Goal: Task Accomplishment & Management: Manage account settings

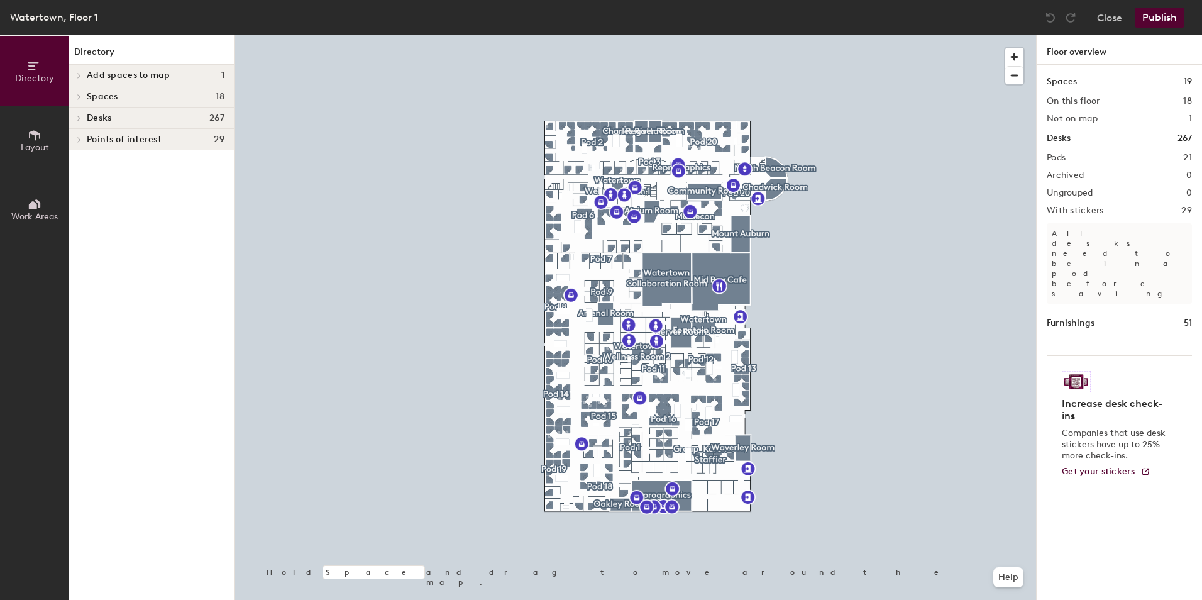
click at [77, 118] on icon at bounding box center [79, 118] width 5 height 6
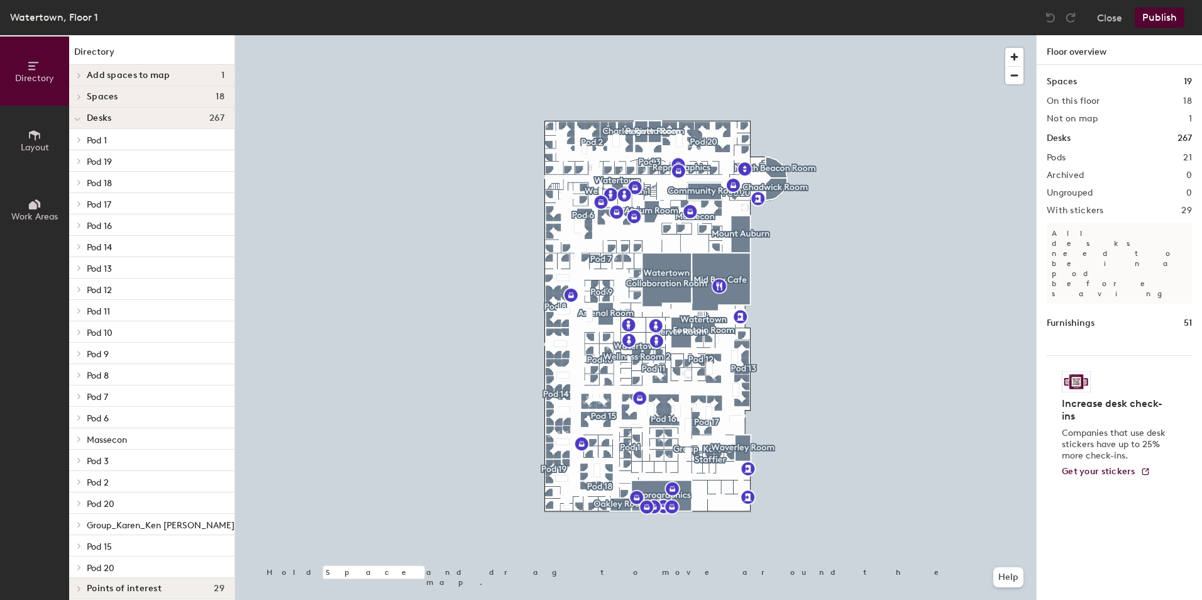
scroll to position [9, 0]
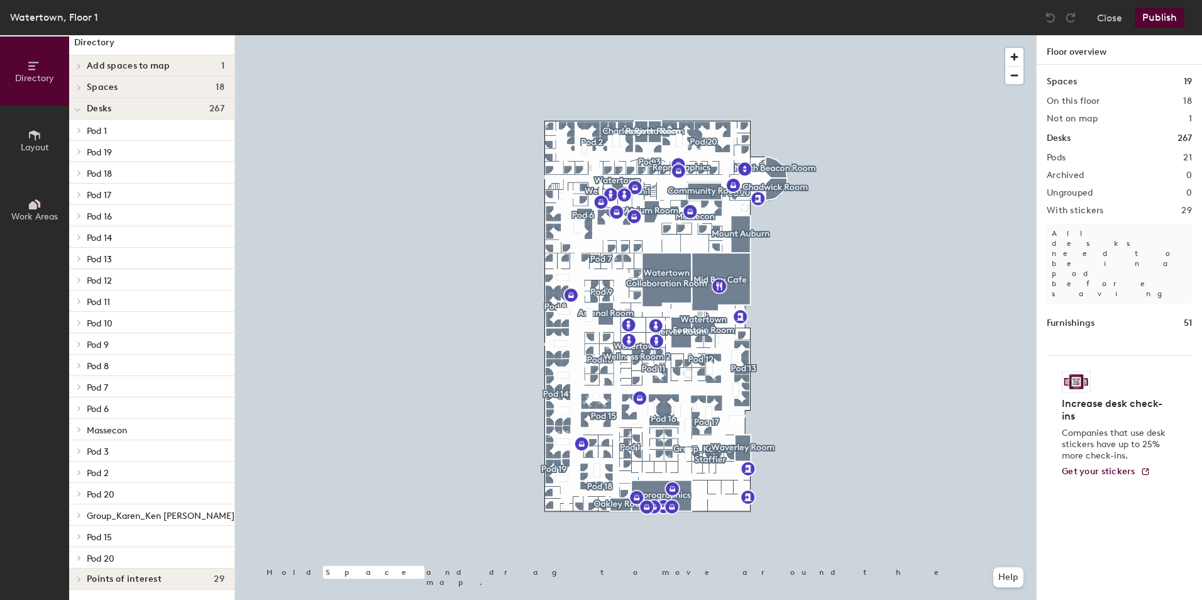
click at [80, 450] on icon at bounding box center [79, 450] width 5 height 6
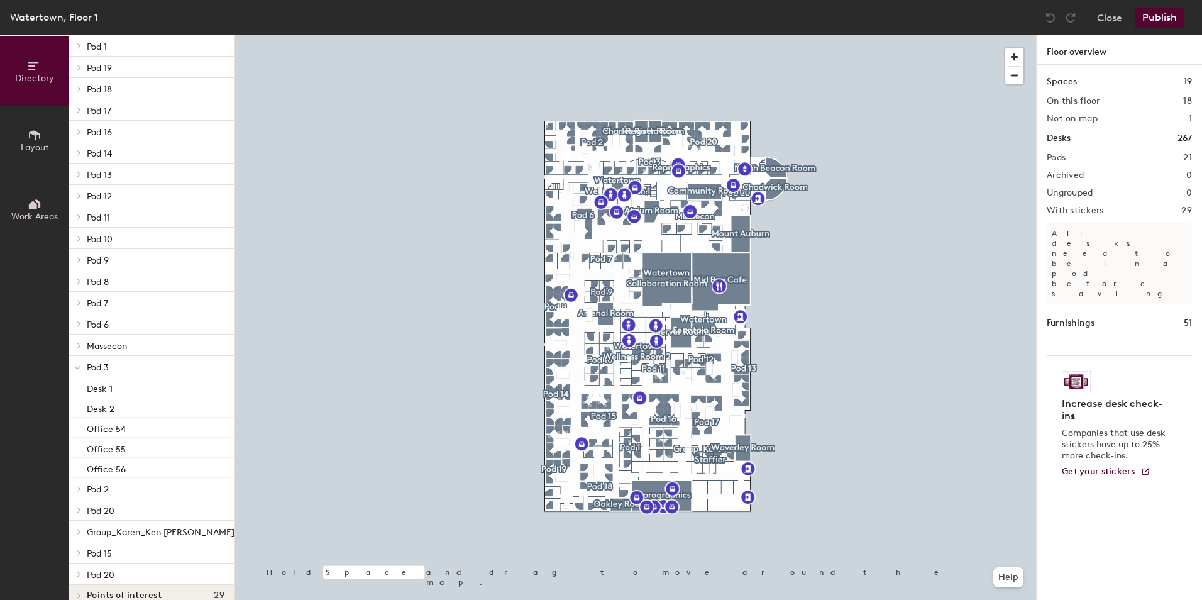
scroll to position [110, 0]
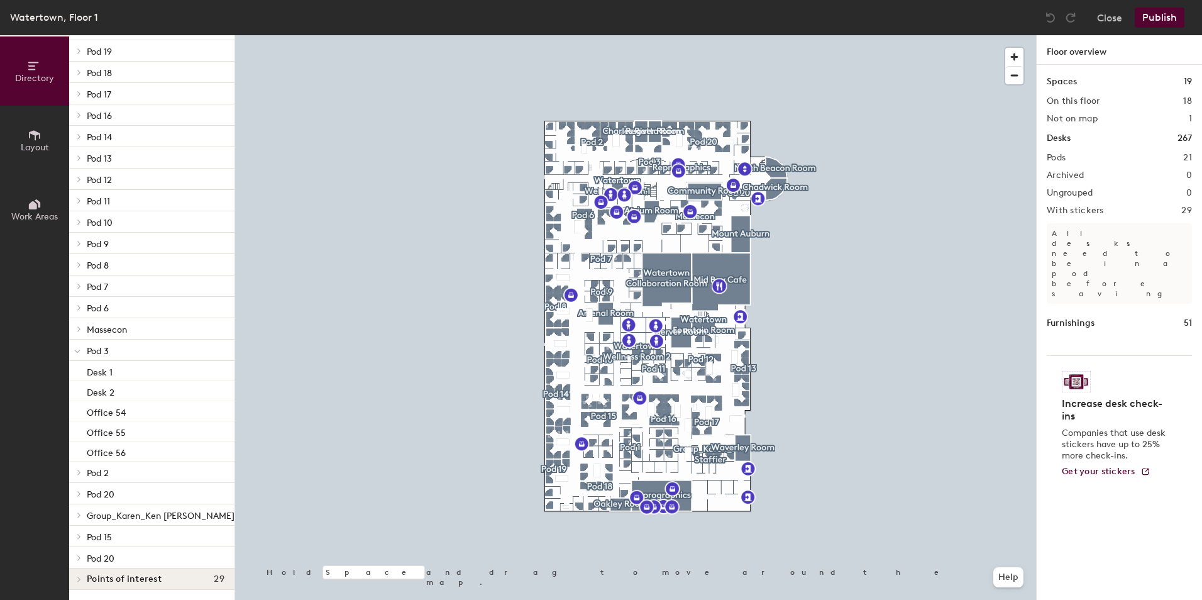
click at [78, 349] on icon at bounding box center [77, 351] width 6 height 5
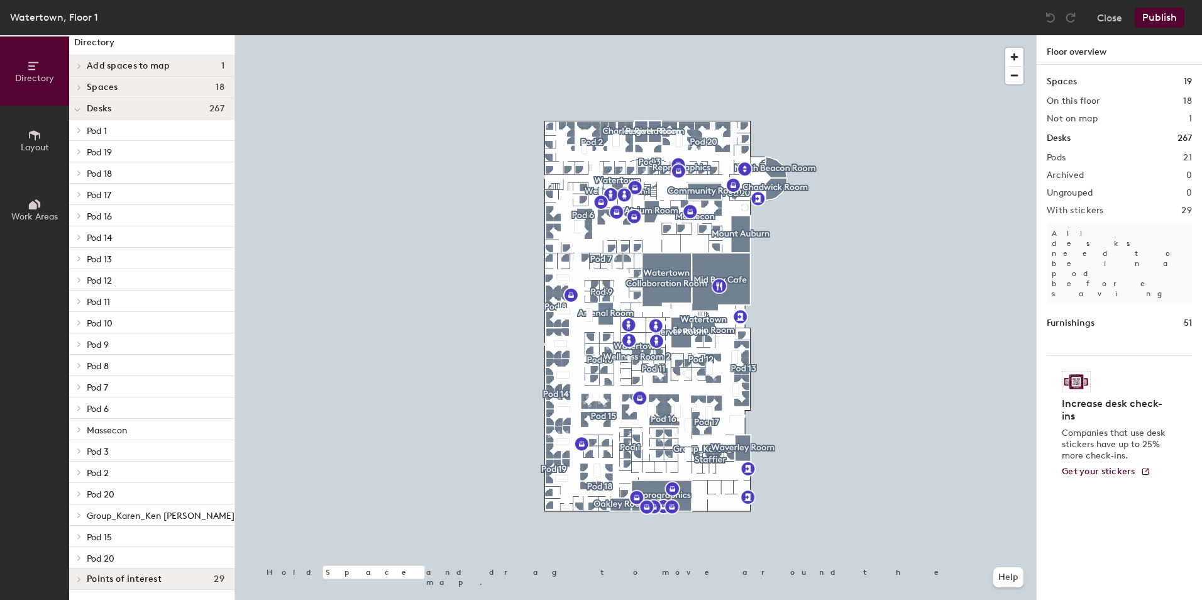
scroll to position [9, 0]
click at [77, 128] on icon at bounding box center [79, 130] width 5 height 6
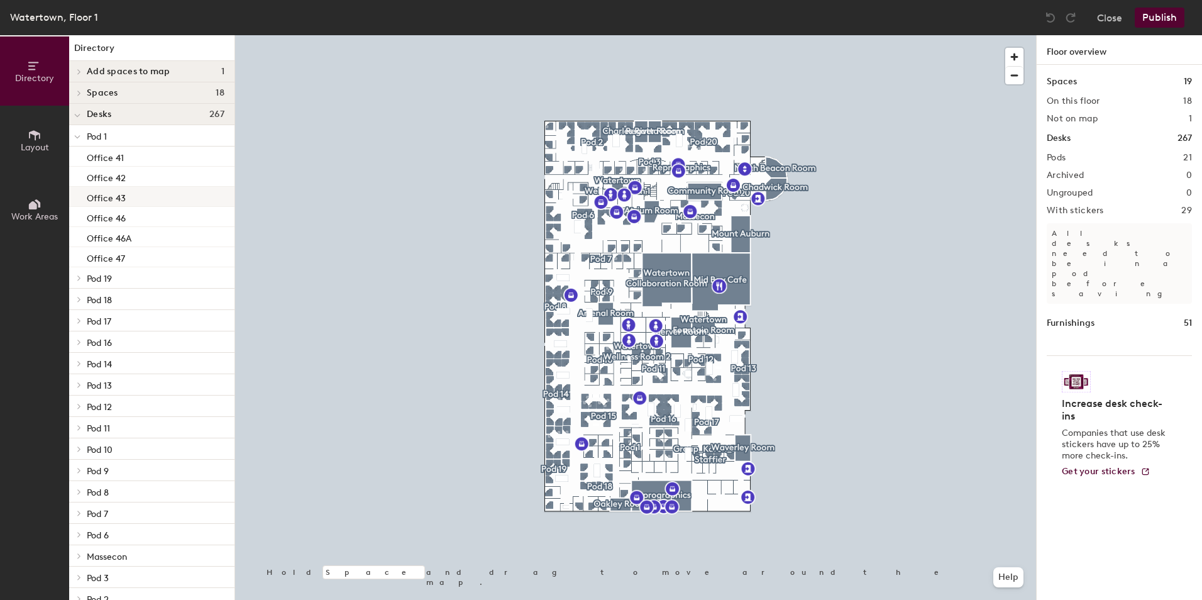
scroll to position [0, 0]
click at [79, 141] on icon at bounding box center [77, 140] width 6 height 5
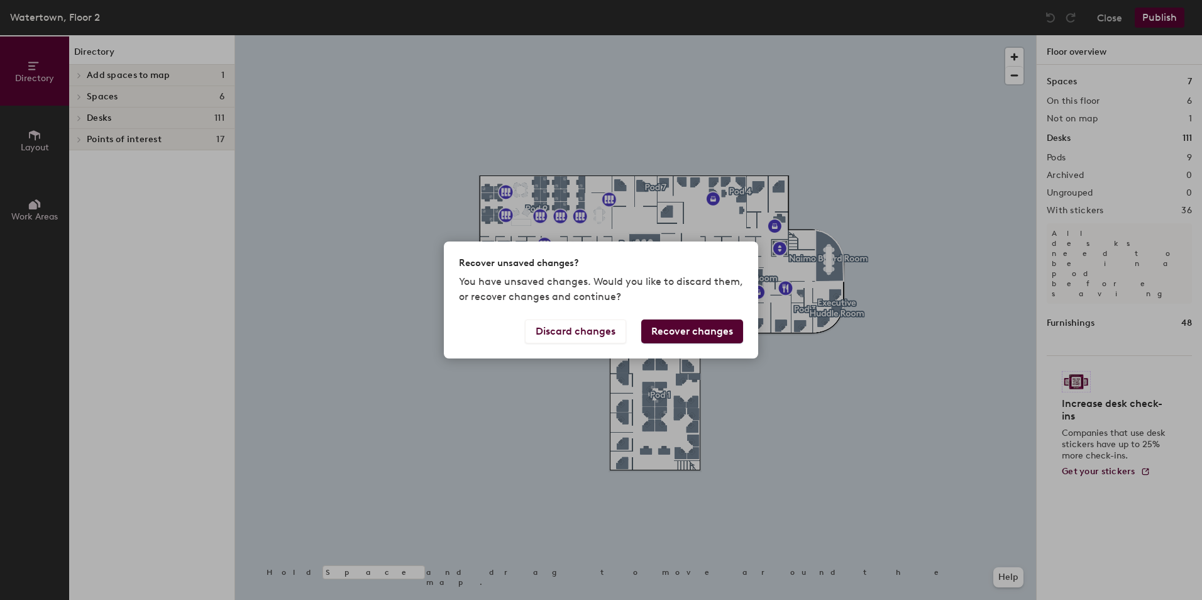
click at [663, 334] on button "Recover changes" at bounding box center [692, 331] width 102 height 24
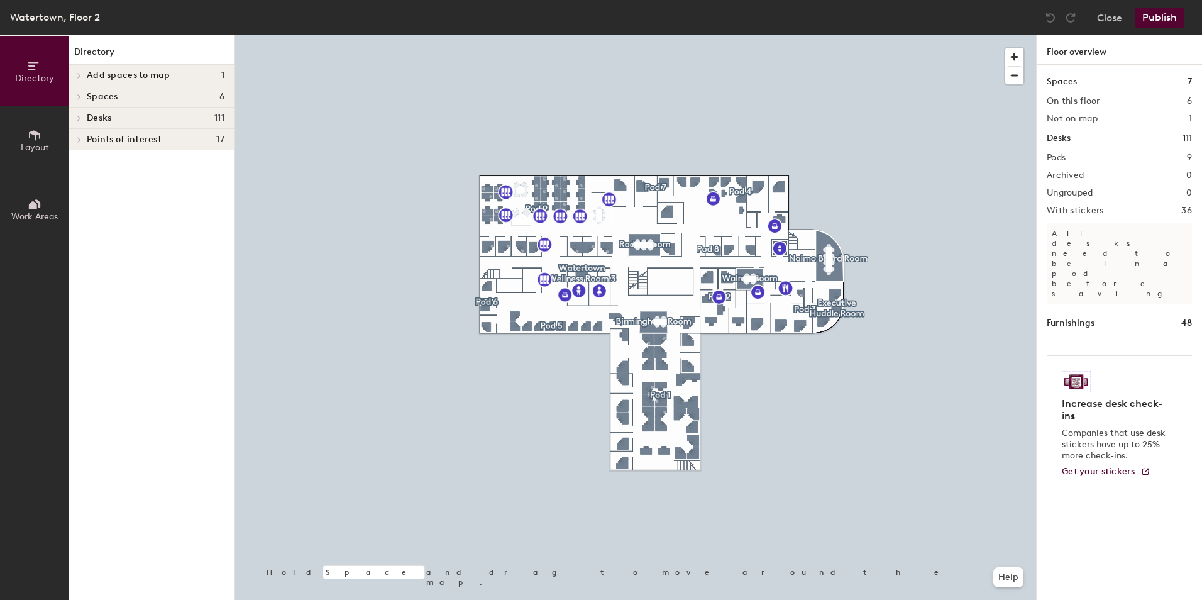
click at [82, 118] on span at bounding box center [78, 118] width 11 height 6
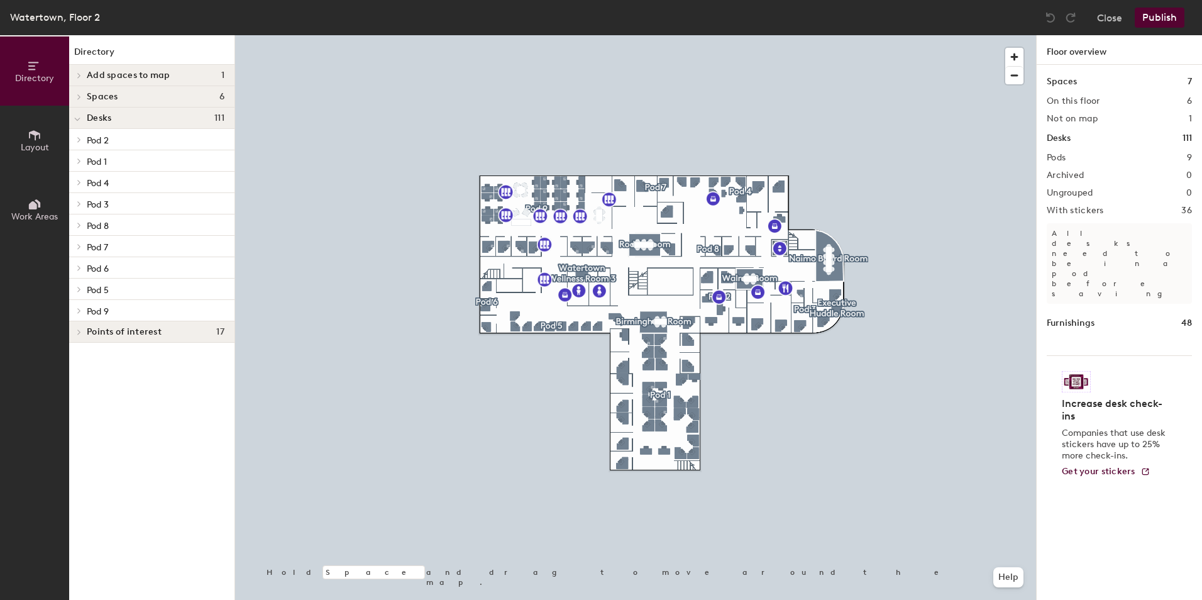
click at [82, 159] on span at bounding box center [78, 161] width 11 height 6
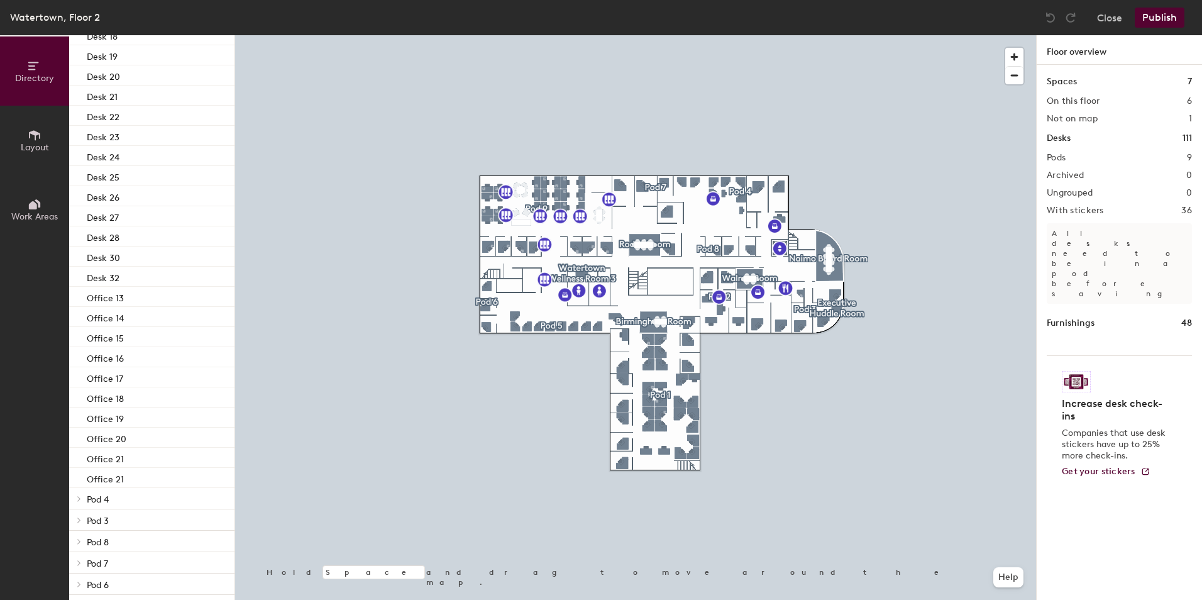
scroll to position [497, 0]
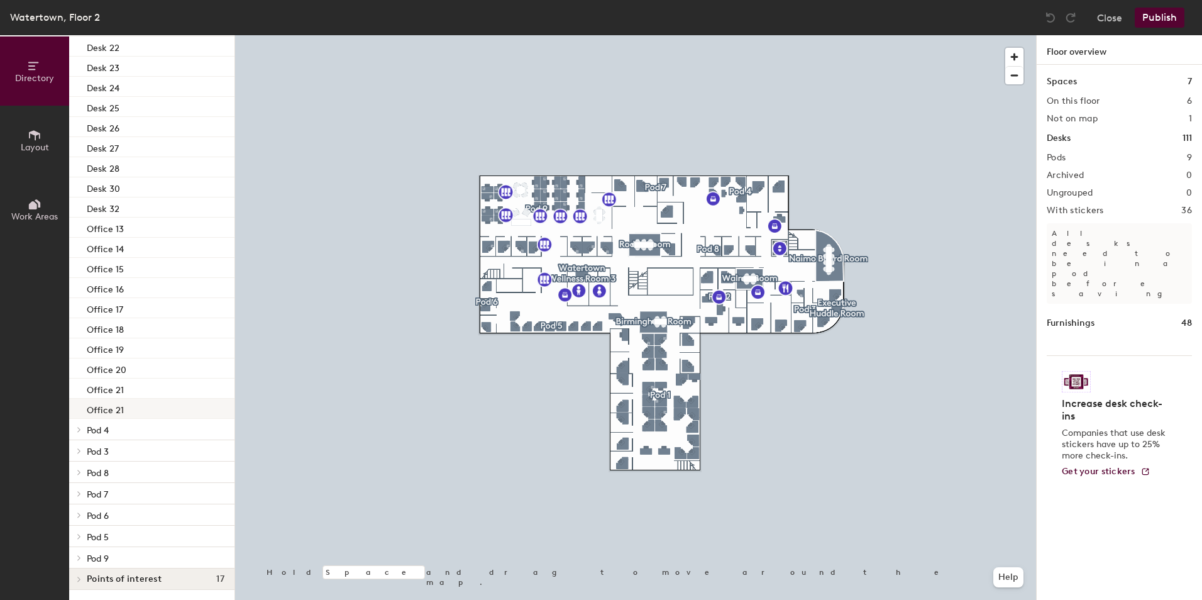
click at [133, 404] on div "Office 21" at bounding box center [151, 408] width 165 height 20
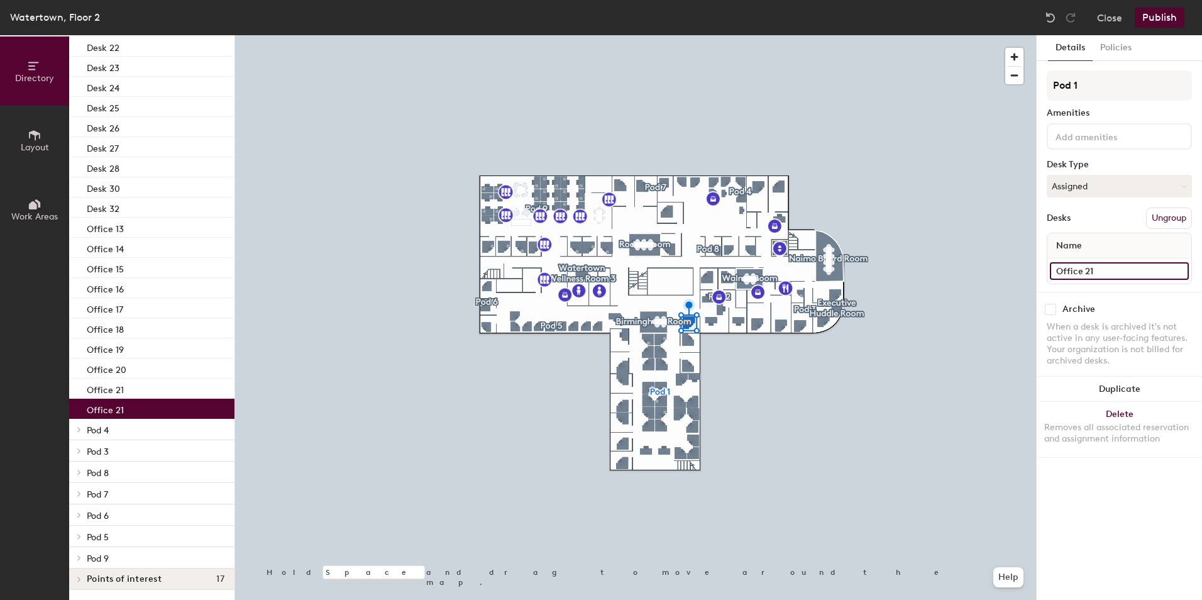
click at [1102, 267] on input "Office 21" at bounding box center [1119, 271] width 139 height 18
type input "Office 22"
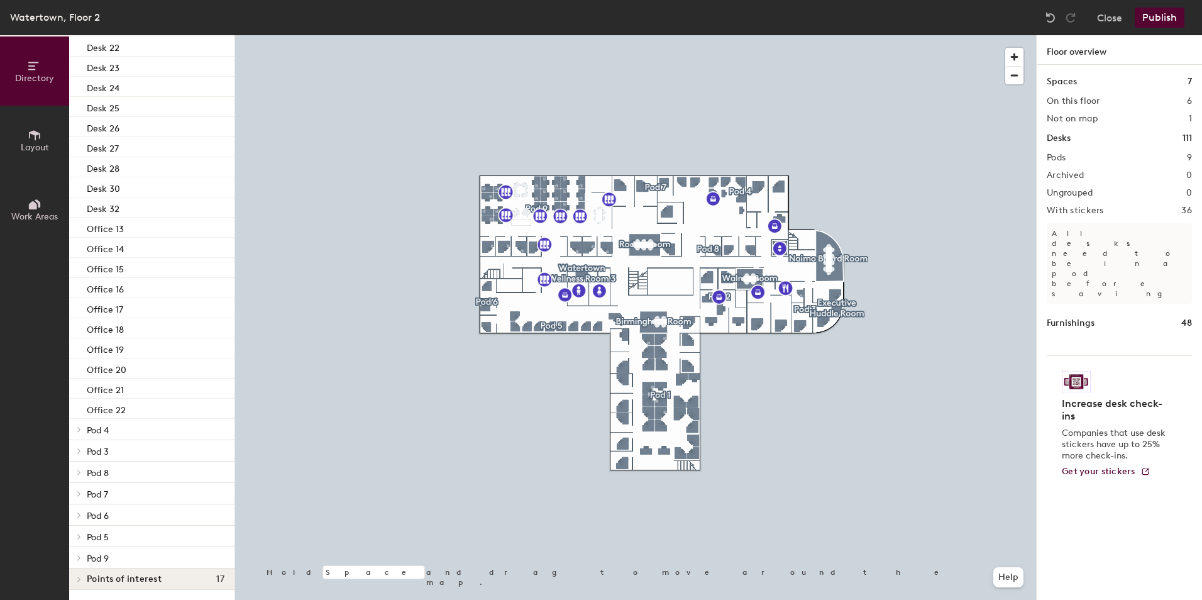
click at [1167, 20] on button "Publish" at bounding box center [1159, 18] width 50 height 20
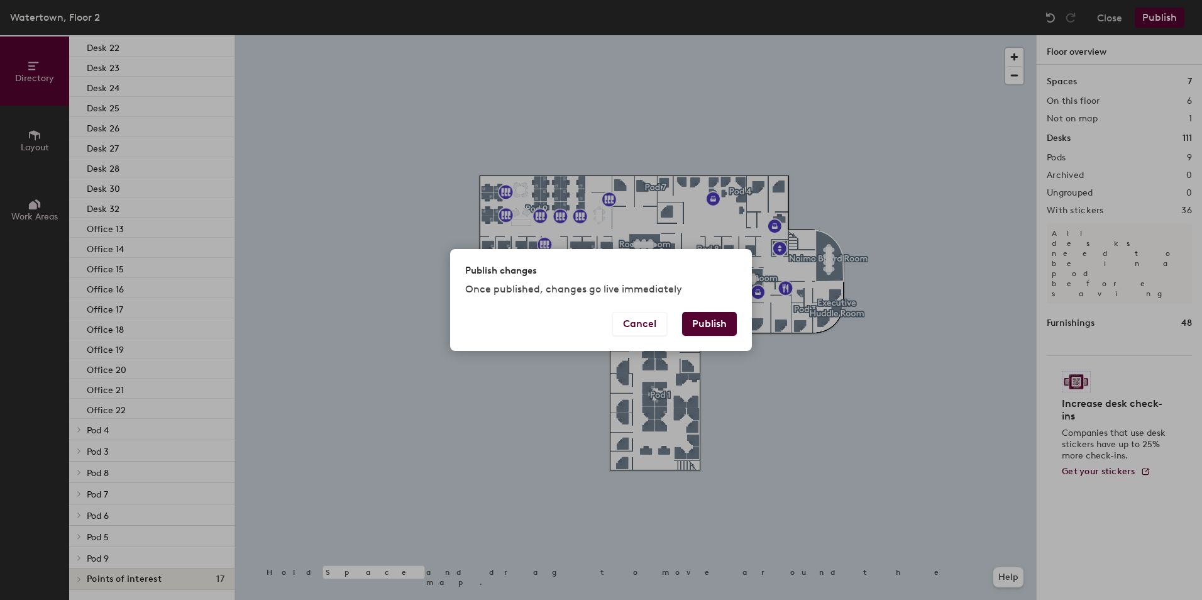
click at [710, 324] on button "Publish" at bounding box center [709, 324] width 55 height 24
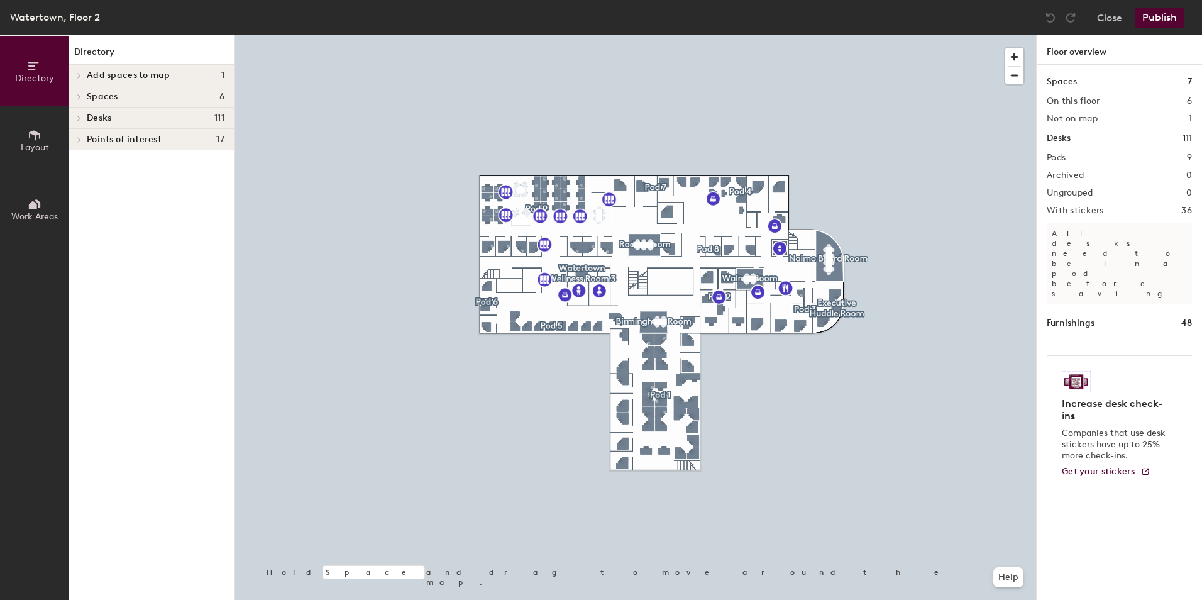
click at [80, 116] on icon at bounding box center [79, 118] width 5 height 6
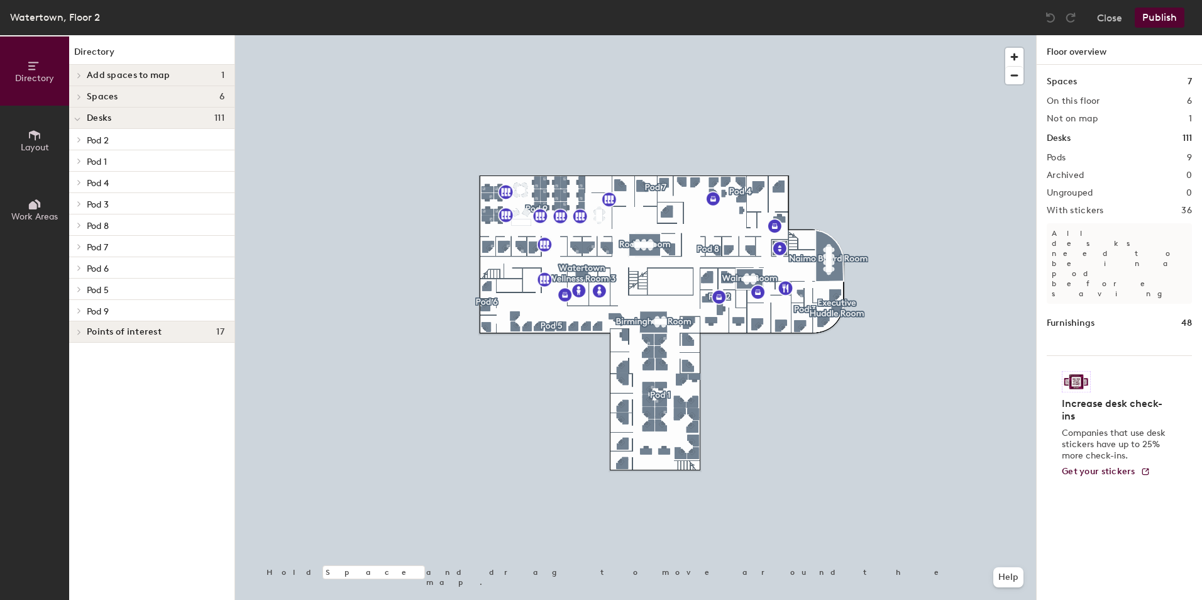
click at [82, 182] on span at bounding box center [78, 182] width 11 height 6
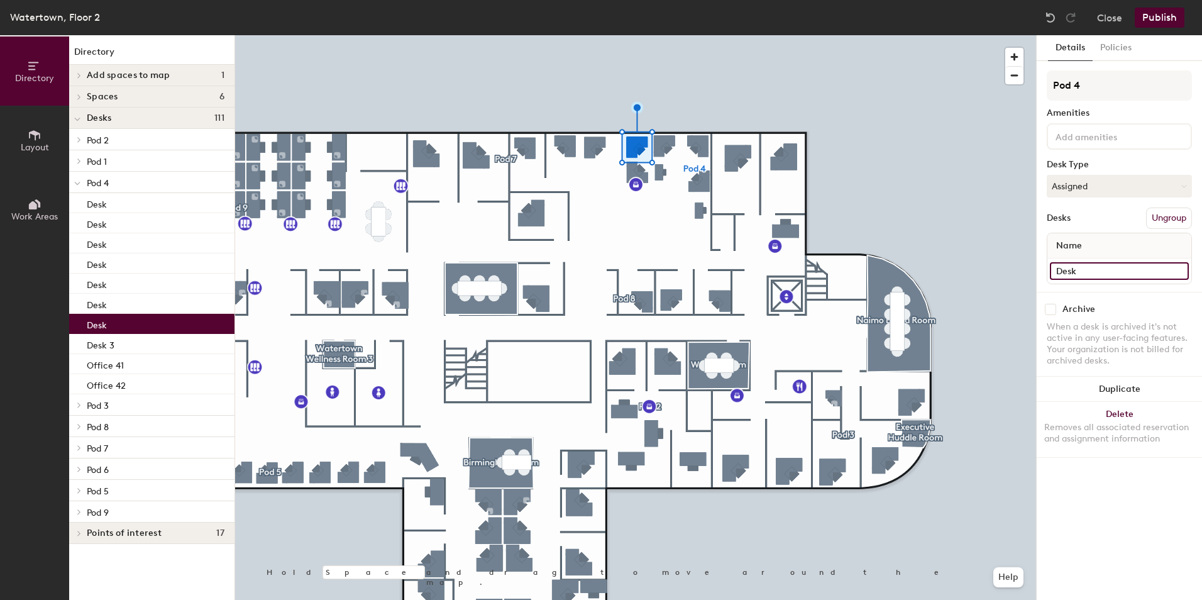
click at [1089, 271] on input "Desk" at bounding box center [1119, 271] width 139 height 18
click at [1089, 270] on input "Desk" at bounding box center [1119, 271] width 139 height 18
type input "Desk 1"
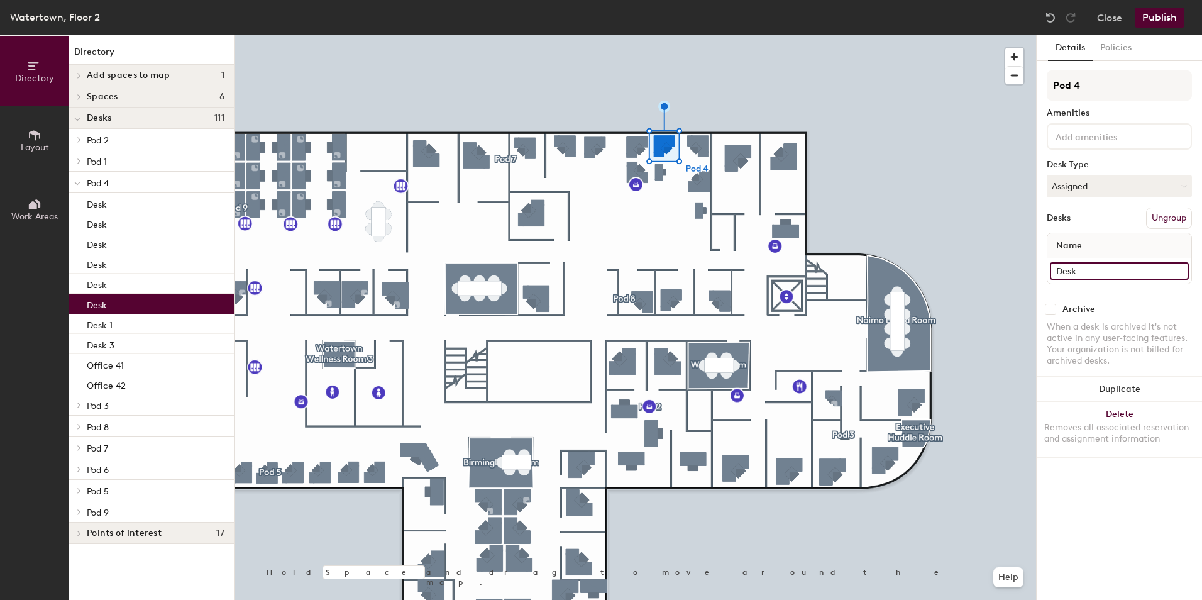
click at [1082, 268] on input "Desk" at bounding box center [1119, 271] width 139 height 18
click at [1082, 271] on input "Desk" at bounding box center [1119, 271] width 139 height 18
type input "Desk 2"
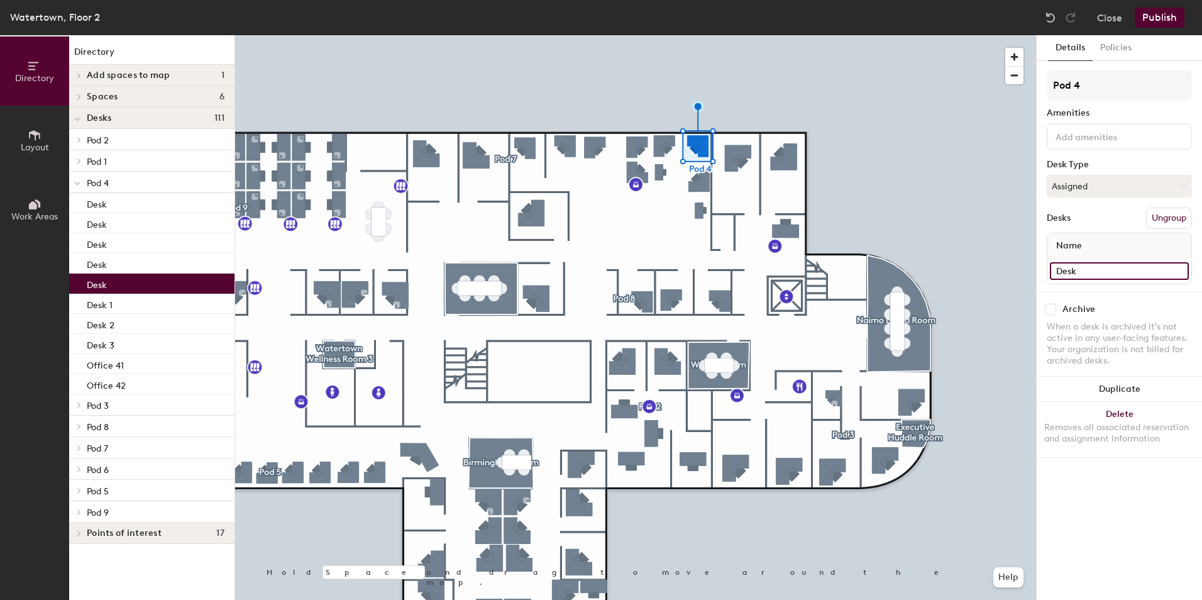
click at [1094, 264] on input "Desk" at bounding box center [1119, 271] width 139 height 18
click at [1090, 268] on input "Desk" at bounding box center [1119, 271] width 139 height 18
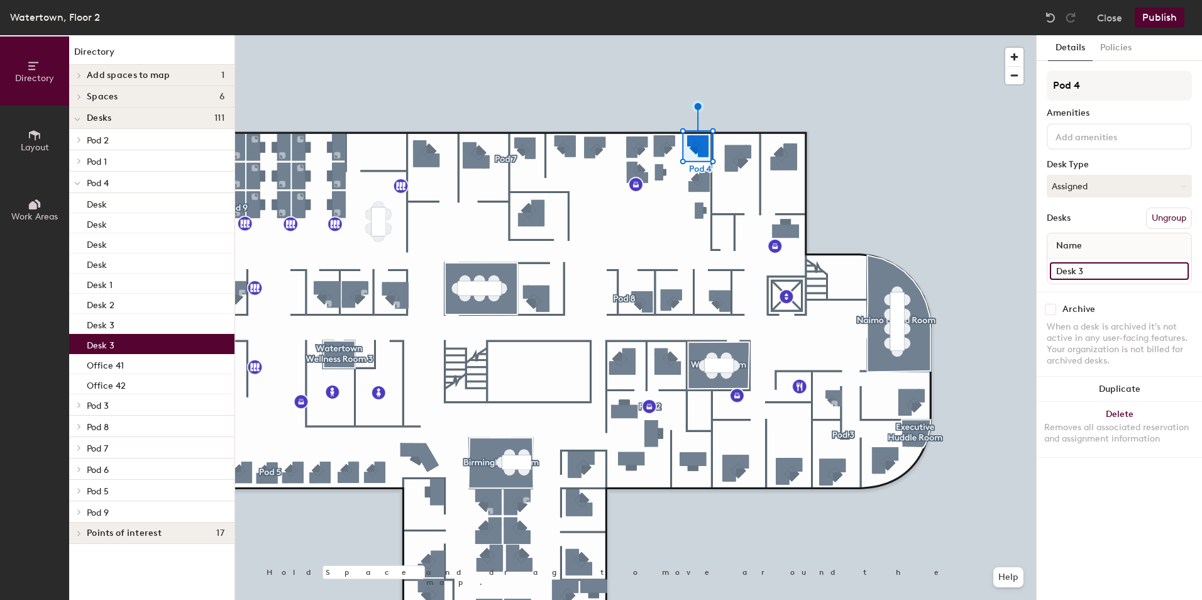
type input "Desk 3"
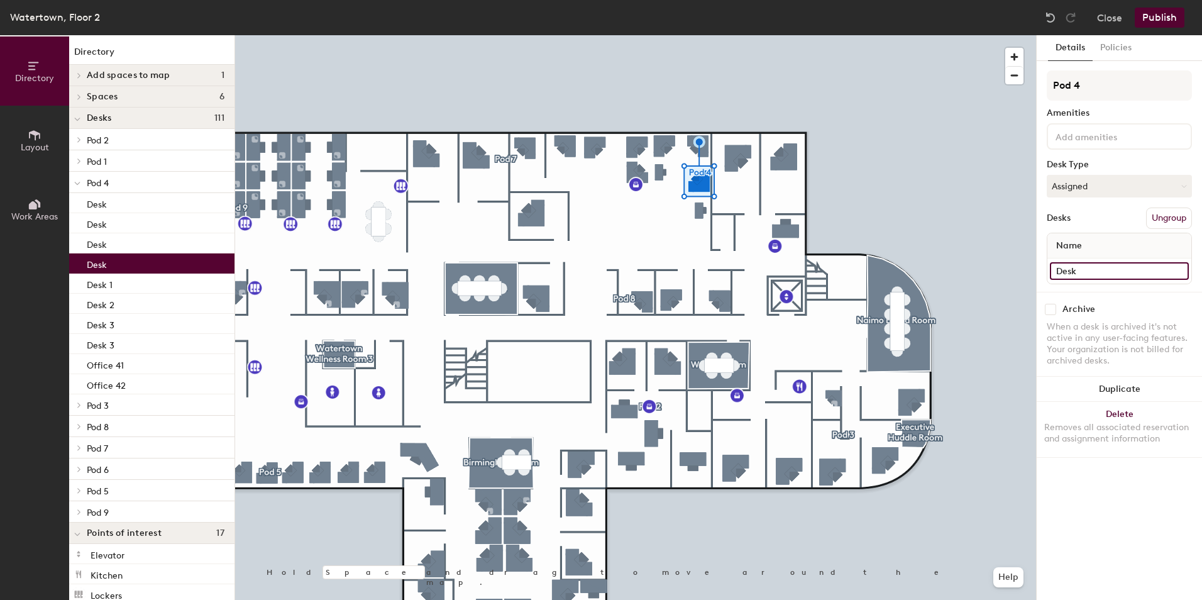
click at [1079, 268] on input "Desk" at bounding box center [1119, 271] width 139 height 18
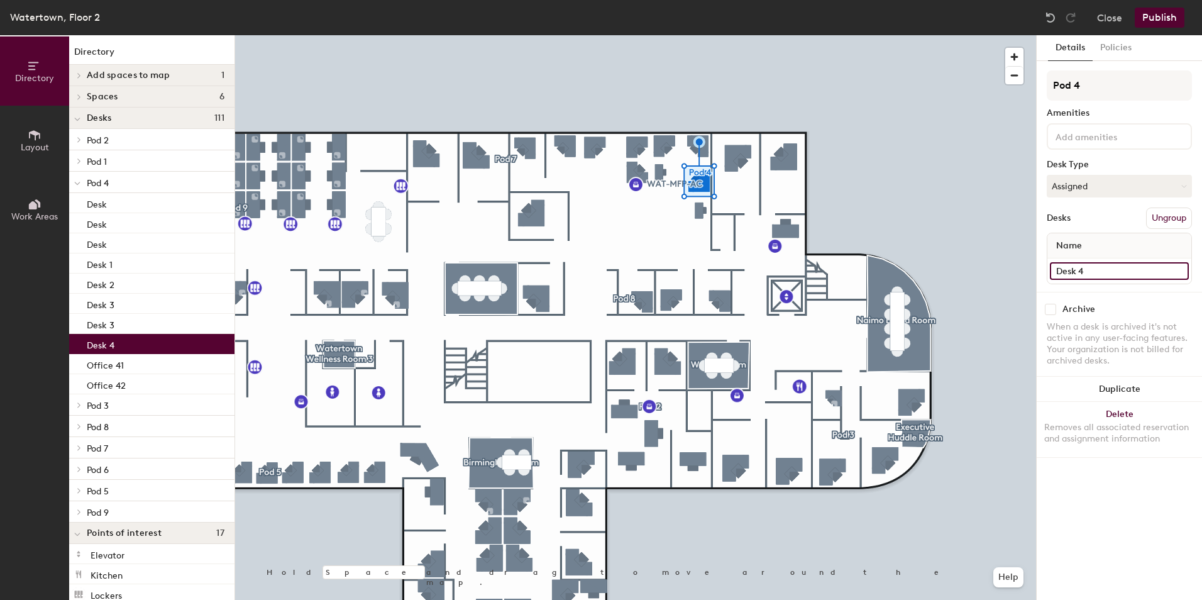
type input "Desk 4"
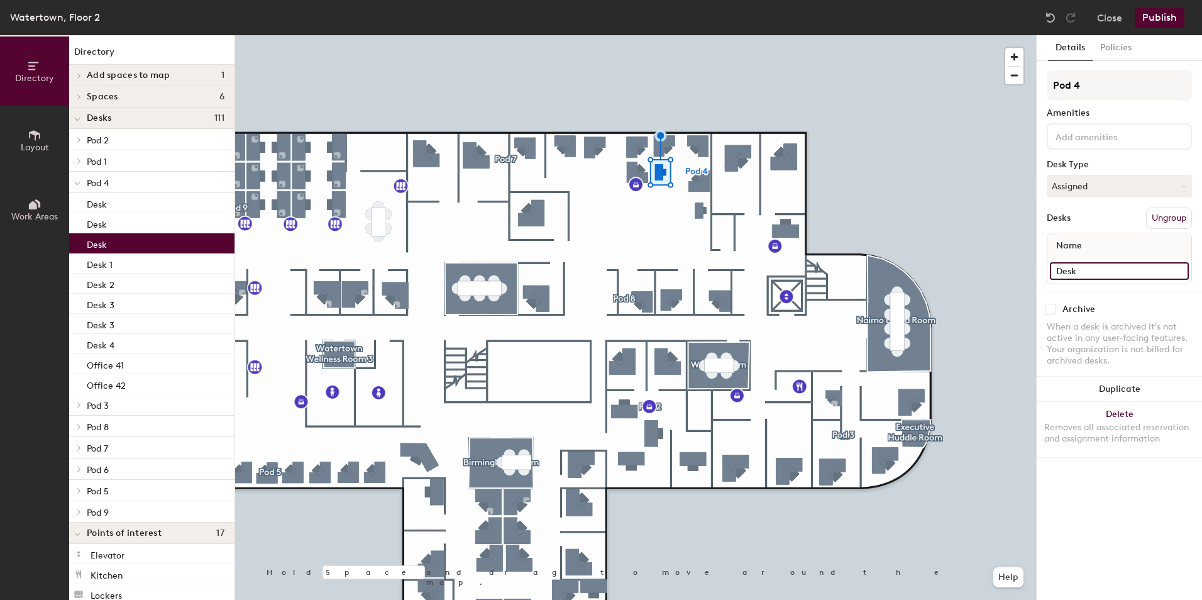
click at [1098, 275] on input "Desk" at bounding box center [1119, 271] width 139 height 18
click at [1089, 272] on input "Desk" at bounding box center [1119, 271] width 139 height 18
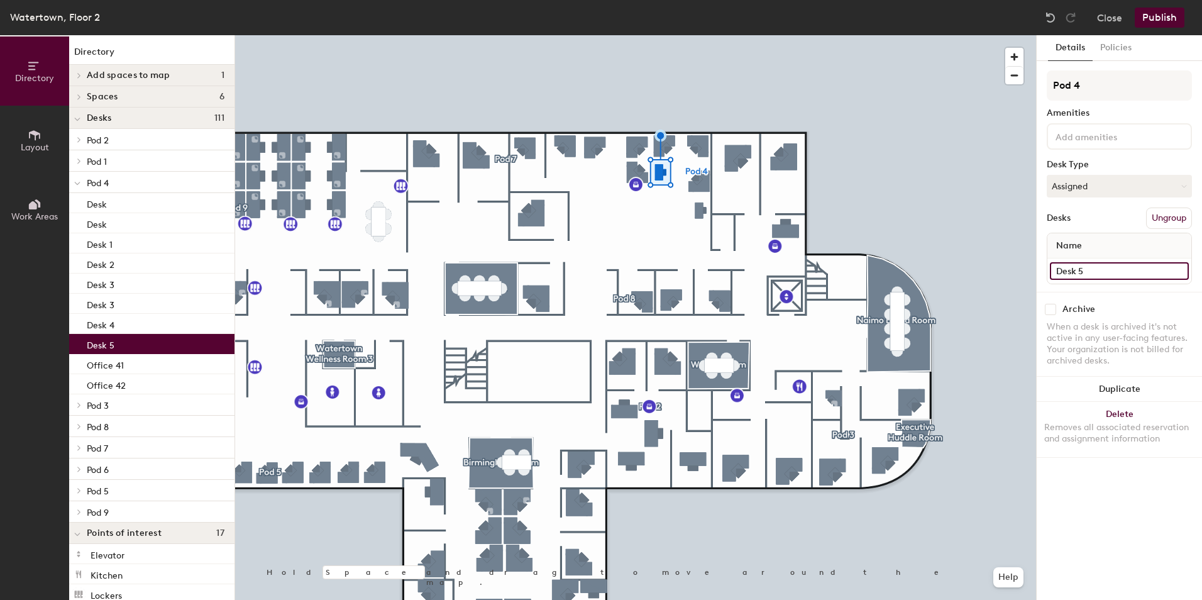
type input "Desk 5"
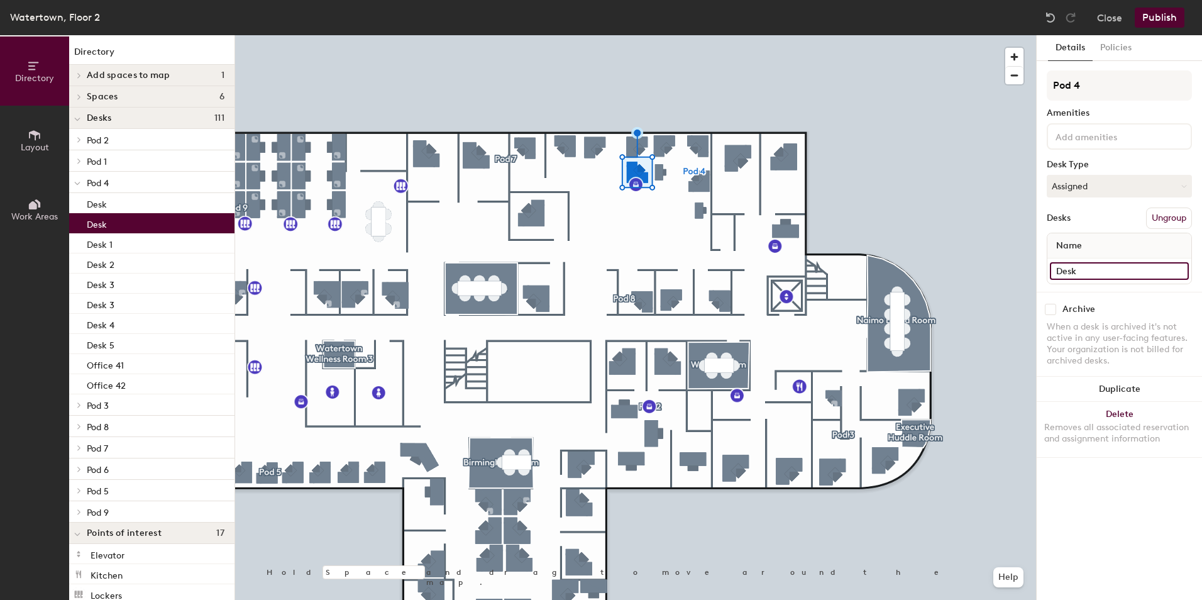
click at [1083, 271] on input "Desk" at bounding box center [1119, 271] width 139 height 18
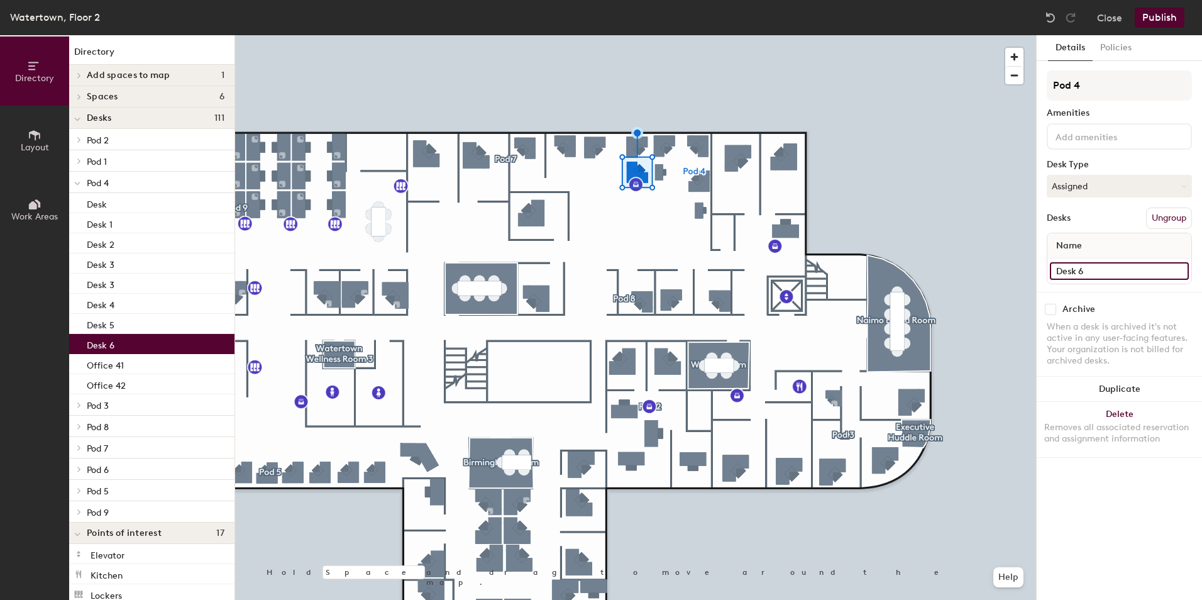
type input "Desk 6"
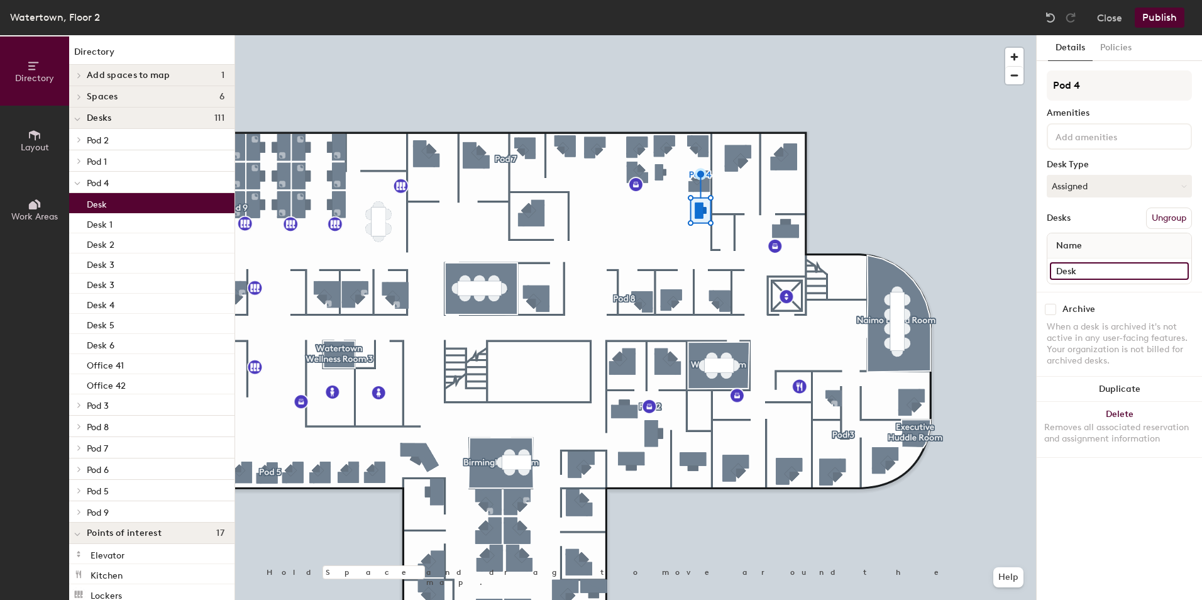
click at [1102, 269] on input "Desk" at bounding box center [1119, 271] width 139 height 18
click at [1089, 270] on input "Desk" at bounding box center [1119, 271] width 139 height 18
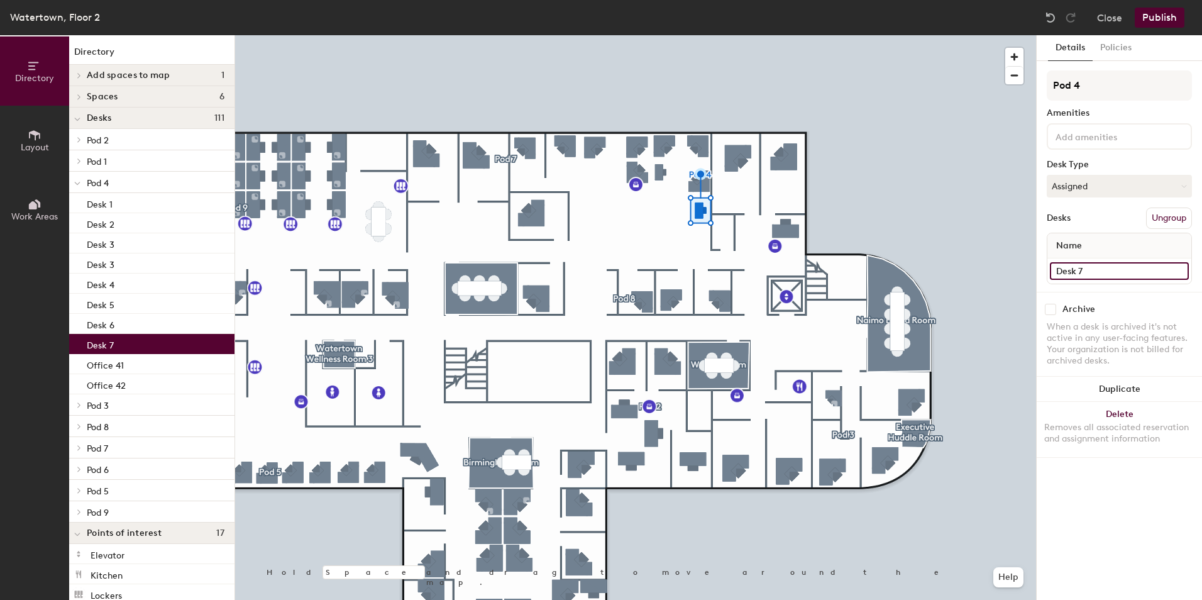
type input "Desk 7"
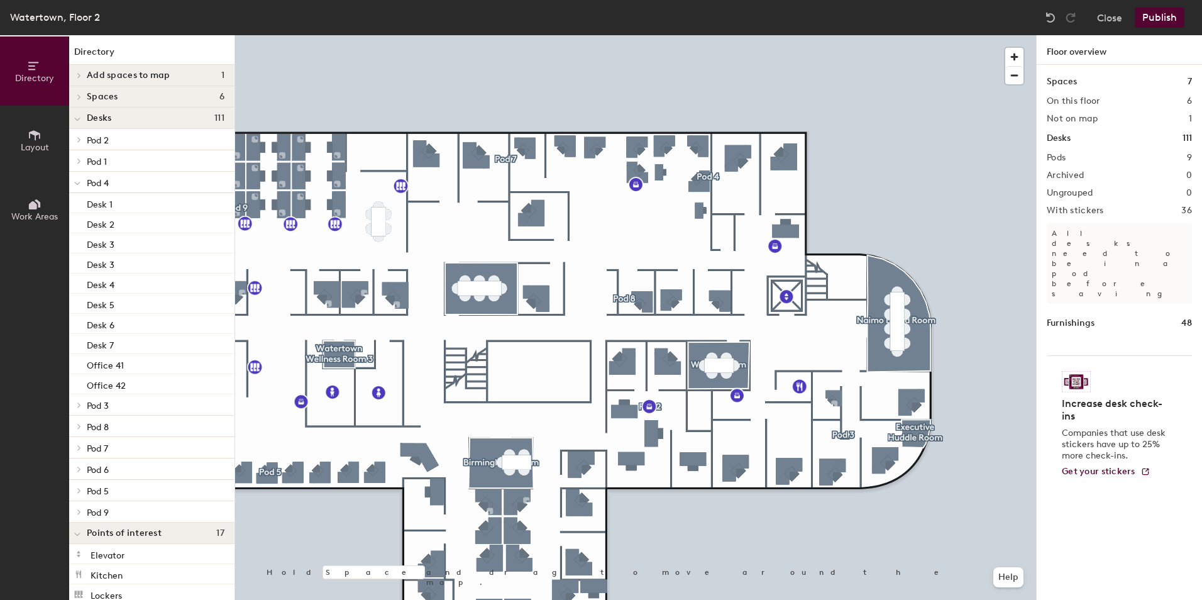
click at [1151, 16] on button "Publish" at bounding box center [1159, 18] width 50 height 20
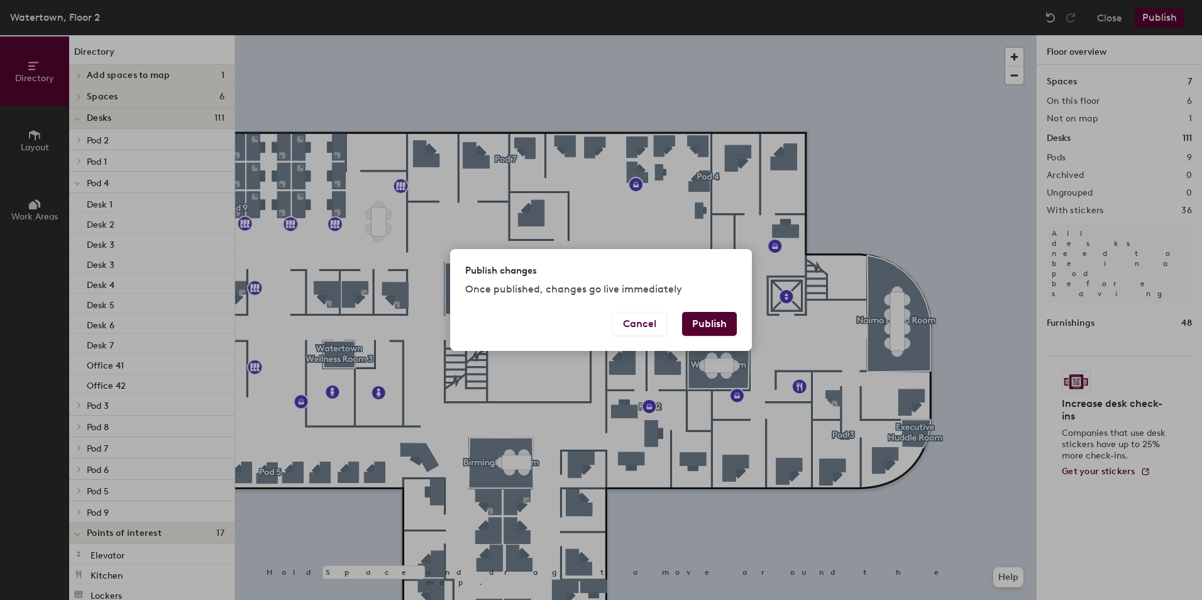
click at [702, 321] on button "Publish" at bounding box center [709, 324] width 55 height 24
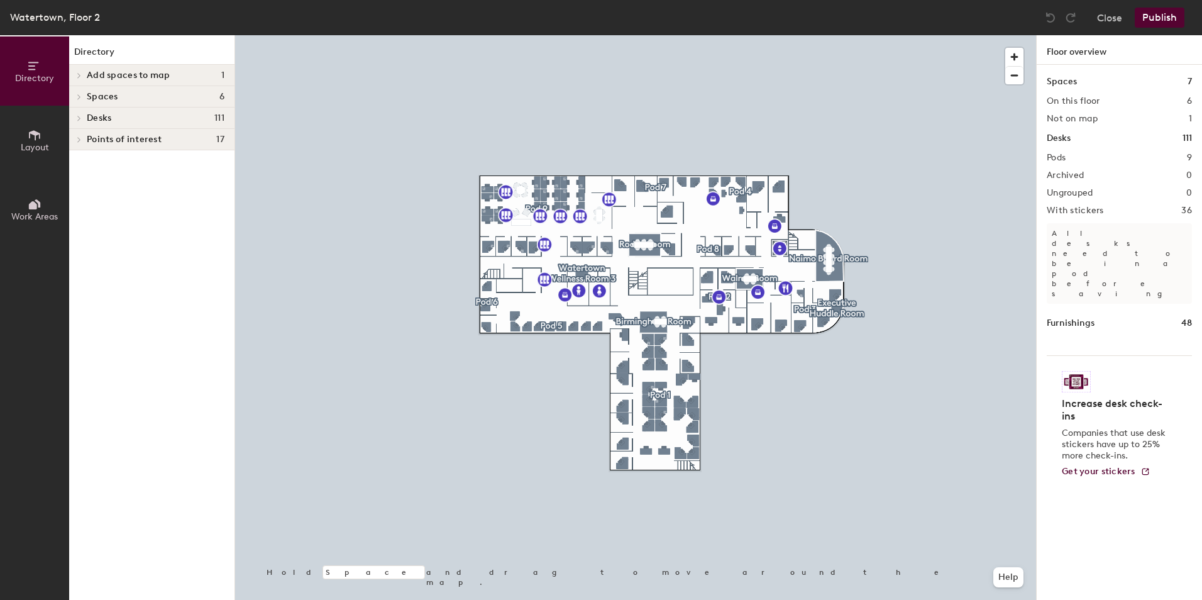
click at [78, 116] on icon at bounding box center [79, 118] width 3 height 5
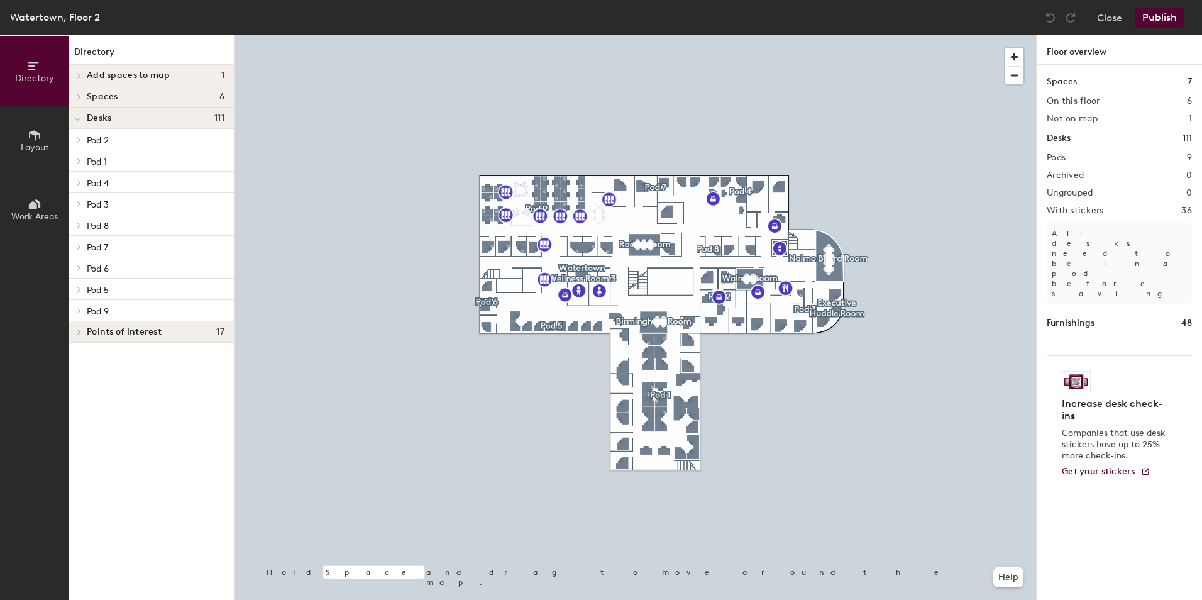
click at [78, 137] on icon at bounding box center [79, 139] width 3 height 5
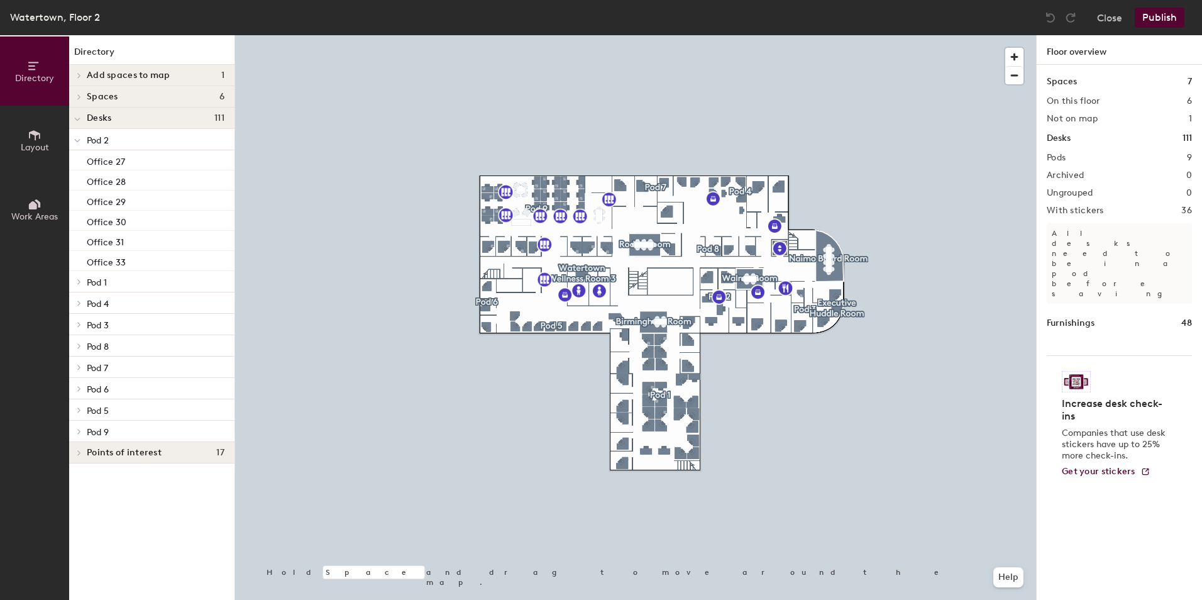
click at [82, 282] on span at bounding box center [78, 281] width 11 height 6
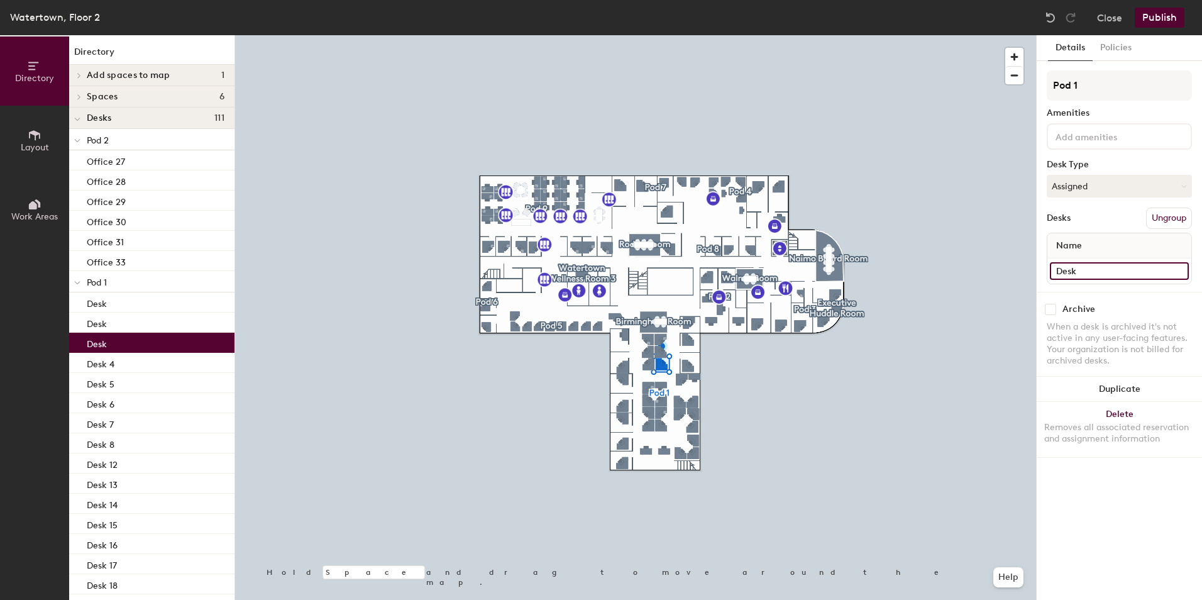
click at [1102, 266] on input "Desk" at bounding box center [1119, 271] width 139 height 18
click at [1092, 273] on input "Desk" at bounding box center [1119, 271] width 139 height 18
type input "Desk 3"
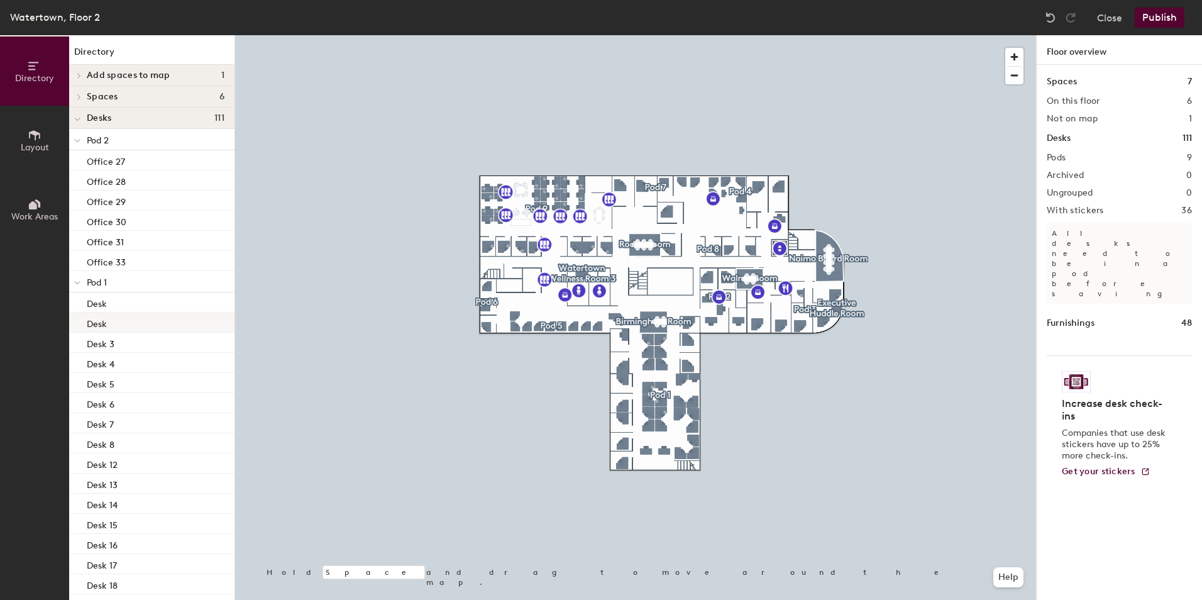
click at [128, 314] on div "Desk" at bounding box center [151, 322] width 165 height 20
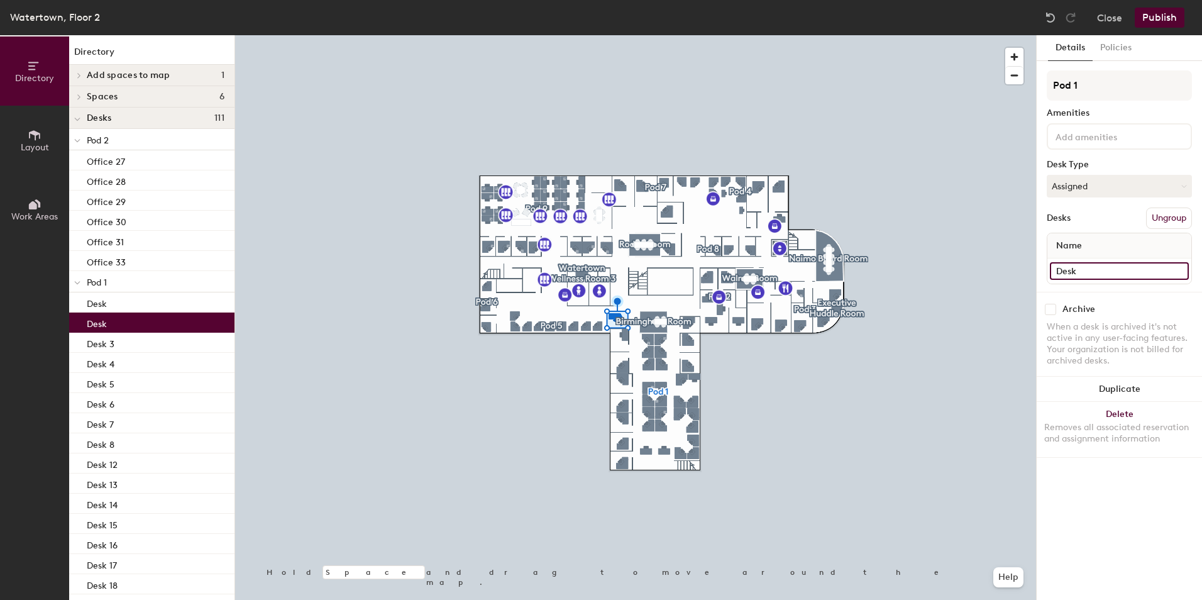
click at [1089, 269] on input "Desk" at bounding box center [1119, 271] width 139 height 18
type input "Desk1"
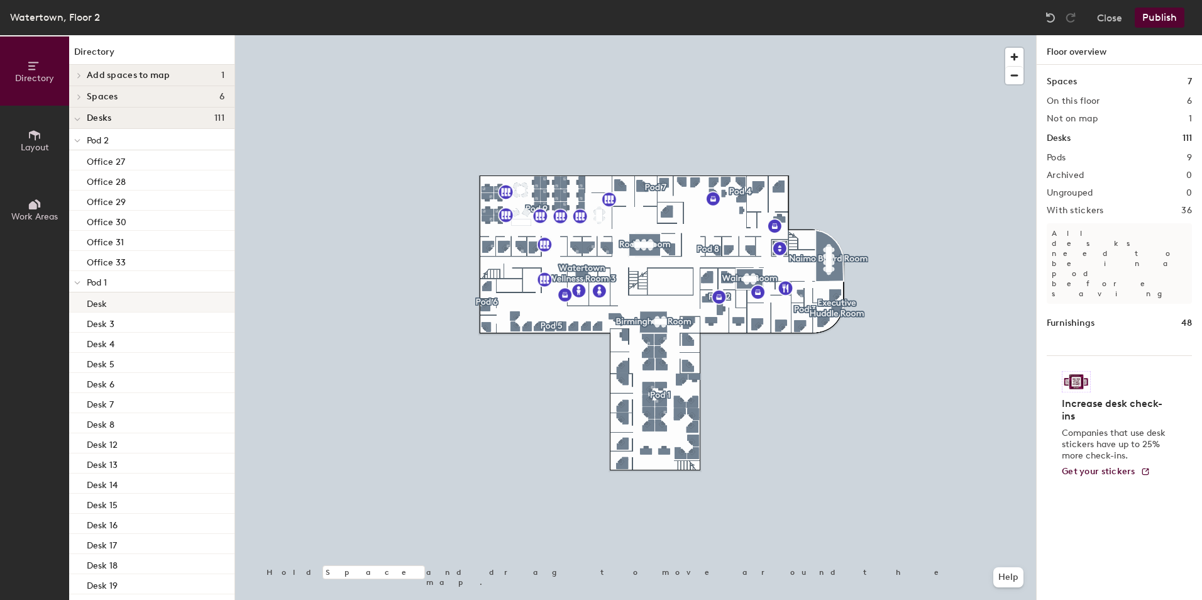
click at [138, 299] on div "Desk" at bounding box center [151, 302] width 165 height 20
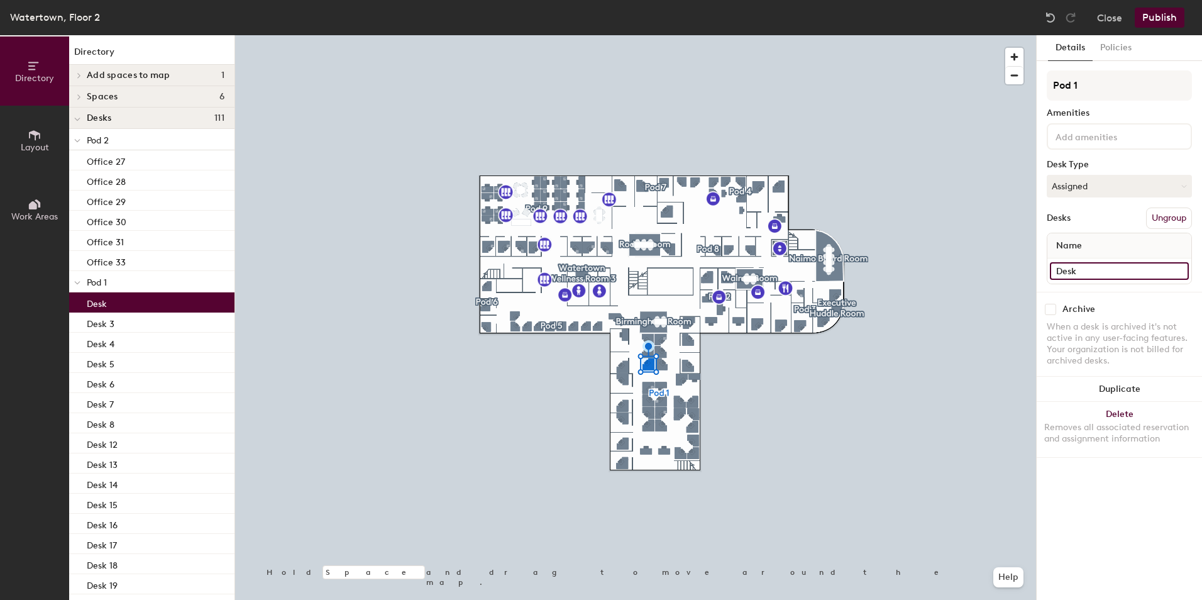
click at [1089, 270] on input "Desk" at bounding box center [1119, 271] width 139 height 18
type input "Desk 1"
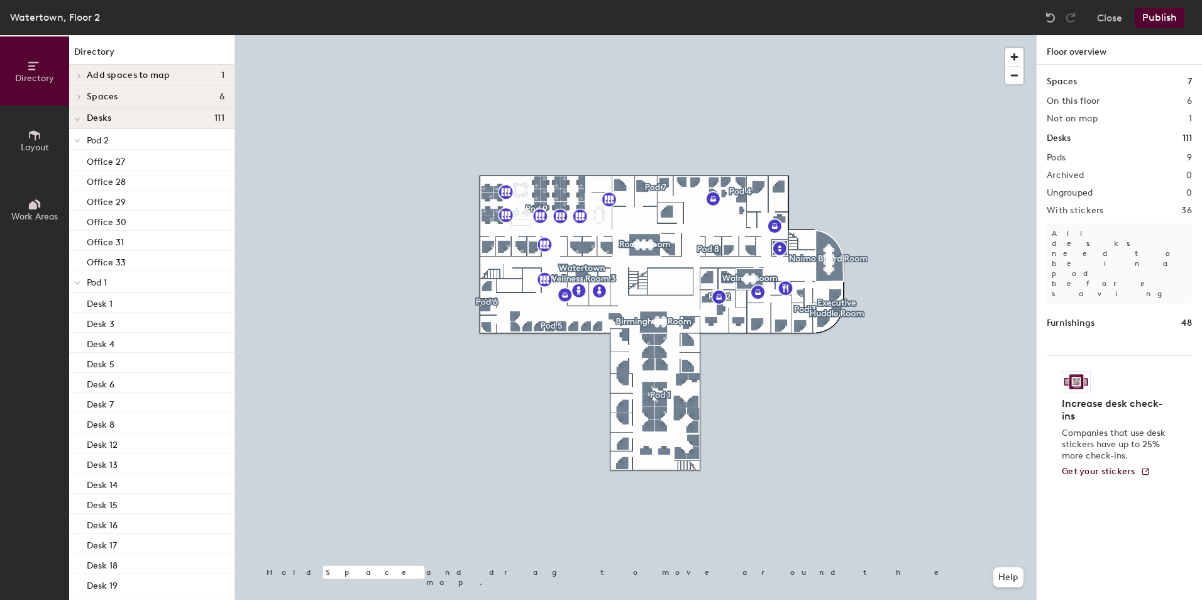
click at [74, 278] on span at bounding box center [77, 282] width 6 height 11
click at [74, 278] on div at bounding box center [77, 281] width 16 height 21
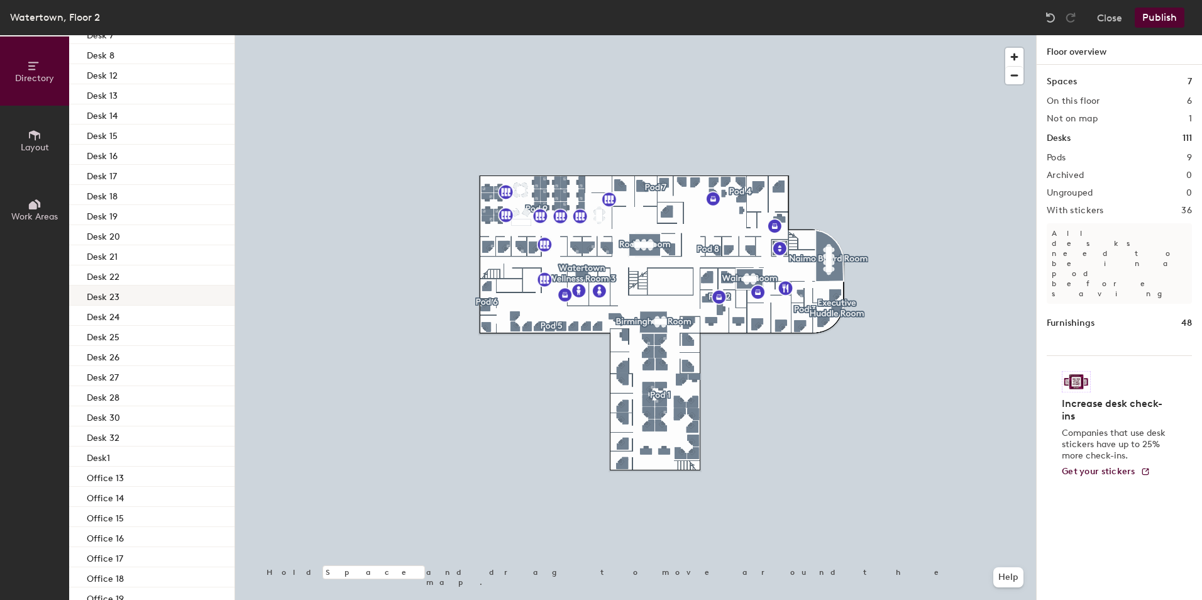
scroll to position [377, 0]
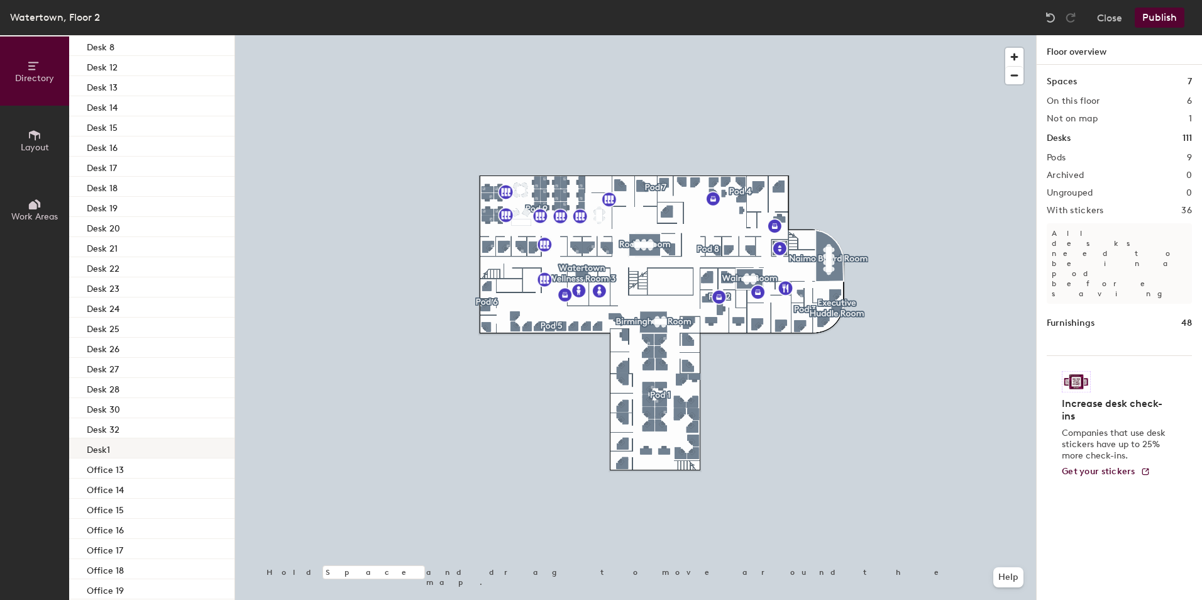
click at [138, 444] on div "Desk1" at bounding box center [151, 448] width 165 height 20
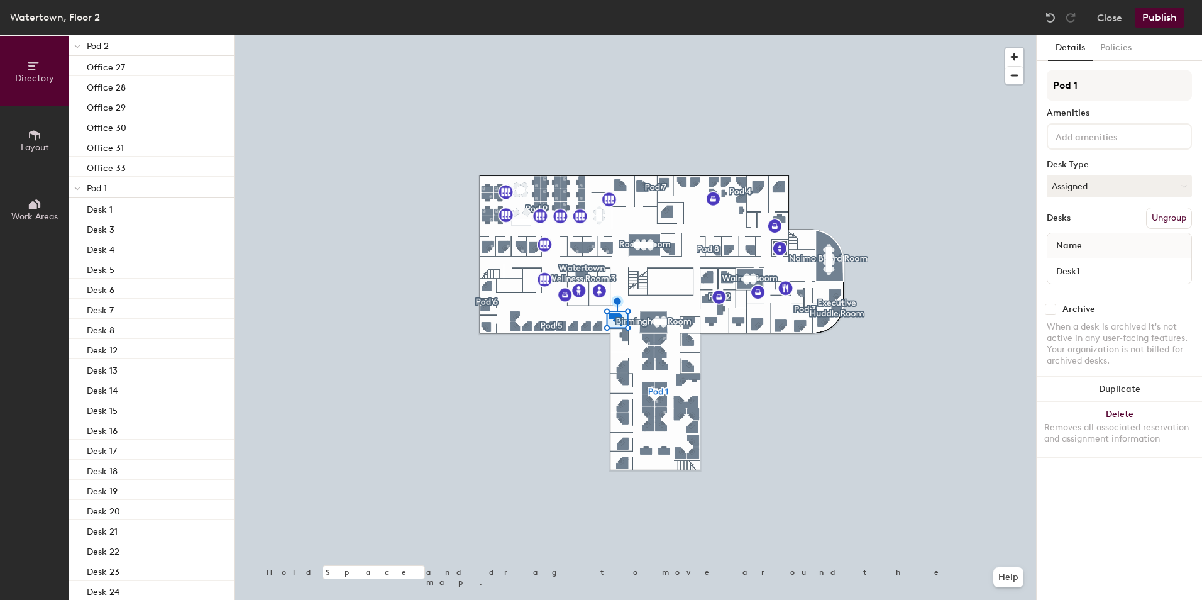
scroll to position [63, 0]
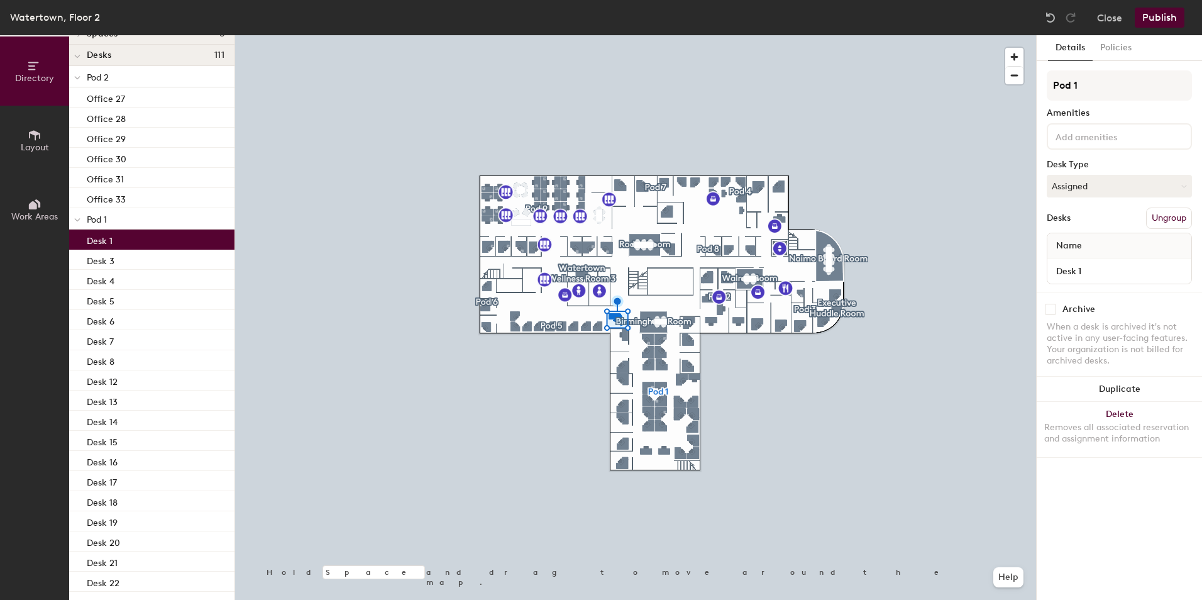
click at [139, 234] on div "Desk 1" at bounding box center [151, 239] width 165 height 20
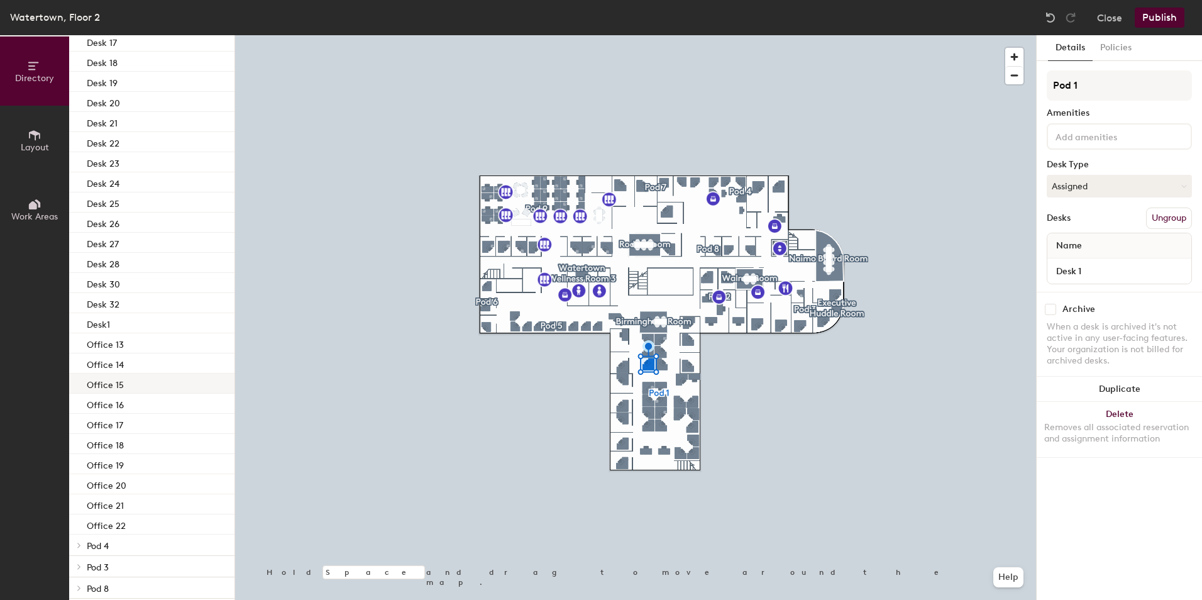
scroll to position [503, 0]
click at [146, 312] on div "Desk 32" at bounding box center [151, 302] width 165 height 20
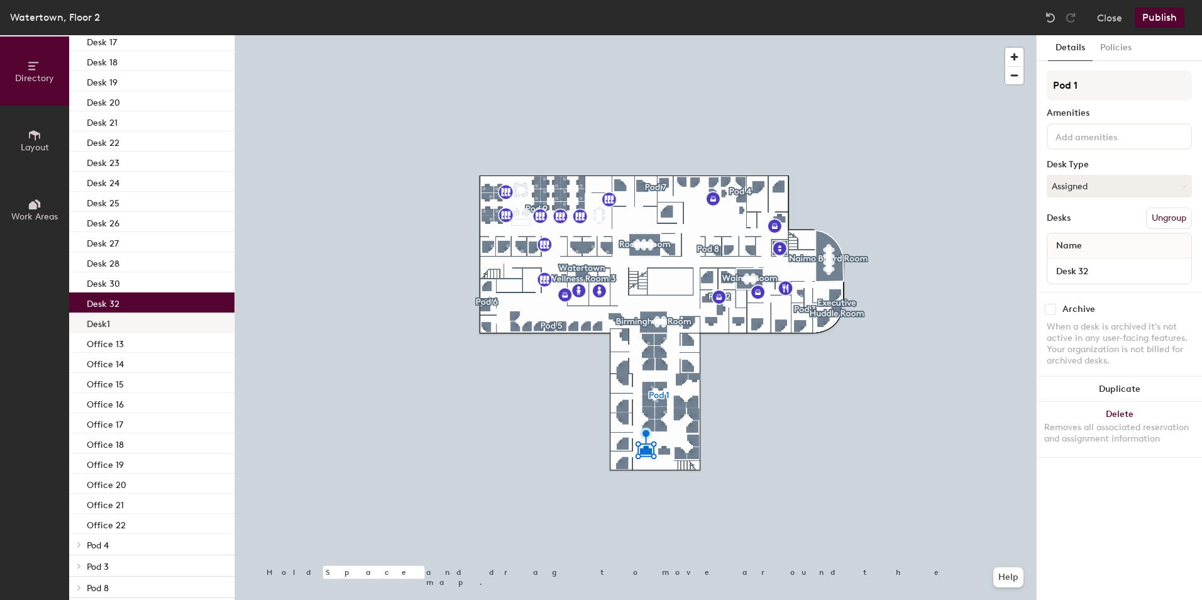
click at [148, 321] on div "Desk1" at bounding box center [151, 322] width 165 height 20
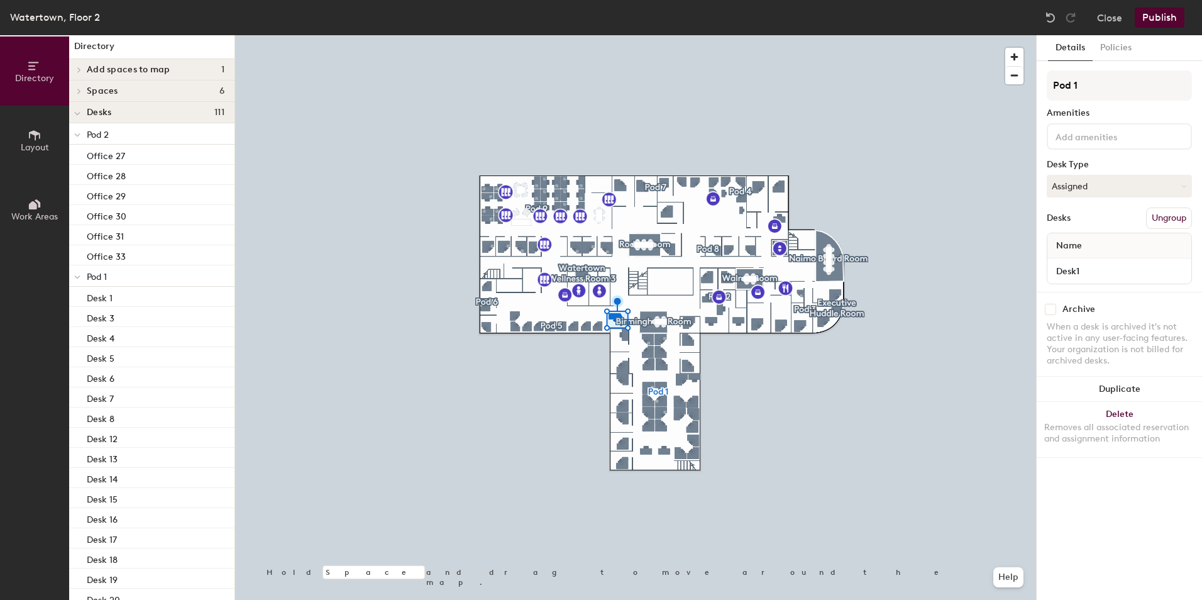
scroll to position [0, 0]
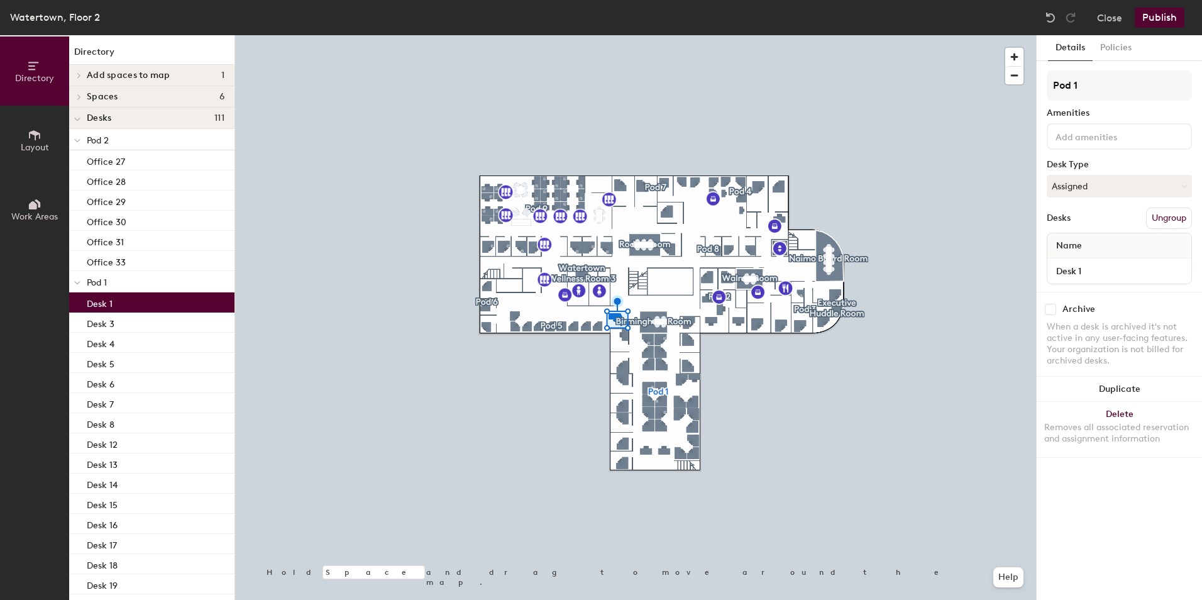
click at [137, 302] on div "Desk 1" at bounding box center [151, 302] width 165 height 20
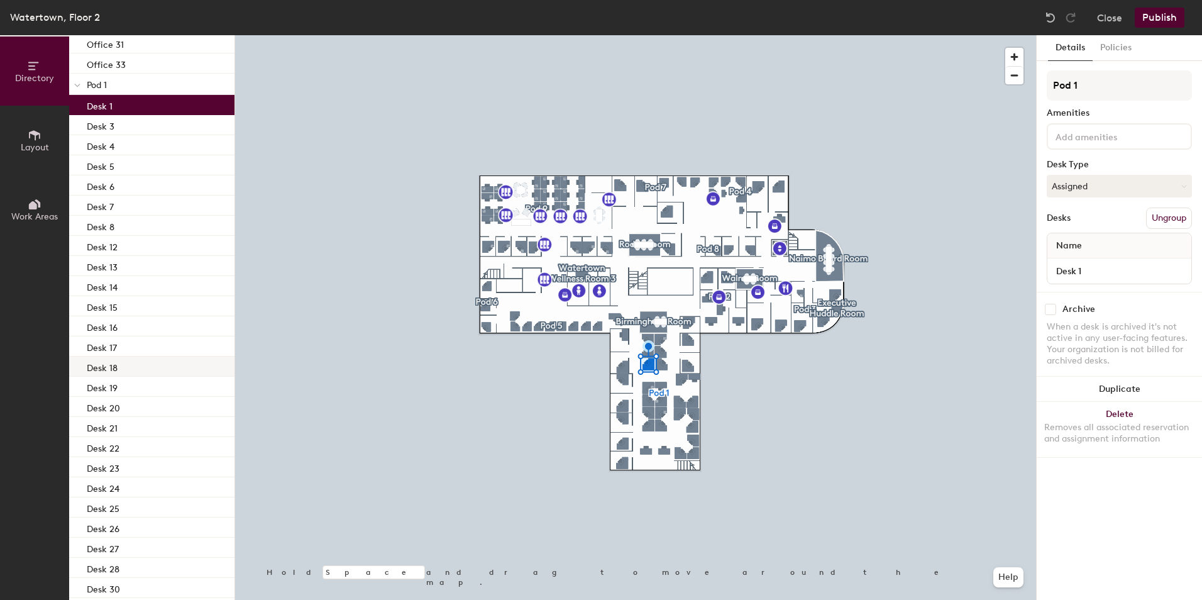
scroll to position [189, 0]
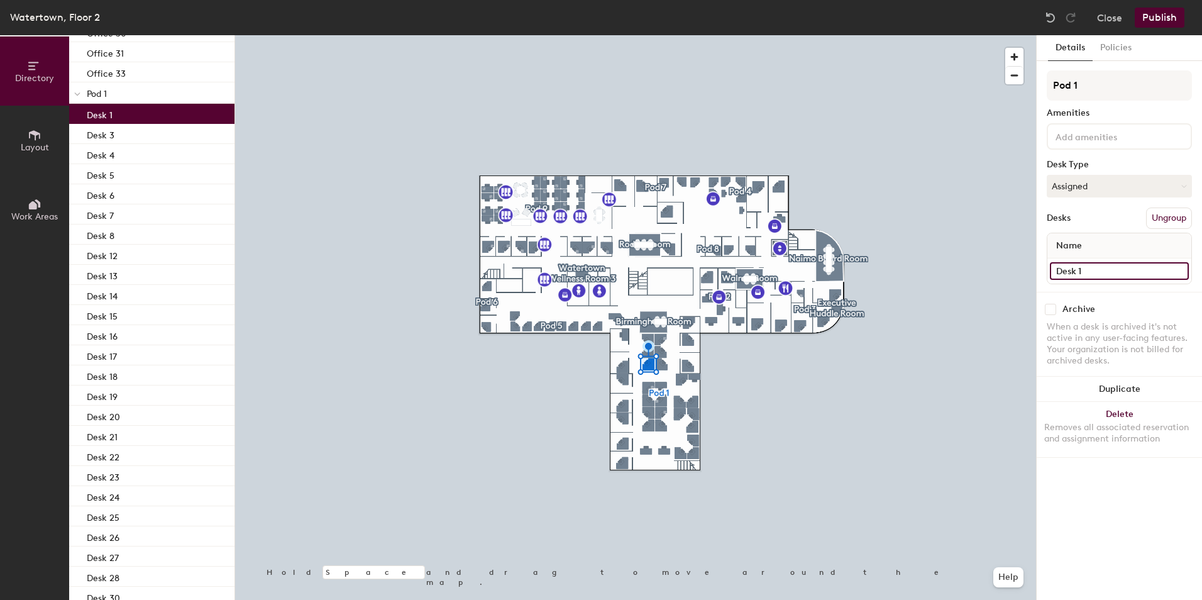
click at [1097, 268] on input "Desk 1" at bounding box center [1119, 271] width 139 height 18
click at [1087, 272] on input "Desk 1" at bounding box center [1119, 271] width 139 height 18
type input "Desk 2"
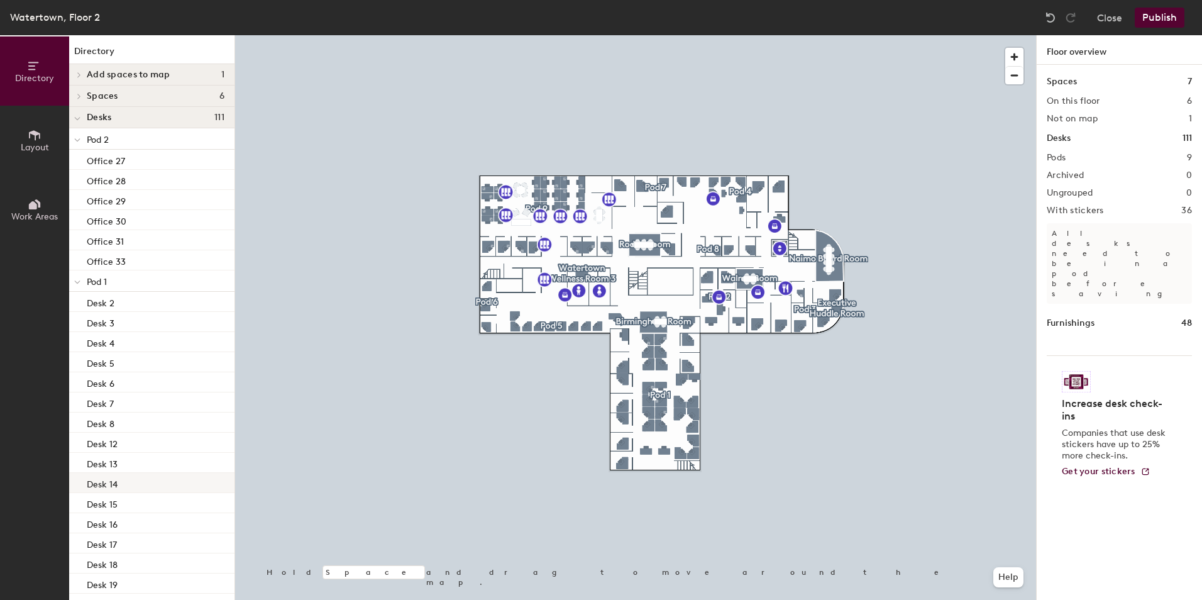
scroll to position [0, 0]
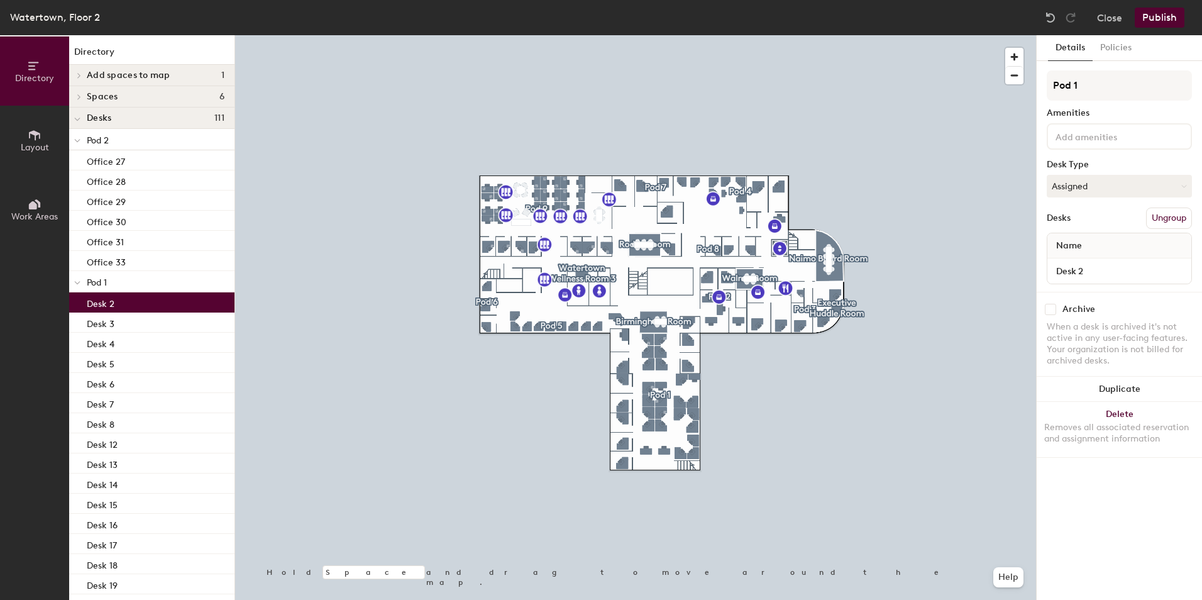
click at [126, 304] on div "Desk 2" at bounding box center [151, 302] width 165 height 20
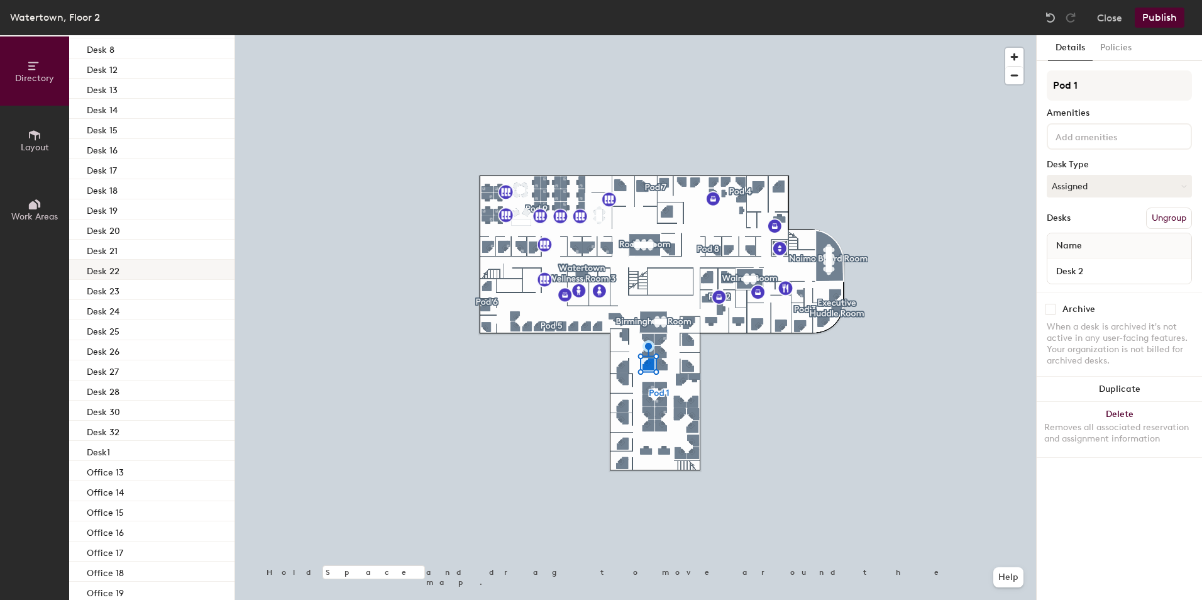
scroll to position [377, 0]
click at [133, 448] on div "Desk1" at bounding box center [151, 448] width 165 height 20
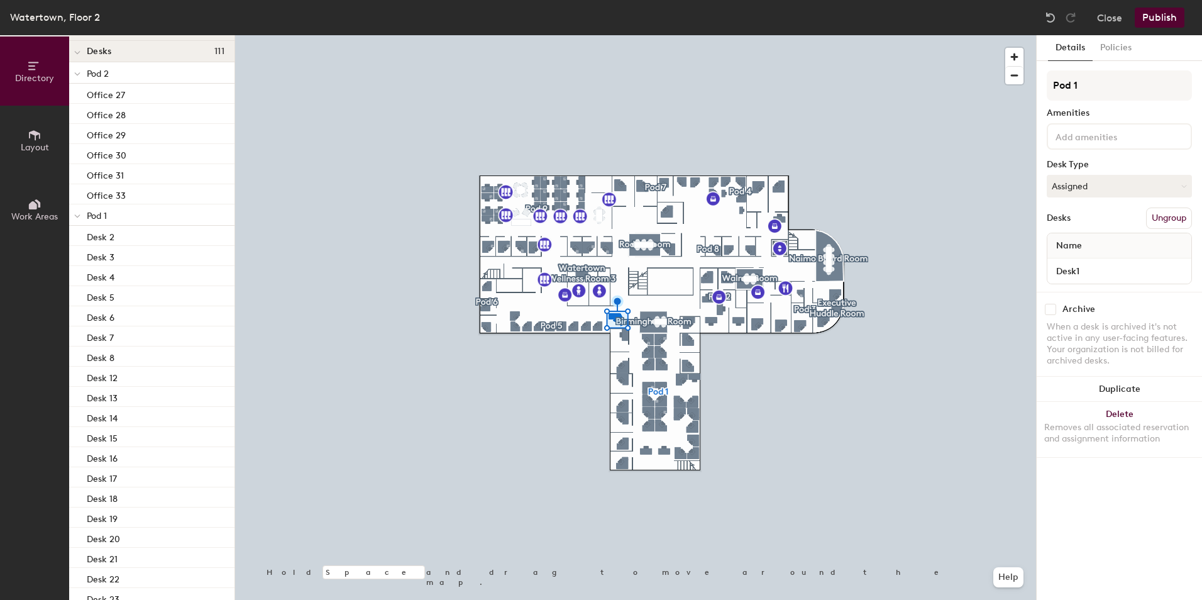
scroll to position [63, 0]
click at [1156, 19] on button "Publish" at bounding box center [1159, 18] width 50 height 20
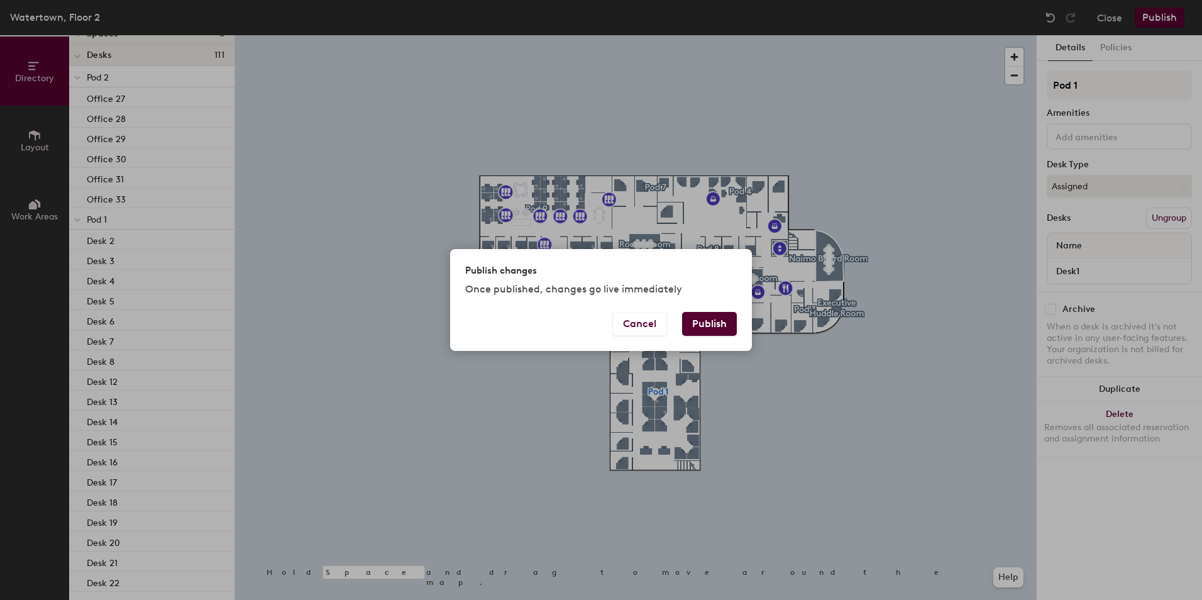
click at [709, 329] on button "Publish" at bounding box center [709, 324] width 55 height 24
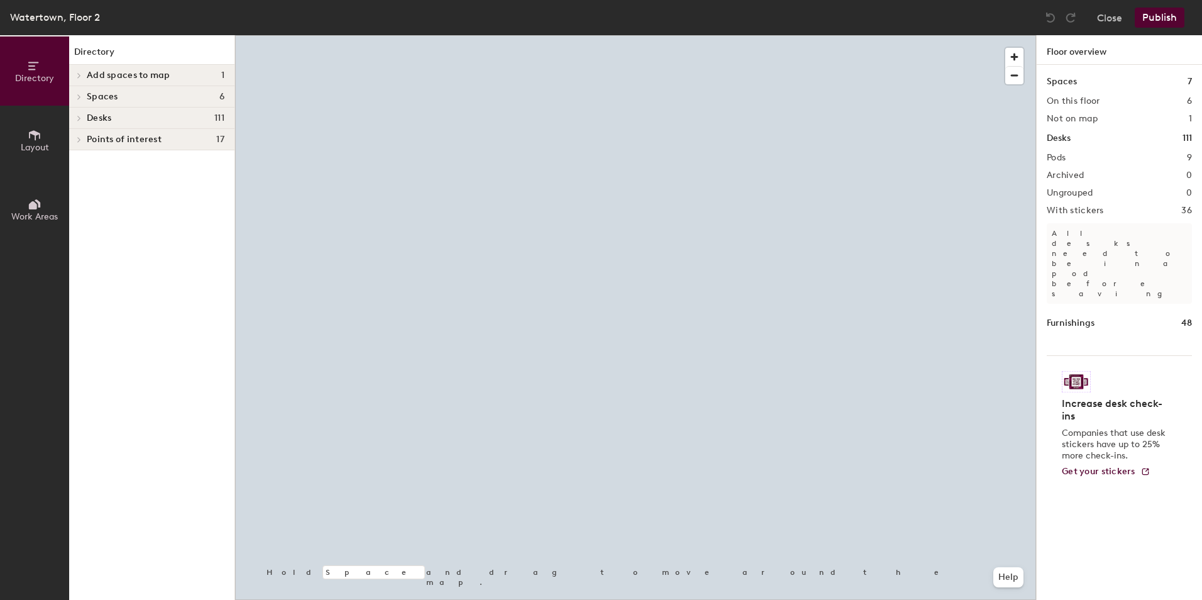
click at [78, 118] on icon at bounding box center [79, 118] width 5 height 6
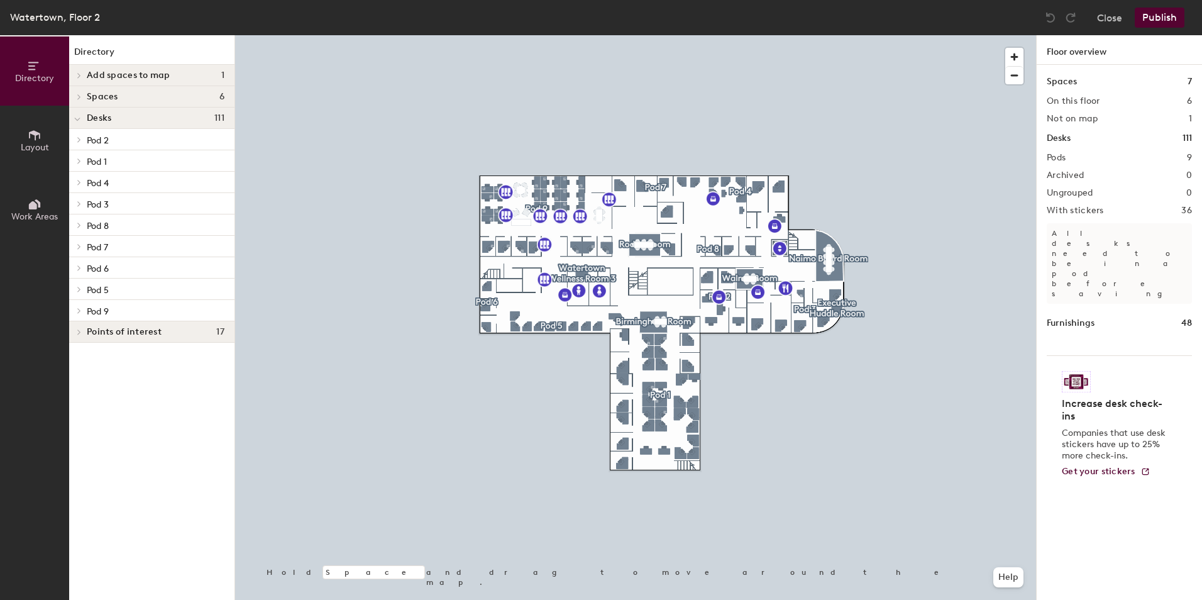
click at [83, 140] on span at bounding box center [78, 139] width 11 height 6
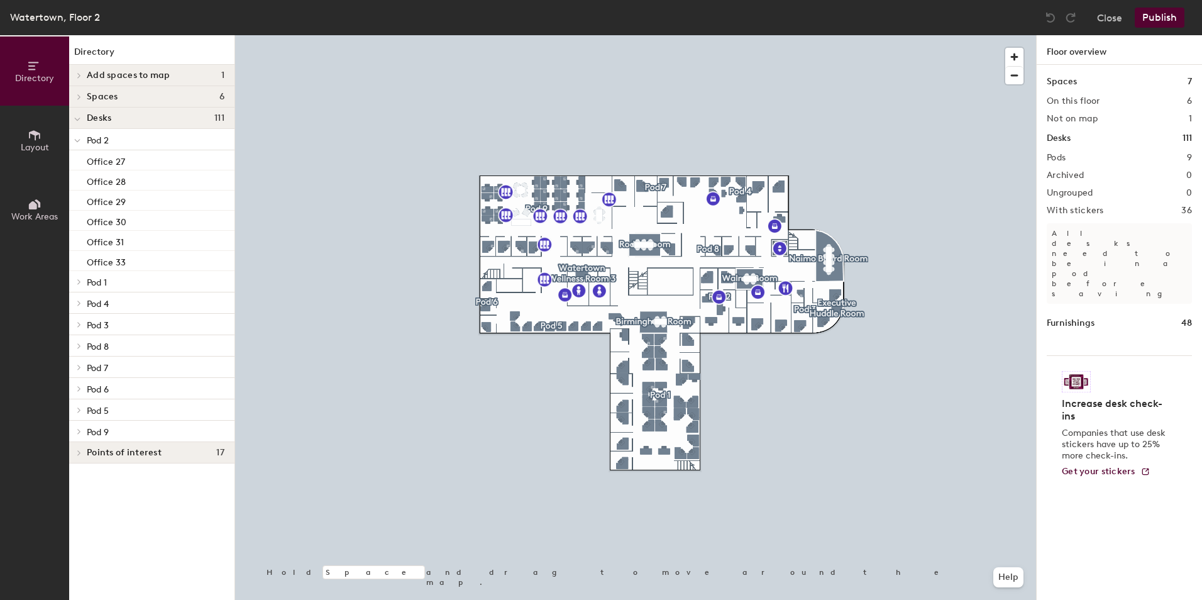
click at [80, 282] on icon at bounding box center [79, 281] width 5 height 6
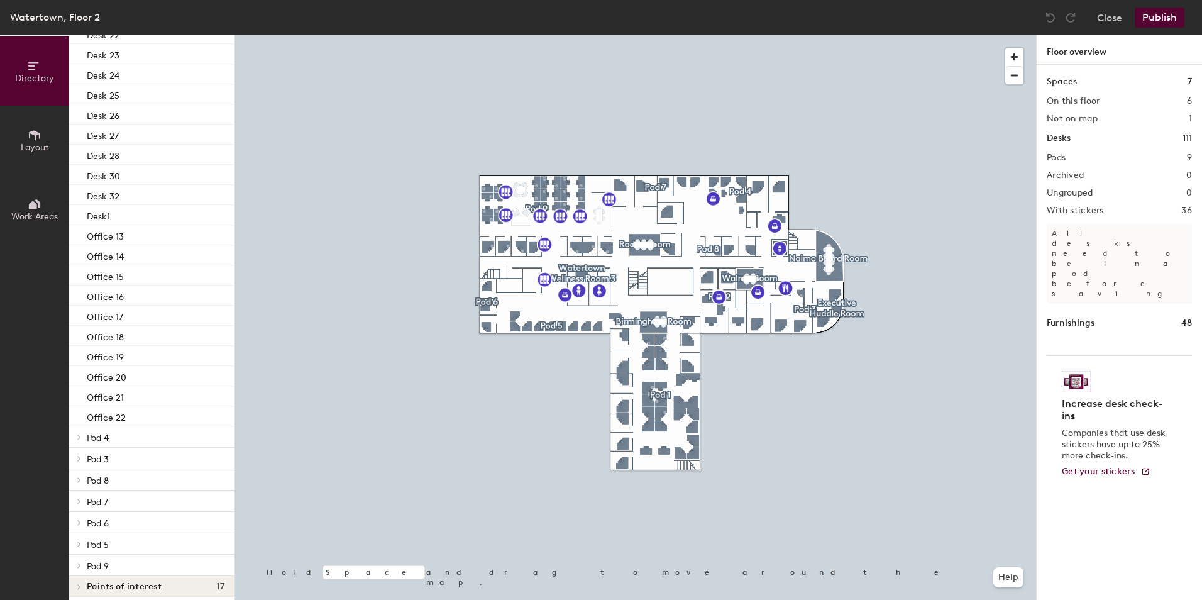
scroll to position [618, 0]
click at [79, 427] on icon at bounding box center [79, 429] width 5 height 6
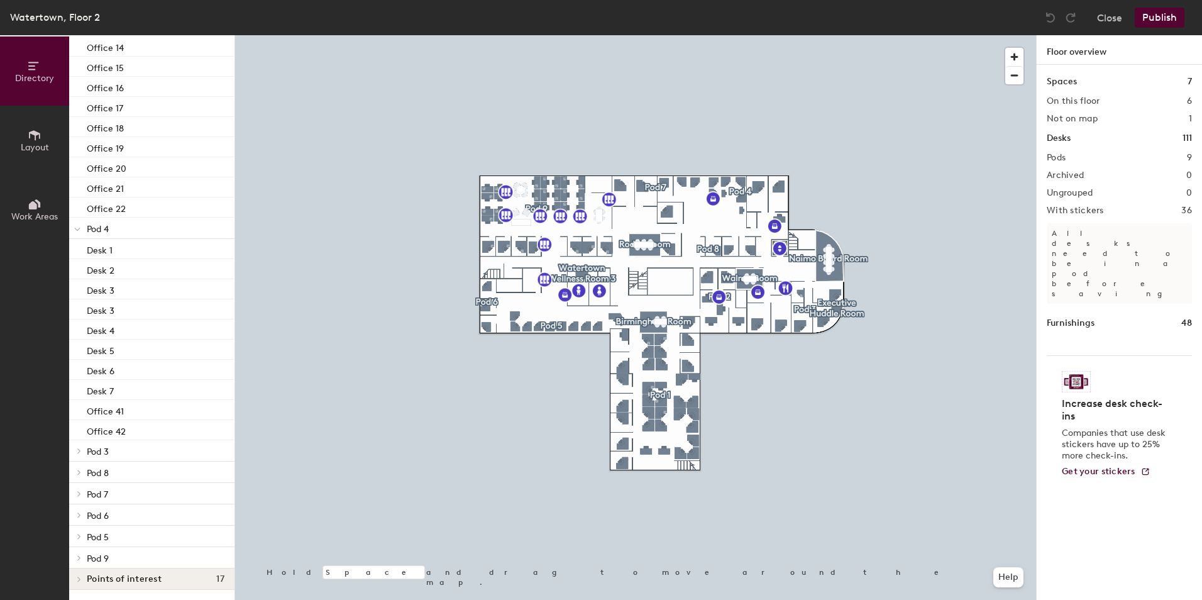
click at [78, 447] on icon at bounding box center [79, 450] width 5 height 6
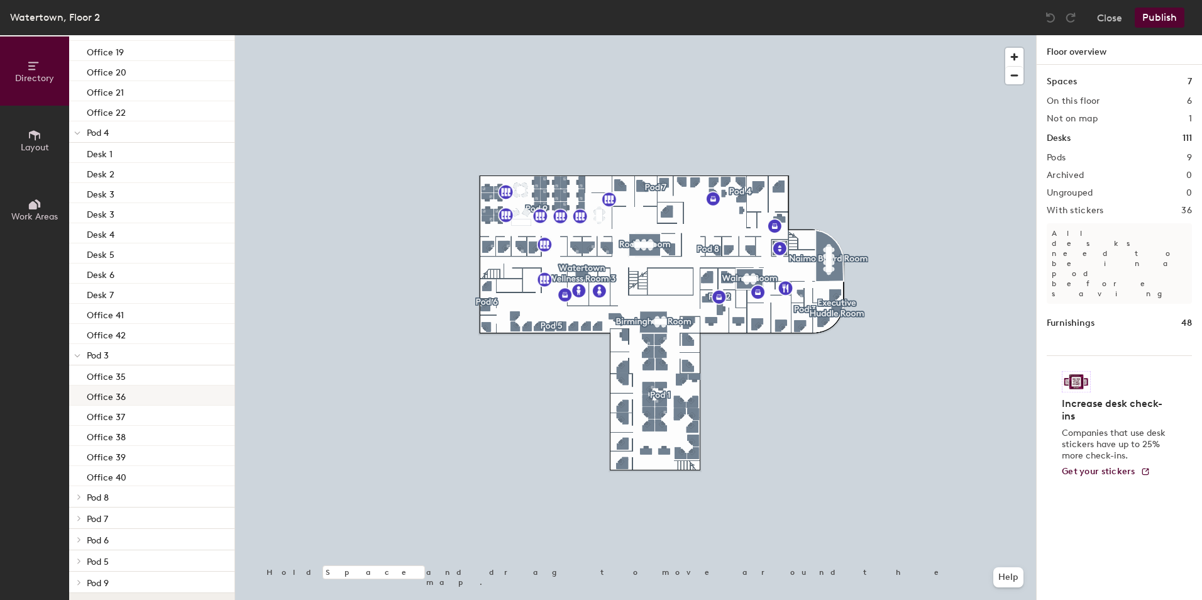
scroll to position [940, 0]
click at [81, 471] on icon at bounding box center [79, 472] width 5 height 6
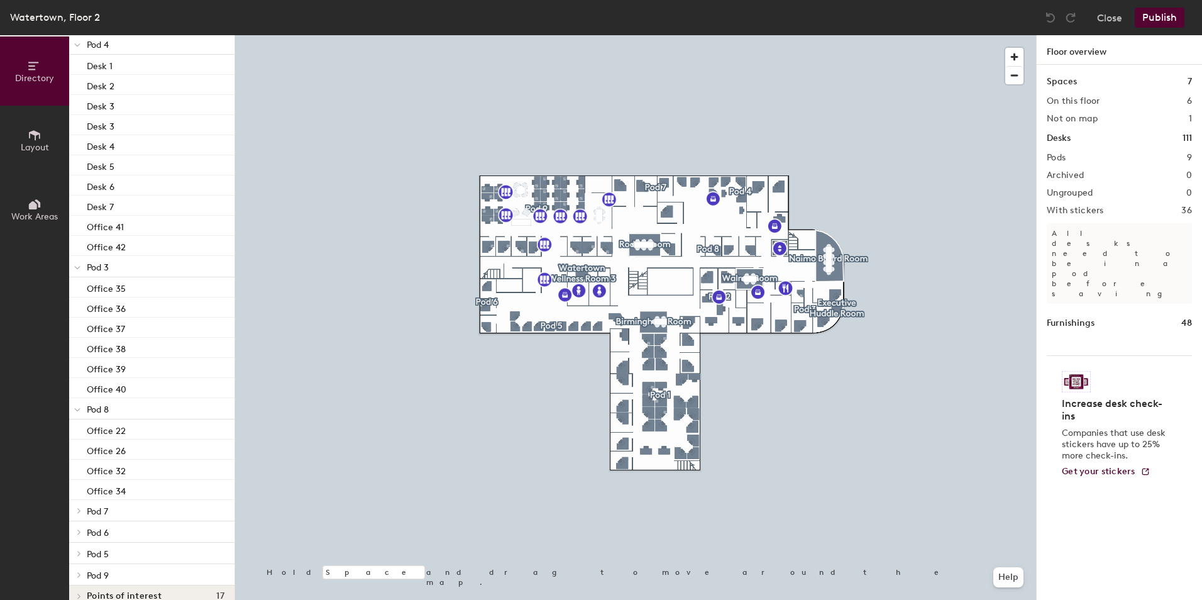
scroll to position [1020, 0]
click at [80, 491] on icon at bounding box center [79, 493] width 5 height 6
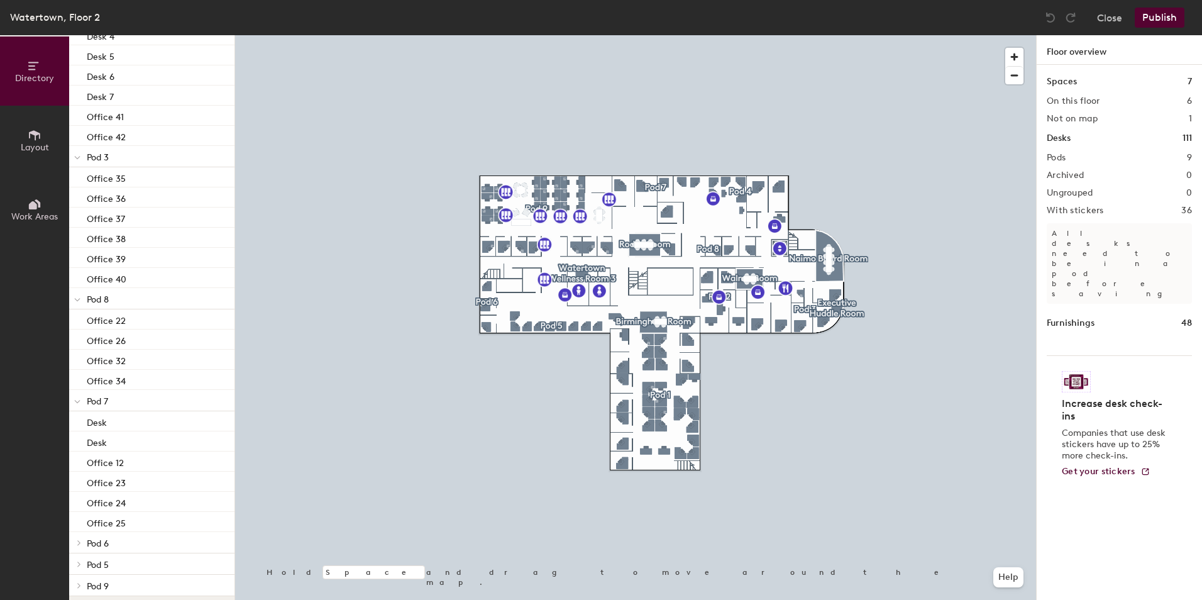
scroll to position [1141, 0]
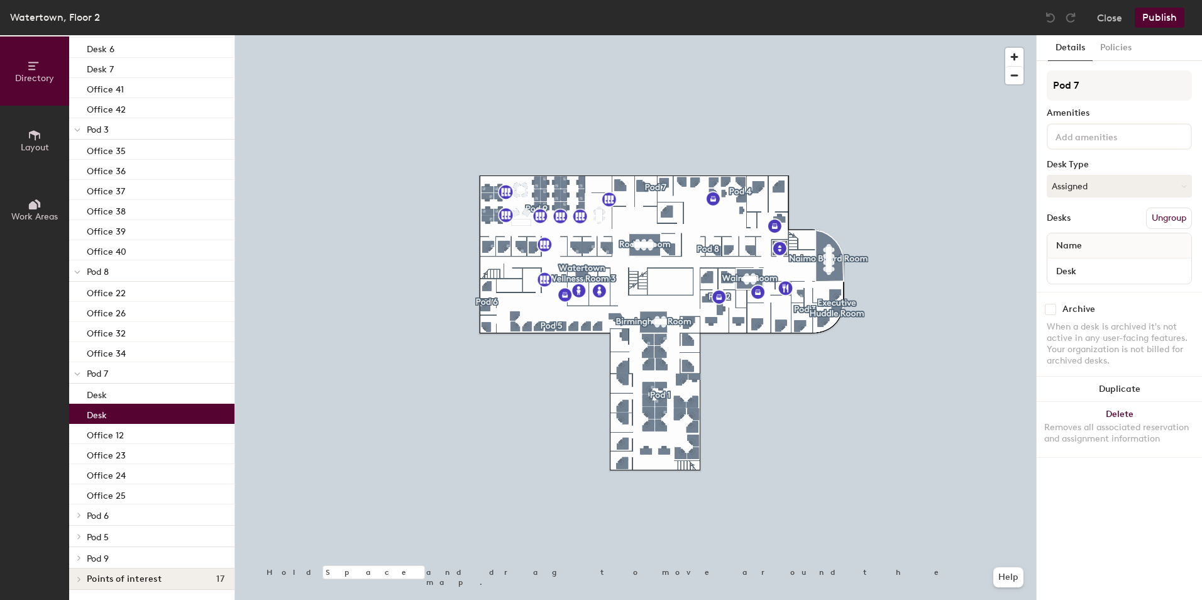
click at [141, 413] on div "Desk" at bounding box center [151, 413] width 165 height 20
click at [140, 422] on div "Desk" at bounding box center [151, 413] width 165 height 20
click at [1097, 267] on input "Desk" at bounding box center [1119, 271] width 139 height 18
type input "Desk 1"
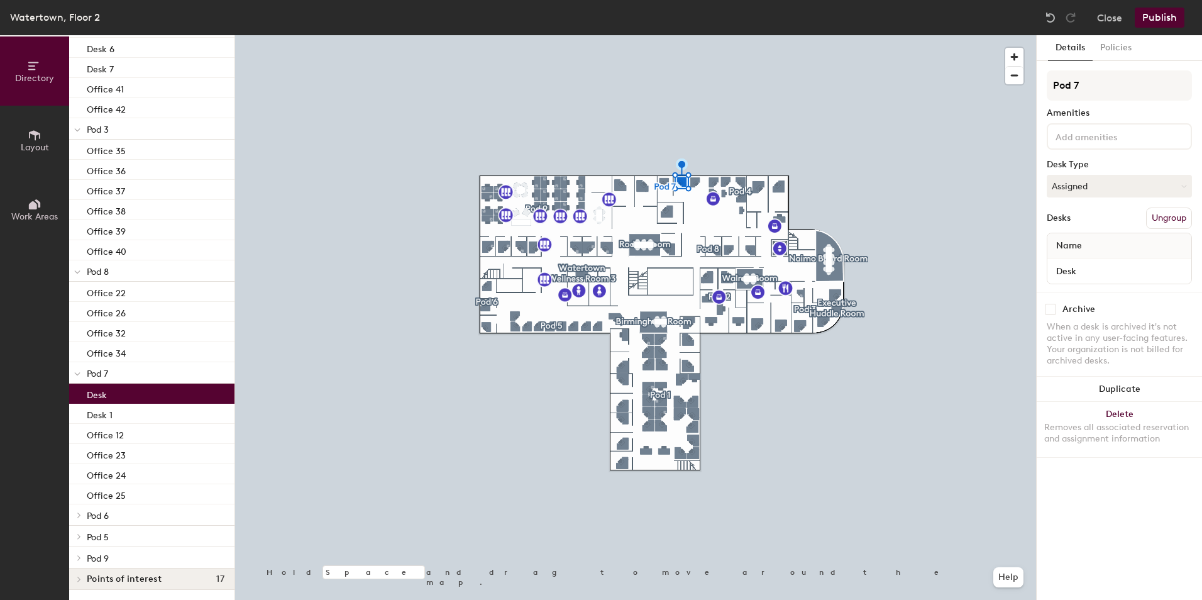
click at [170, 392] on div "Desk" at bounding box center [151, 393] width 165 height 20
click at [1085, 269] on input "Desk" at bounding box center [1119, 271] width 139 height 18
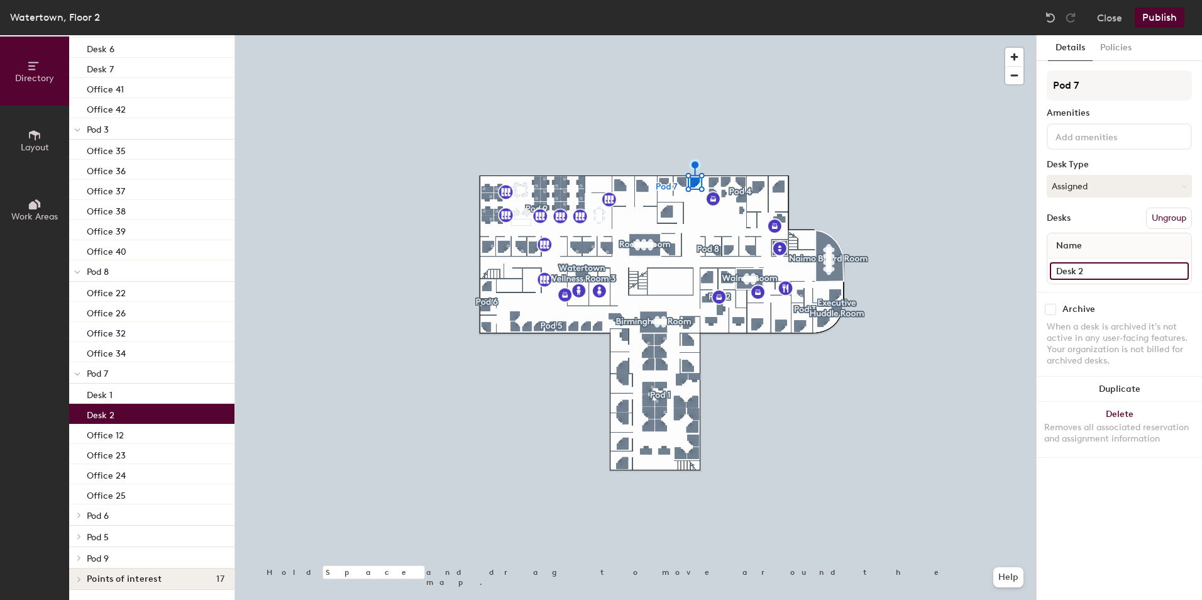
type input "Desk 2"
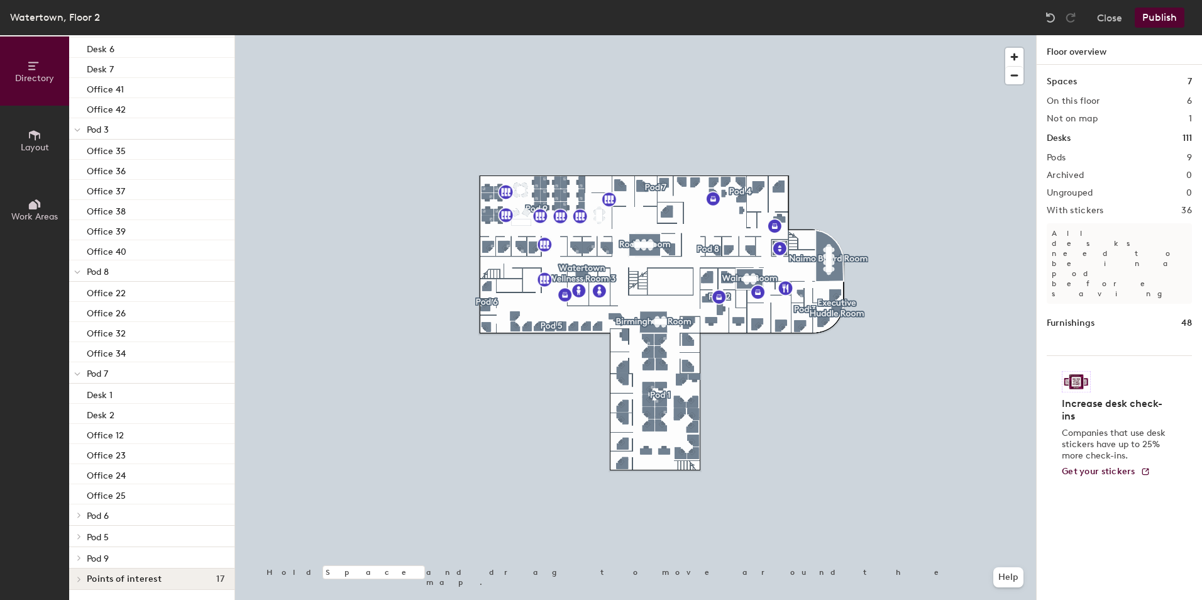
click at [1153, 19] on button "Publish" at bounding box center [1159, 18] width 50 height 20
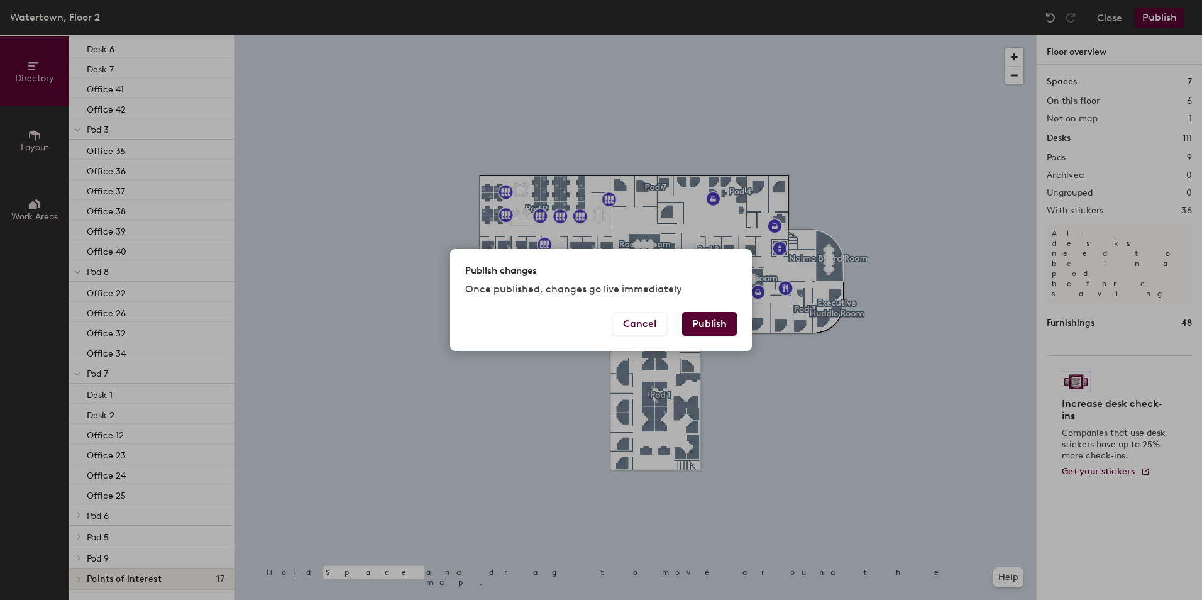
click at [711, 320] on button "Publish" at bounding box center [709, 324] width 55 height 24
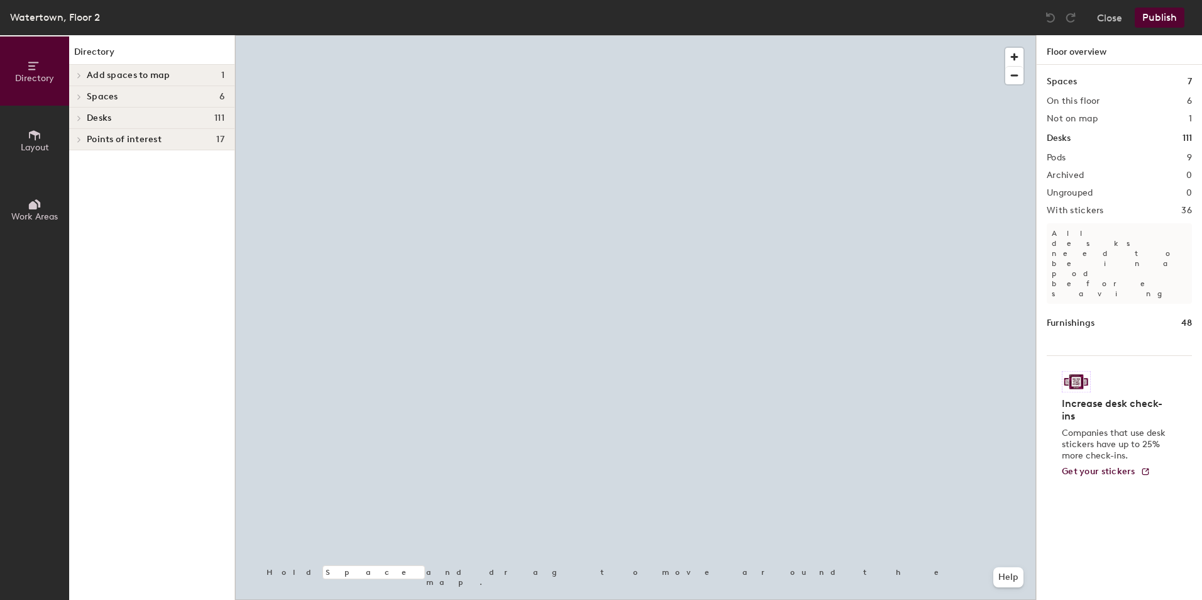
click at [80, 116] on icon at bounding box center [79, 118] width 5 height 6
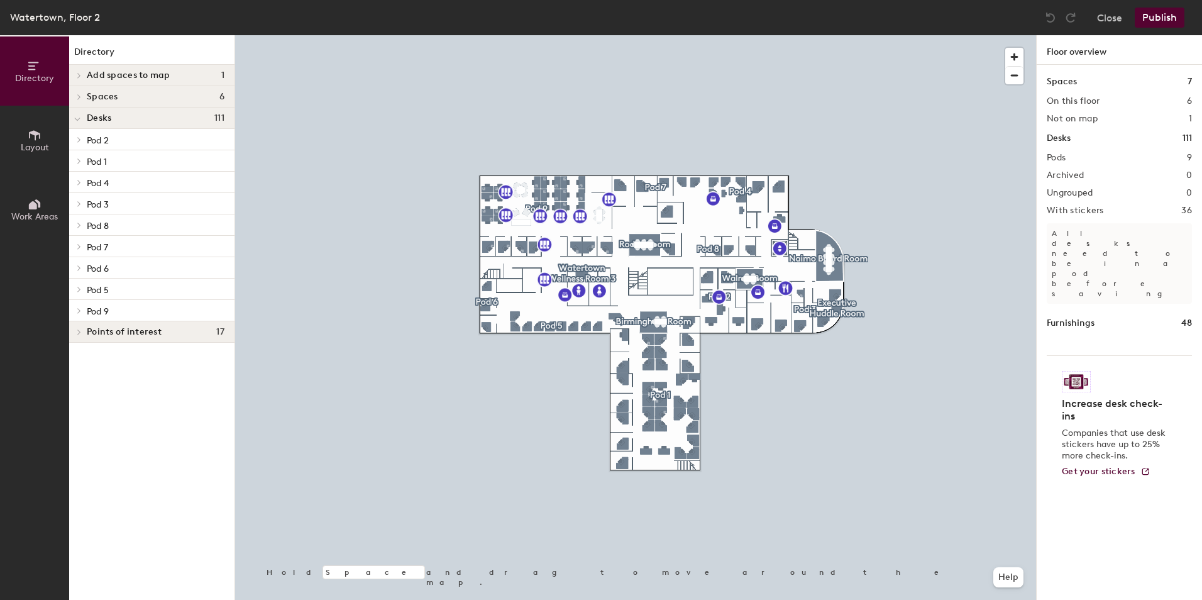
click at [97, 162] on span "Pod 1" at bounding box center [97, 161] width 20 height 11
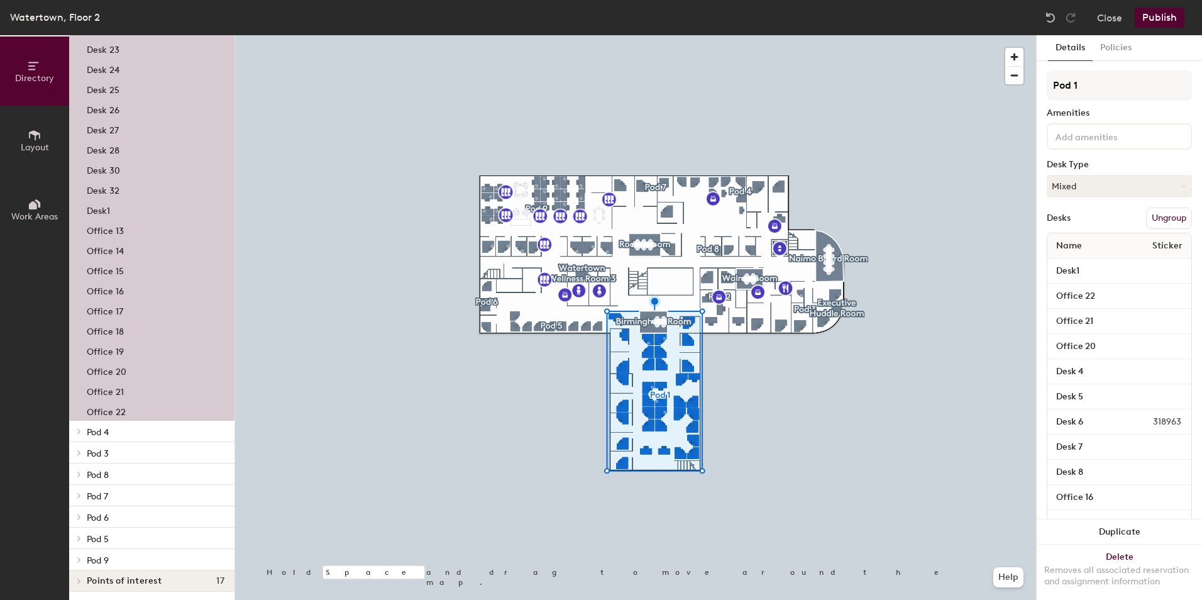
scroll to position [497, 0]
click at [74, 424] on div at bounding box center [77, 429] width 16 height 21
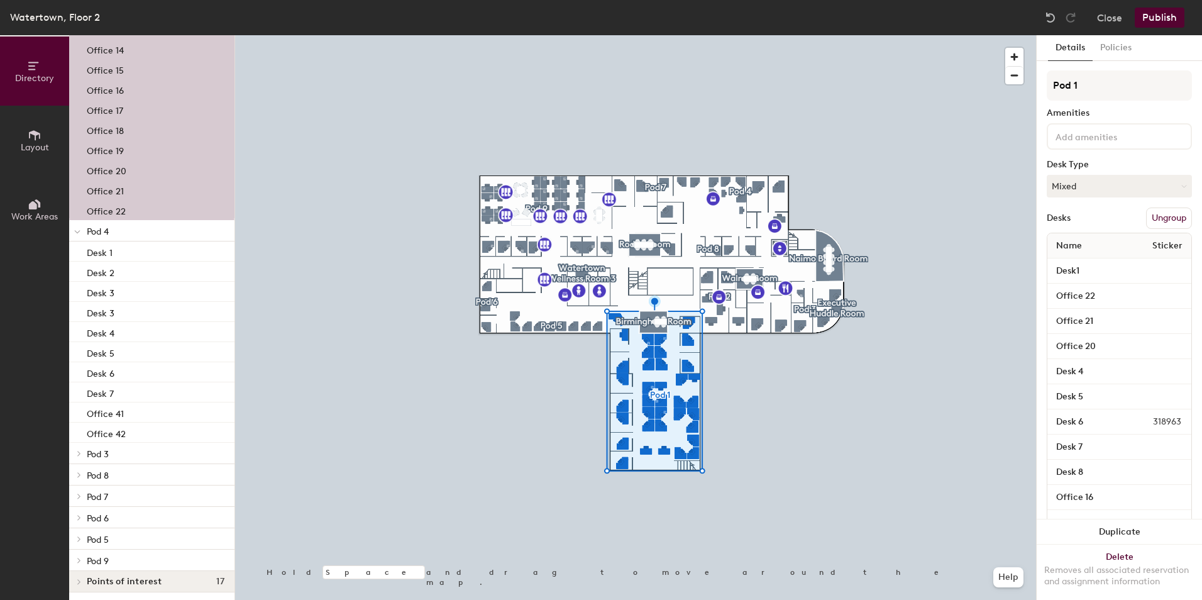
scroll to position [698, 0]
click at [80, 449] on icon at bounding box center [79, 450] width 5 height 6
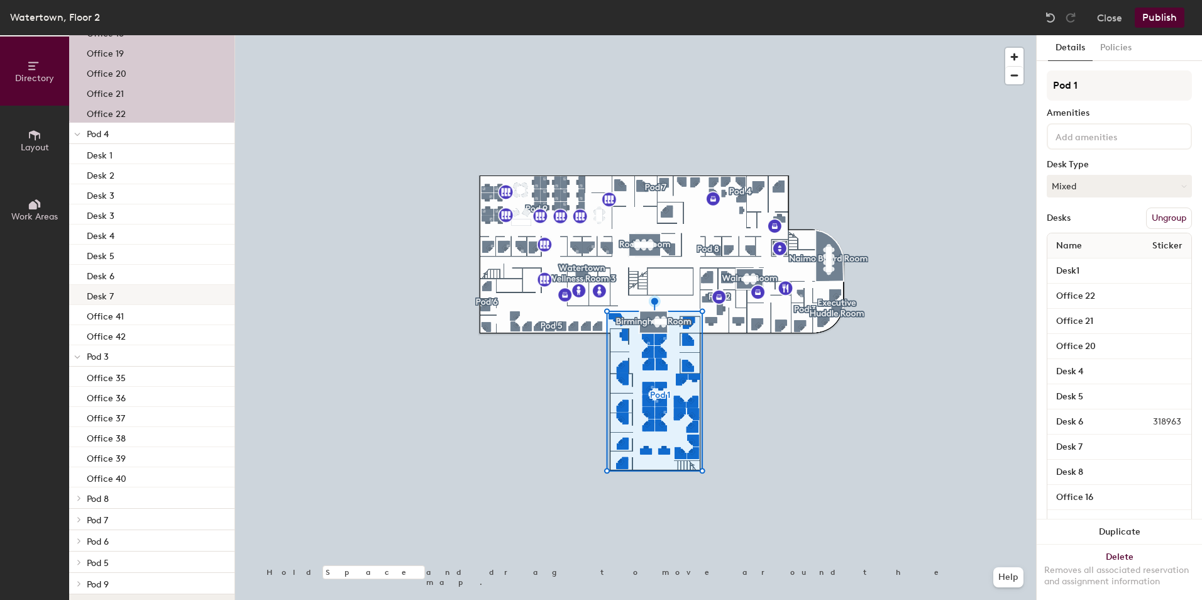
scroll to position [819, 0]
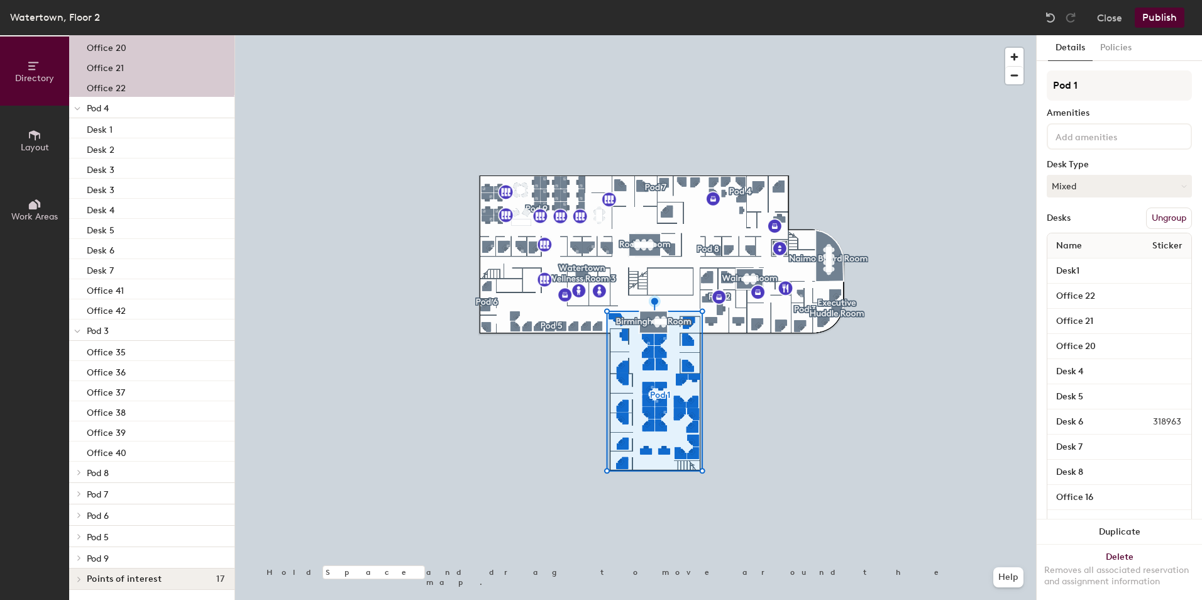
click at [79, 468] on div at bounding box center [77, 471] width 16 height 21
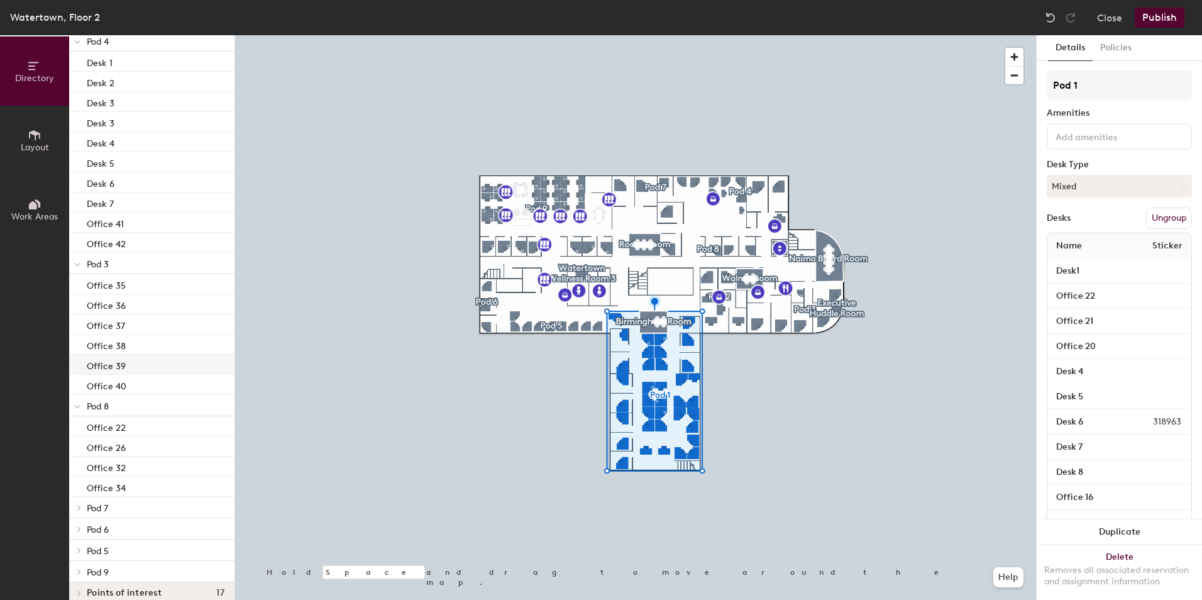
scroll to position [899, 0]
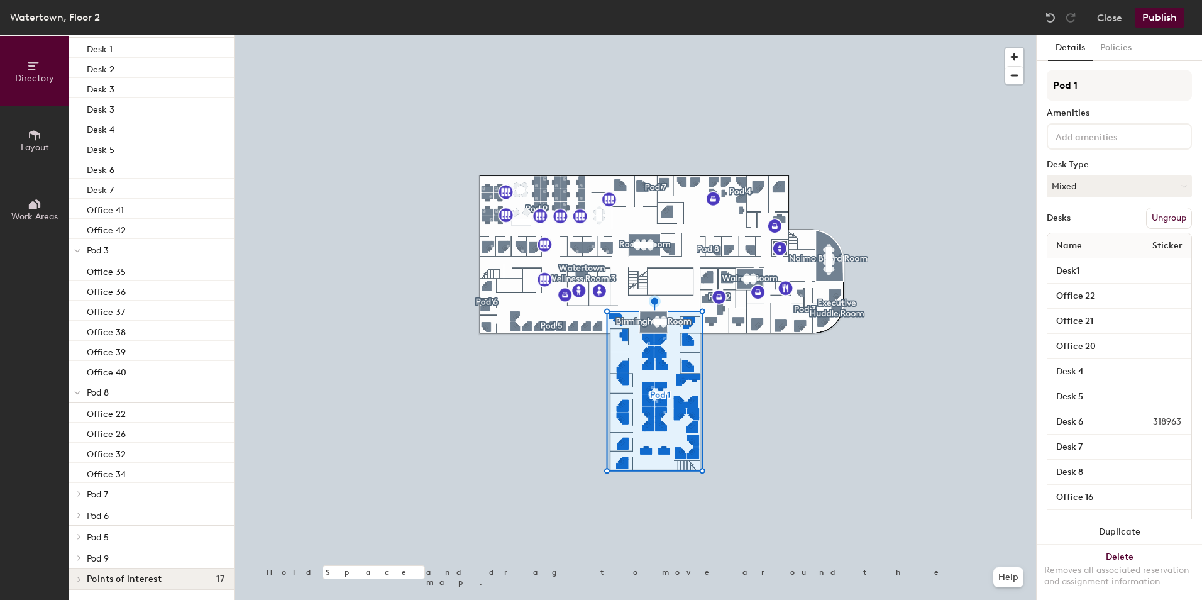
click at [79, 490] on icon at bounding box center [79, 493] width 5 height 6
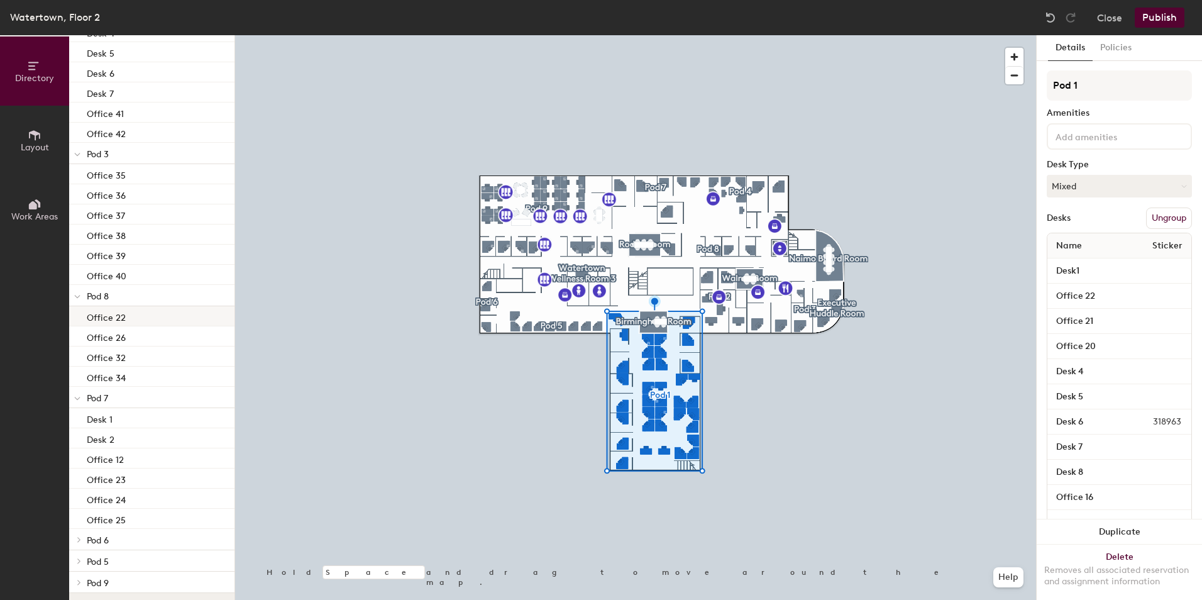
scroll to position [1020, 0]
click at [79, 508] on div at bounding box center [77, 514] width 16 height 21
click at [81, 533] on icon at bounding box center [79, 536] width 5 height 6
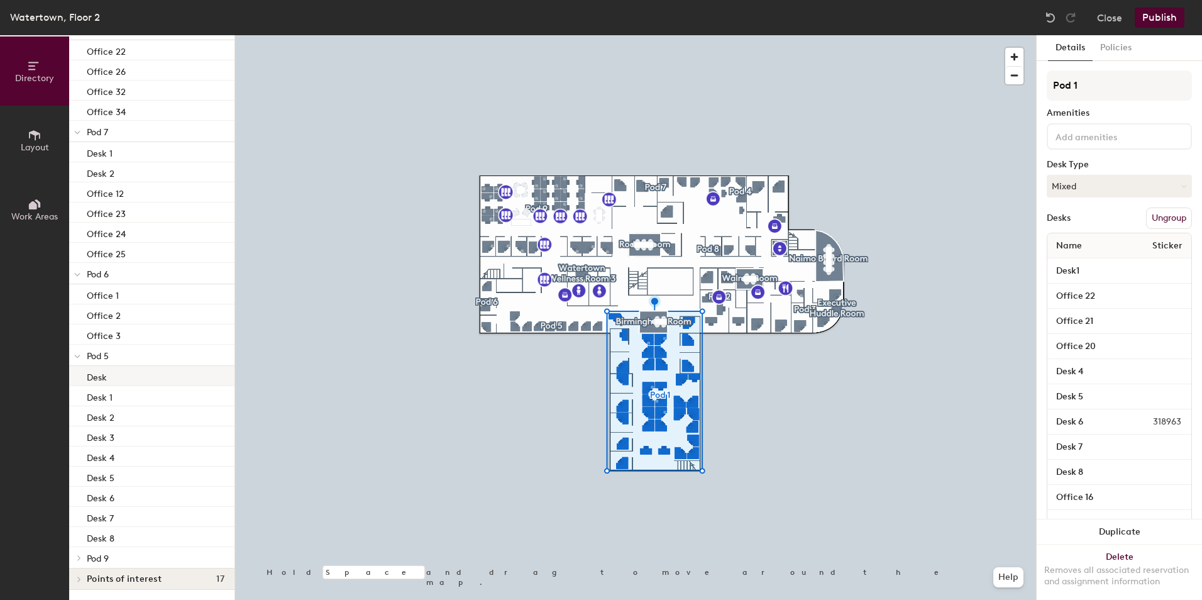
click at [146, 378] on div "Desk" at bounding box center [151, 376] width 165 height 20
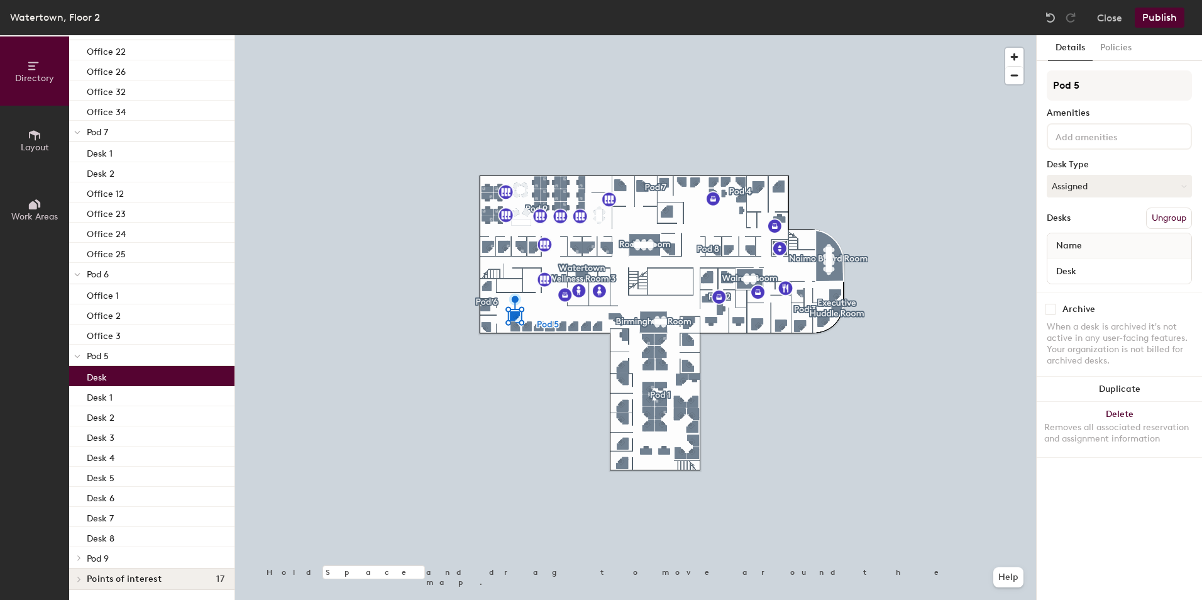
click at [146, 378] on div "Desk" at bounding box center [151, 376] width 165 height 20
click at [1109, 268] on input "Desk" at bounding box center [1119, 271] width 139 height 18
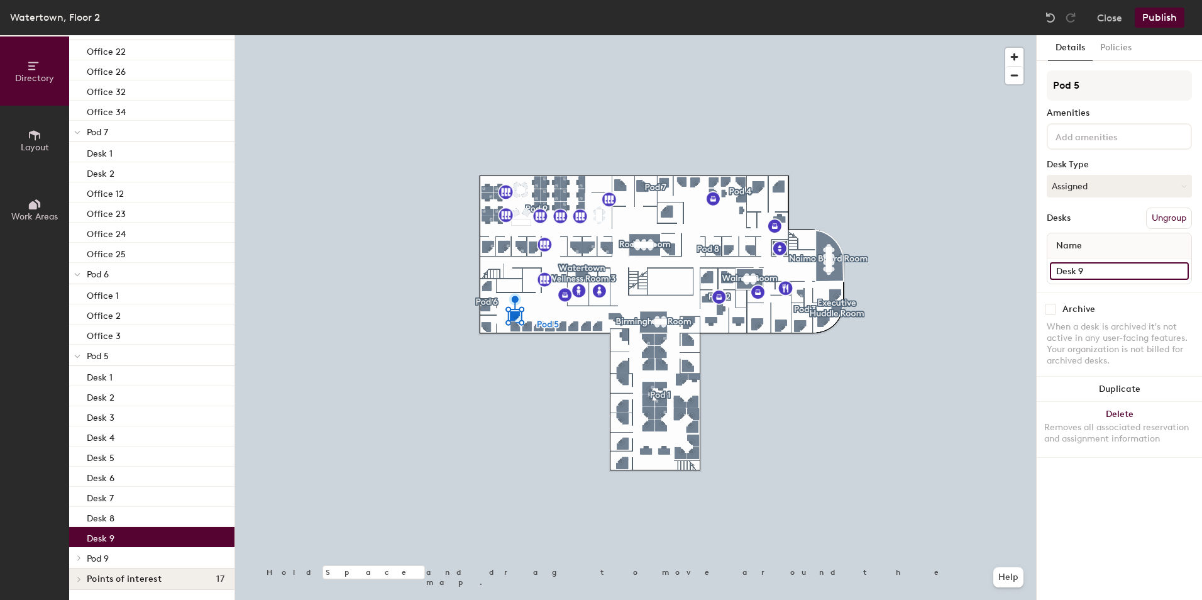
type input "Desk 9"
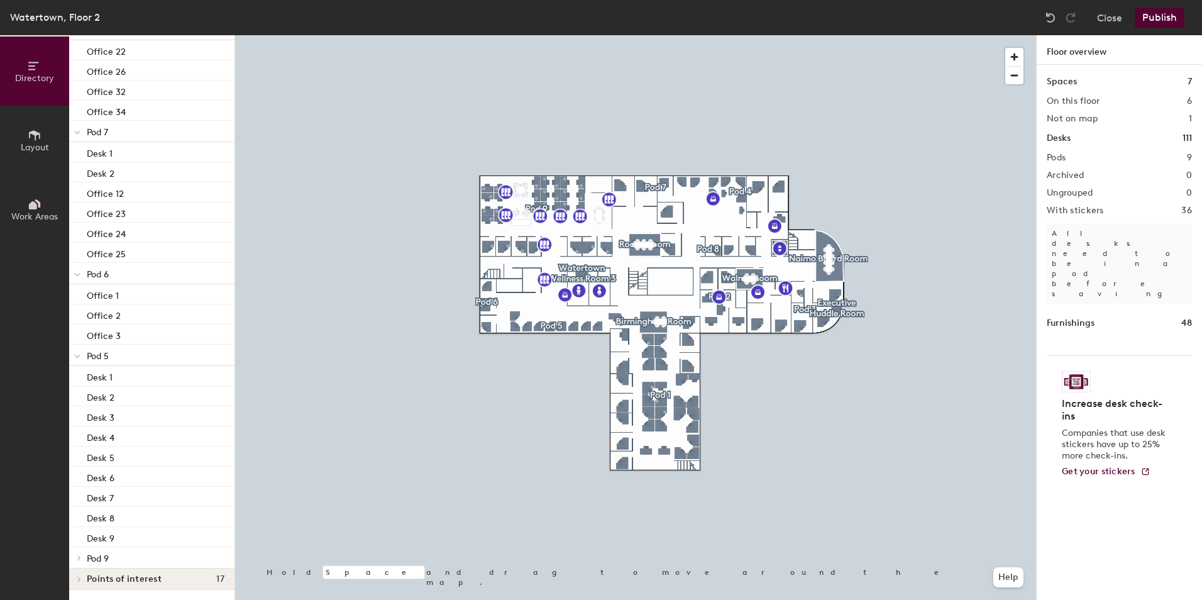
click at [1163, 19] on button "Publish" at bounding box center [1159, 18] width 50 height 20
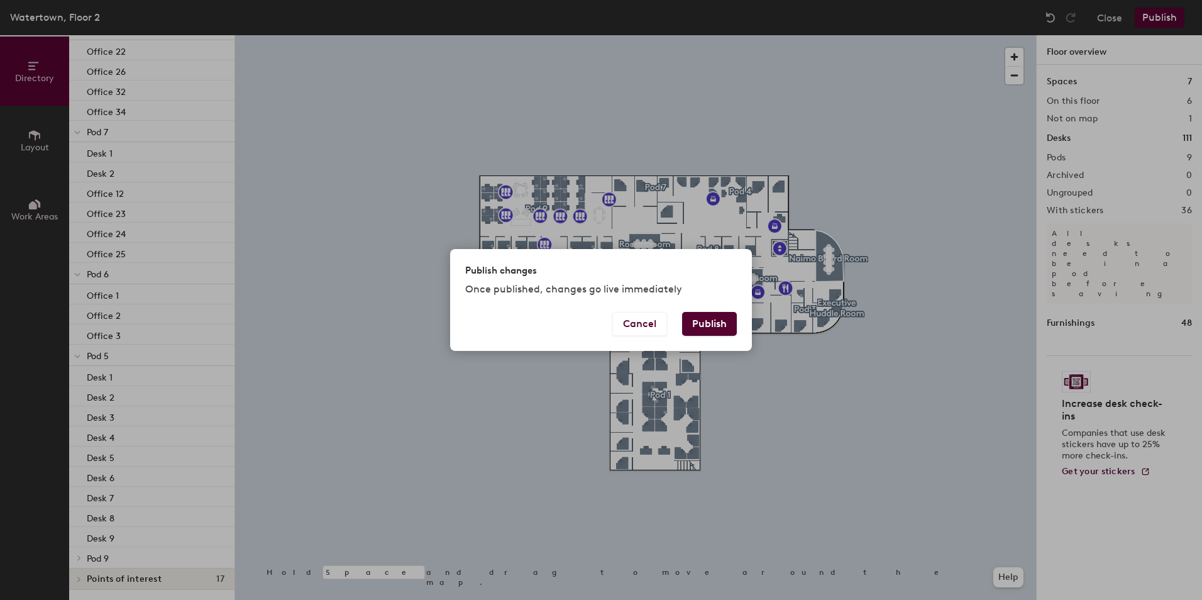
click at [699, 323] on button "Publish" at bounding box center [709, 324] width 55 height 24
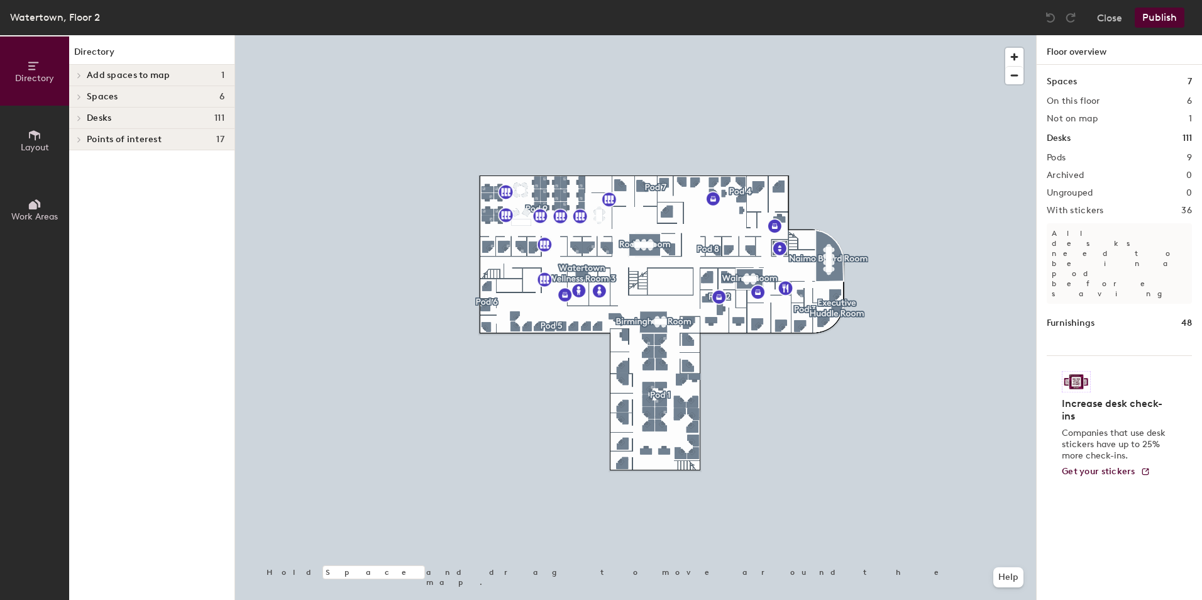
click at [80, 119] on icon at bounding box center [79, 118] width 5 height 6
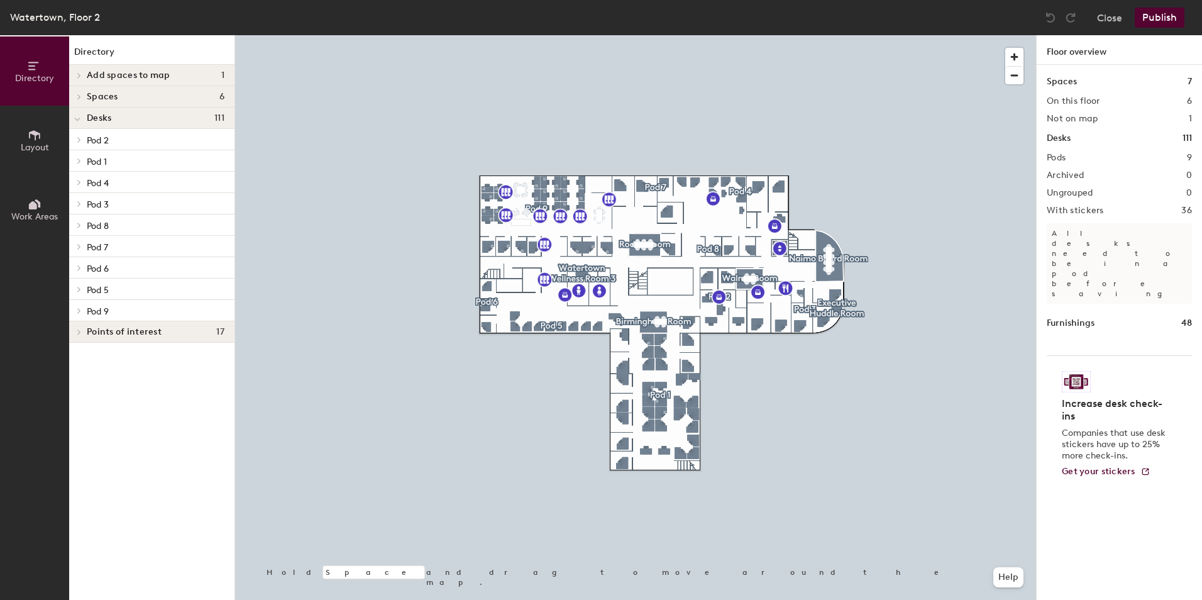
click at [80, 266] on icon at bounding box center [79, 268] width 5 height 6
click at [82, 228] on div at bounding box center [77, 224] width 16 height 21
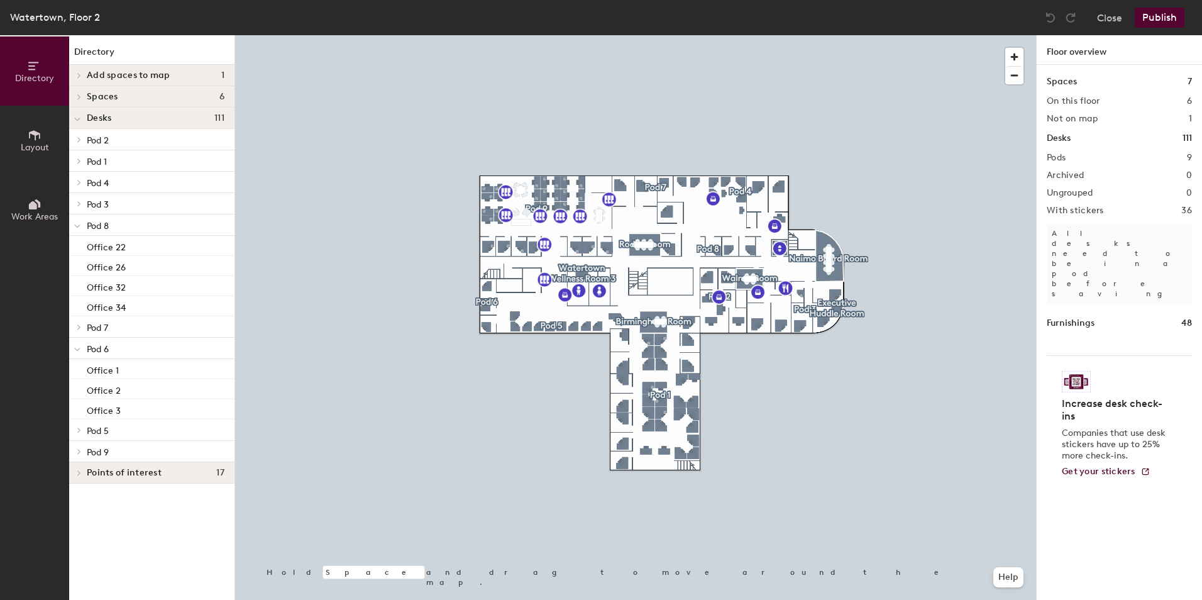
click at [77, 325] on icon at bounding box center [79, 327] width 5 height 6
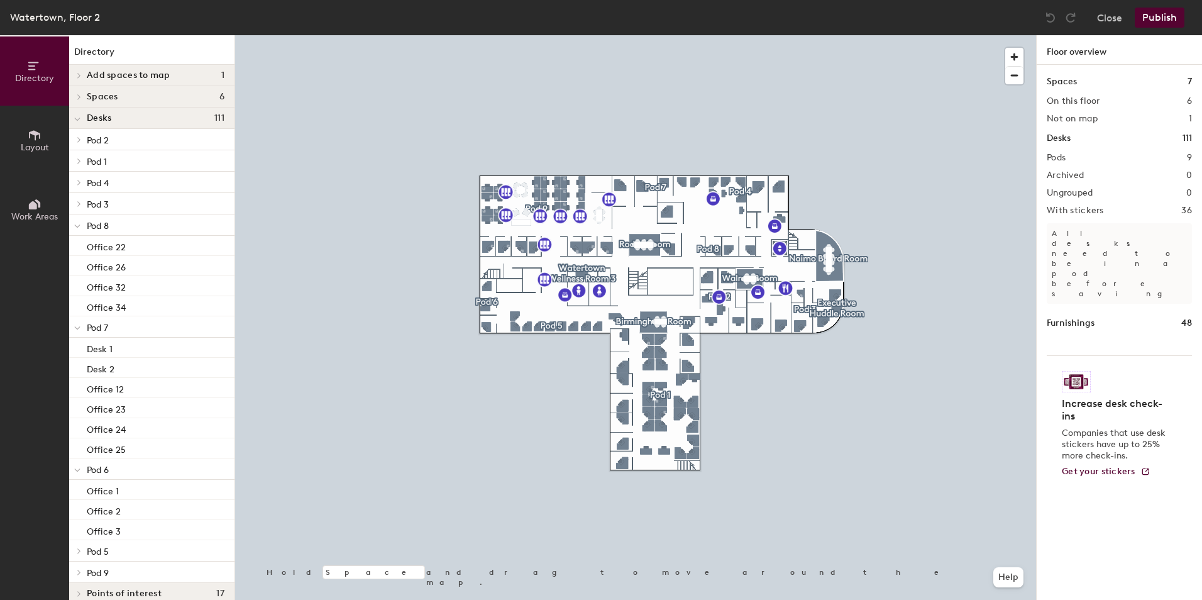
scroll to position [14, 0]
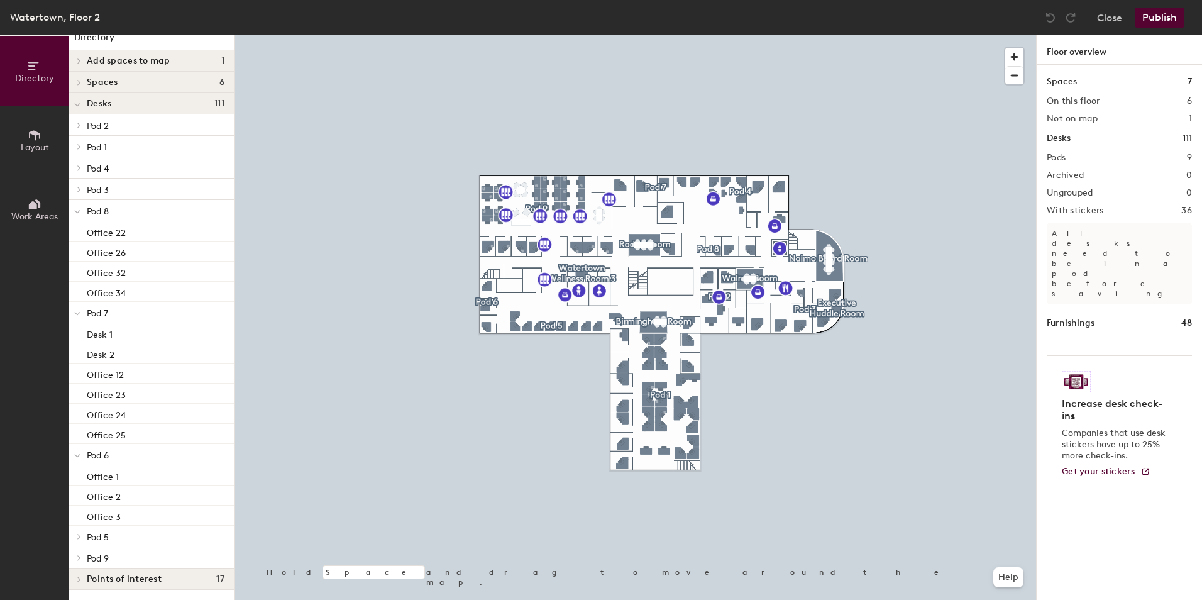
click at [80, 531] on div at bounding box center [77, 535] width 16 height 21
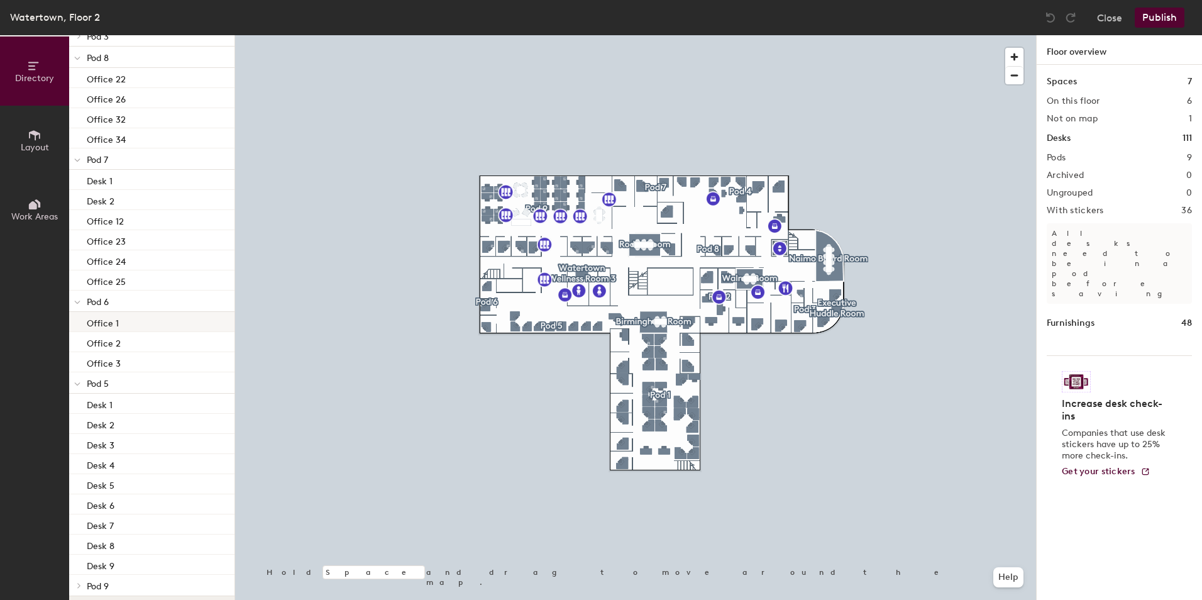
scroll to position [195, 0]
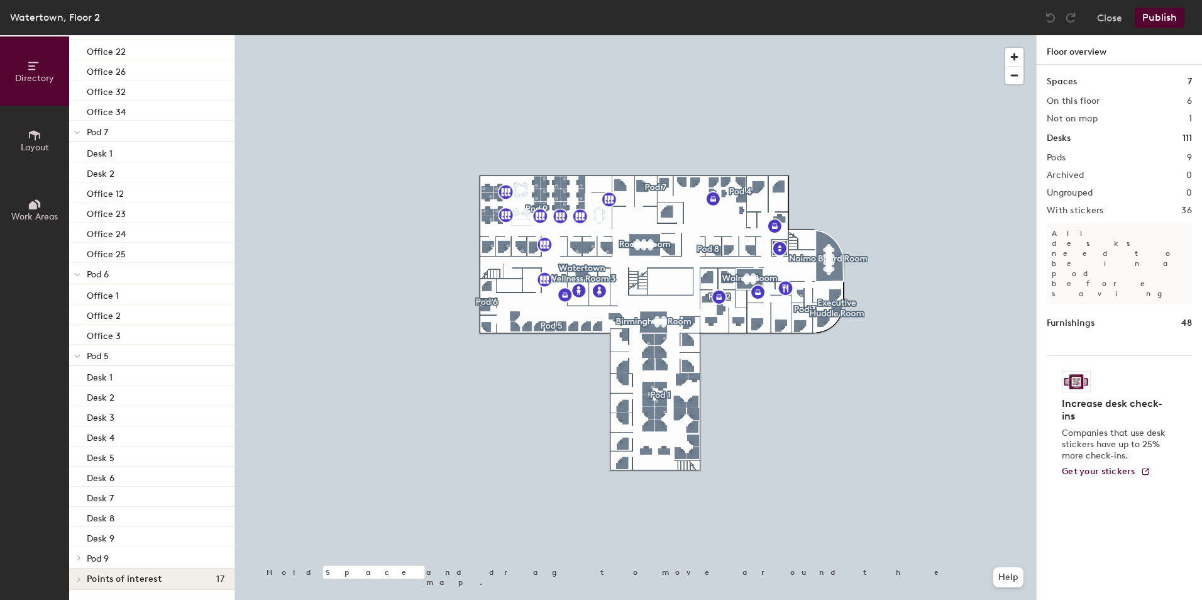
click at [77, 556] on icon at bounding box center [79, 557] width 5 height 6
click at [80, 579] on icon at bounding box center [79, 579] width 5 height 6
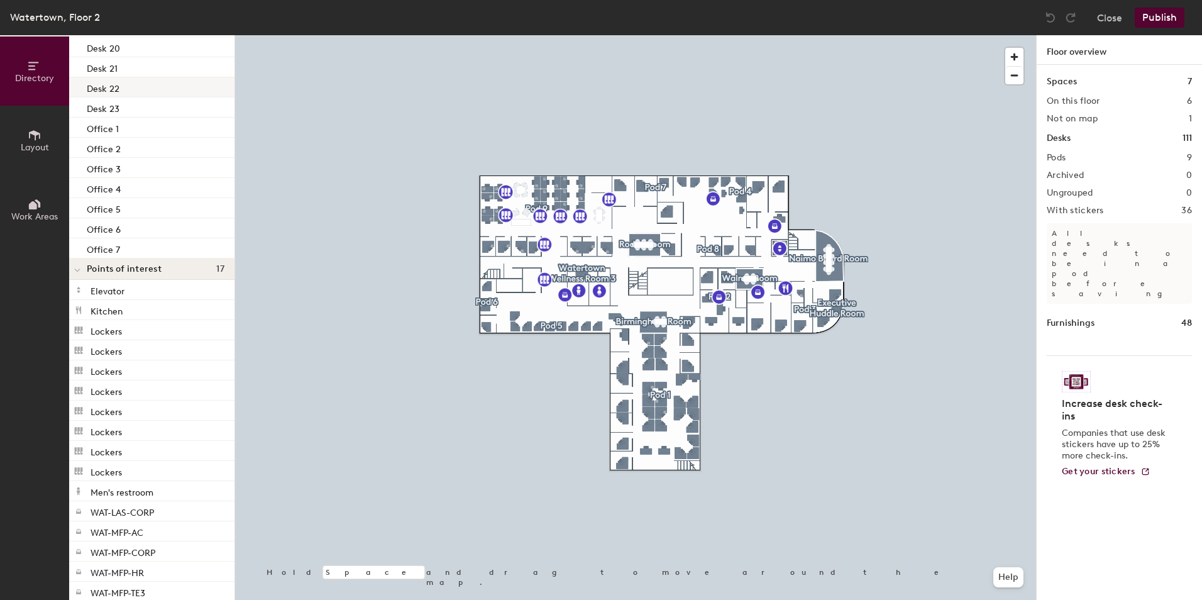
scroll to position [1113, 0]
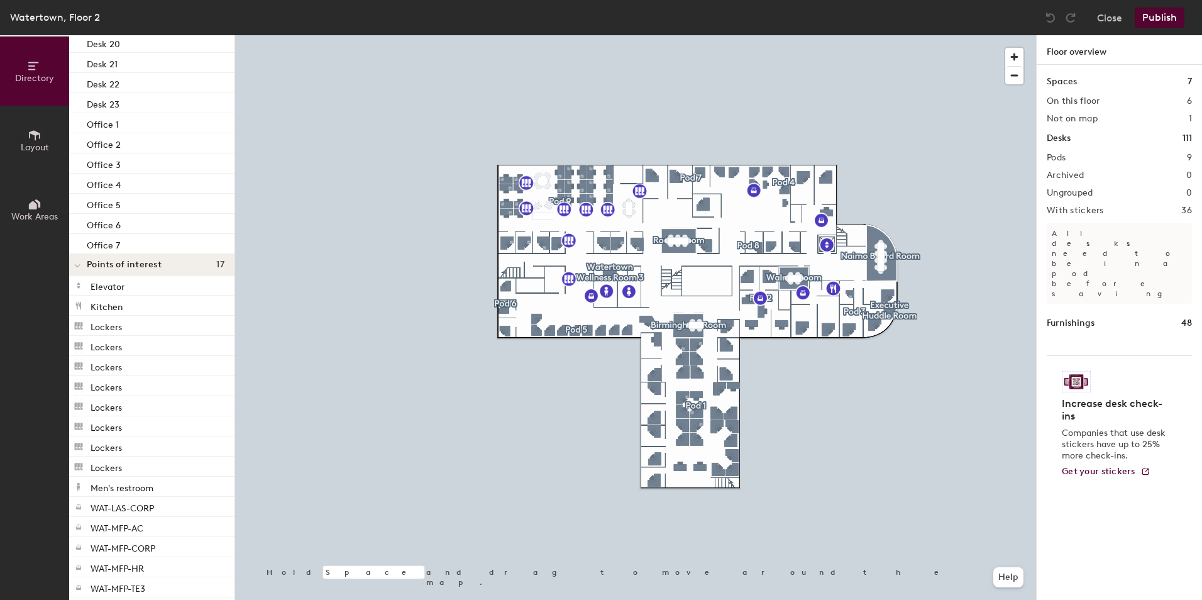
click at [1156, 21] on button "Publish" at bounding box center [1159, 18] width 50 height 20
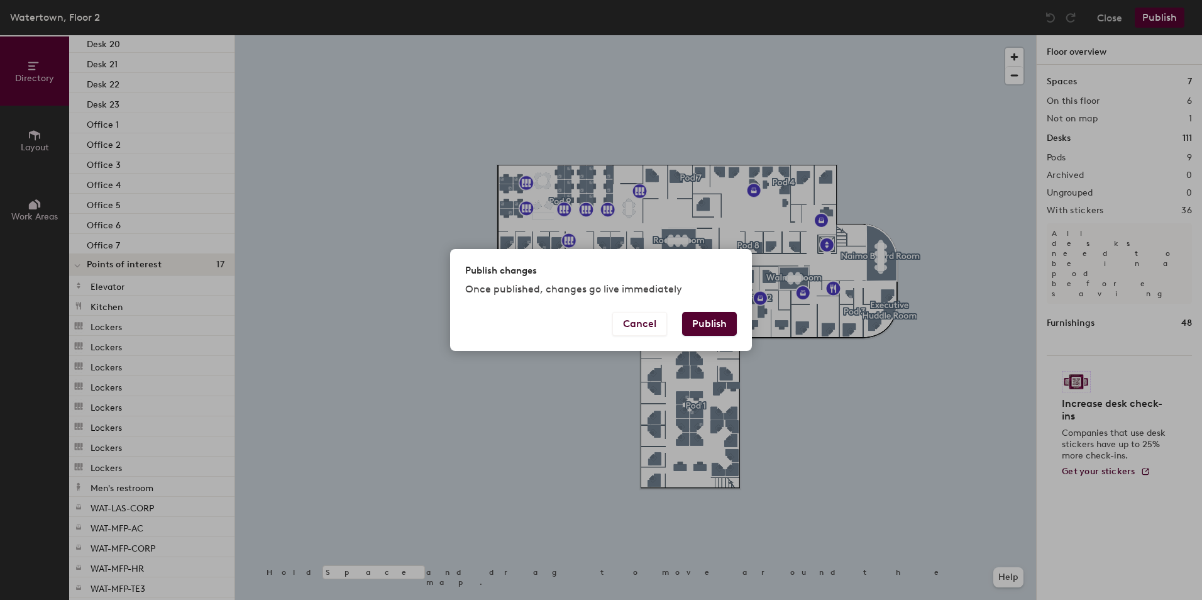
click at [705, 317] on button "Publish" at bounding box center [709, 324] width 55 height 24
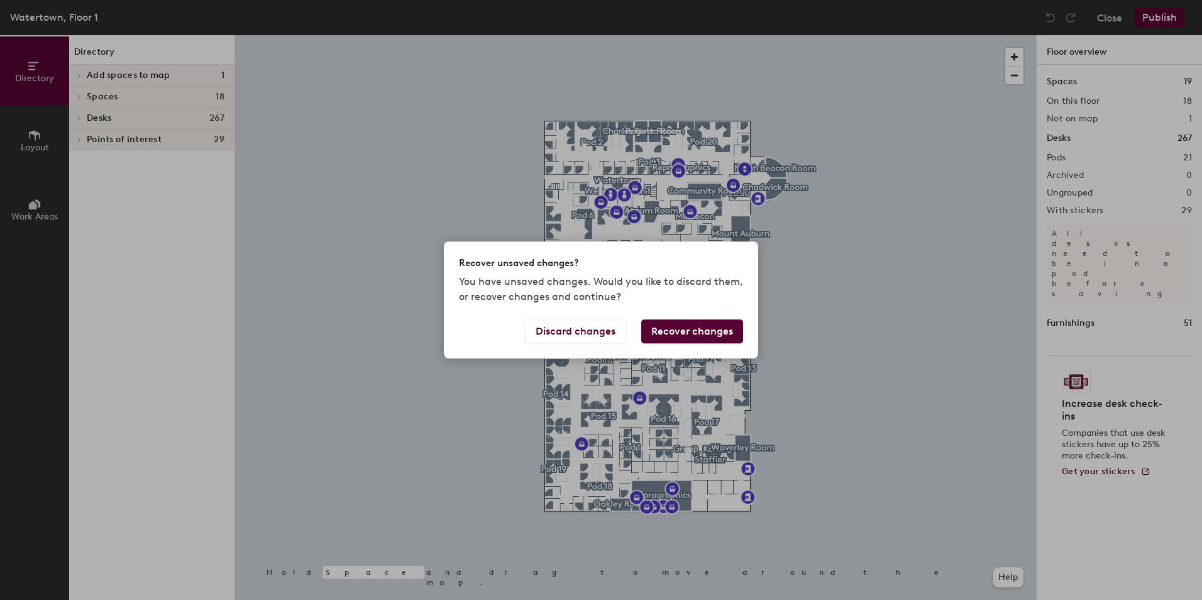
click at [683, 326] on button "Recover changes" at bounding box center [692, 331] width 102 height 24
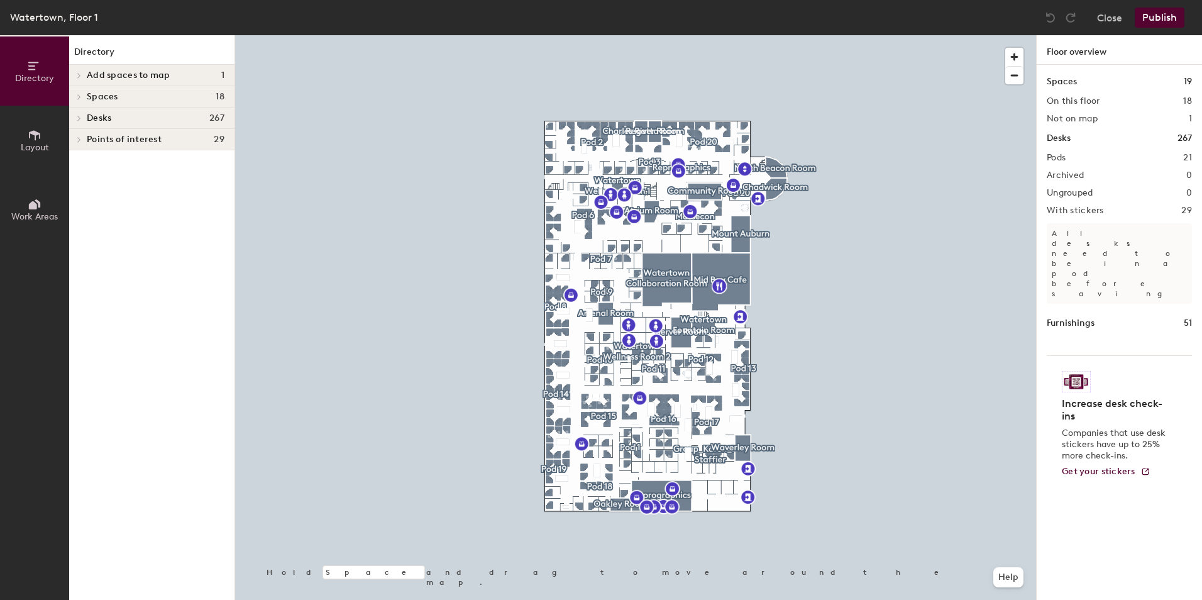
click at [79, 117] on icon at bounding box center [79, 118] width 3 height 5
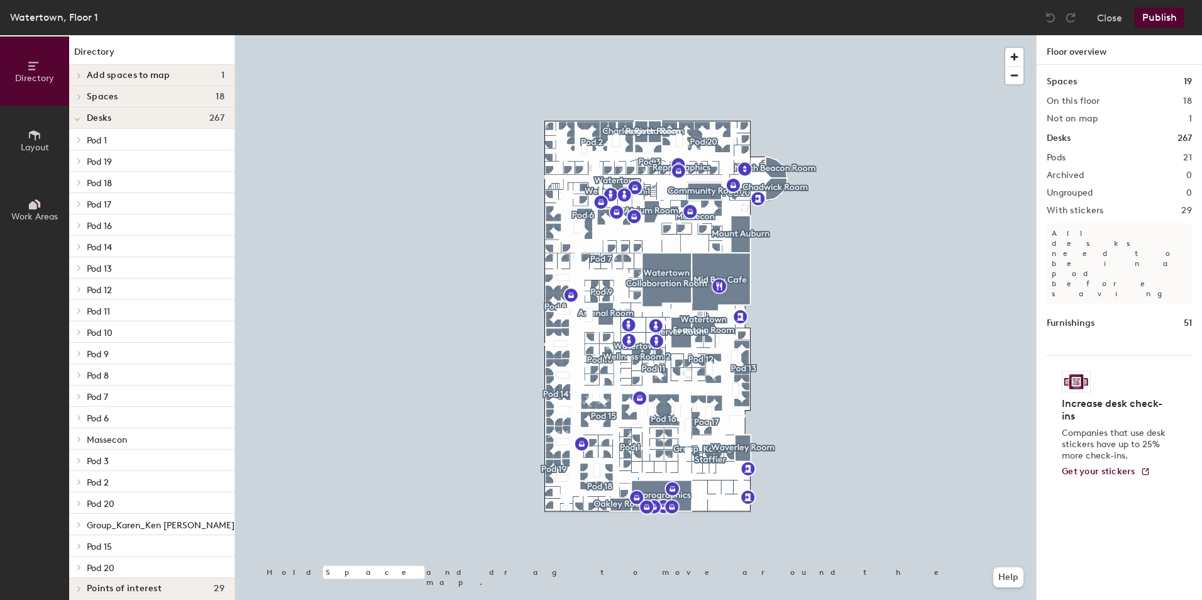
click at [82, 137] on span at bounding box center [78, 139] width 11 height 6
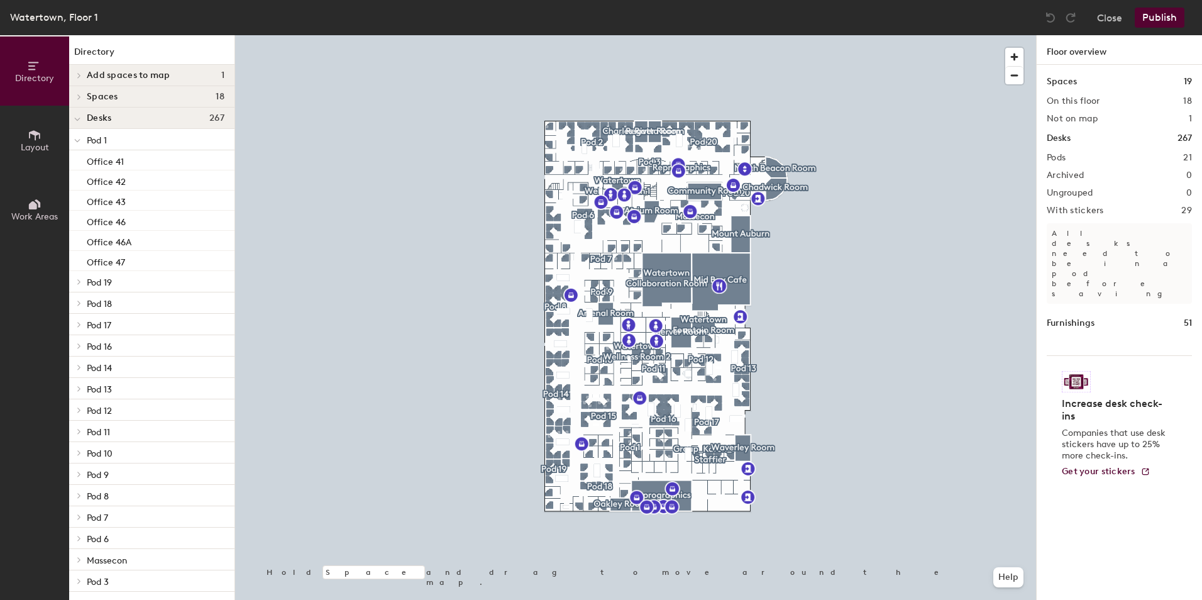
click at [78, 281] on icon at bounding box center [79, 281] width 5 height 6
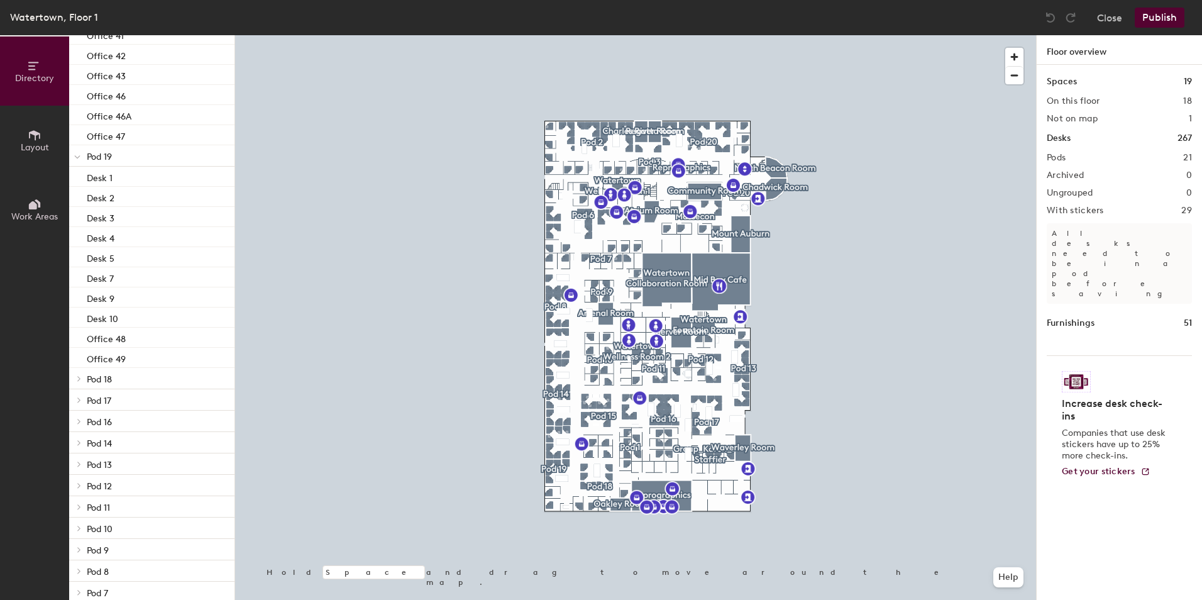
scroll to position [189, 0]
click at [74, 312] on span at bounding box center [78, 315] width 11 height 6
click at [77, 326] on icon at bounding box center [79, 327] width 5 height 6
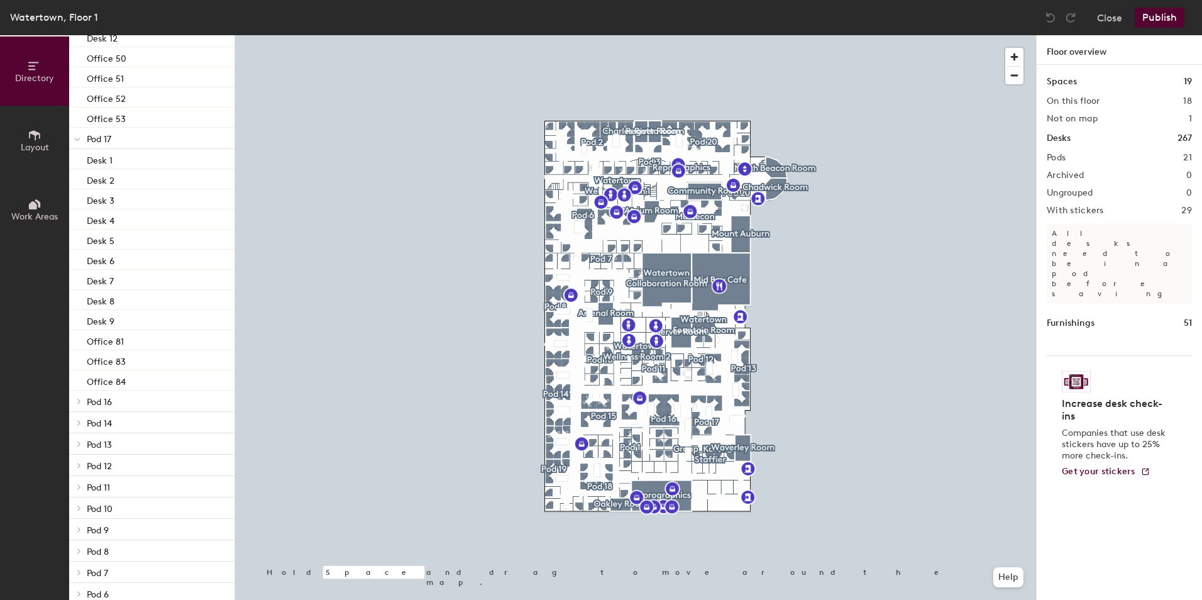
click at [80, 399] on icon at bounding box center [79, 401] width 5 height 6
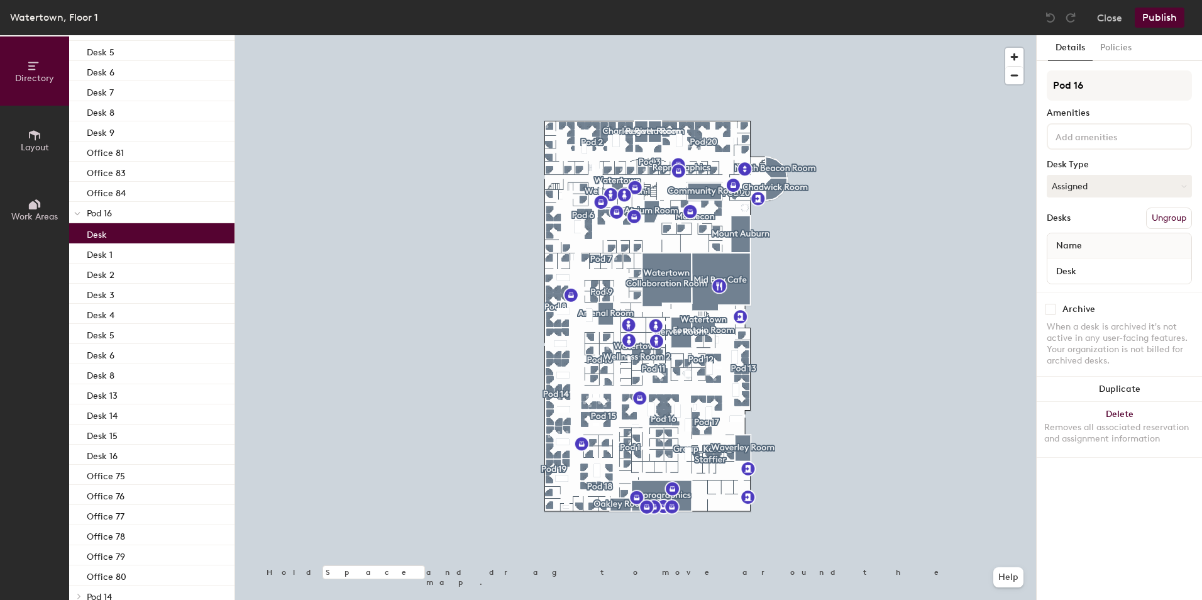
click at [156, 233] on div "Desk" at bounding box center [151, 233] width 165 height 20
click at [1094, 278] on input "Desk" at bounding box center [1119, 271] width 139 height 18
click at [1092, 273] on input "Desk" at bounding box center [1119, 271] width 139 height 18
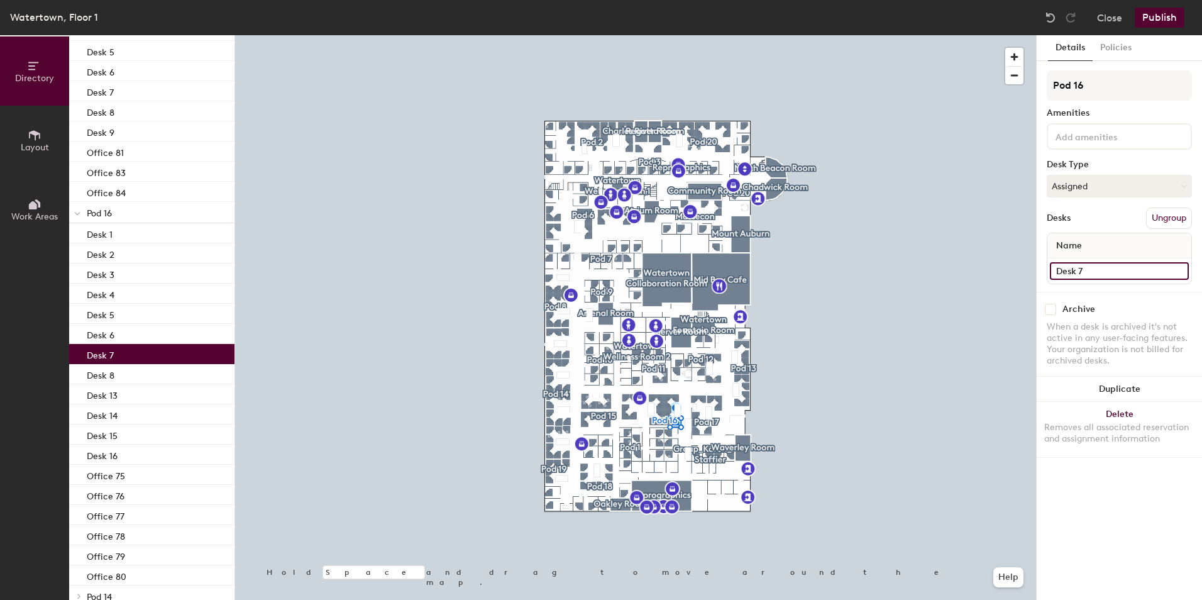
type input "Desk 7"
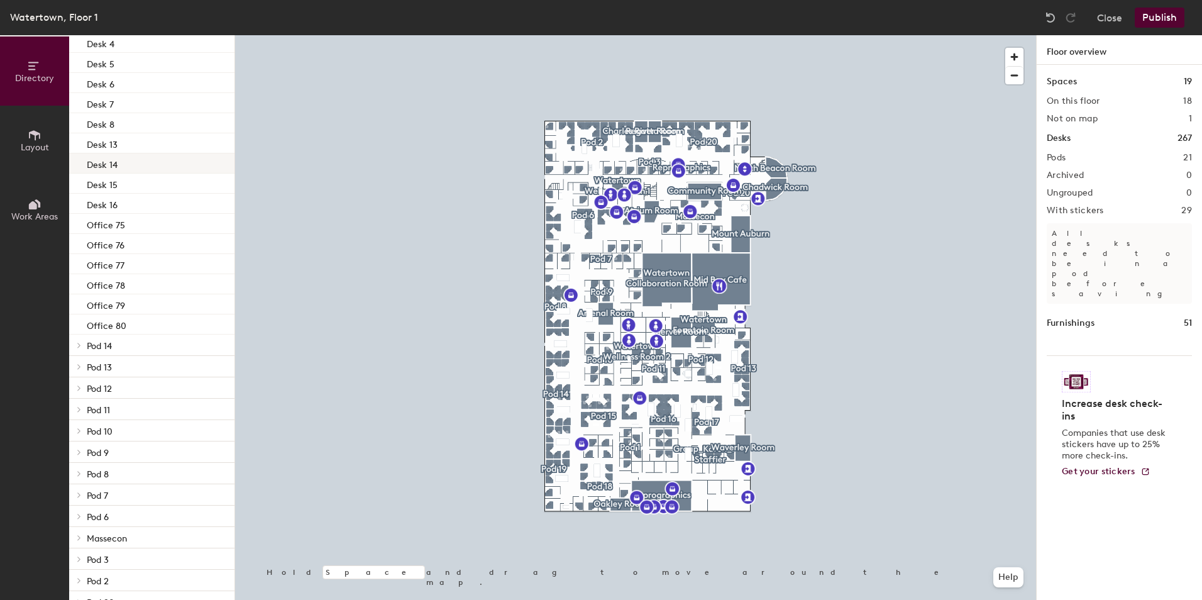
scroll to position [1068, 0]
click at [75, 345] on span at bounding box center [78, 344] width 11 height 6
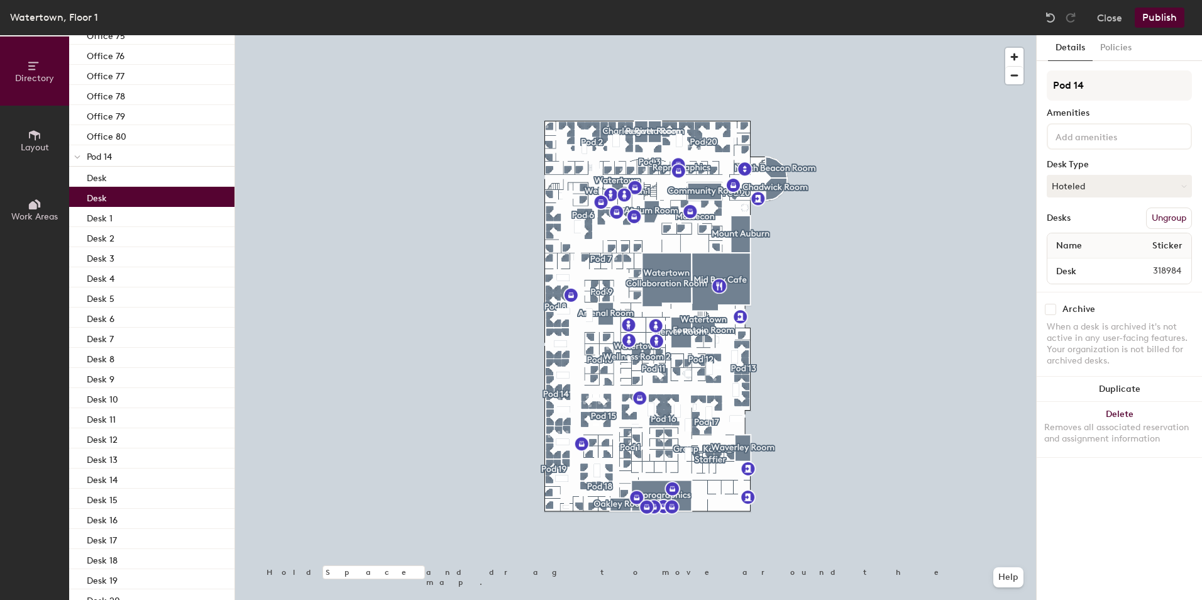
click at [155, 197] on div "Desk" at bounding box center [151, 197] width 165 height 20
click at [1092, 272] on input "Desk" at bounding box center [1086, 271] width 73 height 18
click at [1091, 272] on input "Desk" at bounding box center [1086, 271] width 73 height 18
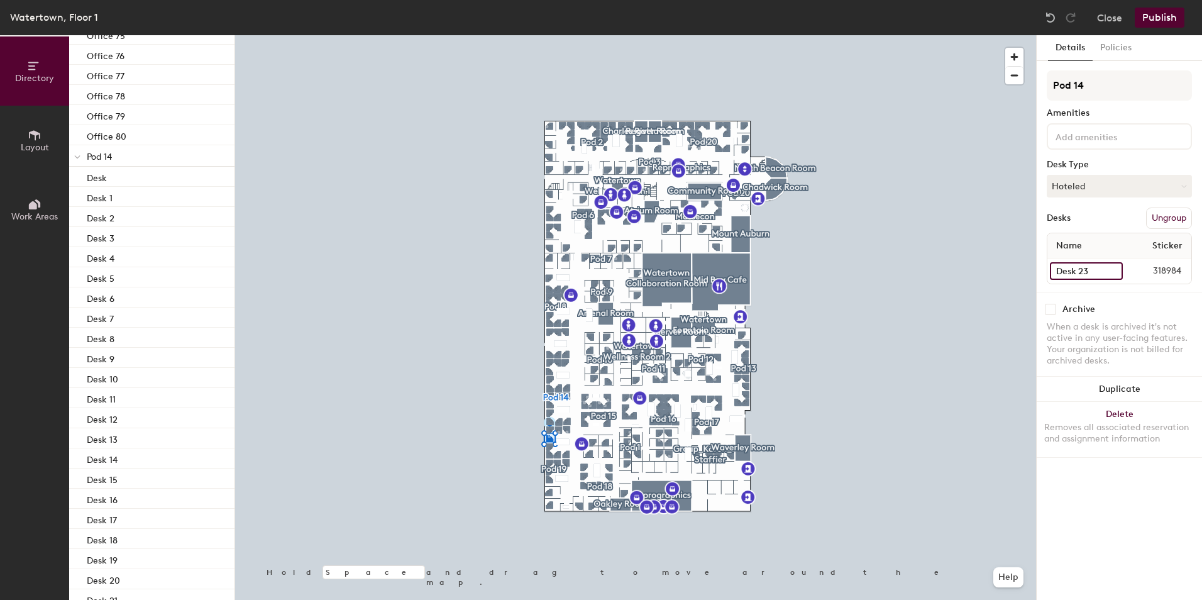
type input "Desk 23"
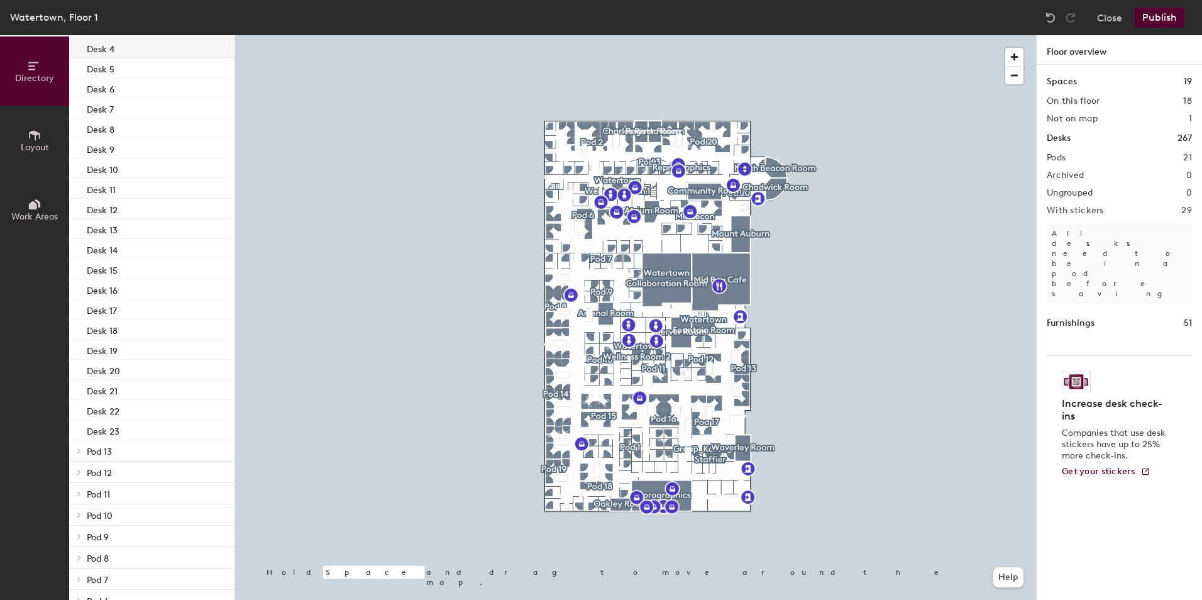
scroll to position [1508, 0]
click at [106, 408] on span "Pod 13" at bounding box center [99, 409] width 25 height 11
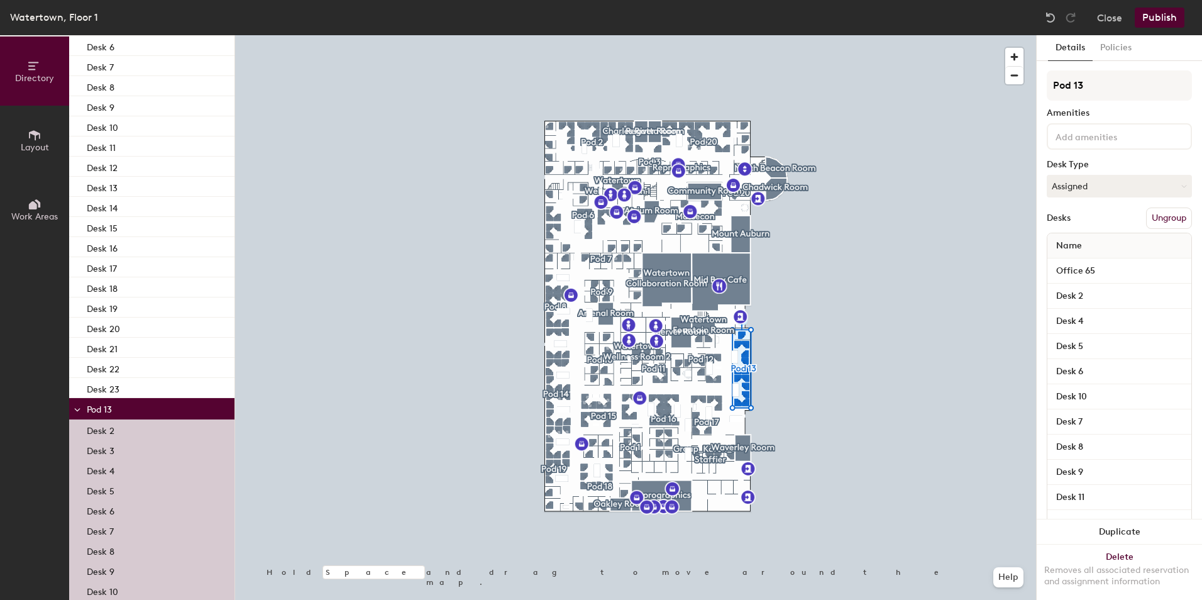
click at [124, 411] on p "Pod 13" at bounding box center [156, 408] width 138 height 16
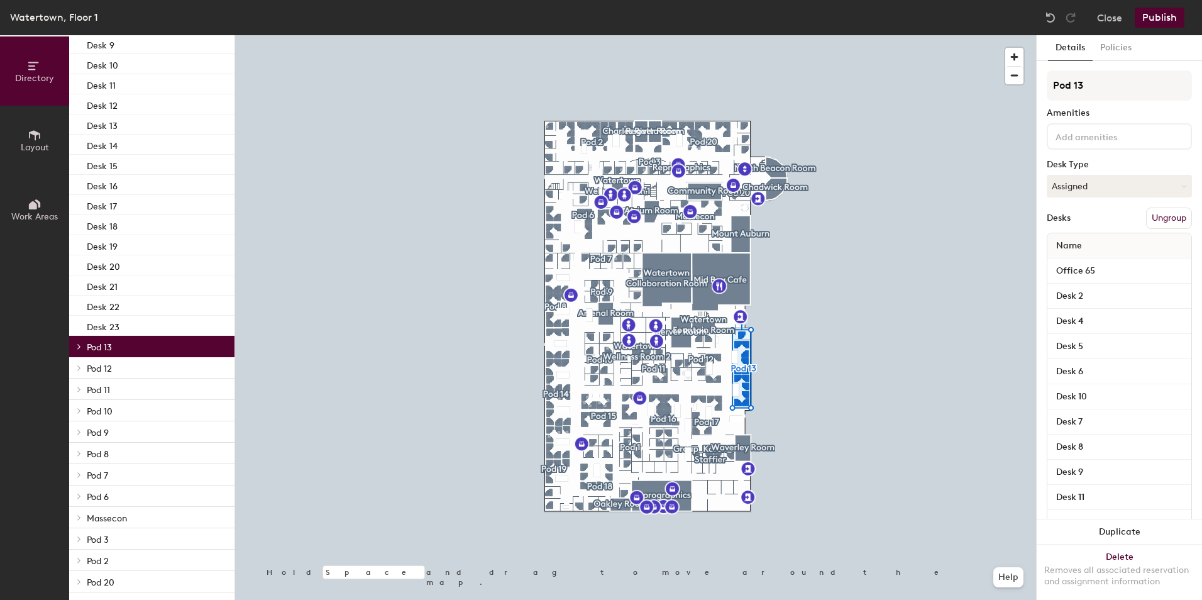
scroll to position [1571, 0]
click at [78, 348] on icon at bounding box center [79, 345] width 3 height 5
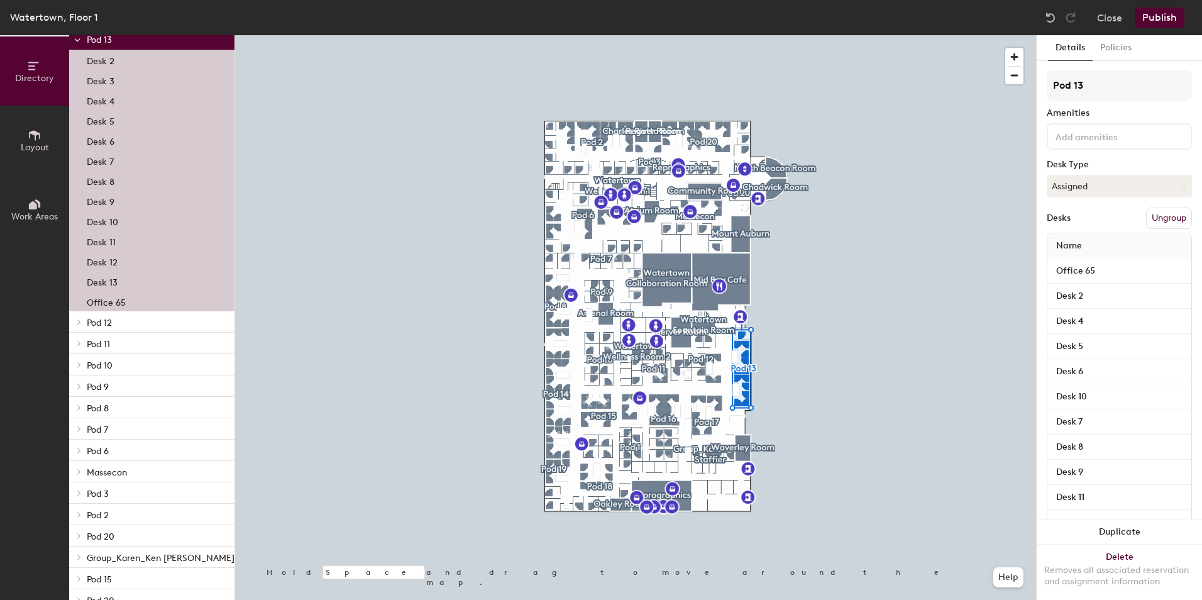
scroll to position [1885, 0]
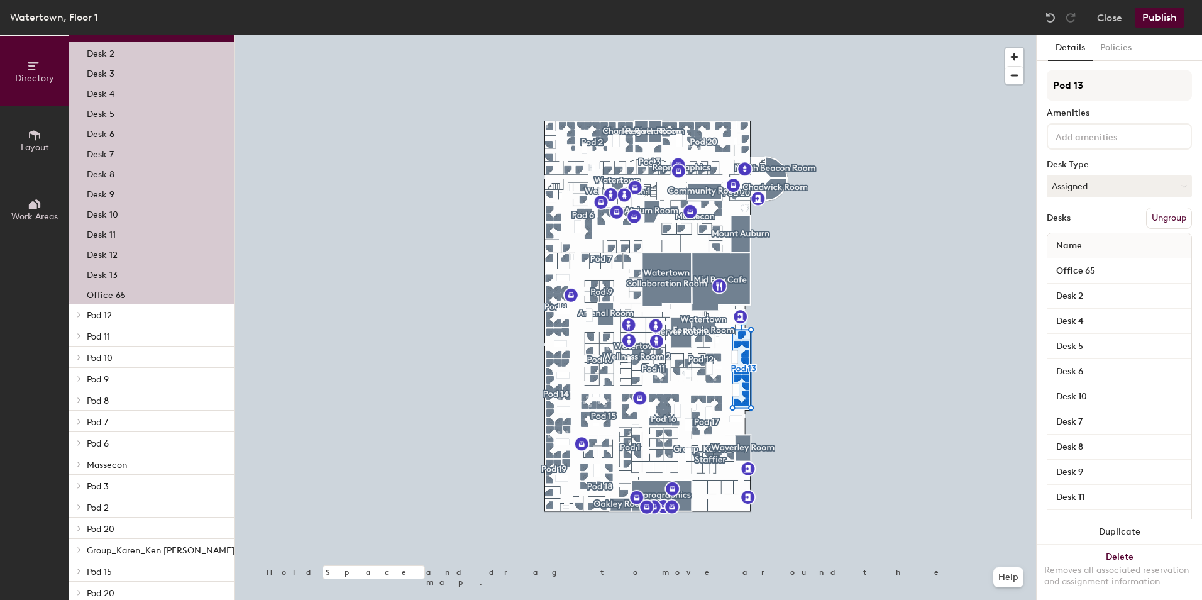
click at [79, 314] on icon at bounding box center [79, 314] width 5 height 6
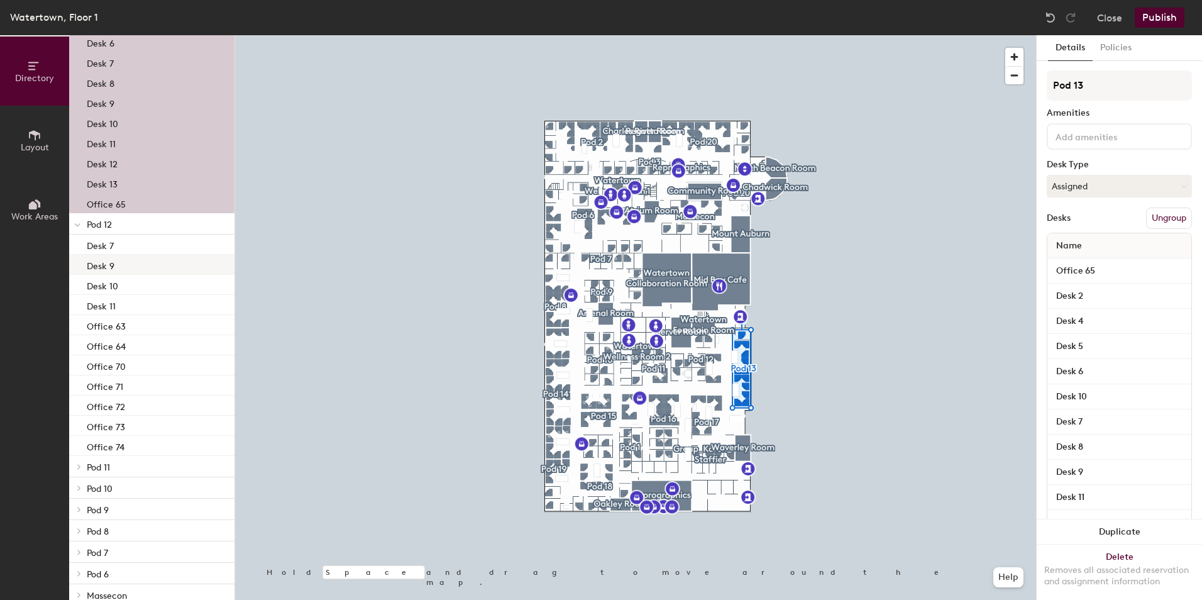
scroll to position [2011, 0]
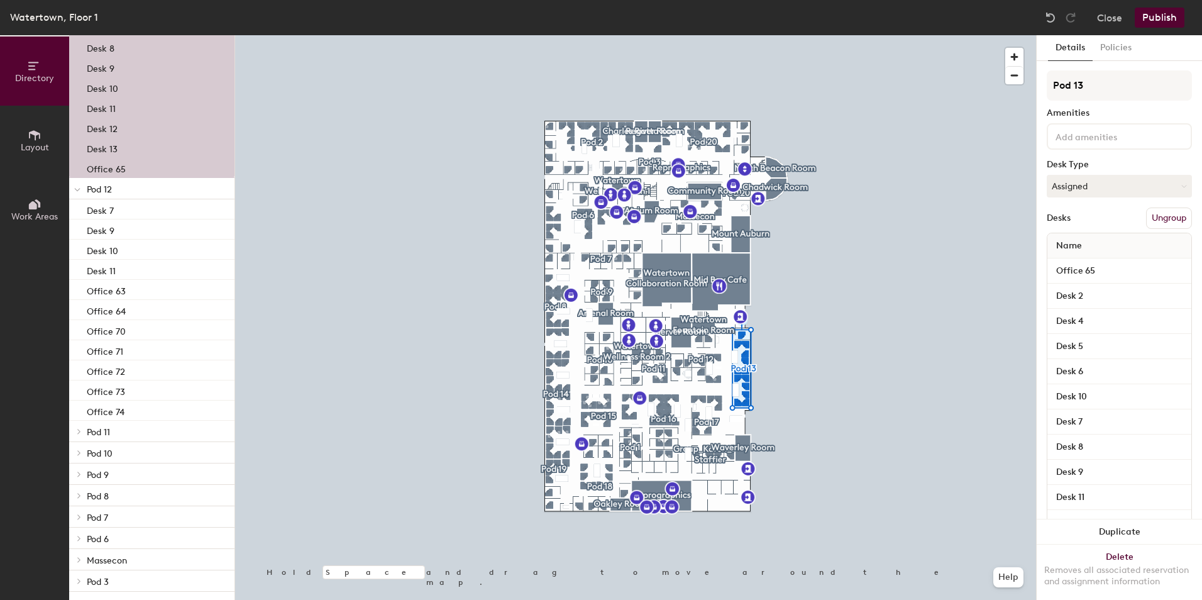
click at [77, 431] on icon at bounding box center [79, 431] width 5 height 6
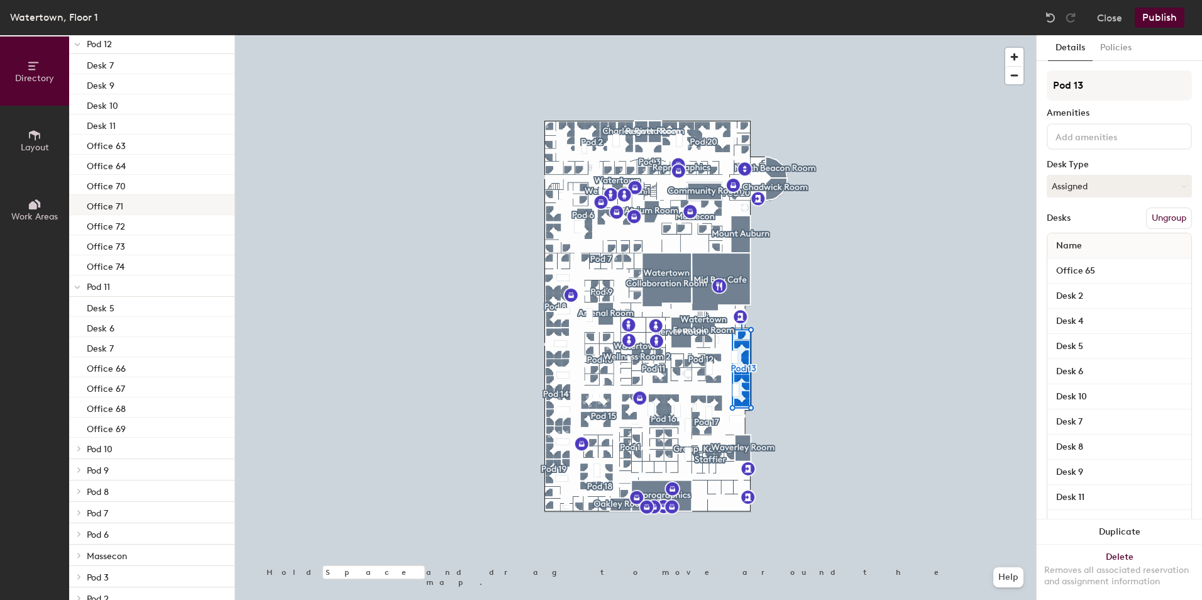
scroll to position [2200, 0]
click at [79, 401] on div at bounding box center [77, 404] width 16 height 21
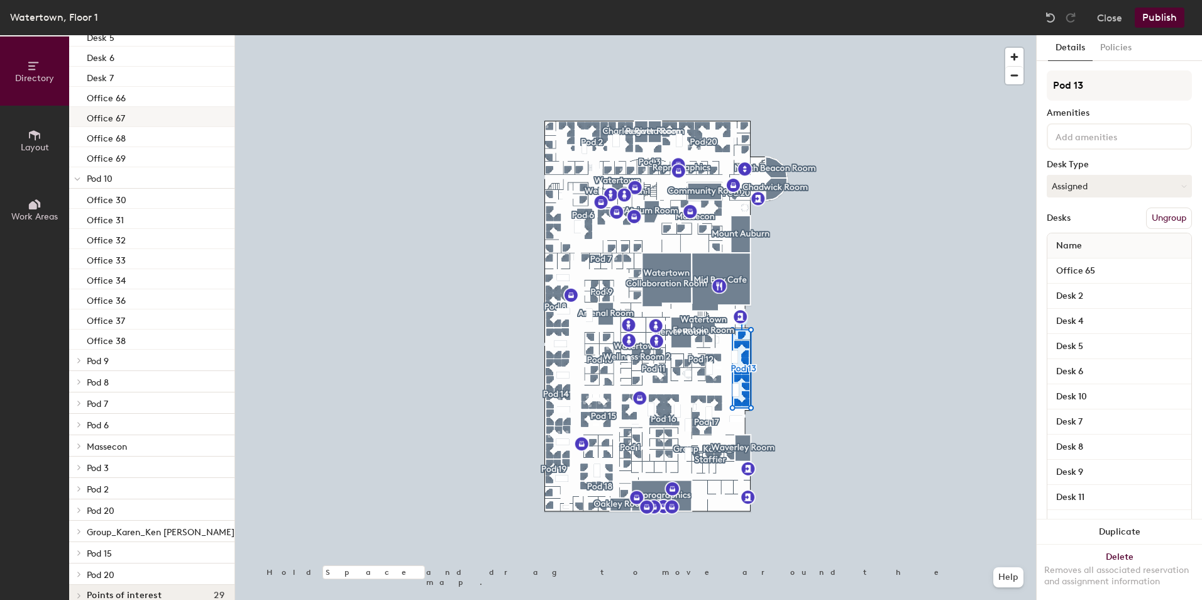
scroll to position [2443, 0]
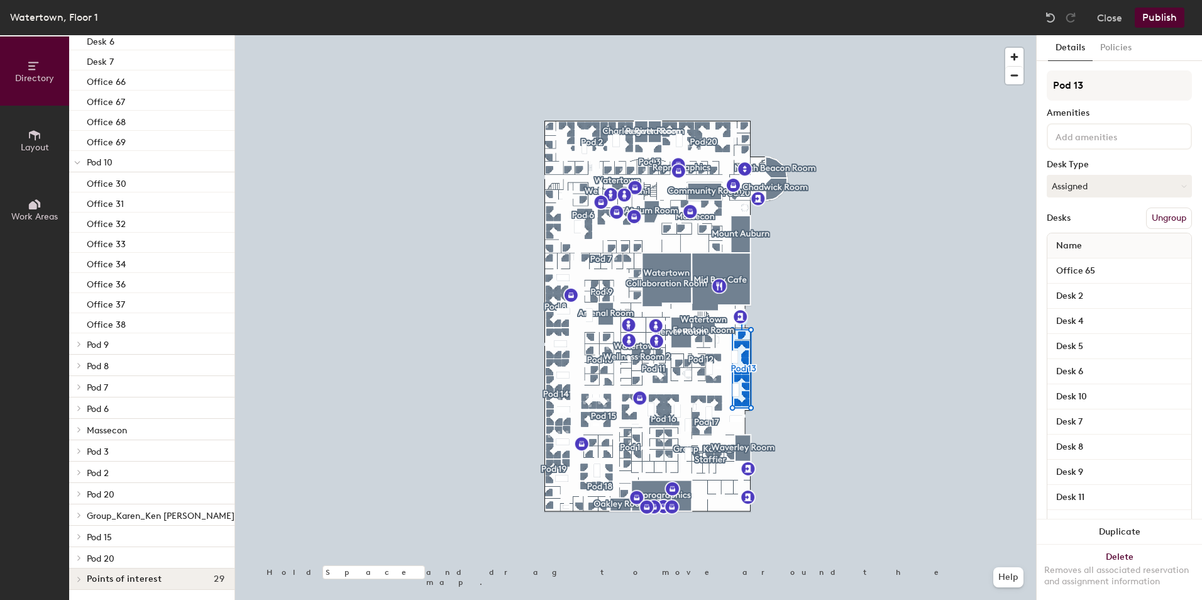
click at [80, 344] on icon at bounding box center [79, 344] width 5 height 6
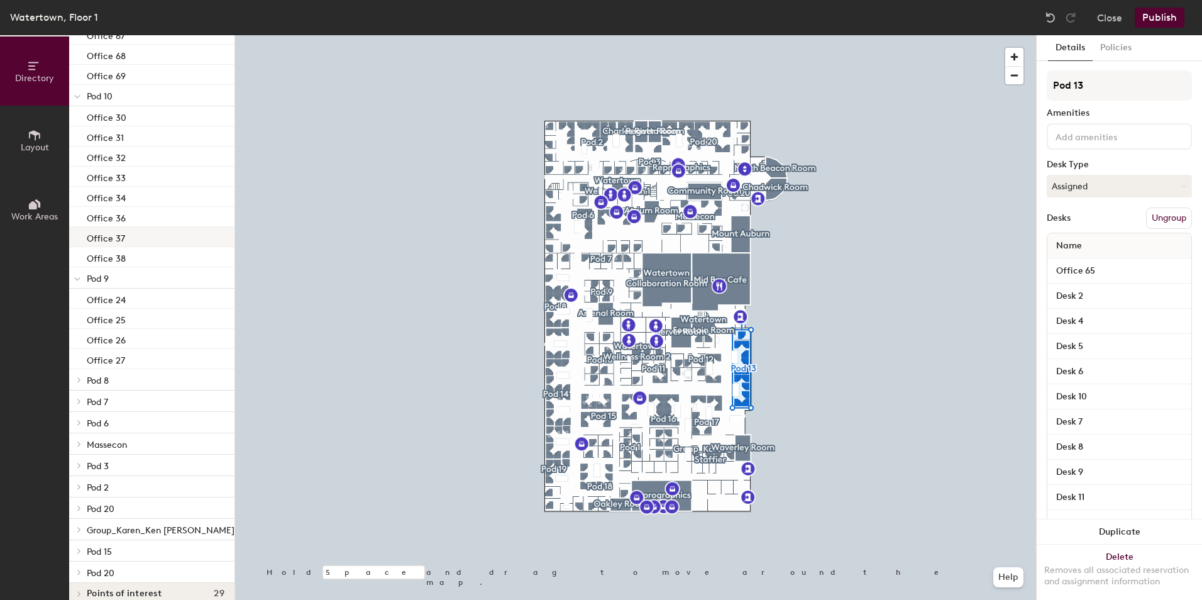
scroll to position [2523, 0]
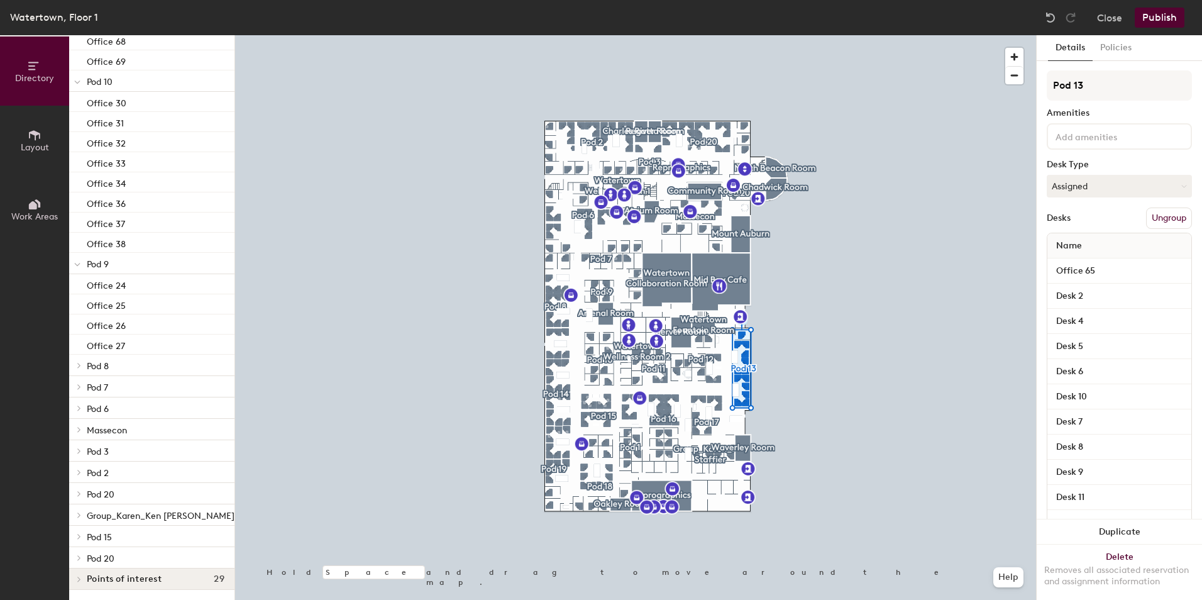
click at [77, 363] on icon at bounding box center [79, 365] width 5 height 6
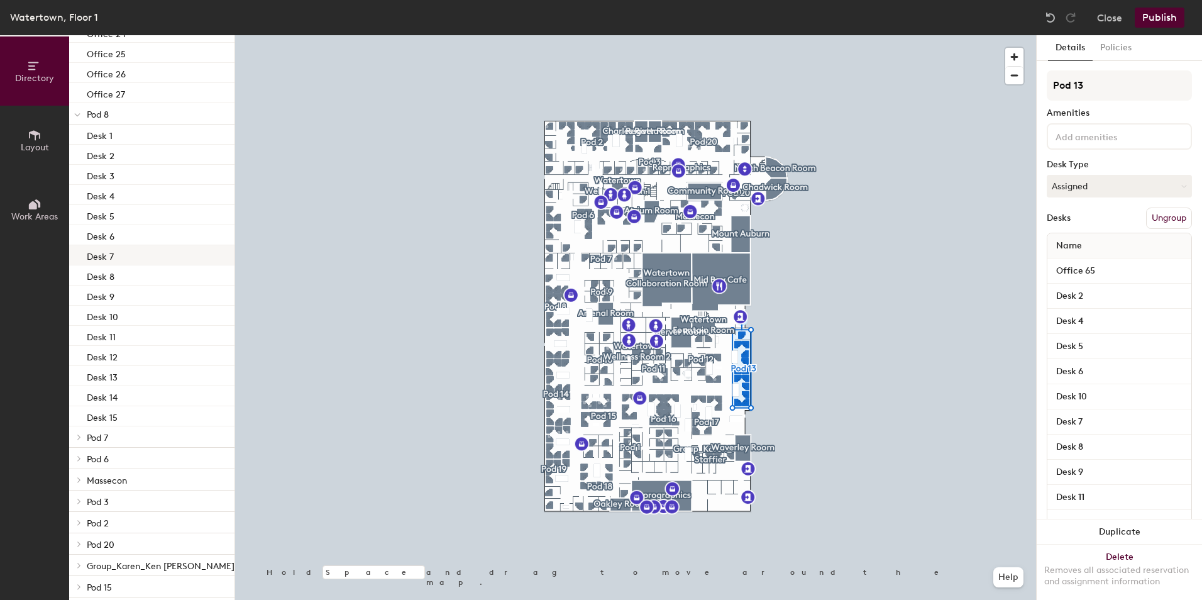
scroll to position [2825, 0]
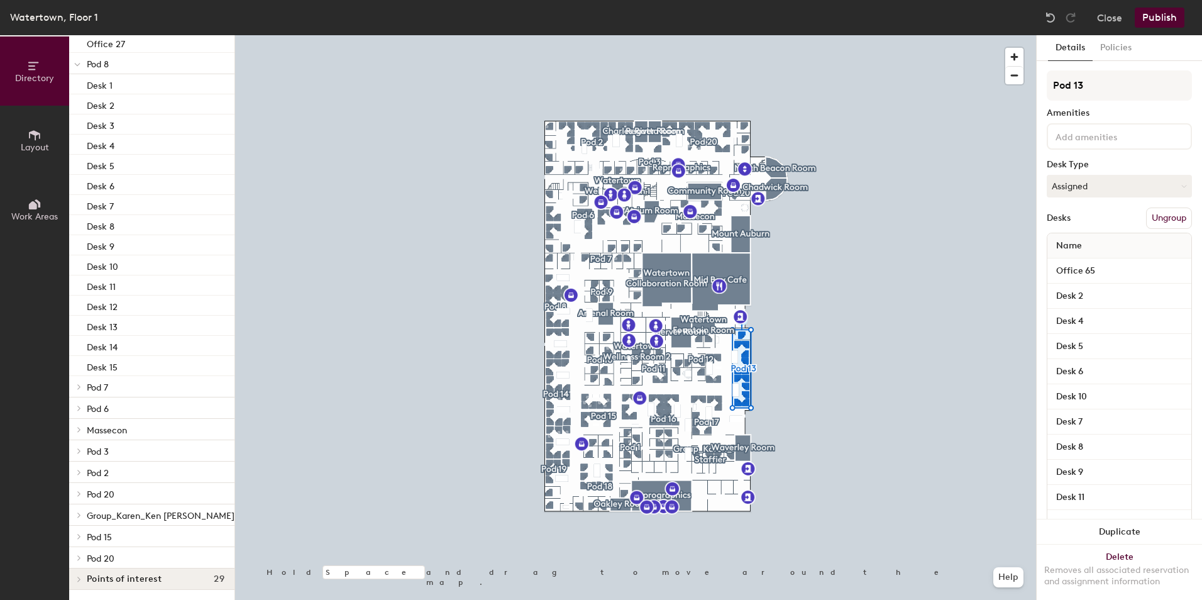
click at [78, 386] on icon at bounding box center [79, 386] width 5 height 6
click at [79, 406] on icon at bounding box center [79, 408] width 5 height 6
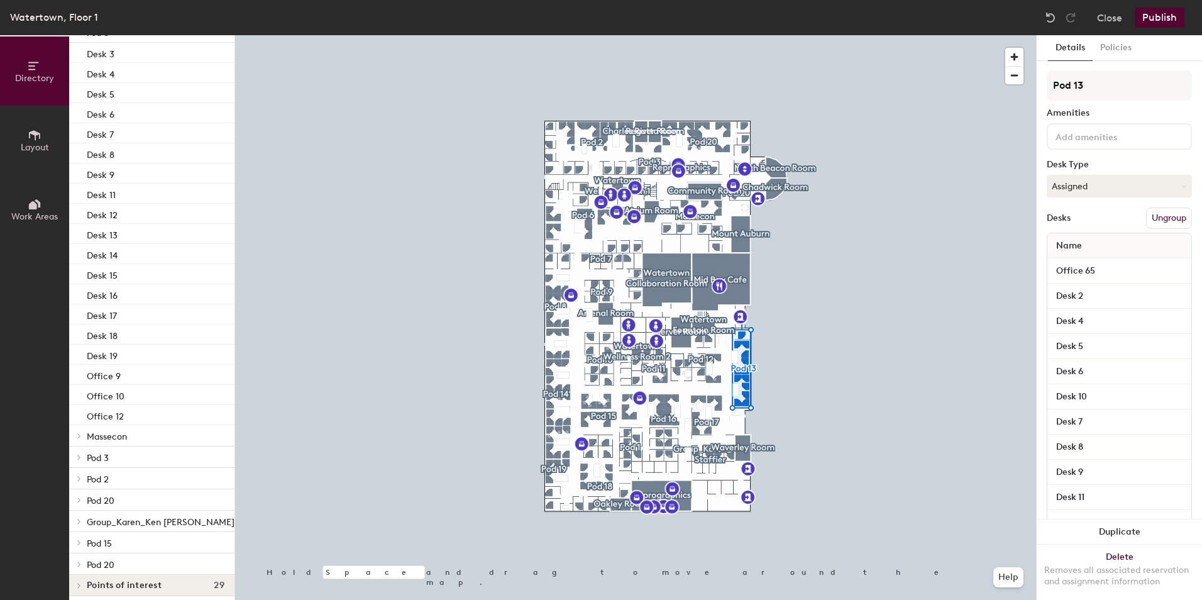
scroll to position [3504, 0]
click at [77, 435] on icon at bounding box center [79, 434] width 5 height 6
click at [78, 449] on icon at bounding box center [79, 450] width 5 height 6
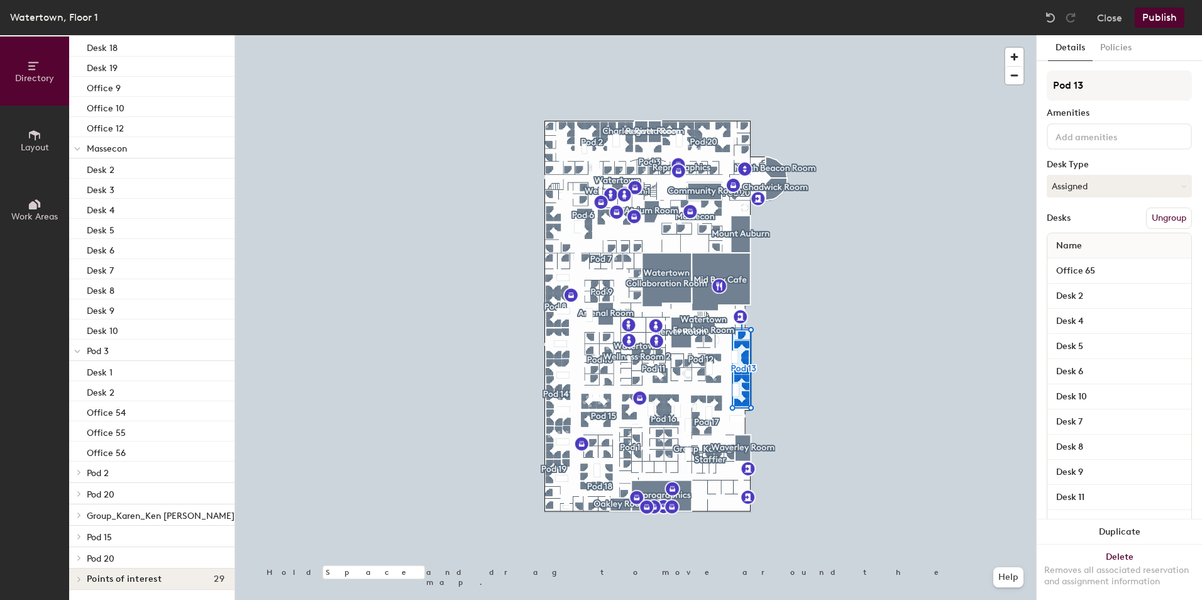
click at [77, 472] on icon at bounding box center [79, 472] width 5 height 6
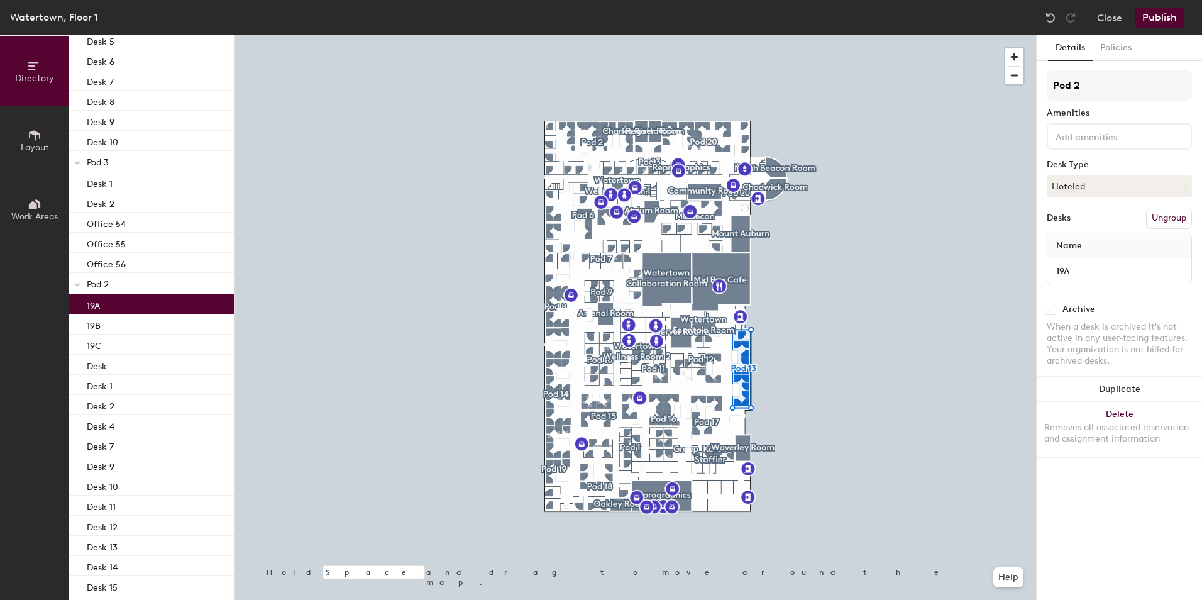
click at [152, 303] on div "19A" at bounding box center [151, 304] width 165 height 20
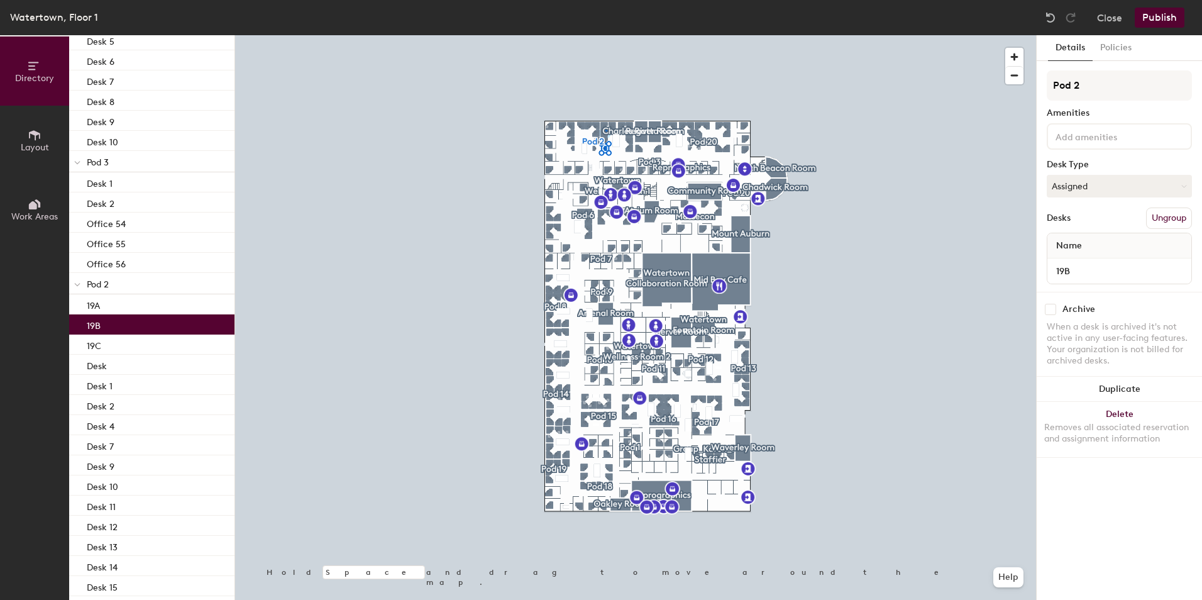
click at [146, 327] on div "19B" at bounding box center [151, 324] width 165 height 20
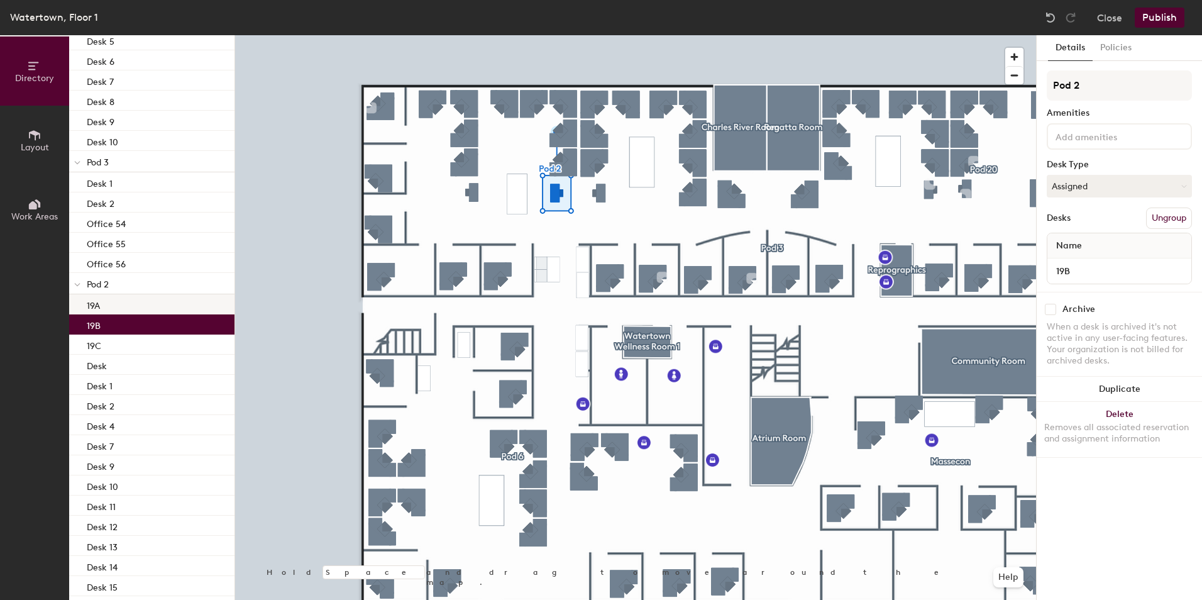
click at [133, 305] on div "19A" at bounding box center [151, 304] width 165 height 20
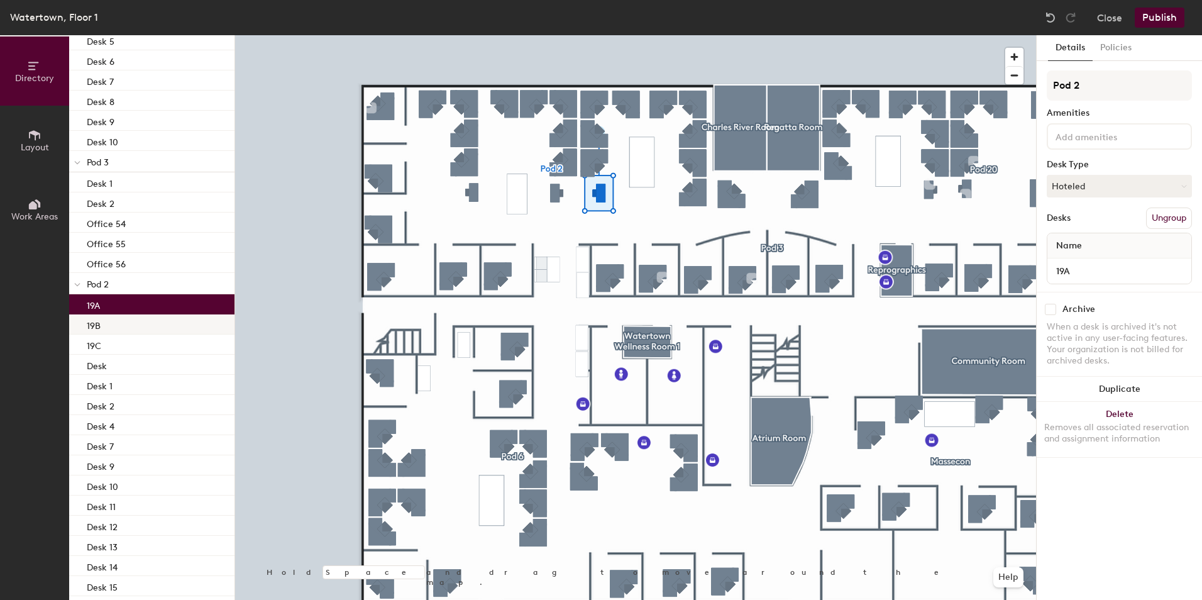
click at [131, 322] on div "19B" at bounding box center [151, 324] width 165 height 20
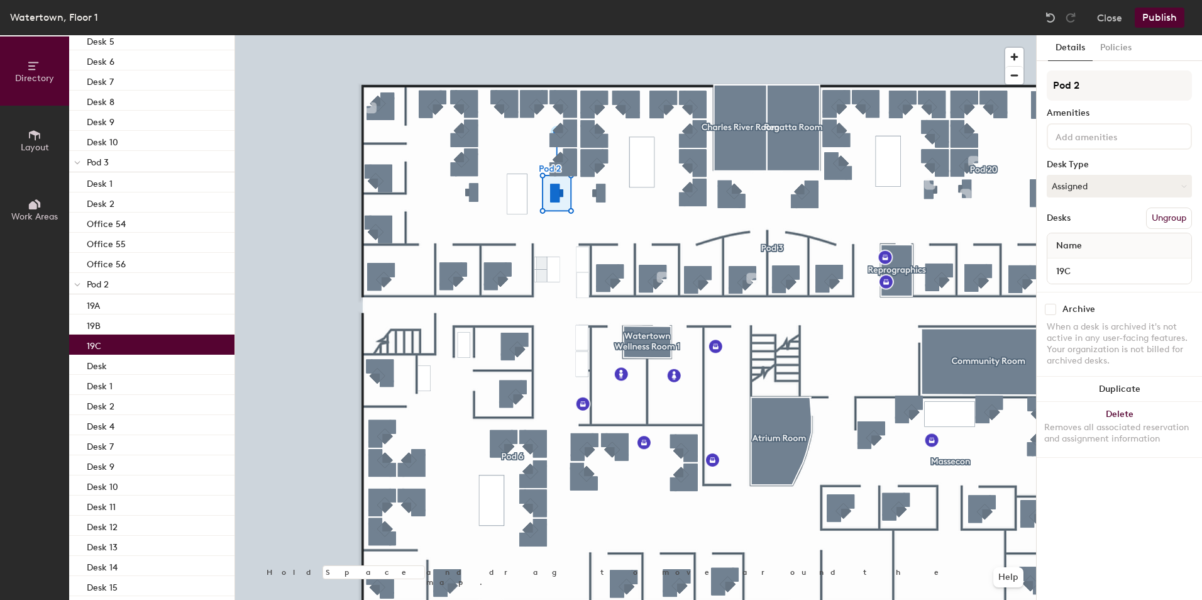
click at [145, 342] on div "19C" at bounding box center [151, 344] width 165 height 20
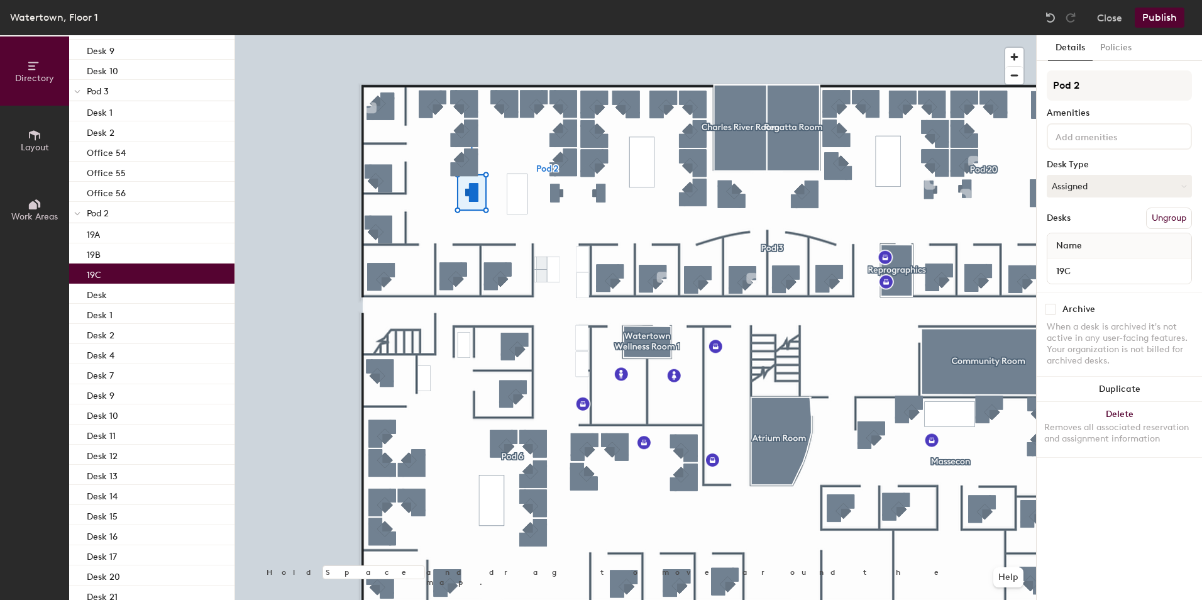
scroll to position [4105, 0]
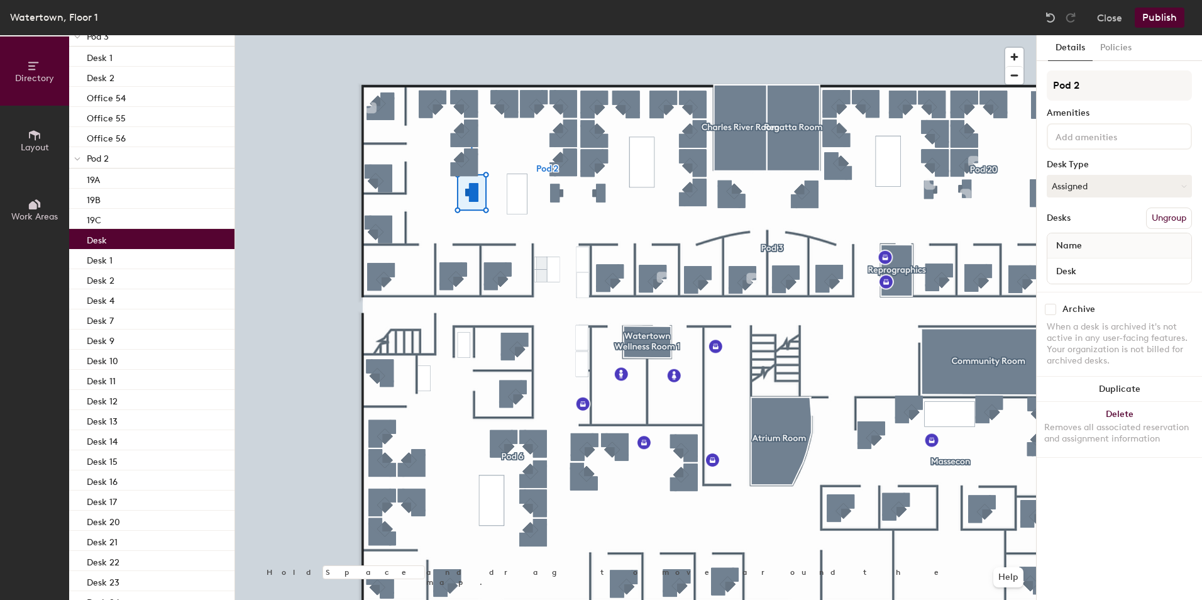
click at [137, 240] on div "Desk" at bounding box center [151, 239] width 165 height 20
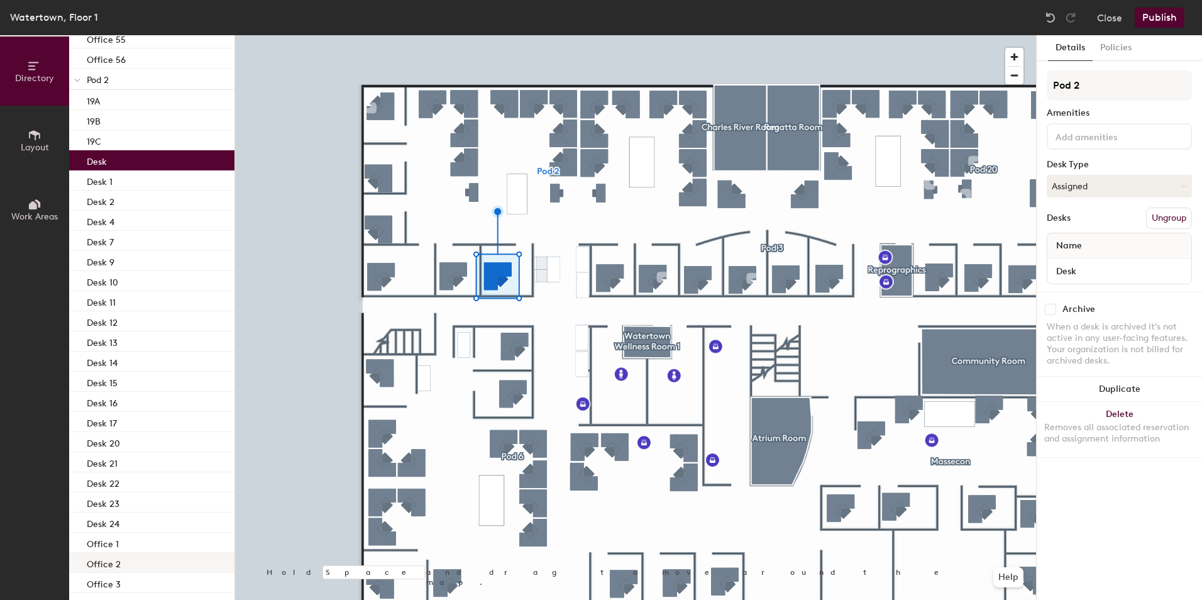
scroll to position [4142, 0]
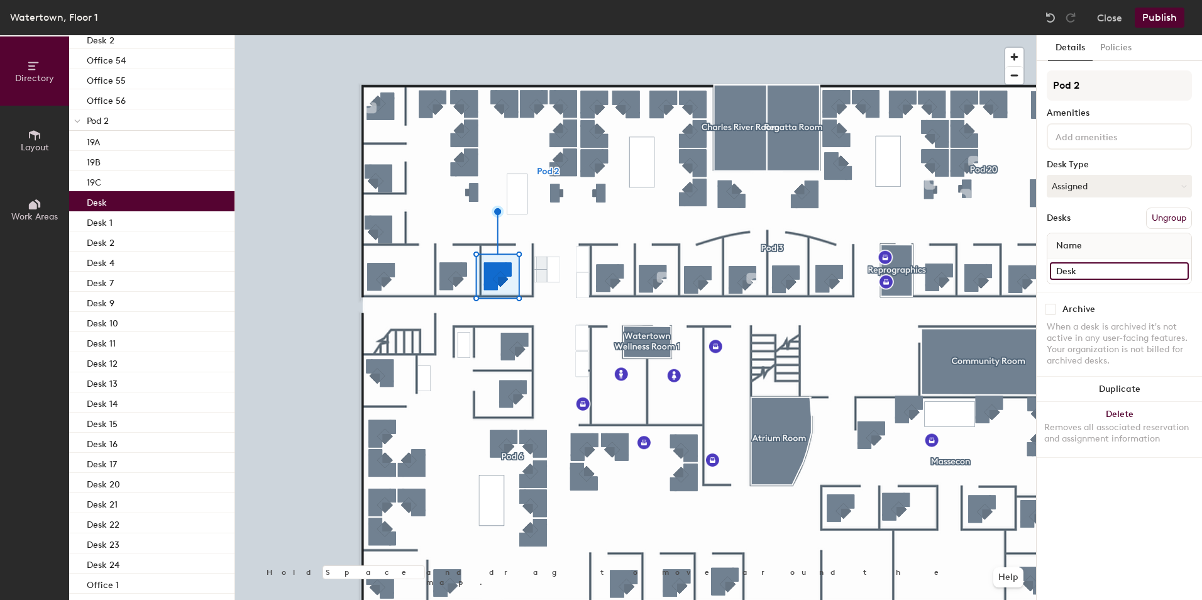
click at [1089, 269] on input "Desk" at bounding box center [1119, 271] width 139 height 18
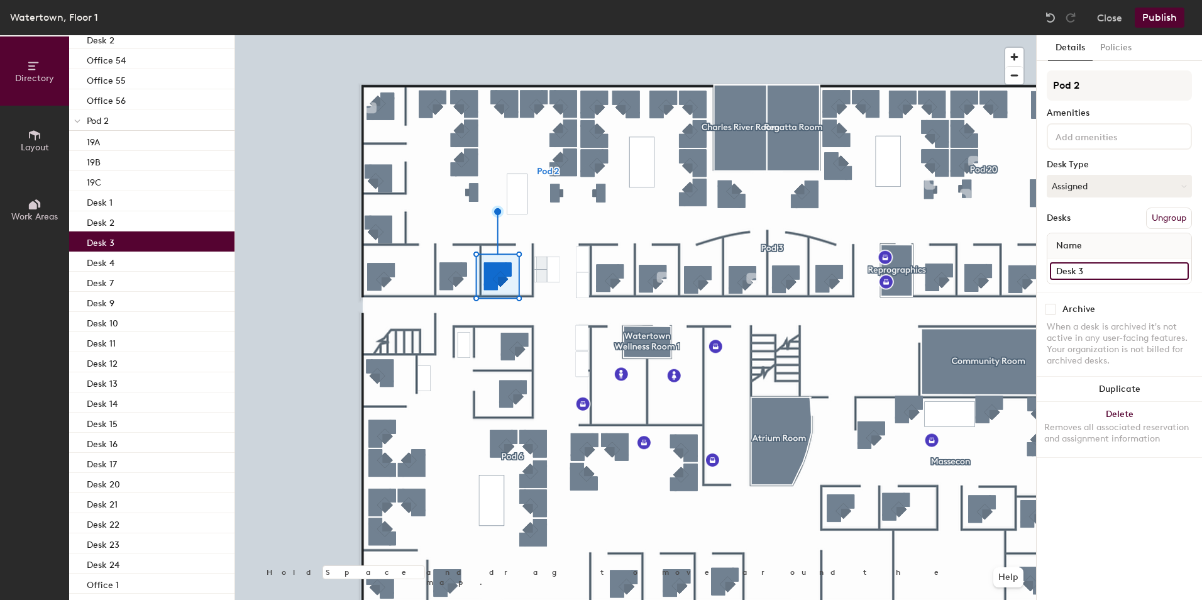
type input "Desk 3"
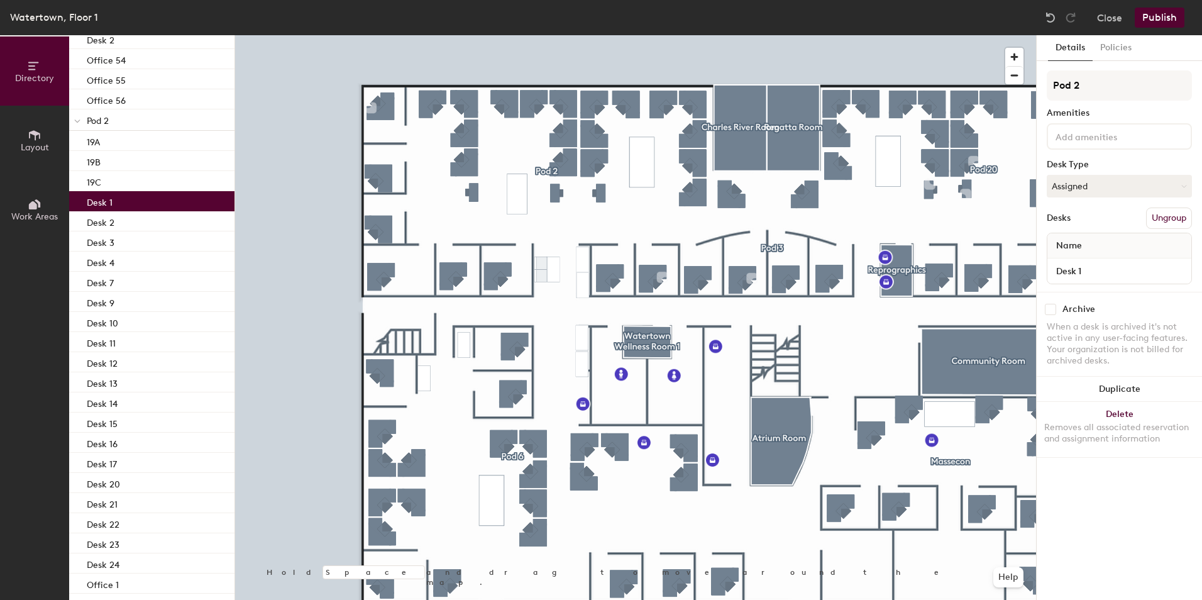
click at [135, 204] on div "Desk 1" at bounding box center [151, 201] width 165 height 20
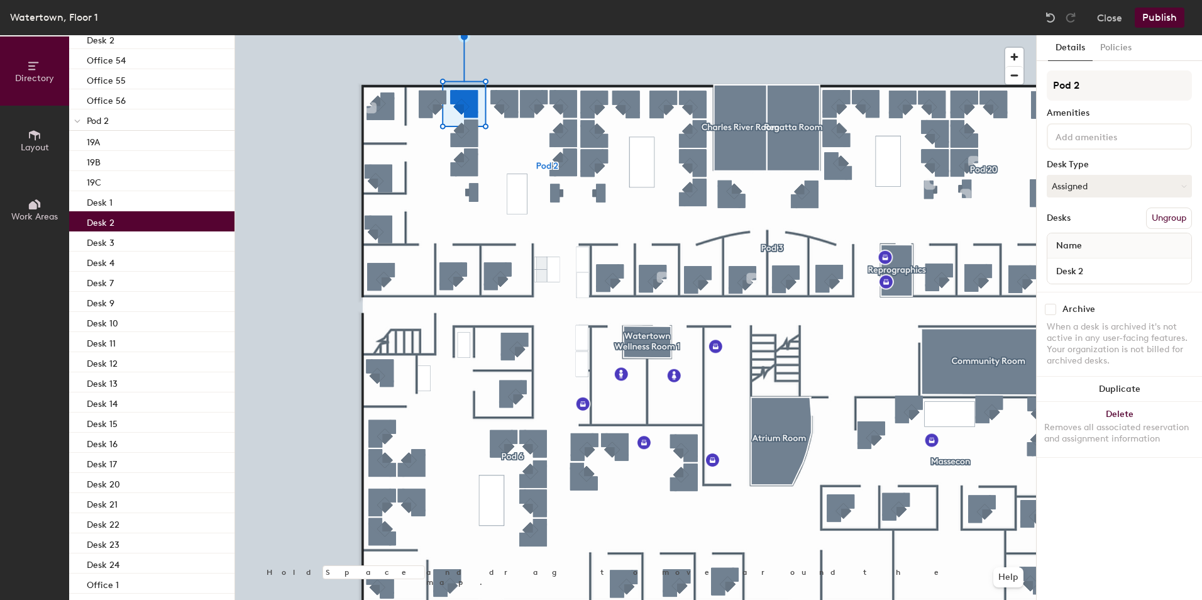
click at [126, 218] on div "Desk 2" at bounding box center [151, 221] width 165 height 20
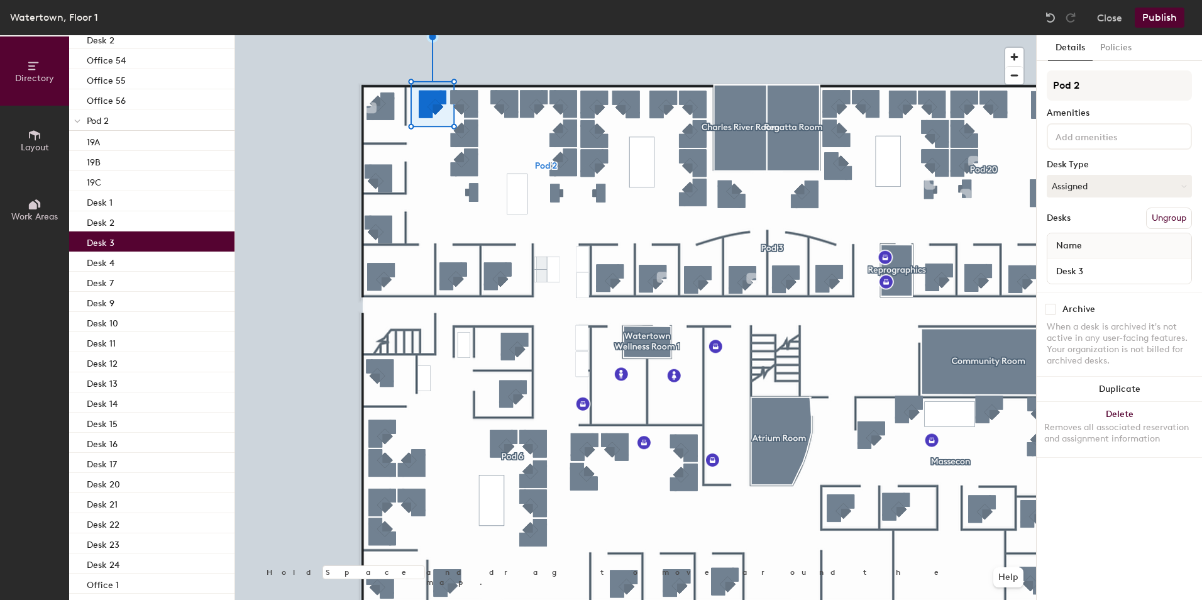
click at [132, 239] on div "Desk 3" at bounding box center [151, 241] width 165 height 20
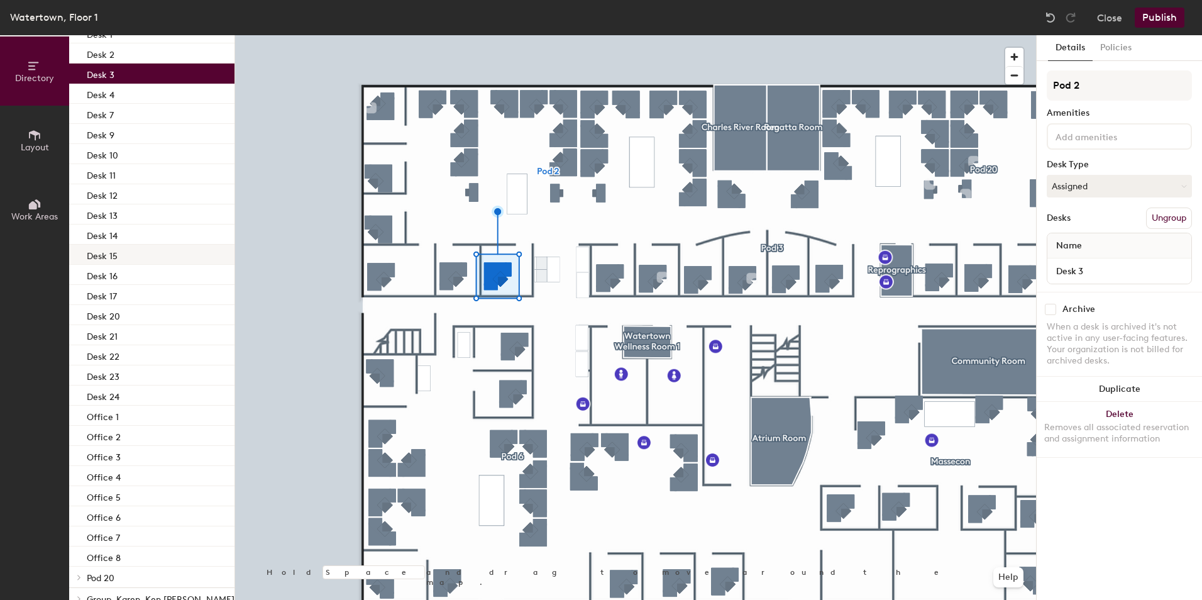
scroll to position [4331, 0]
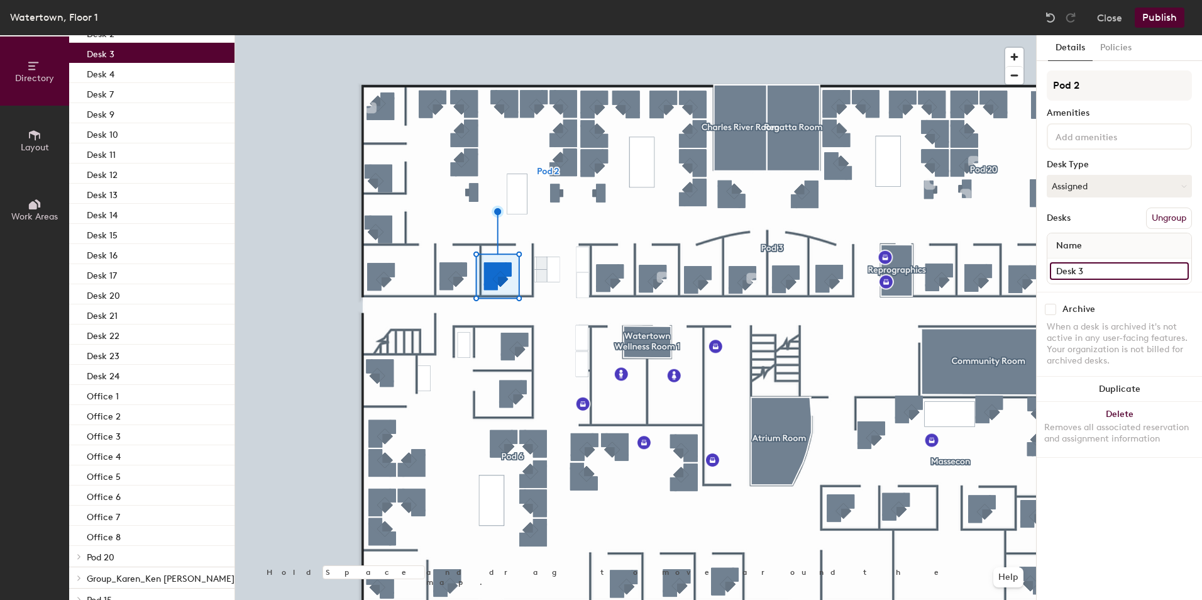
click at [1097, 272] on input "Desk 3" at bounding box center [1119, 271] width 139 height 18
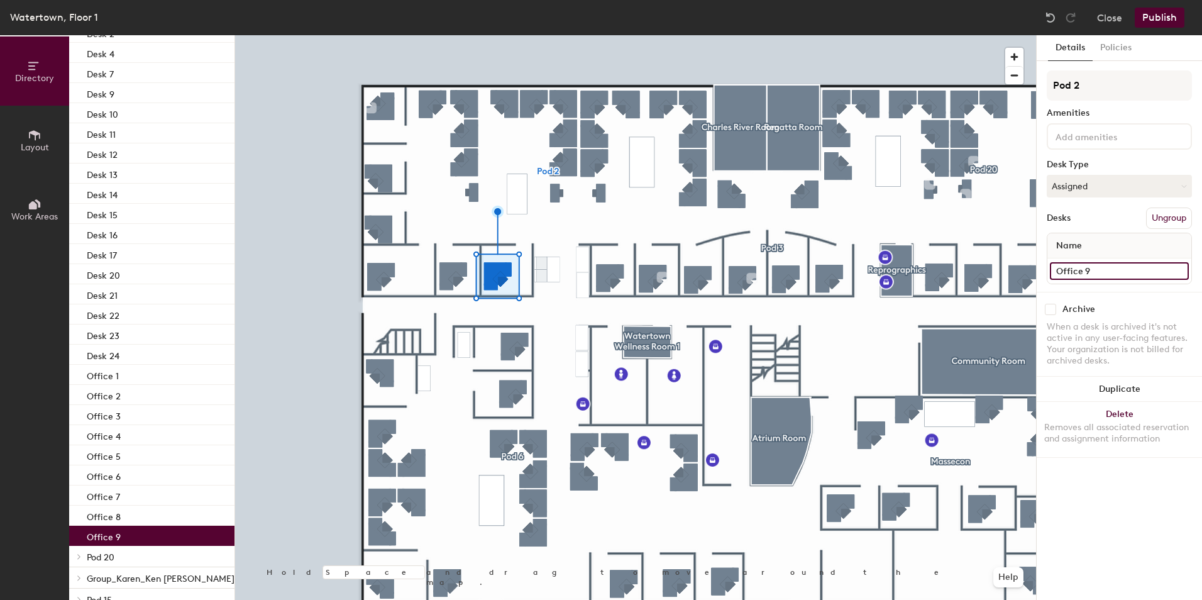
type input "Office 9"
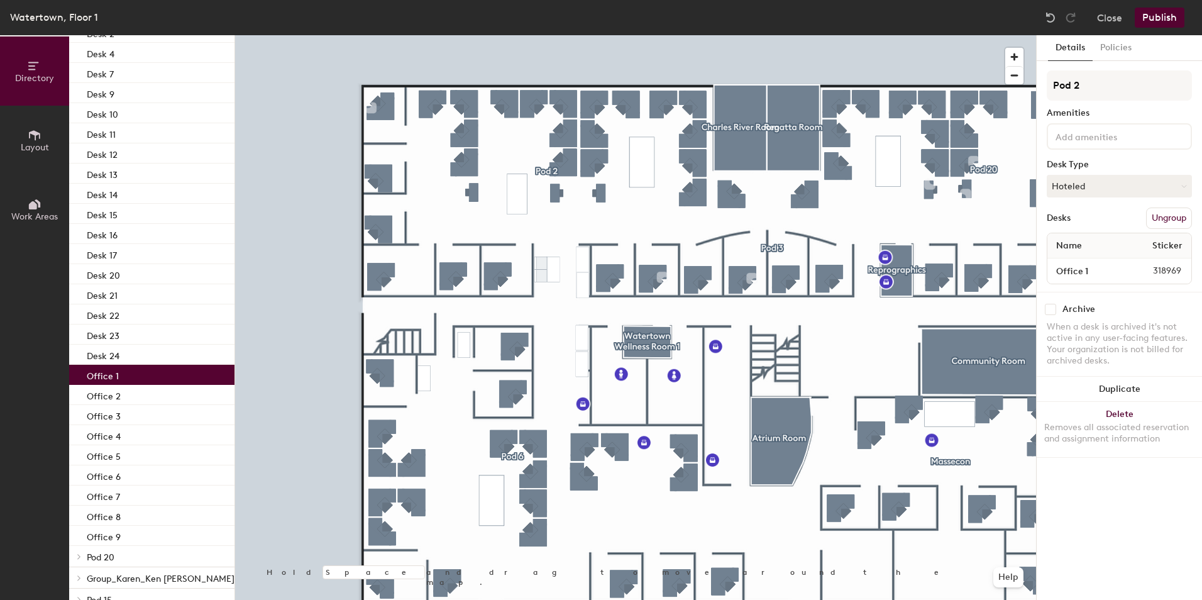
click at [128, 375] on div "Office 1" at bounding box center [151, 375] width 165 height 20
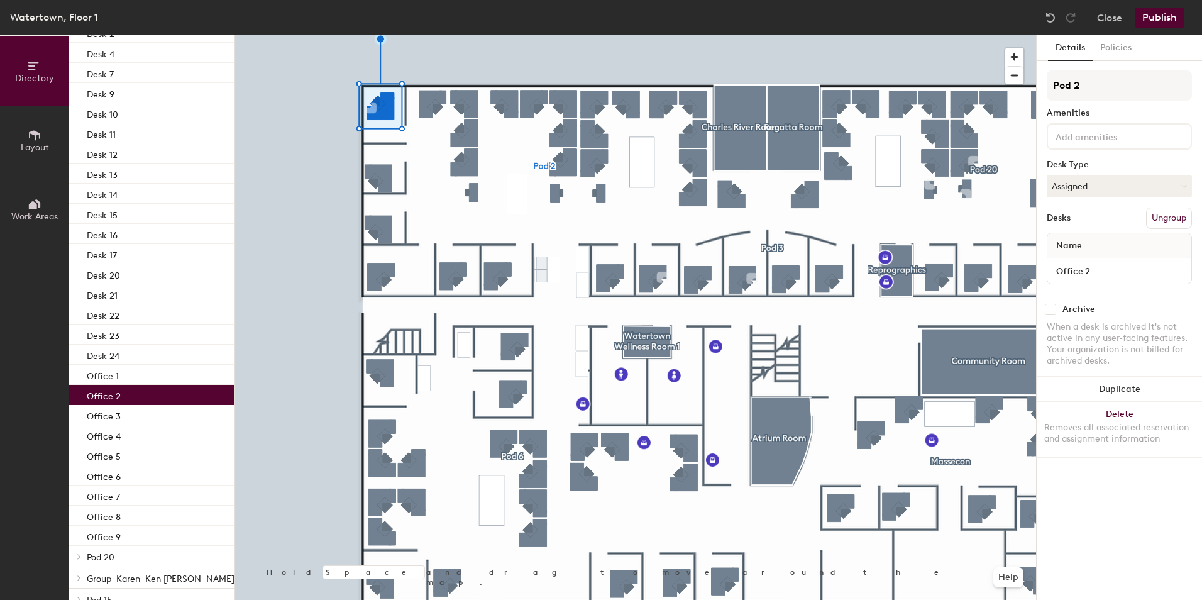
click at [126, 390] on div "Office 2" at bounding box center [151, 395] width 165 height 20
click at [132, 414] on div "Office 3" at bounding box center [151, 415] width 165 height 20
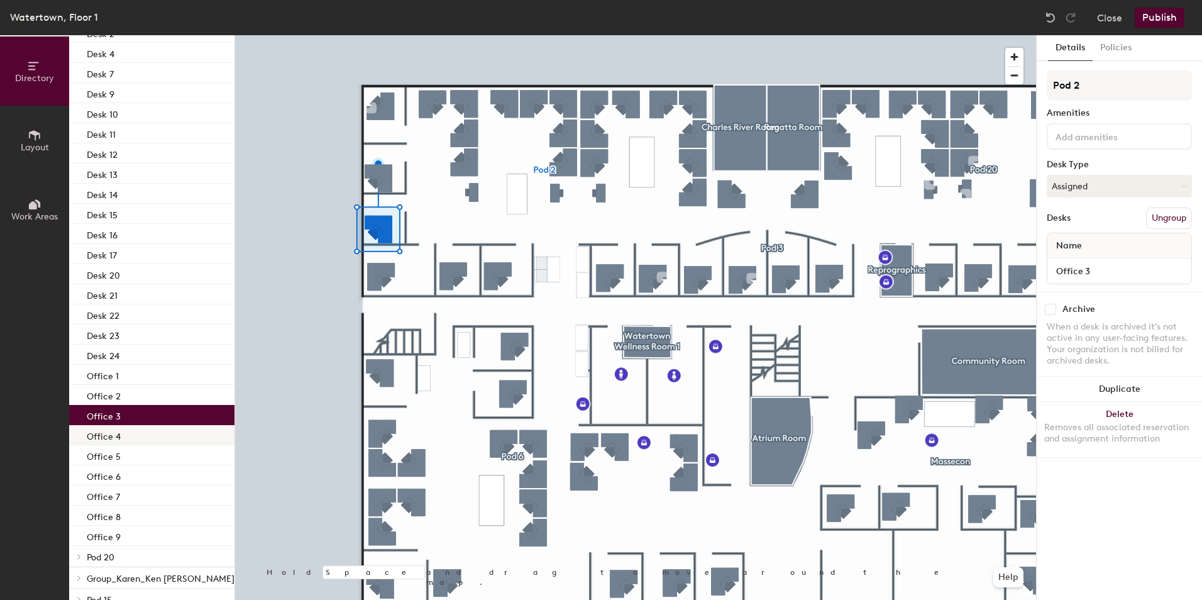
click at [136, 437] on div "Office 4" at bounding box center [151, 435] width 165 height 20
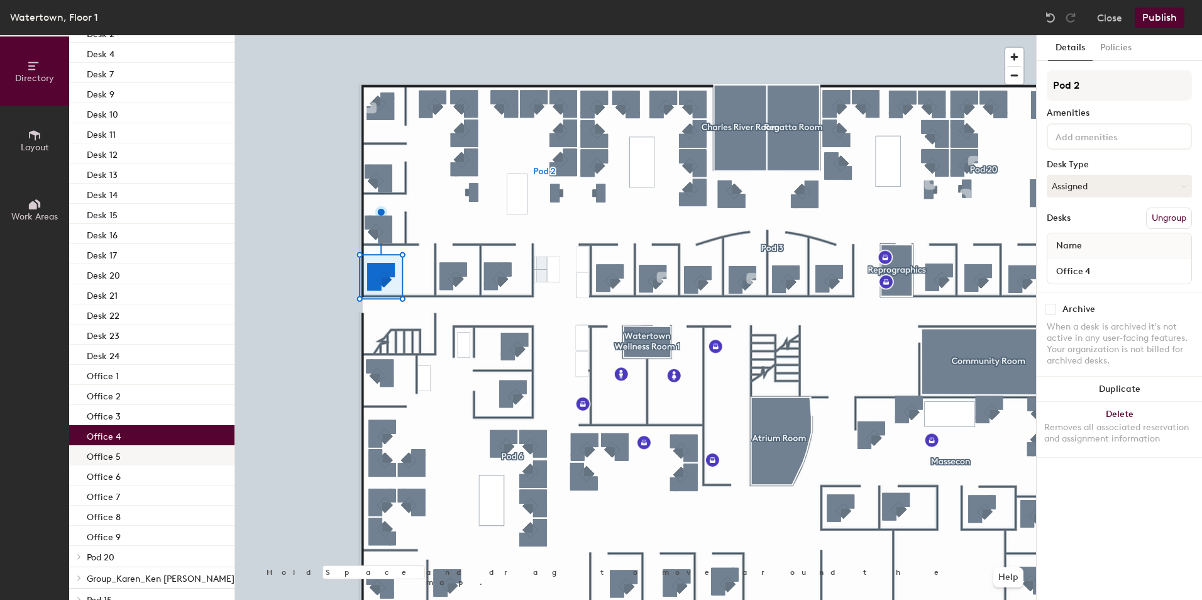
click at [136, 455] on div "Office 5" at bounding box center [151, 455] width 165 height 20
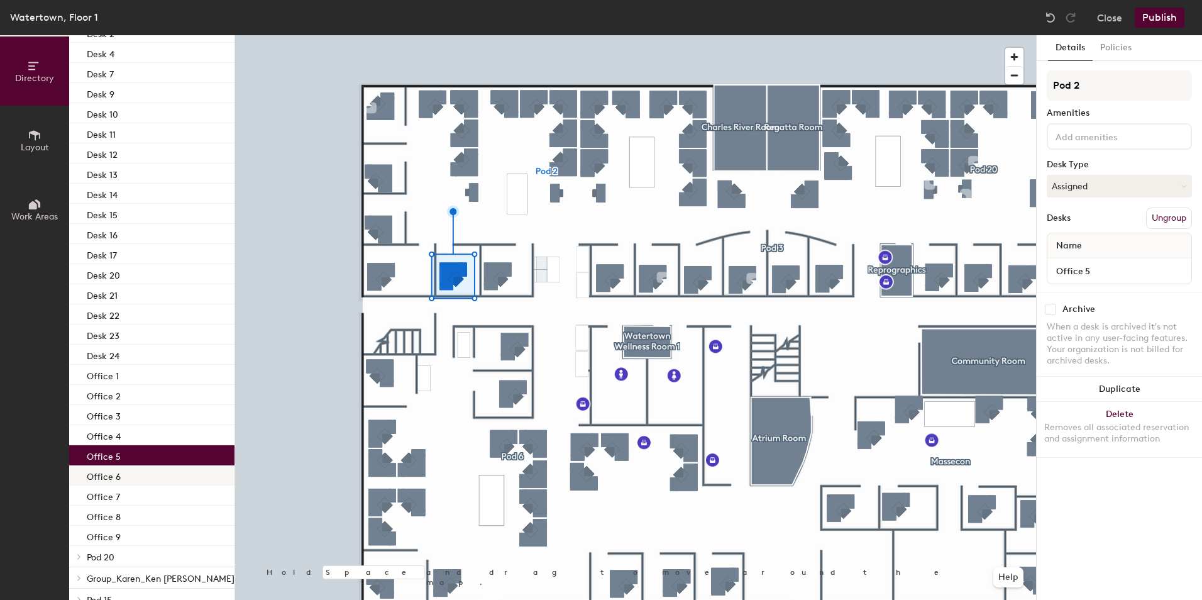
click at [140, 476] on div "Office 6" at bounding box center [151, 475] width 165 height 20
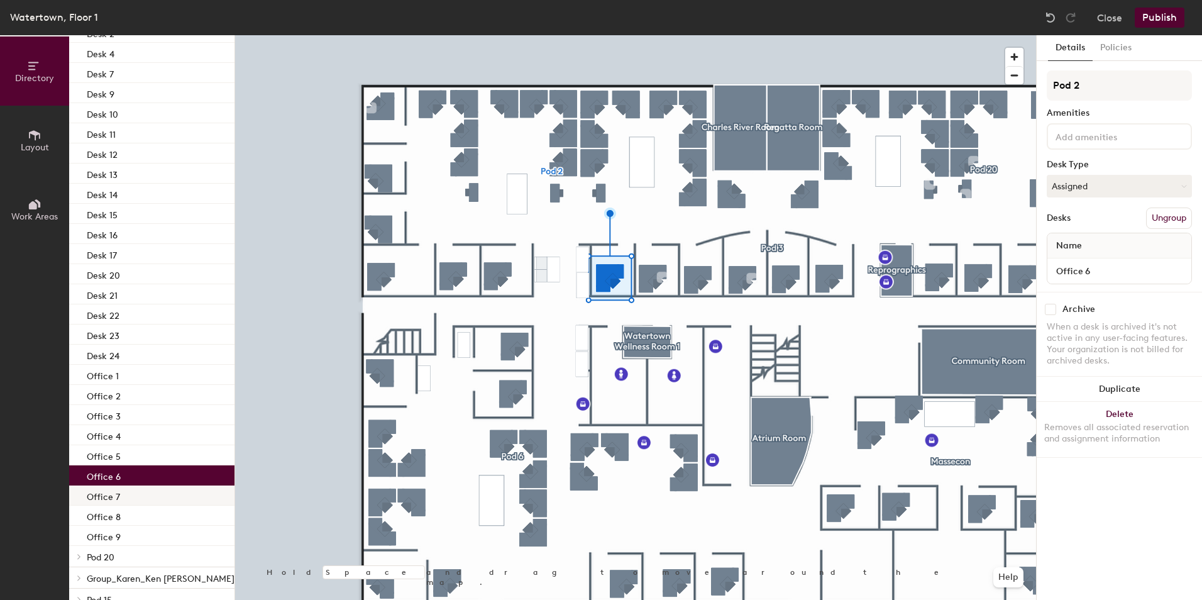
click at [140, 494] on div "Office 7" at bounding box center [151, 495] width 165 height 20
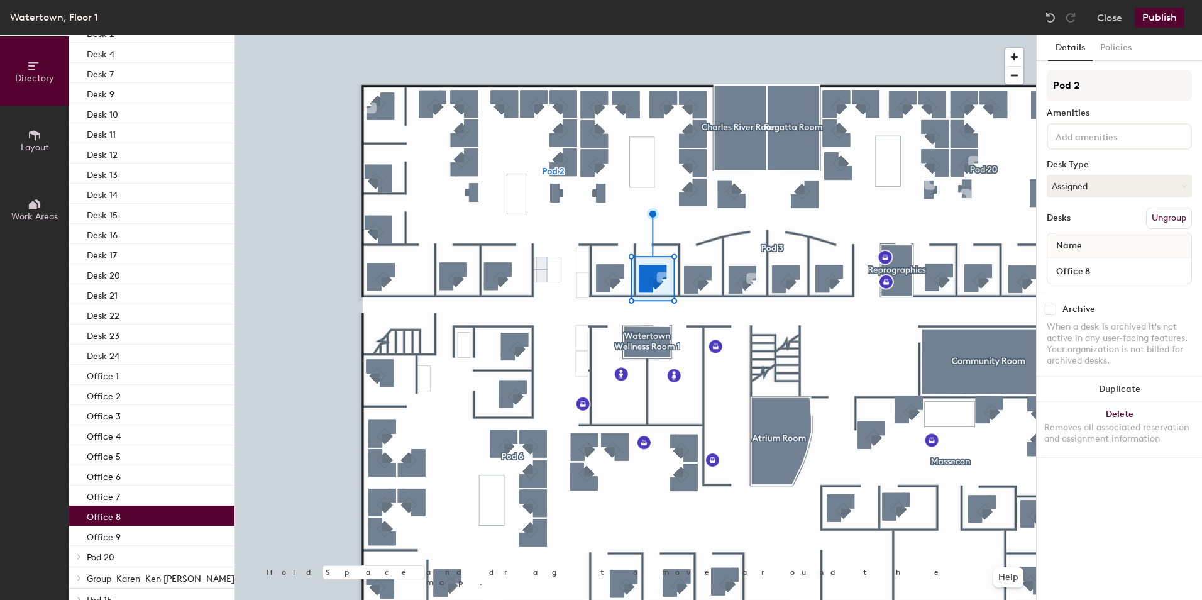
click at [137, 515] on div "Office 8" at bounding box center [151, 515] width 165 height 20
click at [137, 533] on div "Office 9" at bounding box center [151, 535] width 165 height 20
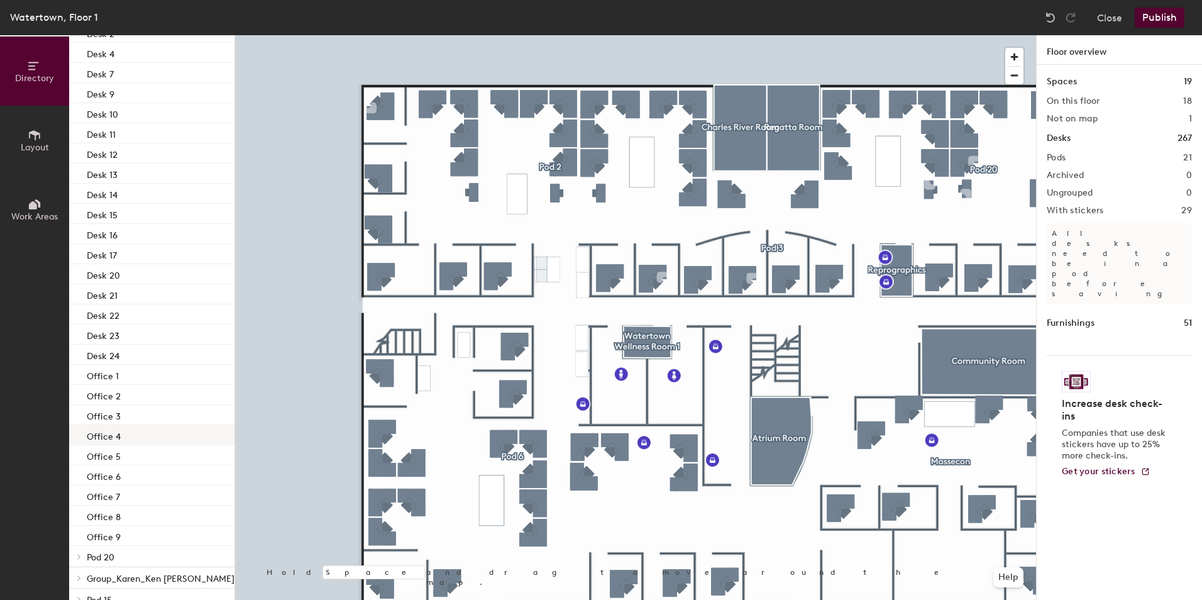
click at [134, 434] on div "Office 4" at bounding box center [151, 435] width 165 height 20
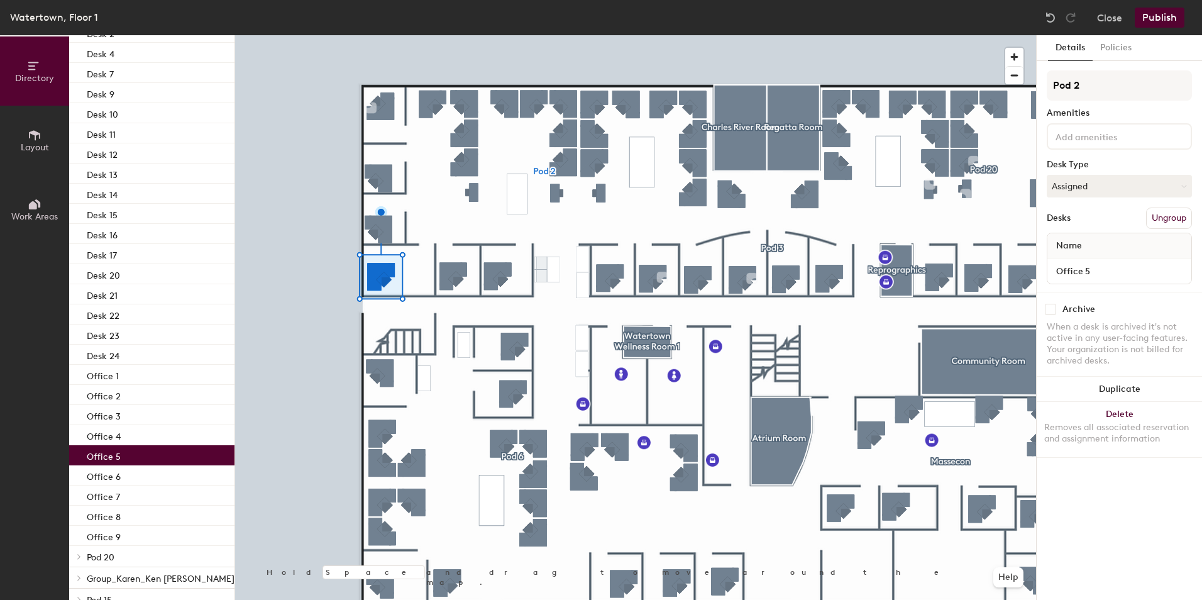
click at [146, 457] on div "Office 5" at bounding box center [151, 455] width 165 height 20
click at [136, 475] on div "Office 6" at bounding box center [151, 475] width 165 height 20
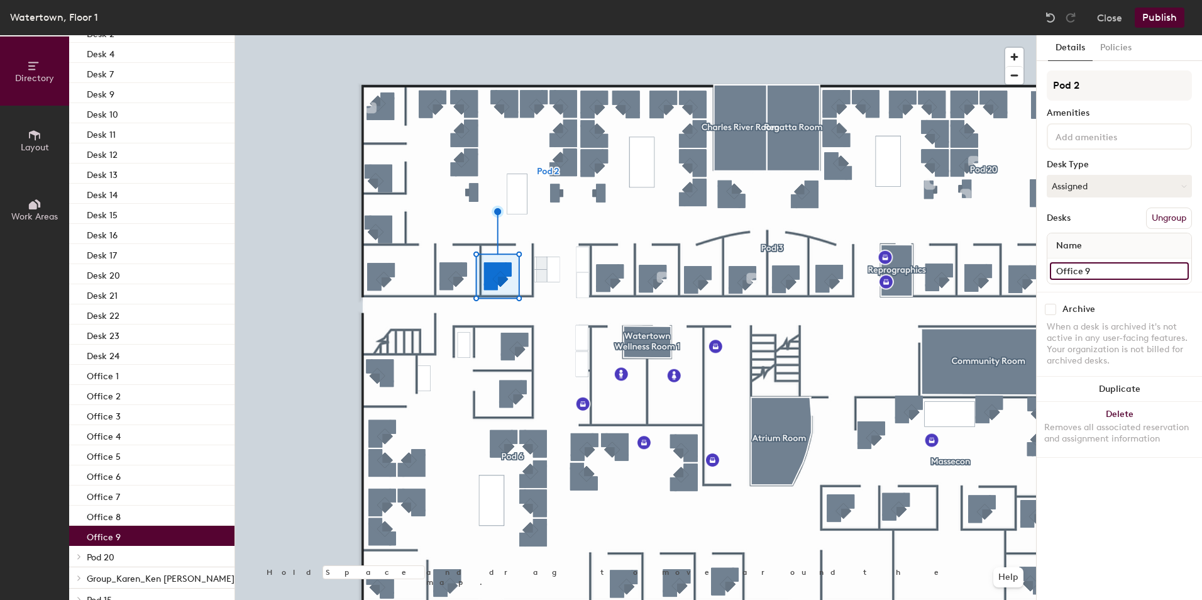
click at [1117, 270] on input "Office 9" at bounding box center [1119, 271] width 139 height 18
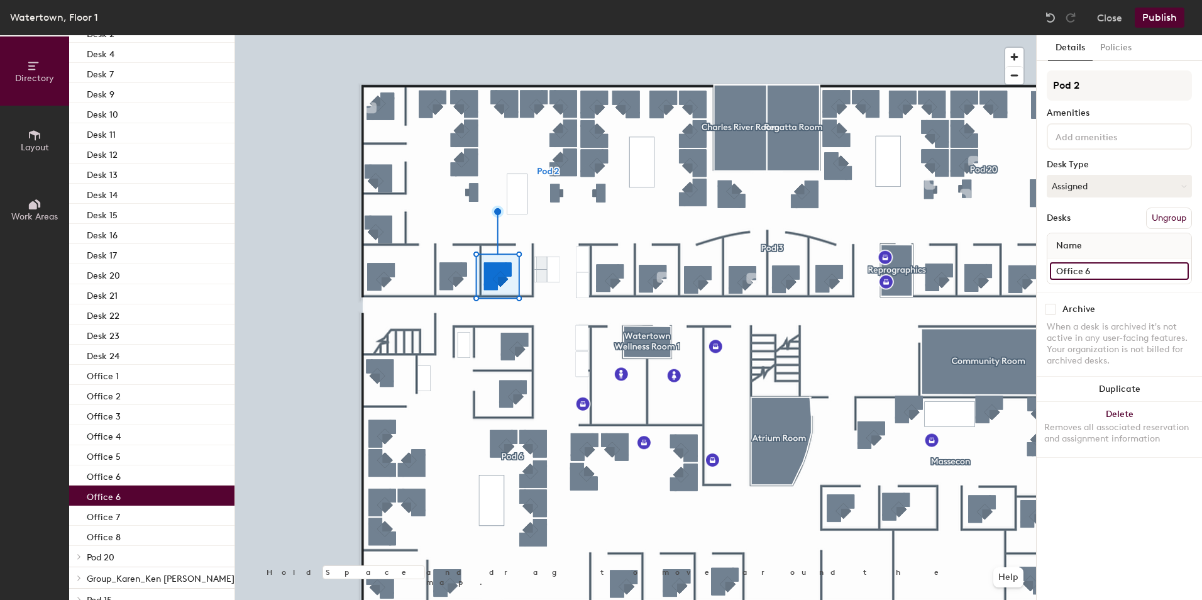
type input "Office 6"
click at [1095, 268] on input "Office 6" at bounding box center [1119, 271] width 139 height 18
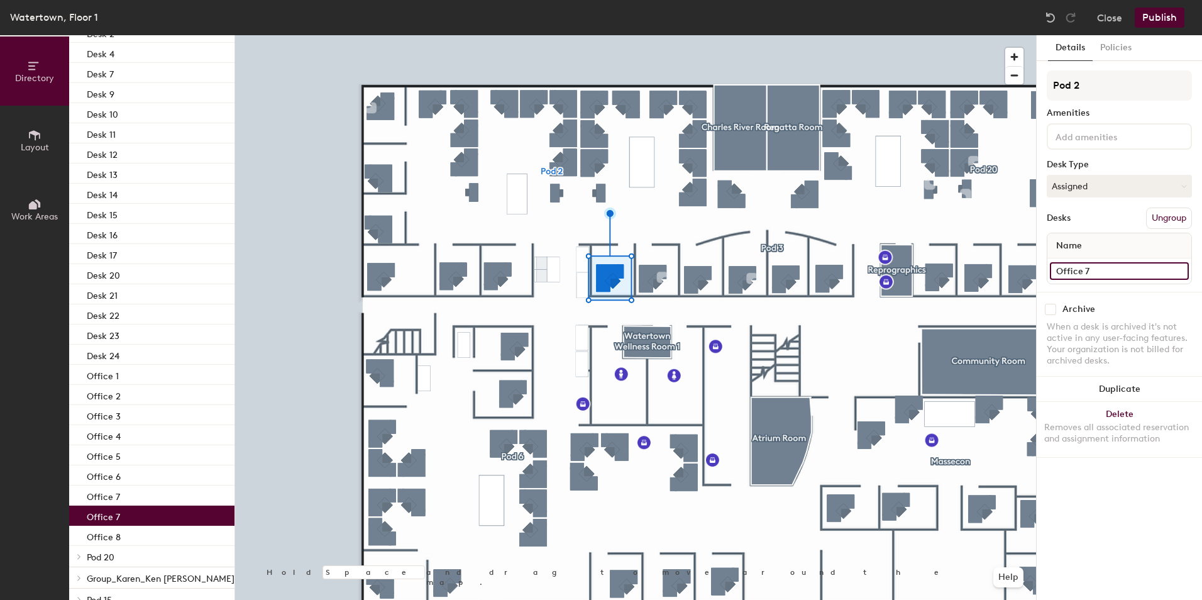
type input "Office 7"
click at [1099, 272] on input "Office 7" at bounding box center [1086, 271] width 73 height 18
click at [1099, 270] on input "Office 7" at bounding box center [1086, 271] width 73 height 18
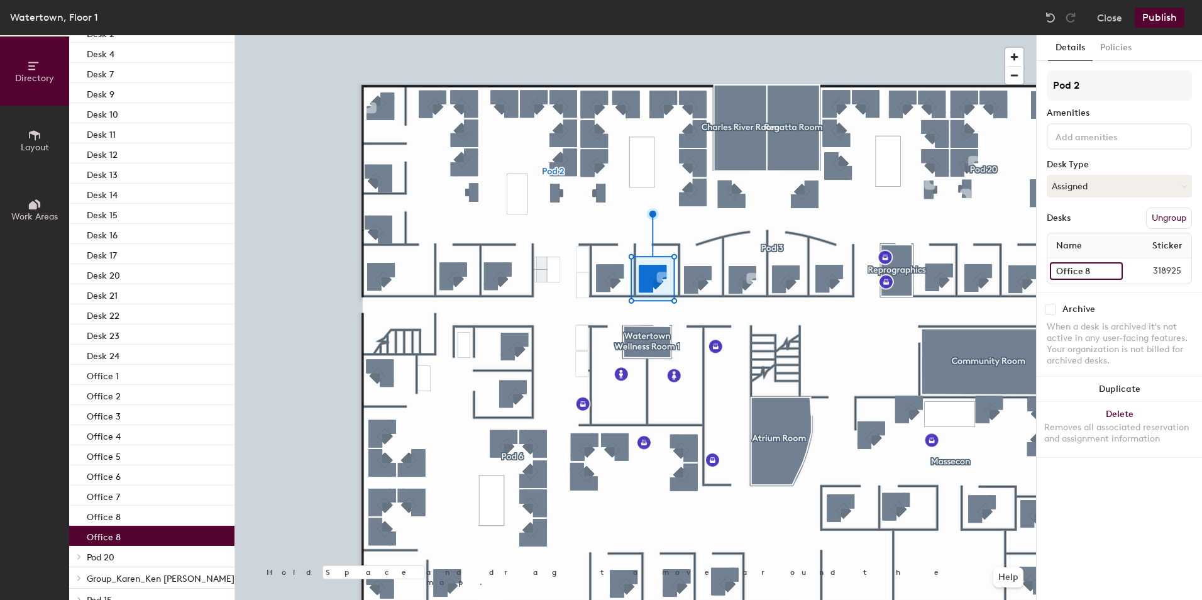
type input "Office 8"
click at [1092, 265] on input "Office 8" at bounding box center [1119, 271] width 139 height 18
click at [1094, 266] on input "Office 8" at bounding box center [1119, 271] width 139 height 18
type input "Office 9"
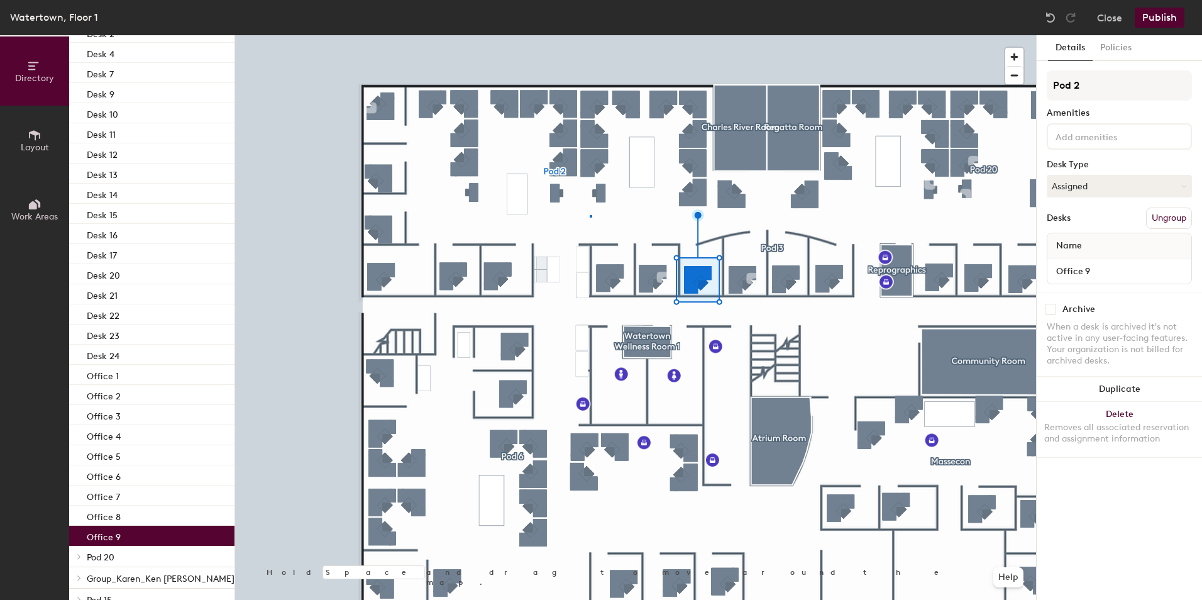
click at [590, 35] on div at bounding box center [635, 35] width 801 height 0
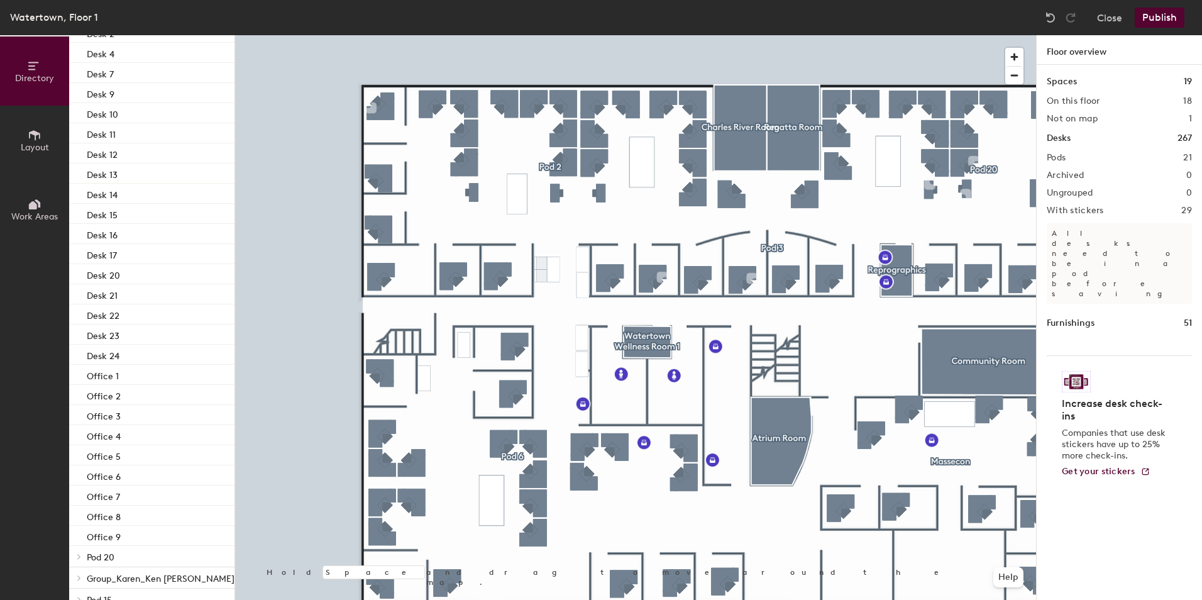
click at [1155, 17] on button "Publish" at bounding box center [1159, 18] width 50 height 20
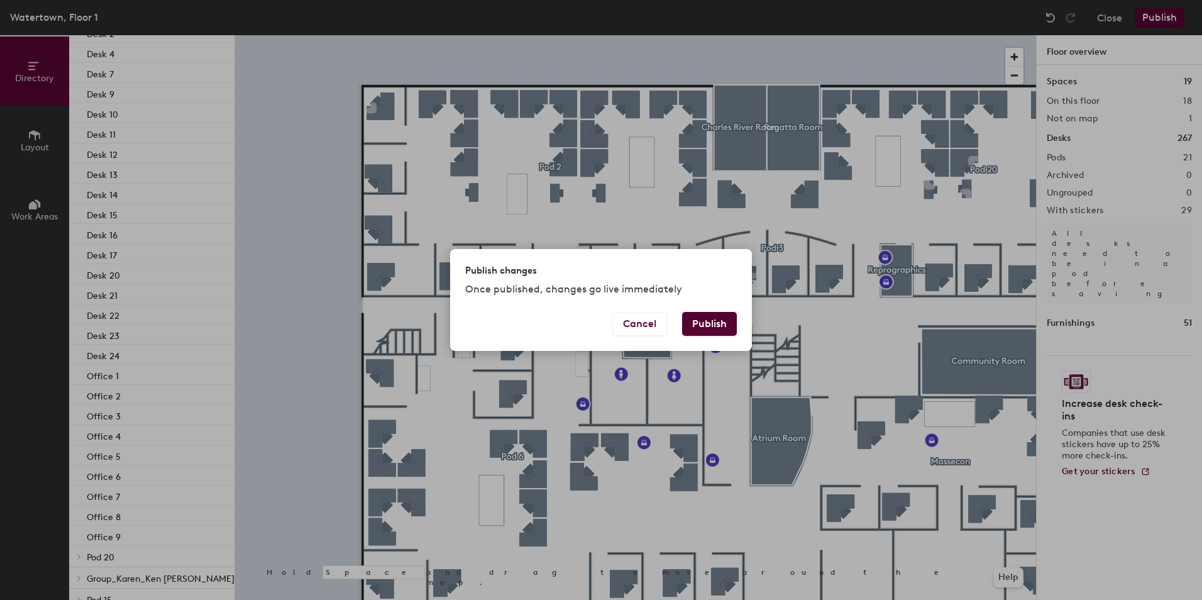
click at [723, 326] on button "Publish" at bounding box center [709, 324] width 55 height 24
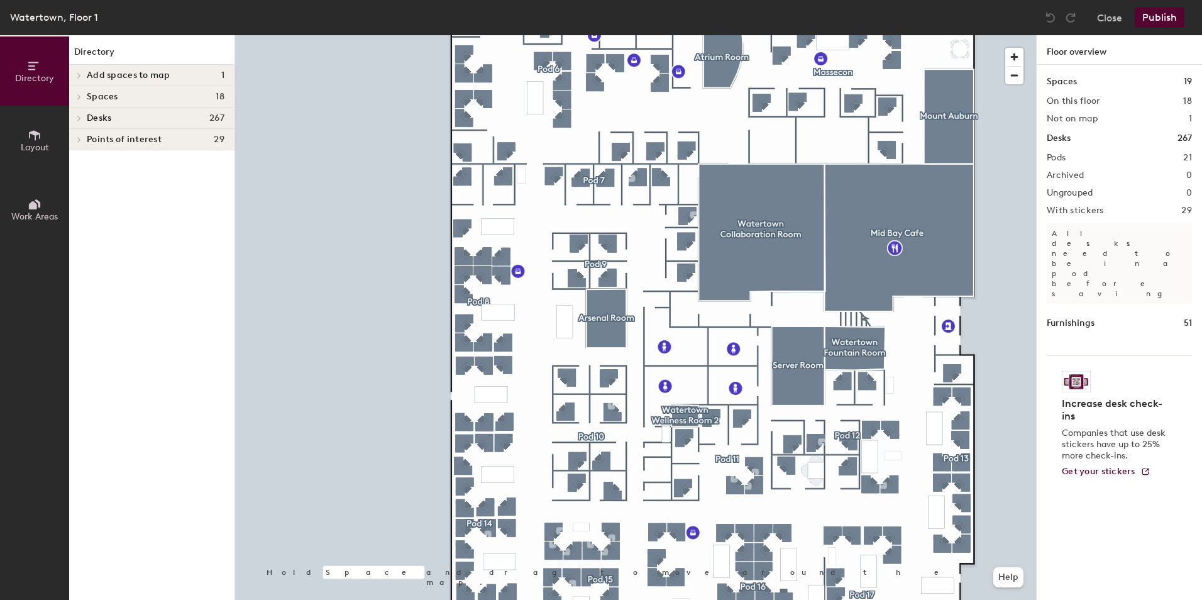
click at [80, 117] on icon at bounding box center [79, 118] width 5 height 6
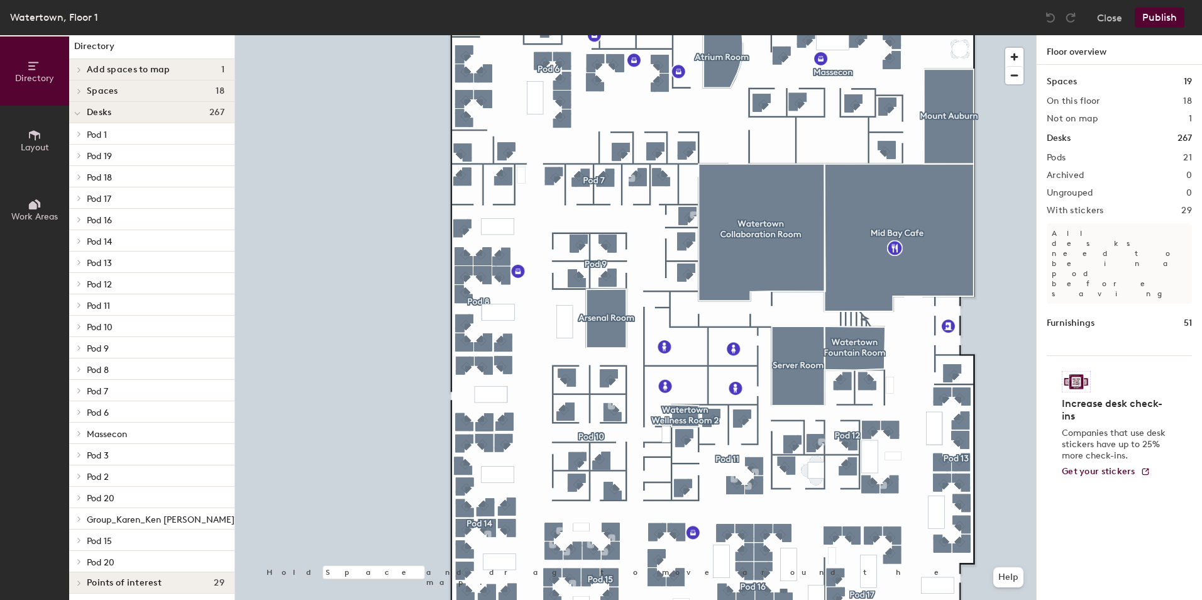
scroll to position [9, 0]
click at [79, 449] on icon at bounding box center [79, 450] width 3 height 5
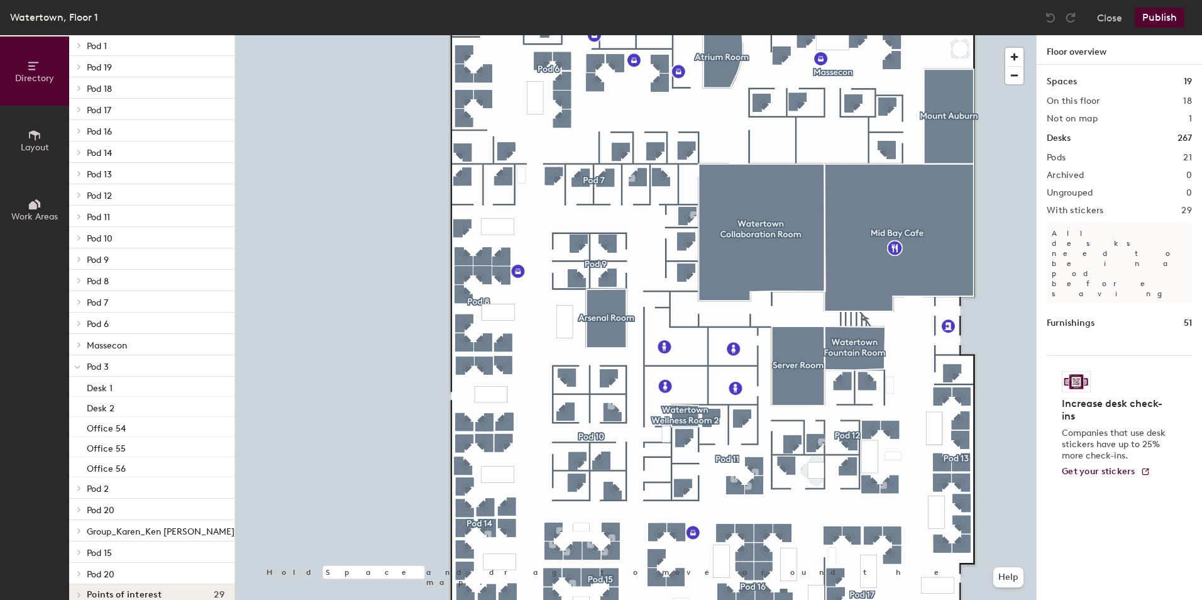
scroll to position [110, 0]
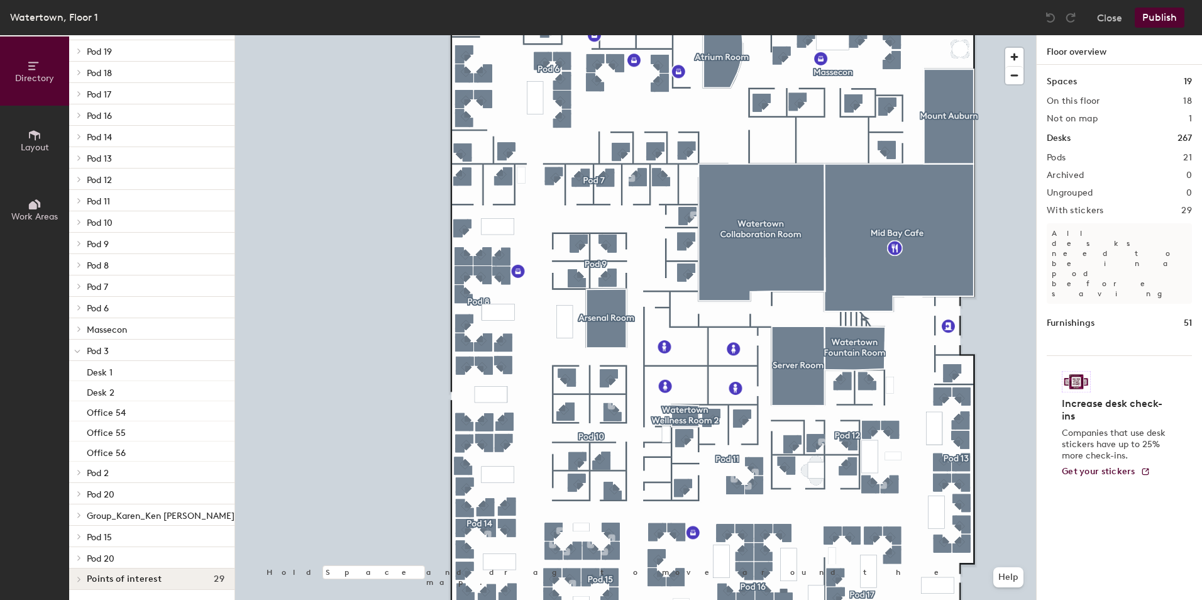
click at [79, 471] on icon at bounding box center [79, 472] width 5 height 6
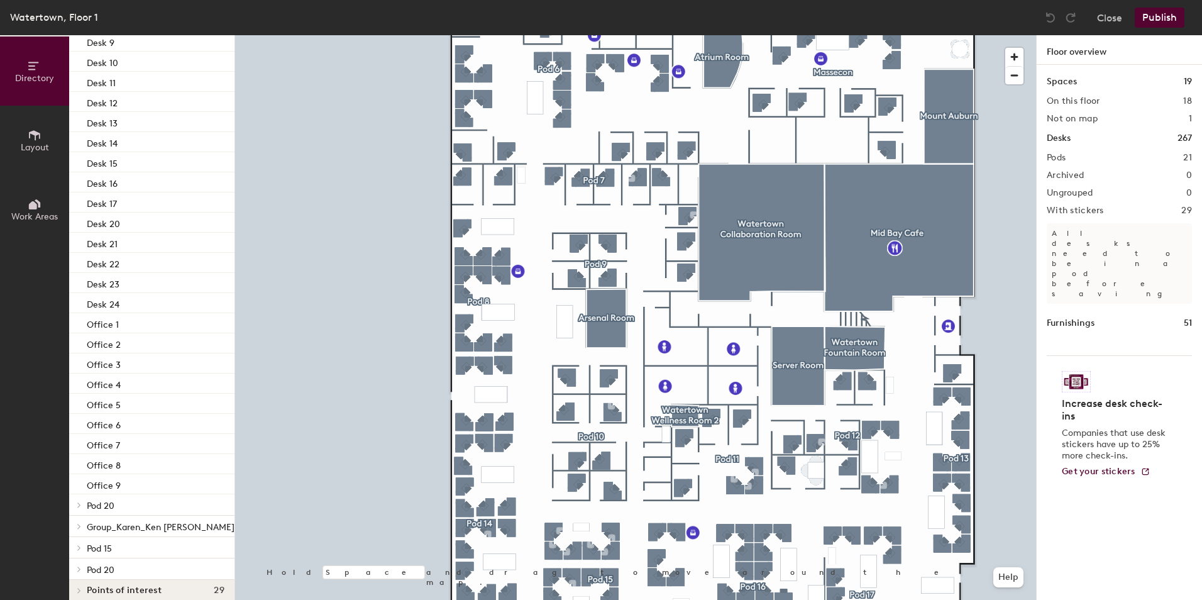
scroll to position [713, 0]
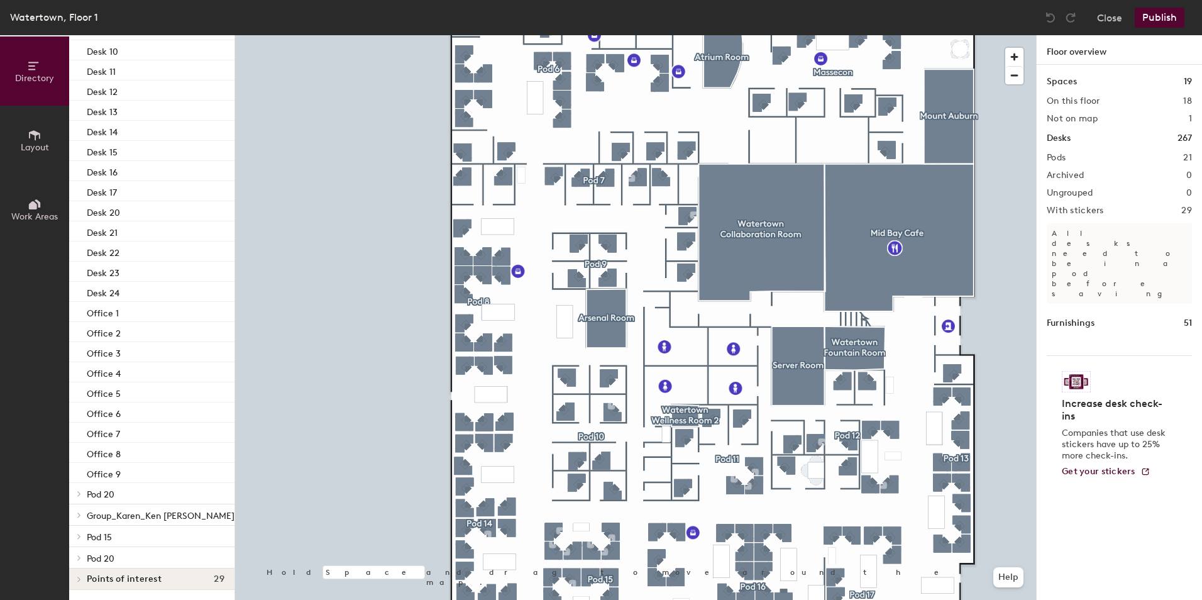
click at [80, 493] on icon at bounding box center [79, 493] width 3 height 5
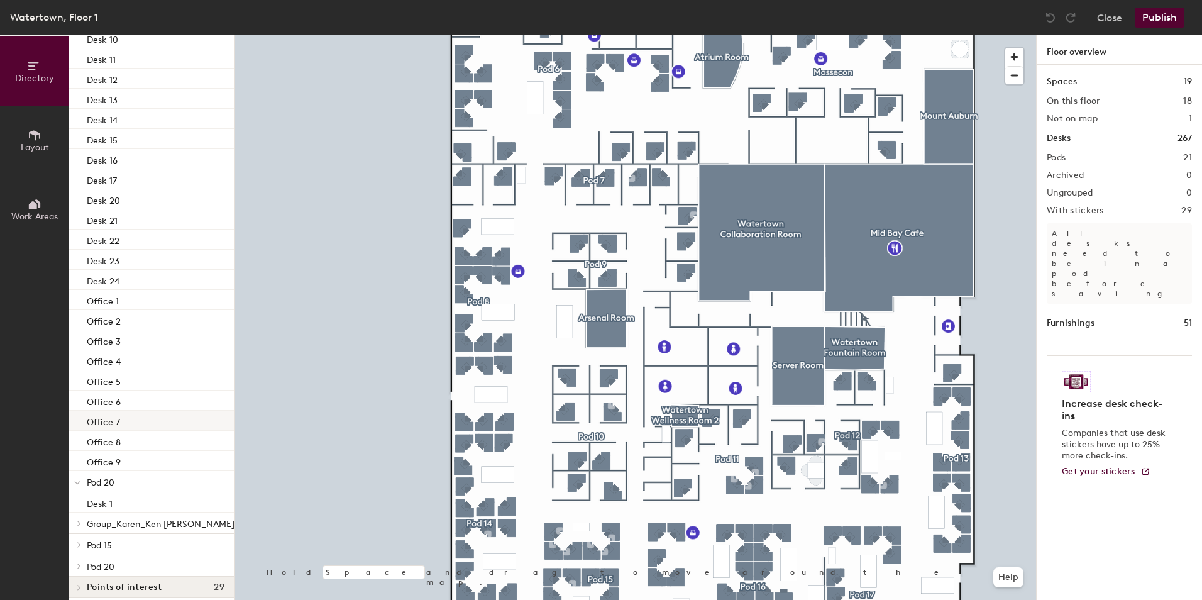
scroll to position [733, 0]
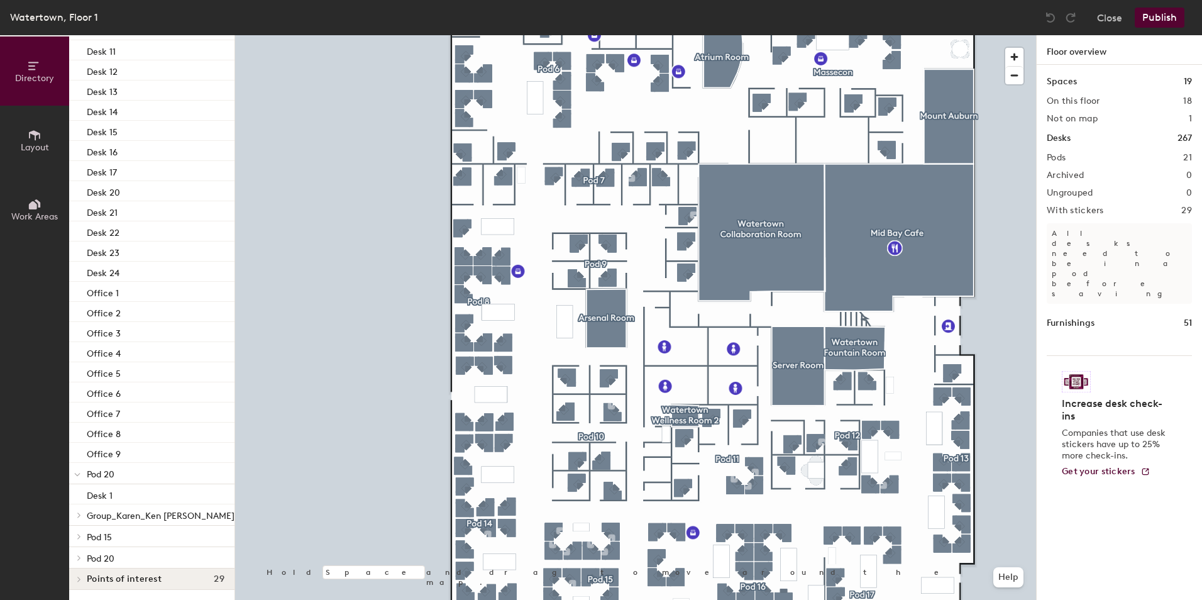
click at [80, 513] on icon at bounding box center [79, 515] width 5 height 6
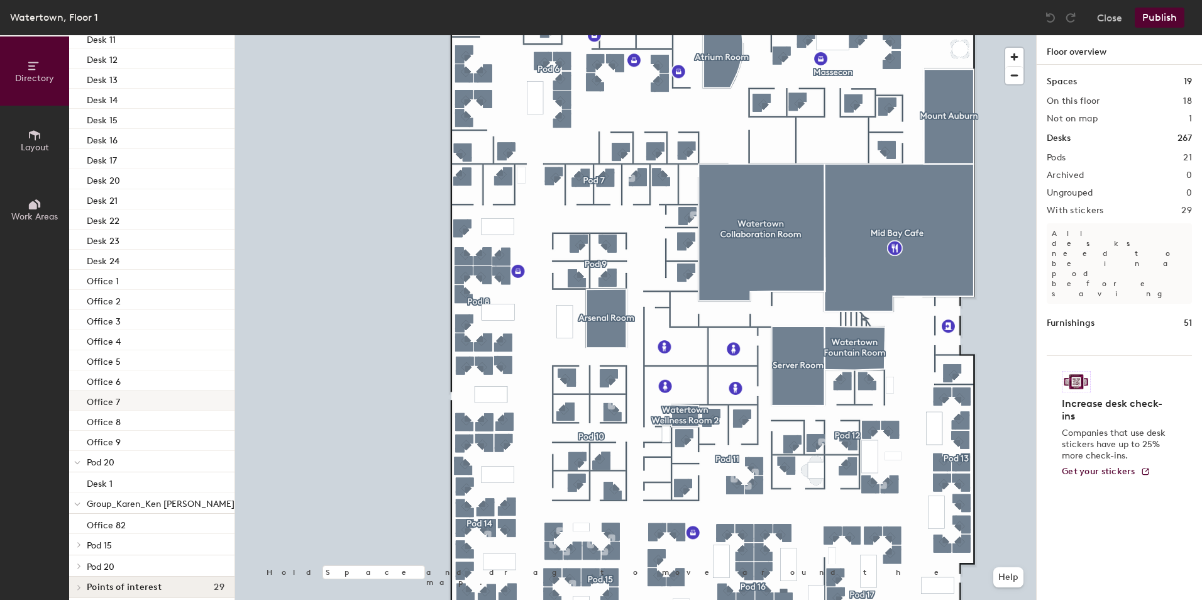
scroll to position [754, 0]
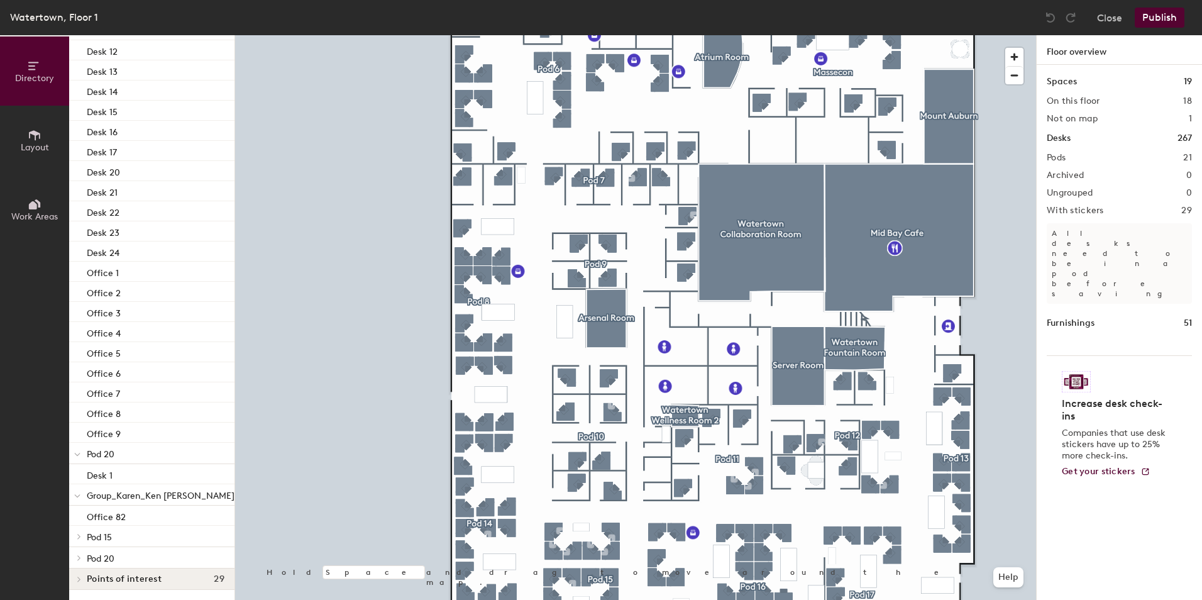
click at [80, 536] on icon at bounding box center [79, 536] width 3 height 5
click at [82, 557] on span at bounding box center [78, 557] width 11 height 6
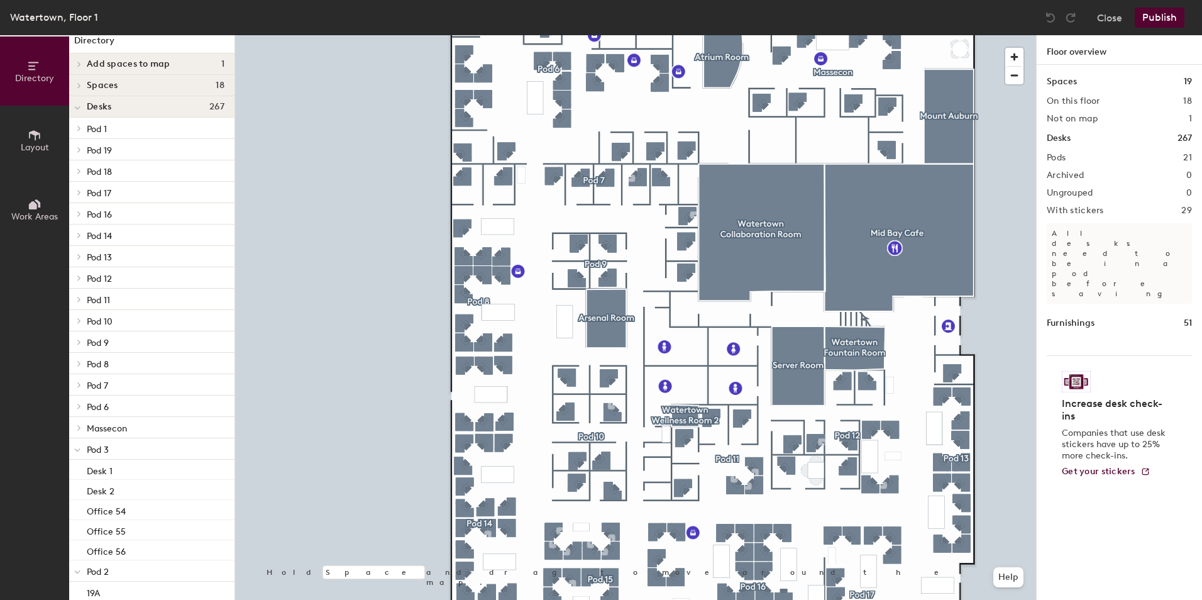
scroll to position [0, 0]
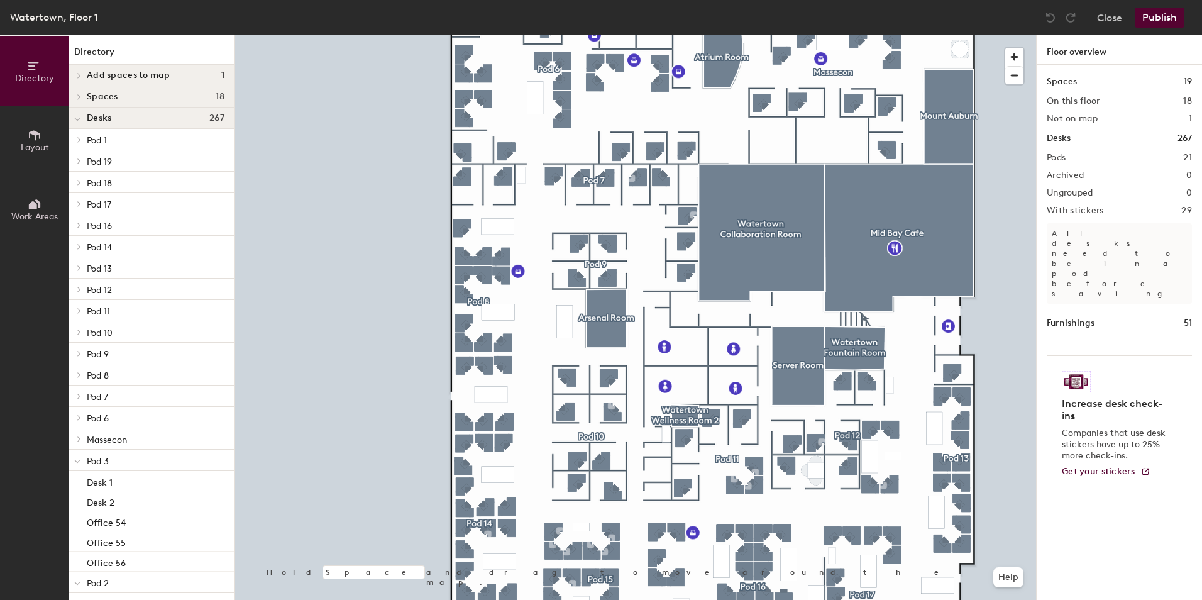
click at [78, 462] on icon at bounding box center [77, 461] width 5 height 3
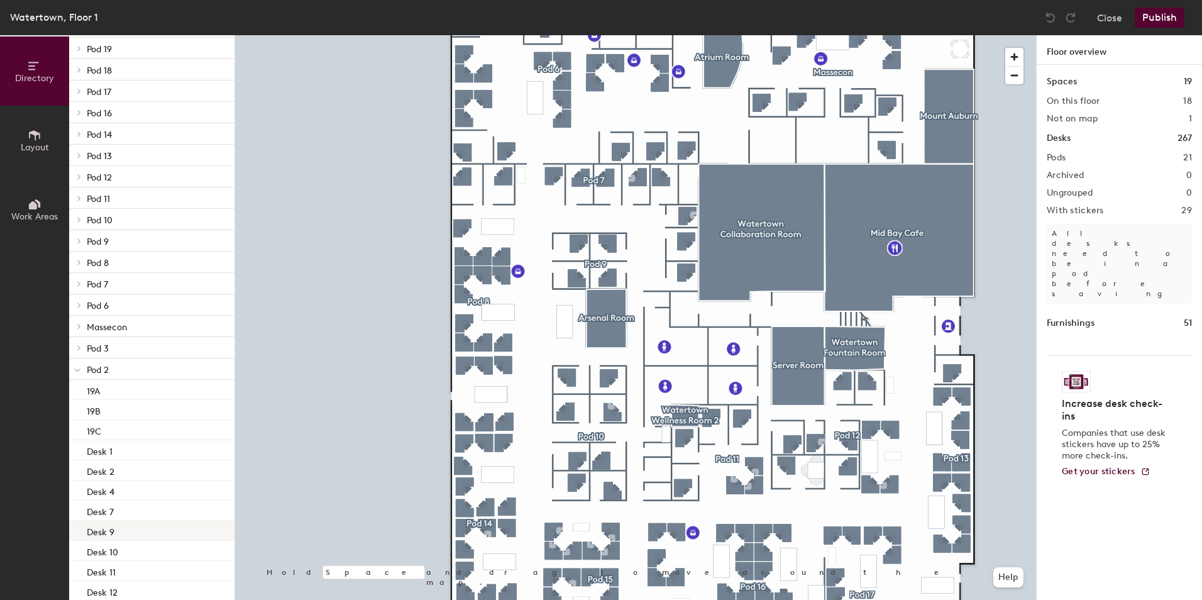
scroll to position [189, 0]
click at [78, 294] on icon at bounding box center [77, 294] width 6 height 5
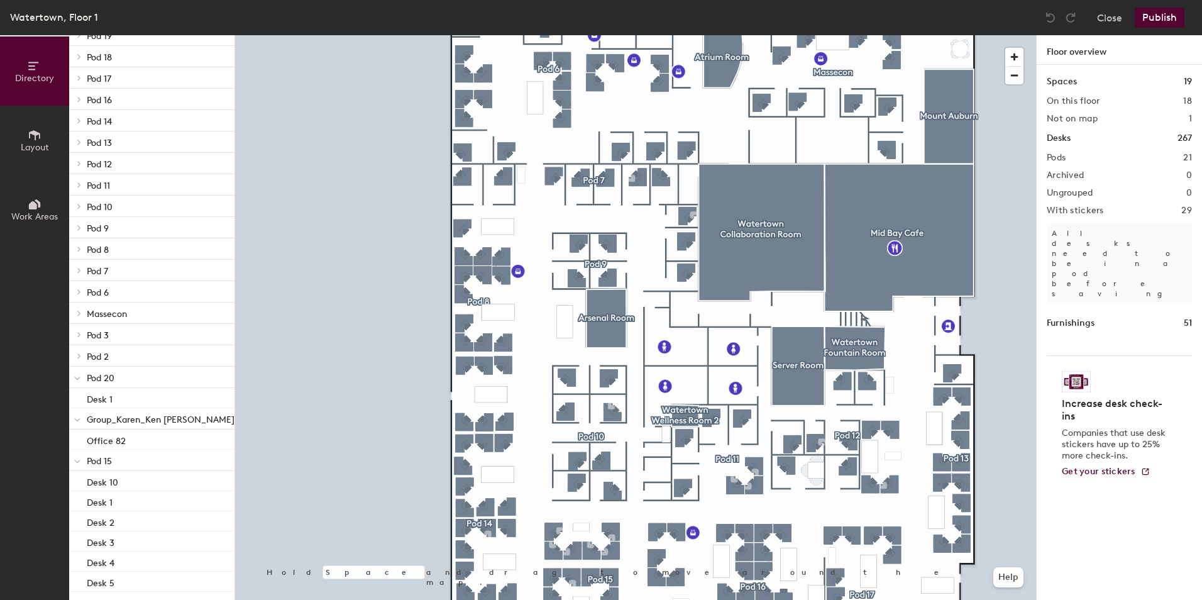
click at [80, 460] on div at bounding box center [77, 459] width 16 height 21
click at [75, 481] on icon at bounding box center [77, 482] width 6 height 5
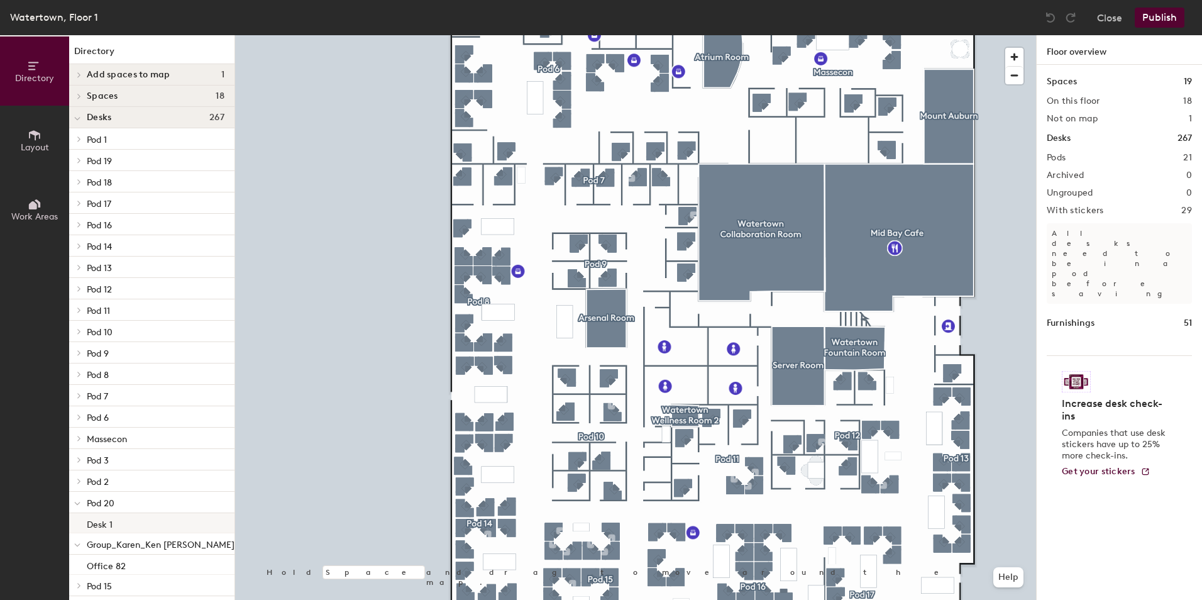
scroll to position [0, 0]
click at [78, 118] on icon at bounding box center [77, 119] width 6 height 5
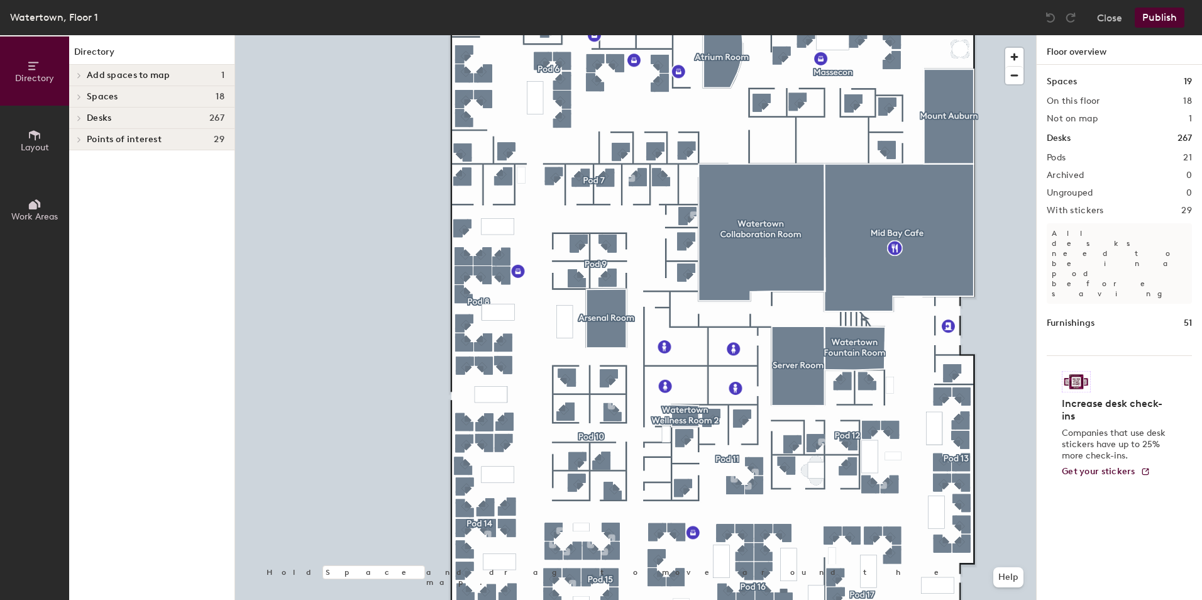
click at [78, 118] on icon at bounding box center [79, 118] width 5 height 6
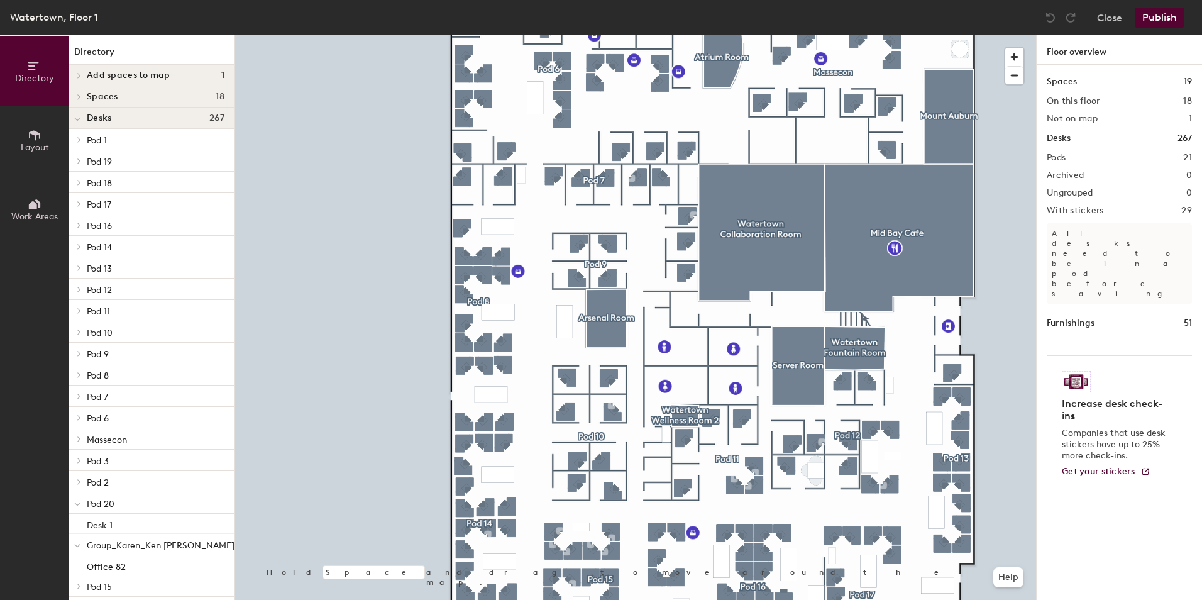
click at [79, 139] on icon at bounding box center [79, 139] width 3 height 5
click at [128, 155] on div "Office 41" at bounding box center [151, 160] width 165 height 20
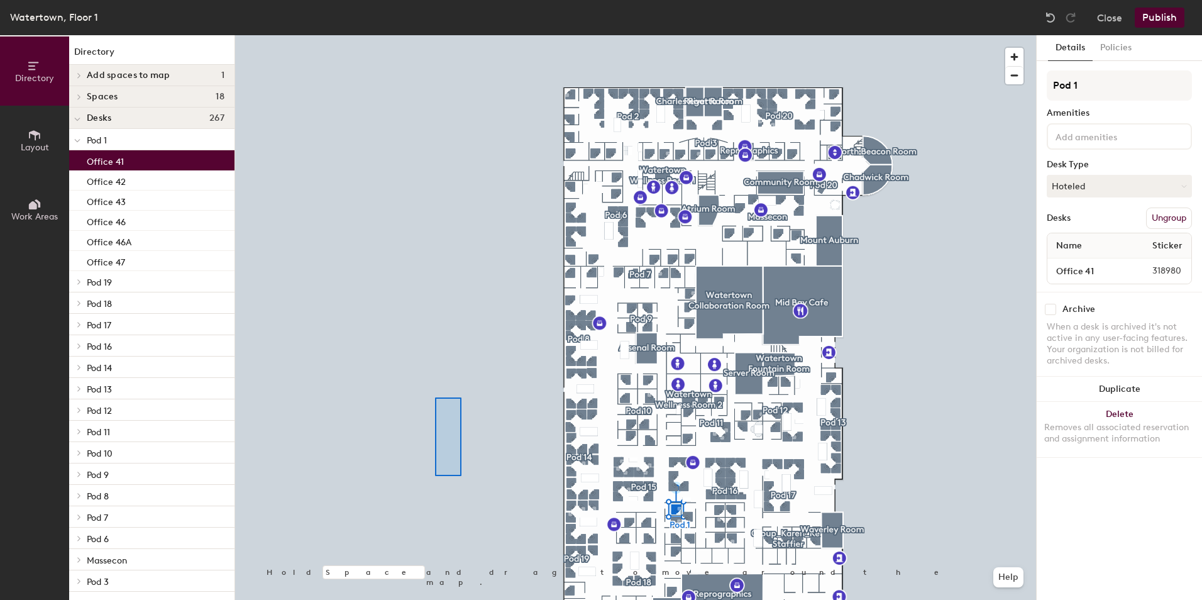
click at [435, 35] on div at bounding box center [635, 35] width 801 height 0
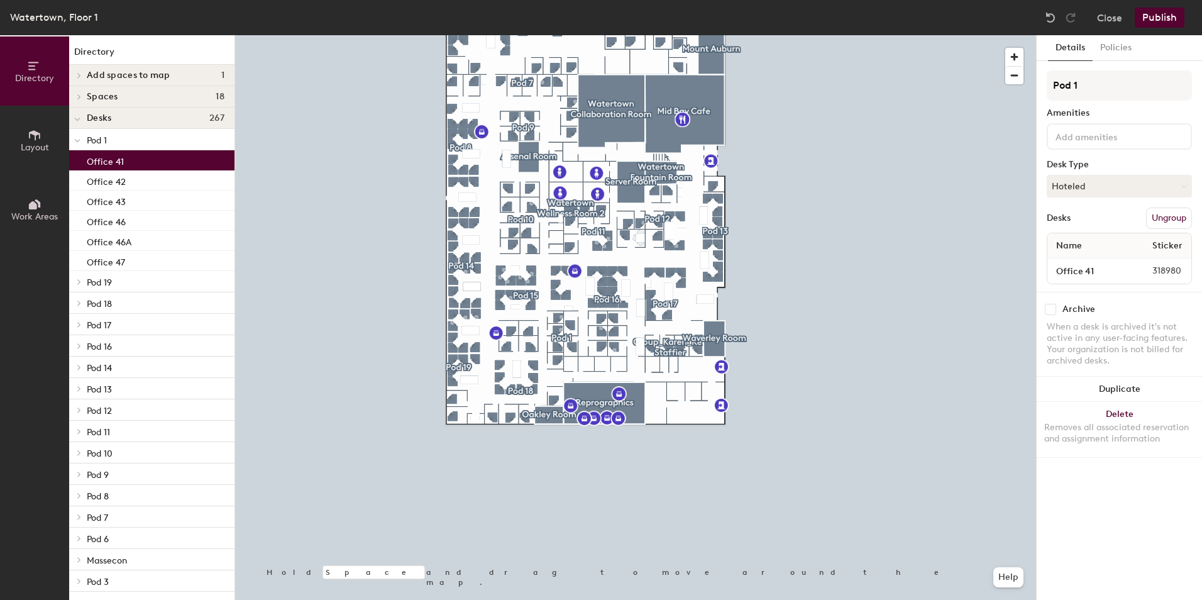
click at [155, 156] on div "Office 41" at bounding box center [151, 160] width 165 height 20
click at [135, 178] on div "Office 42" at bounding box center [151, 180] width 165 height 20
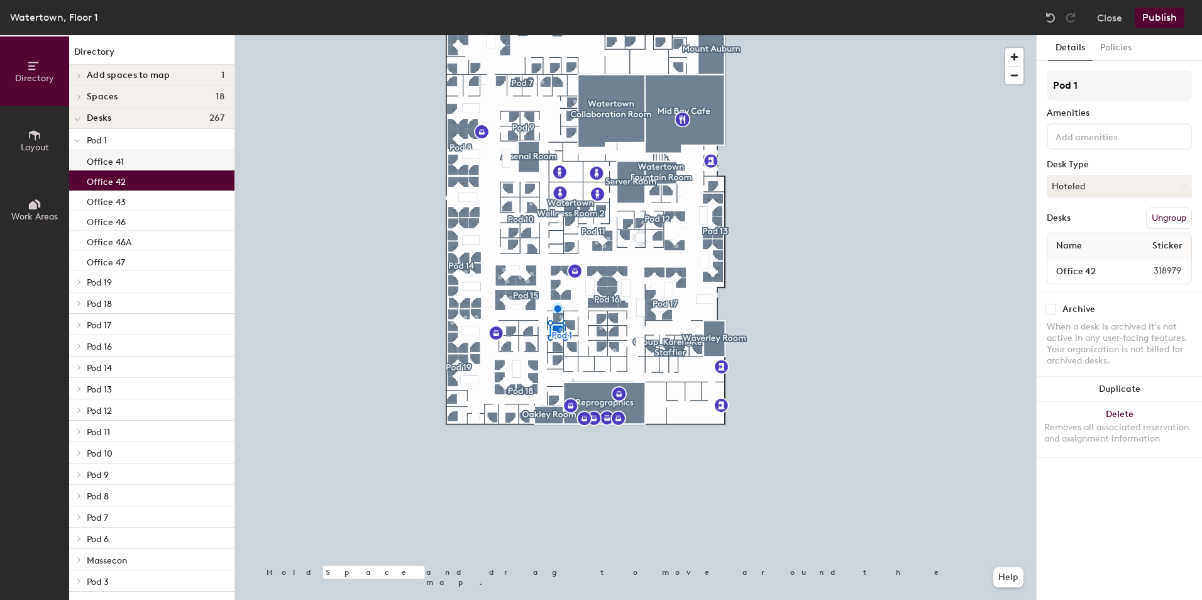
click at [133, 162] on div "Office 41" at bounding box center [151, 160] width 165 height 20
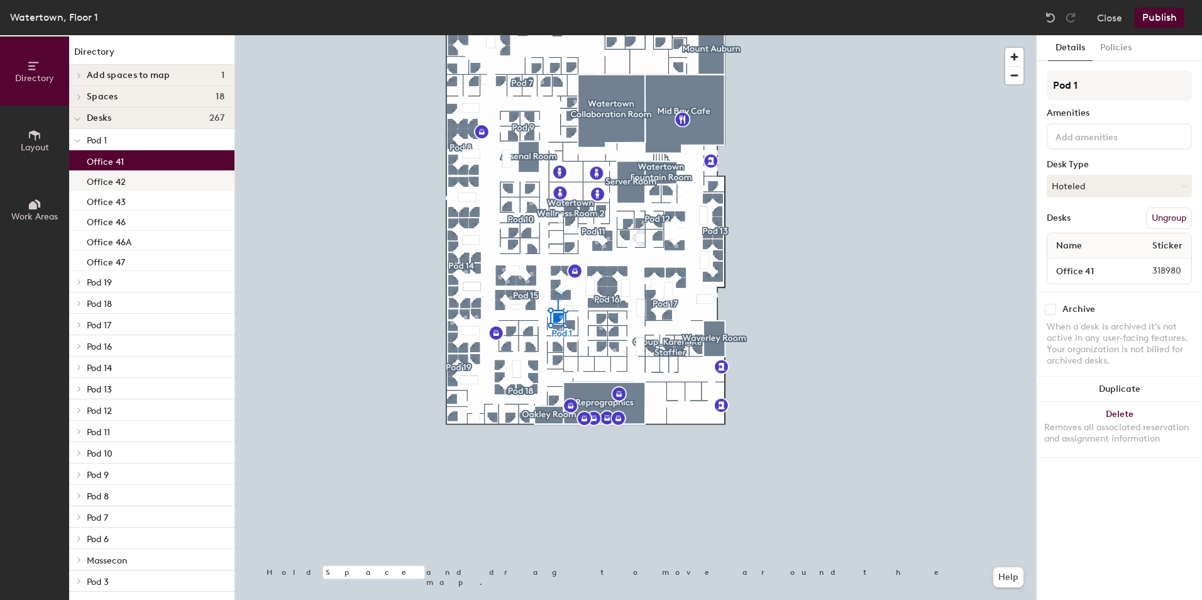
click at [138, 184] on div "Office 42" at bounding box center [151, 180] width 165 height 20
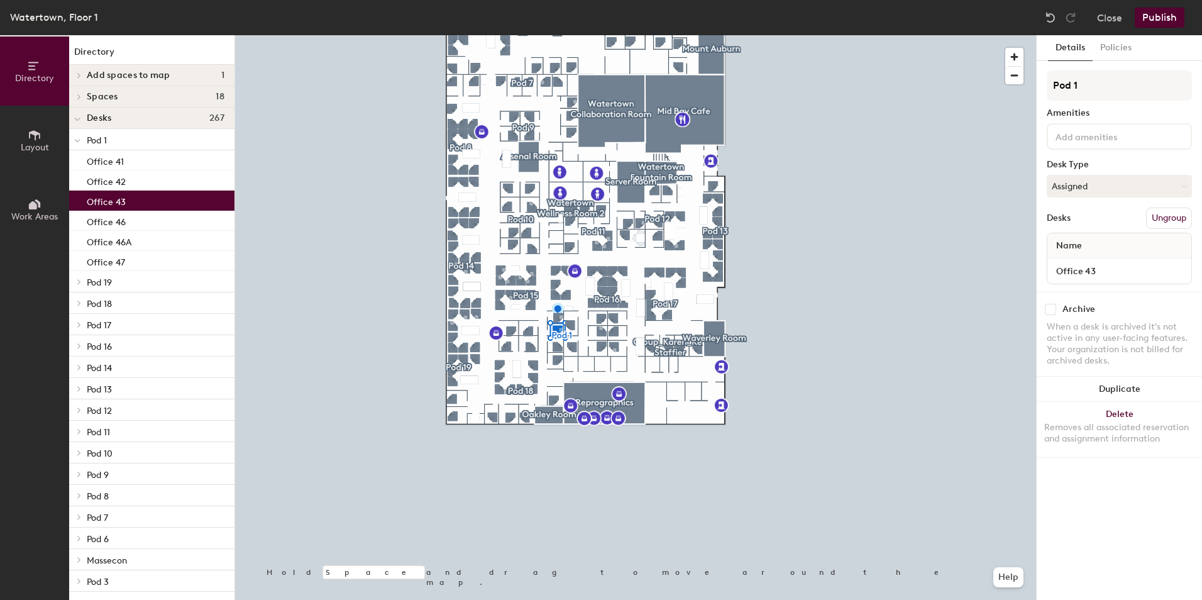
click at [140, 197] on div "Office 43" at bounding box center [151, 200] width 165 height 20
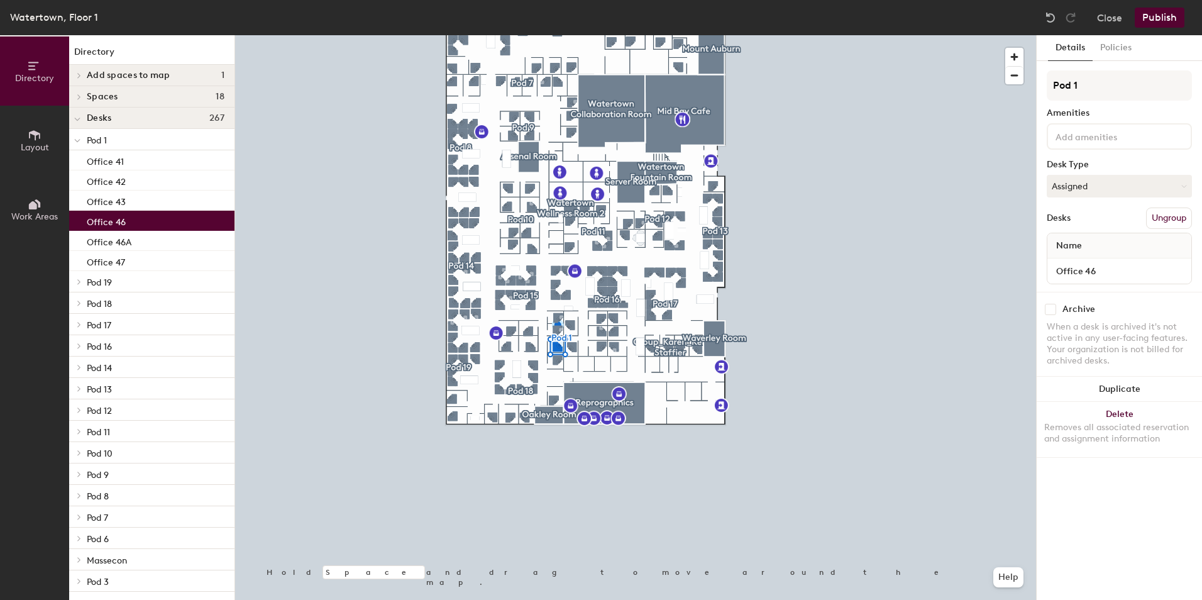
click at [144, 222] on div "Office 46" at bounding box center [151, 221] width 165 height 20
click at [138, 241] on div "Office 46A" at bounding box center [151, 241] width 165 height 20
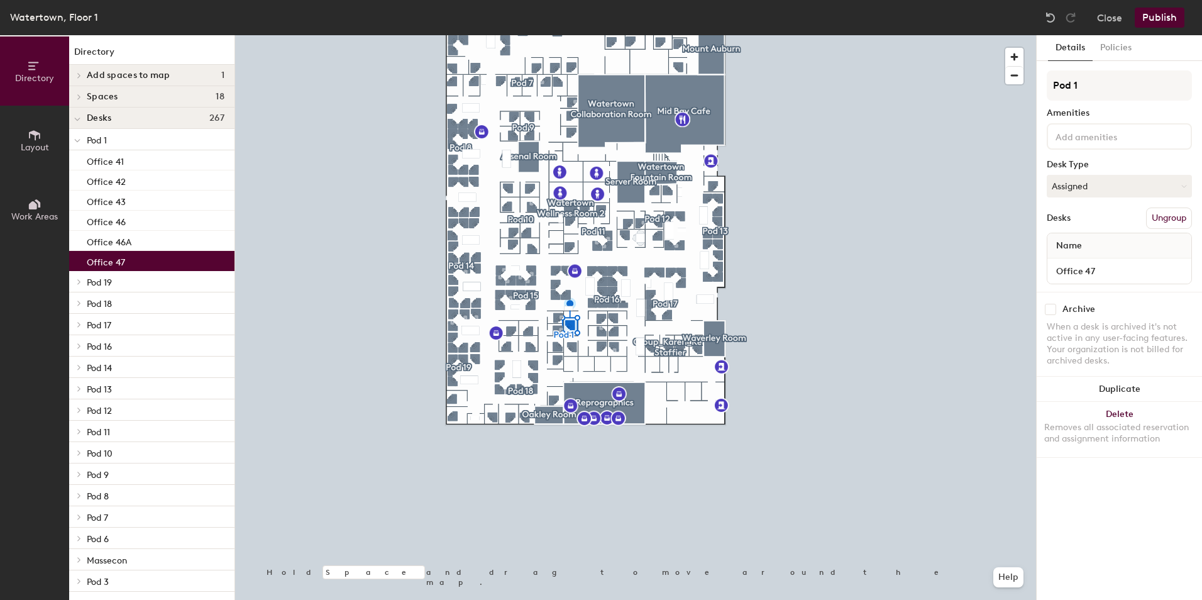
click at [140, 256] on div "Office 47" at bounding box center [151, 261] width 165 height 20
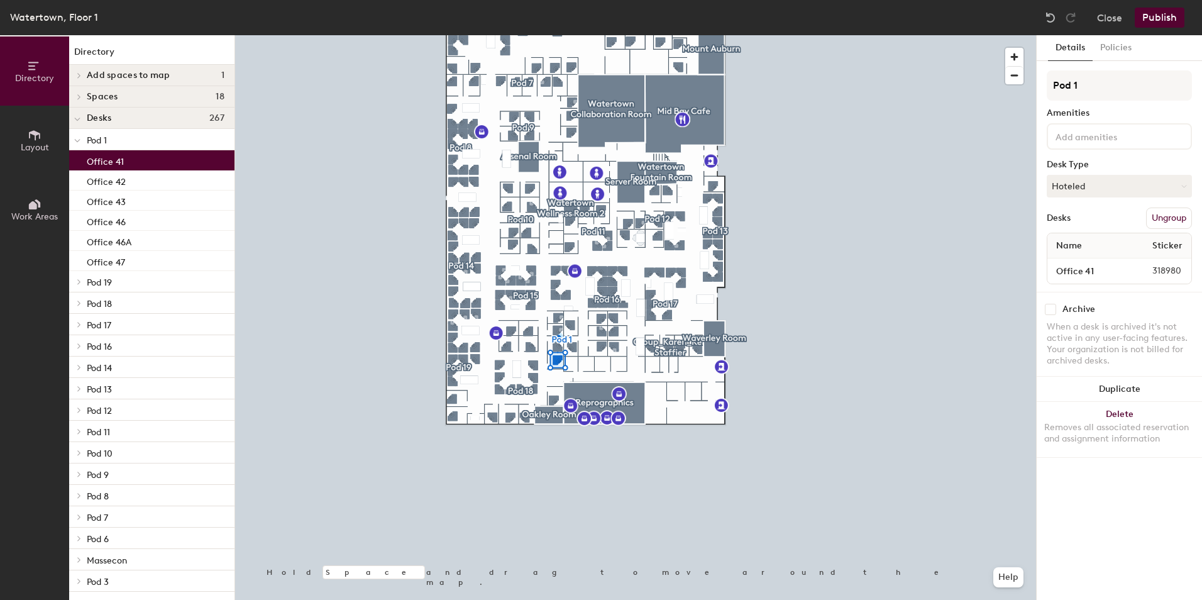
click at [151, 153] on div "Office 41" at bounding box center [151, 160] width 165 height 20
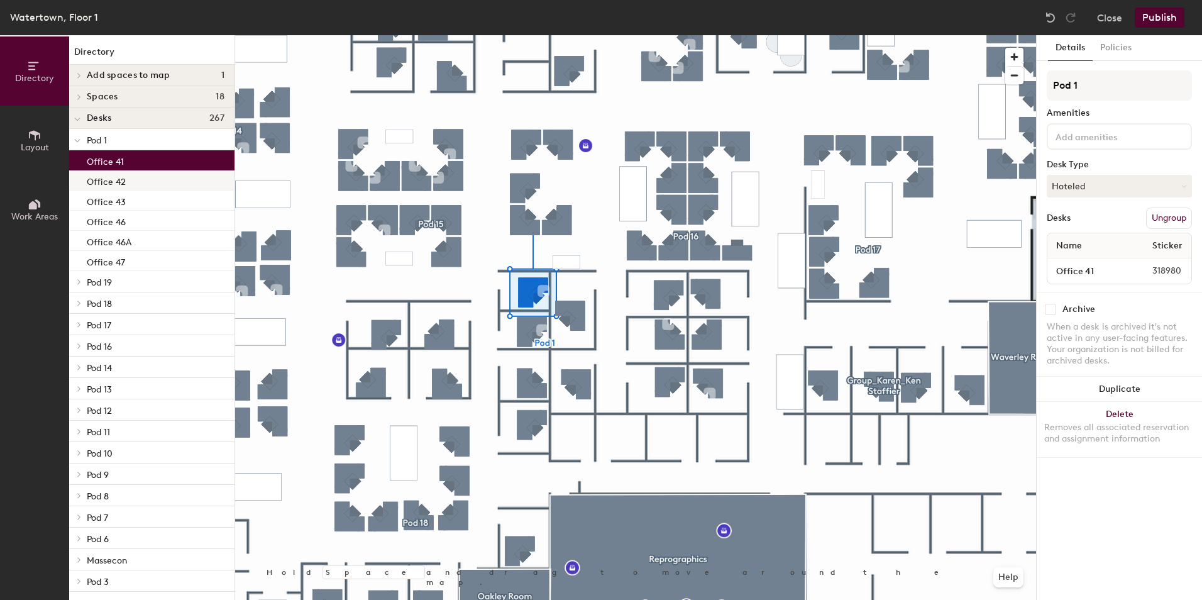
click at [113, 175] on p "Office 42" at bounding box center [106, 180] width 39 height 14
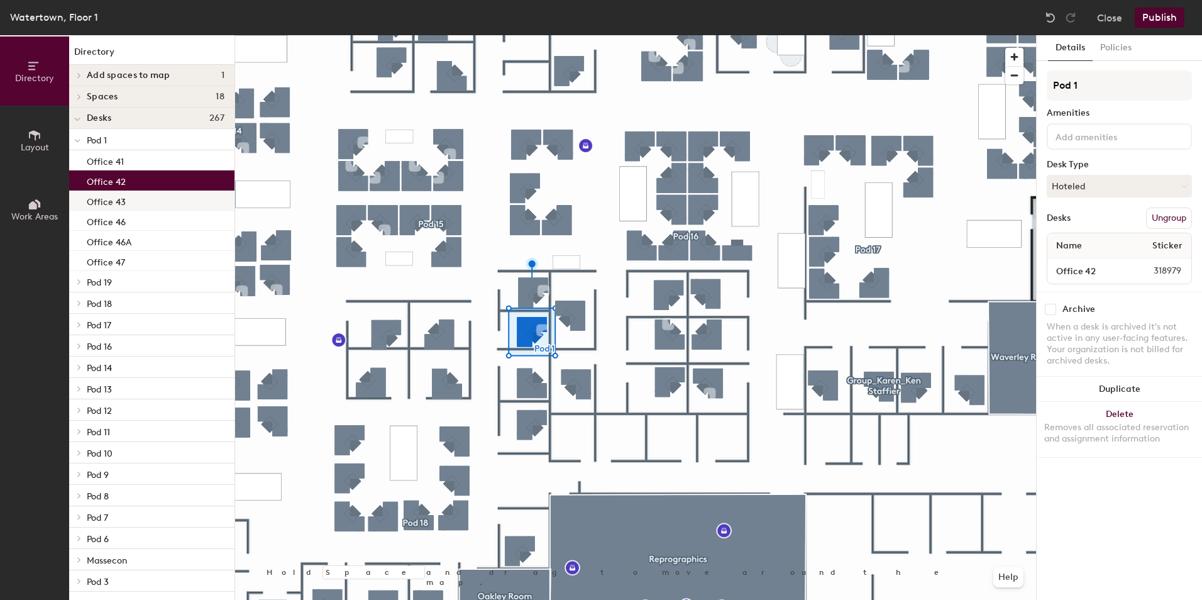
click at [114, 201] on p "Office 43" at bounding box center [106, 200] width 39 height 14
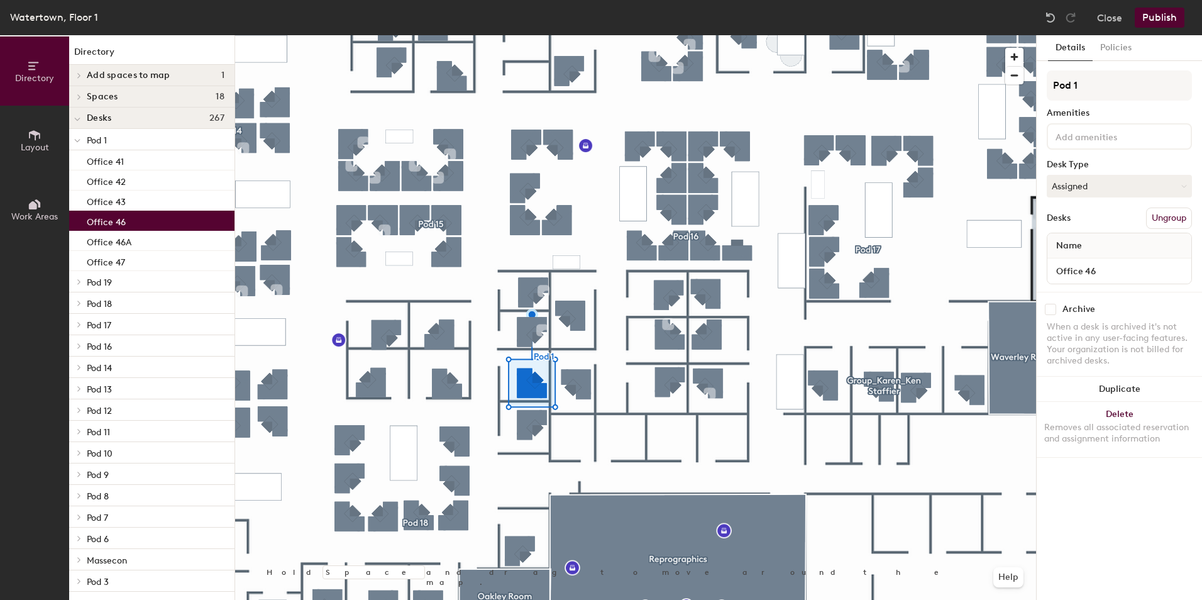
click at [114, 222] on p "Office 46" at bounding box center [106, 220] width 39 height 14
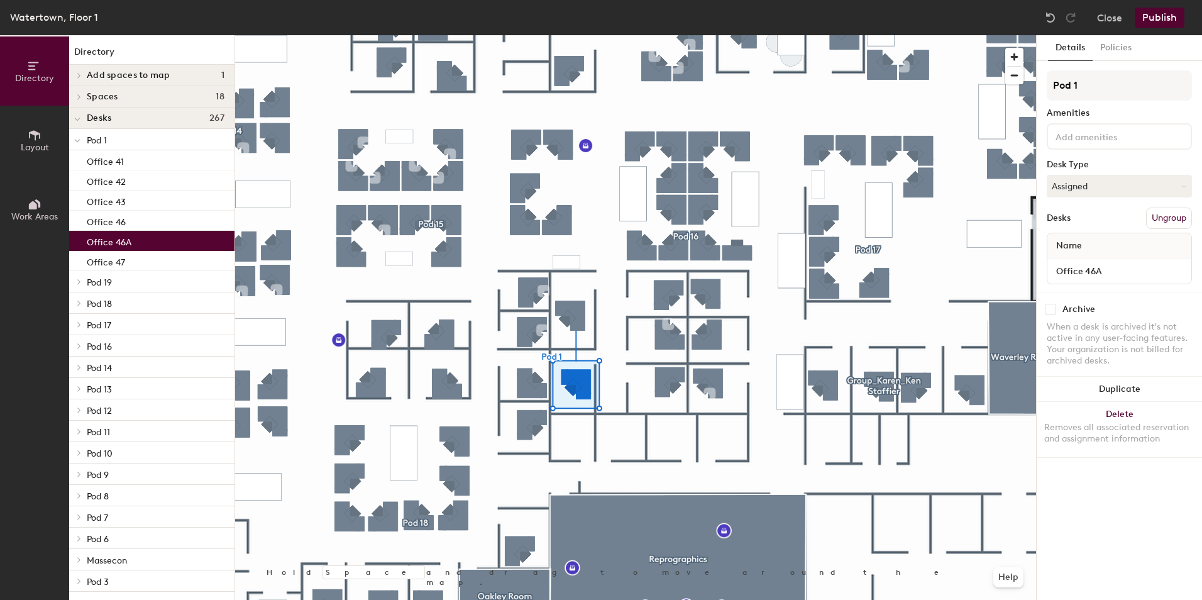
click at [115, 238] on p "Office 46A" at bounding box center [109, 240] width 45 height 14
click at [119, 257] on p "Office 47" at bounding box center [106, 260] width 38 height 14
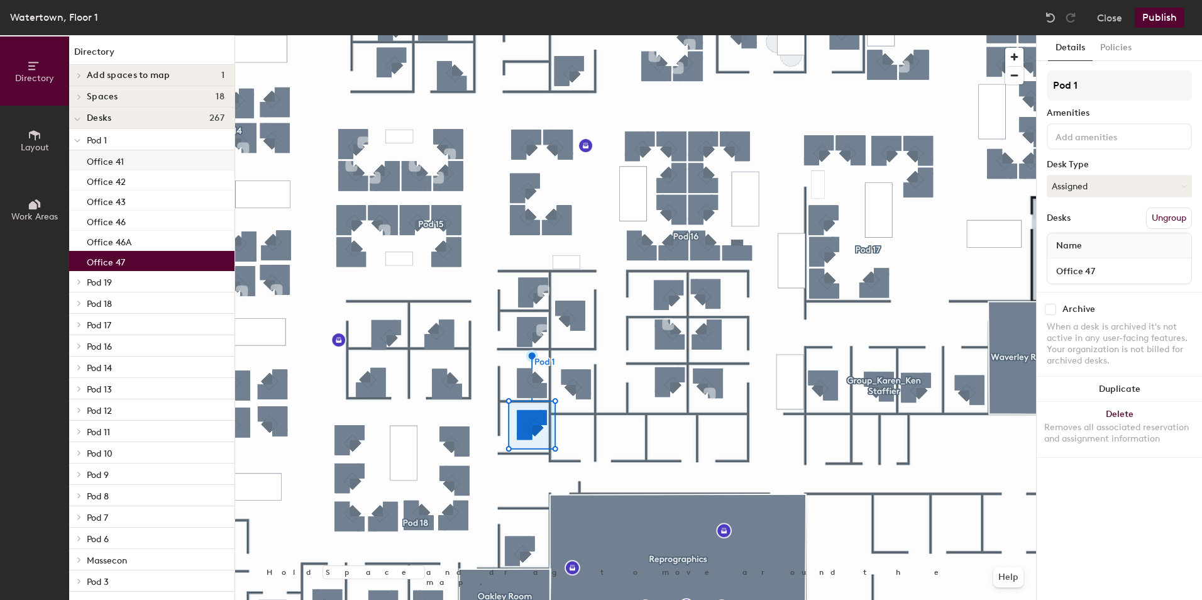
click at [133, 160] on div "Office 41" at bounding box center [151, 160] width 165 height 20
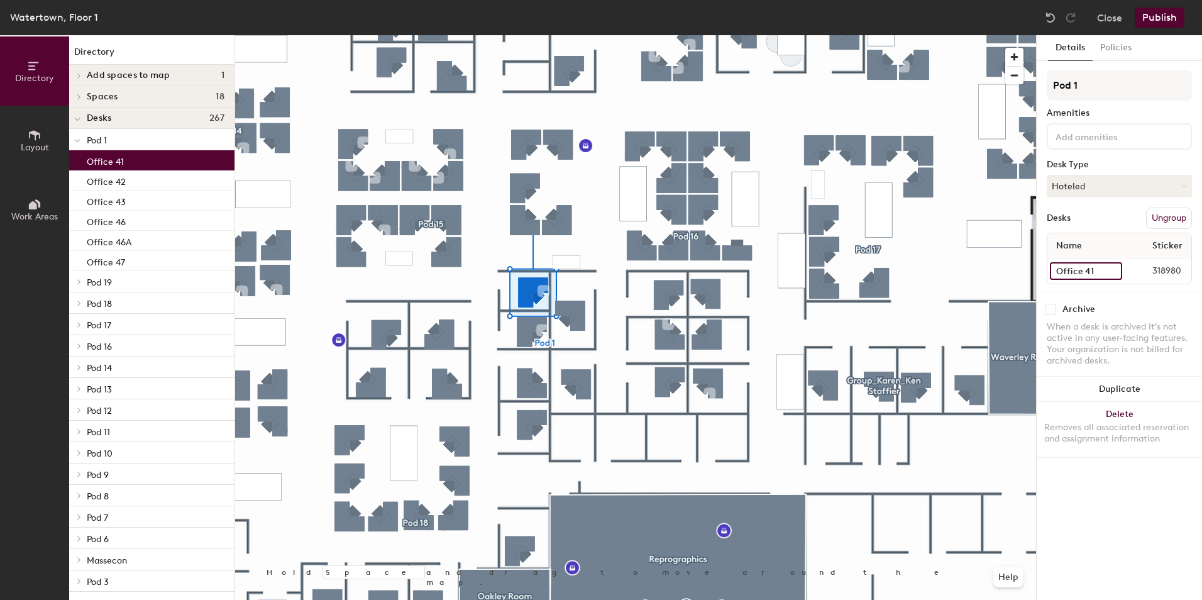
click at [1098, 270] on input "Office 41" at bounding box center [1086, 271] width 72 height 18
type input "Office 1"
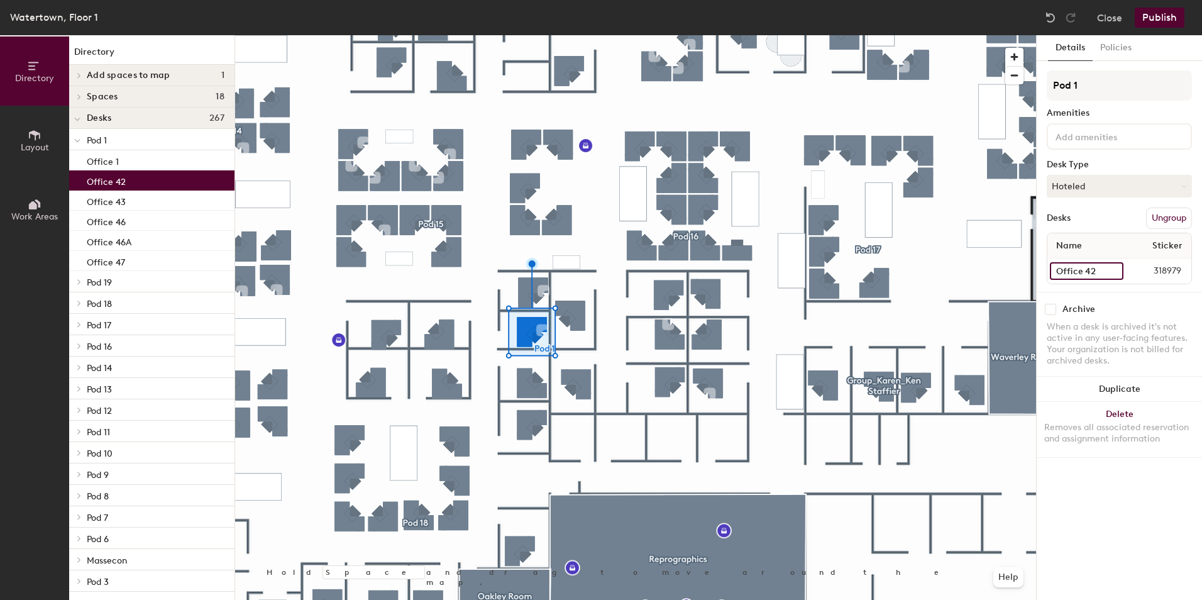
click at [1100, 268] on input "Office 42" at bounding box center [1087, 271] width 74 height 18
type input "Office 2"
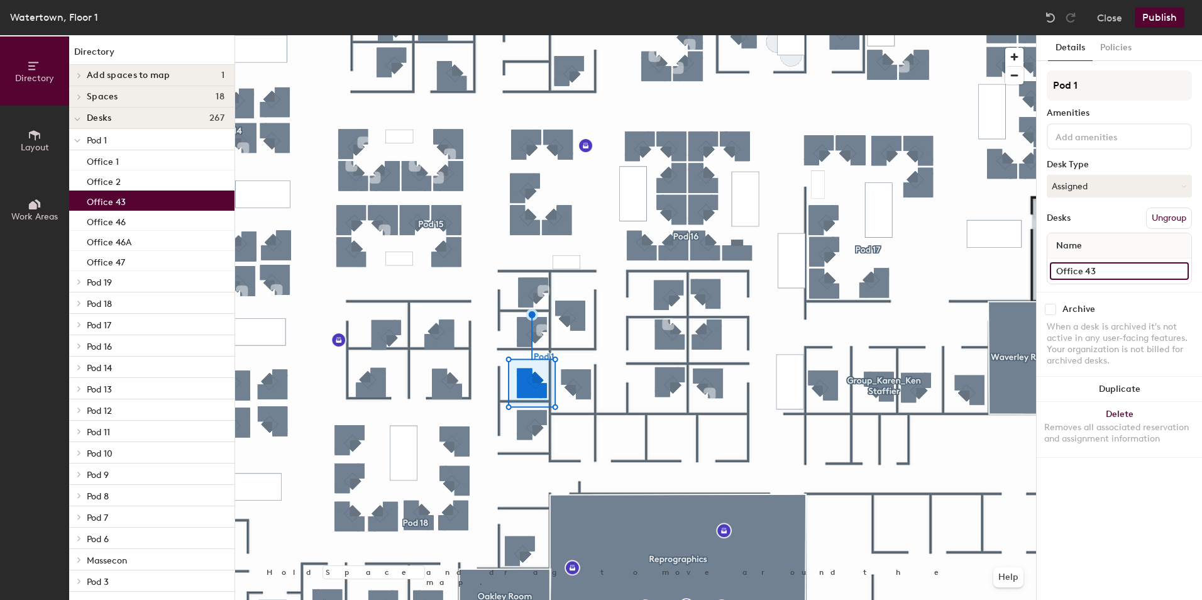
click at [1092, 266] on input "Office 43" at bounding box center [1119, 271] width 139 height 18
type input "Office 3"
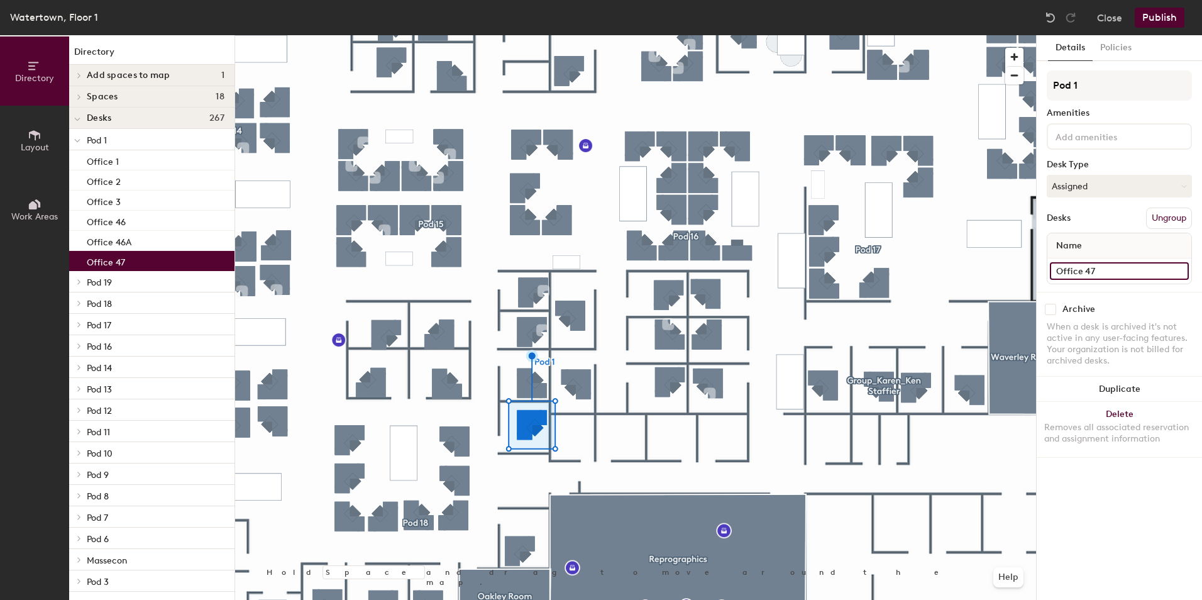
click at [1104, 270] on input "Office 47" at bounding box center [1119, 271] width 139 height 18
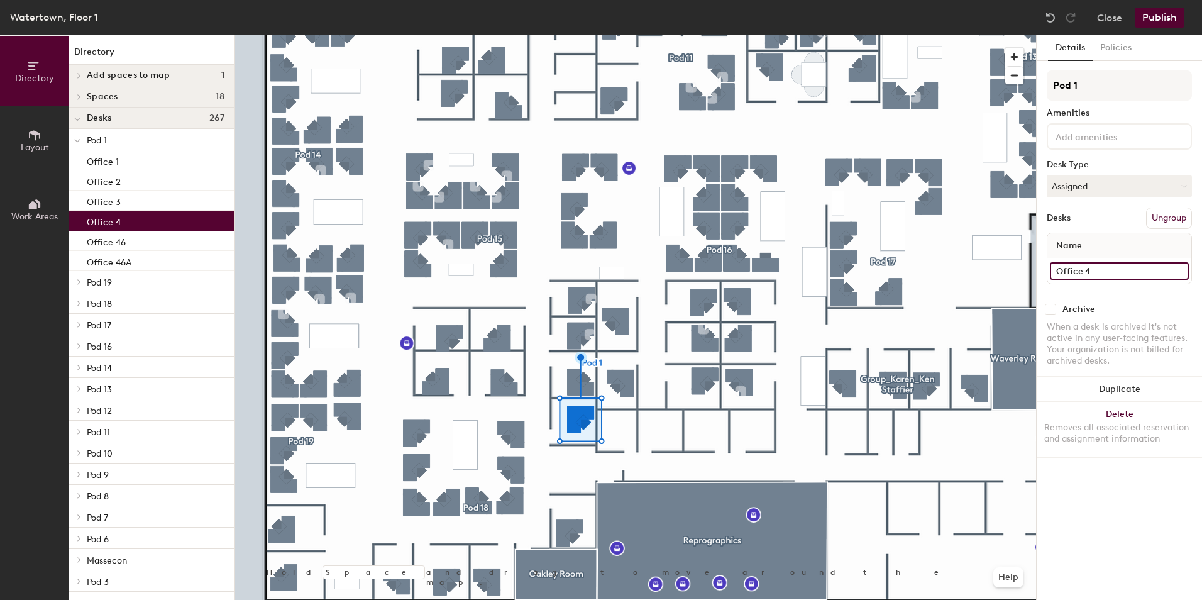
type input "Office 4"
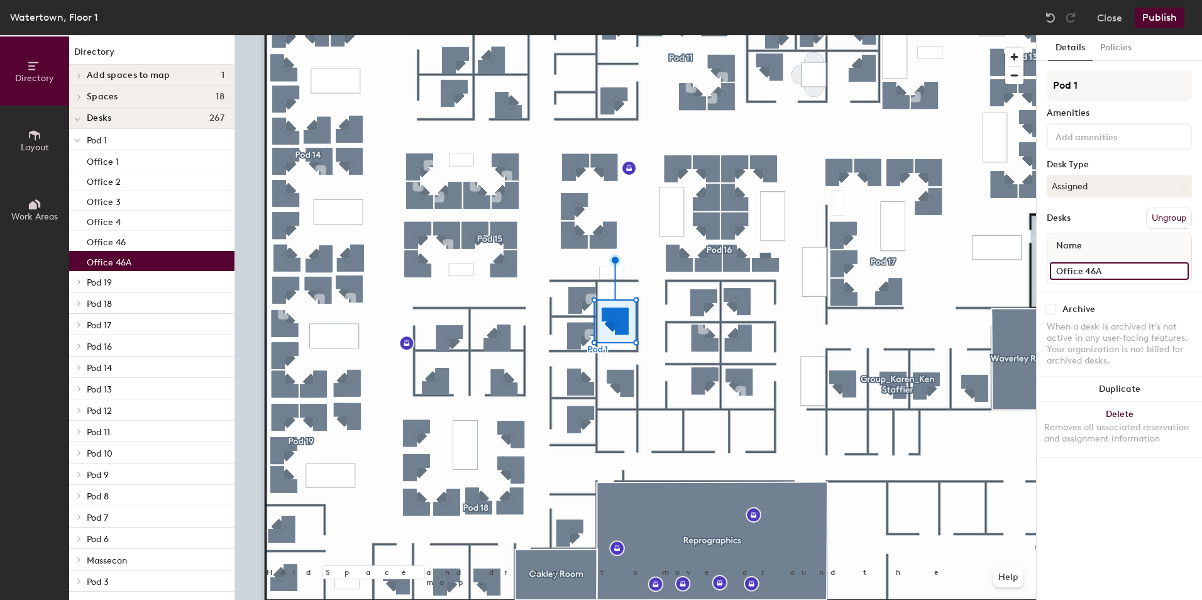
click at [1113, 269] on input "Office 46A" at bounding box center [1119, 271] width 139 height 18
click at [1110, 269] on input "Office 46A" at bounding box center [1119, 271] width 139 height 18
type input "Office 5"
click at [1109, 271] on input "Office 46" at bounding box center [1119, 271] width 139 height 18
click at [1104, 271] on input "Office 46" at bounding box center [1119, 271] width 139 height 18
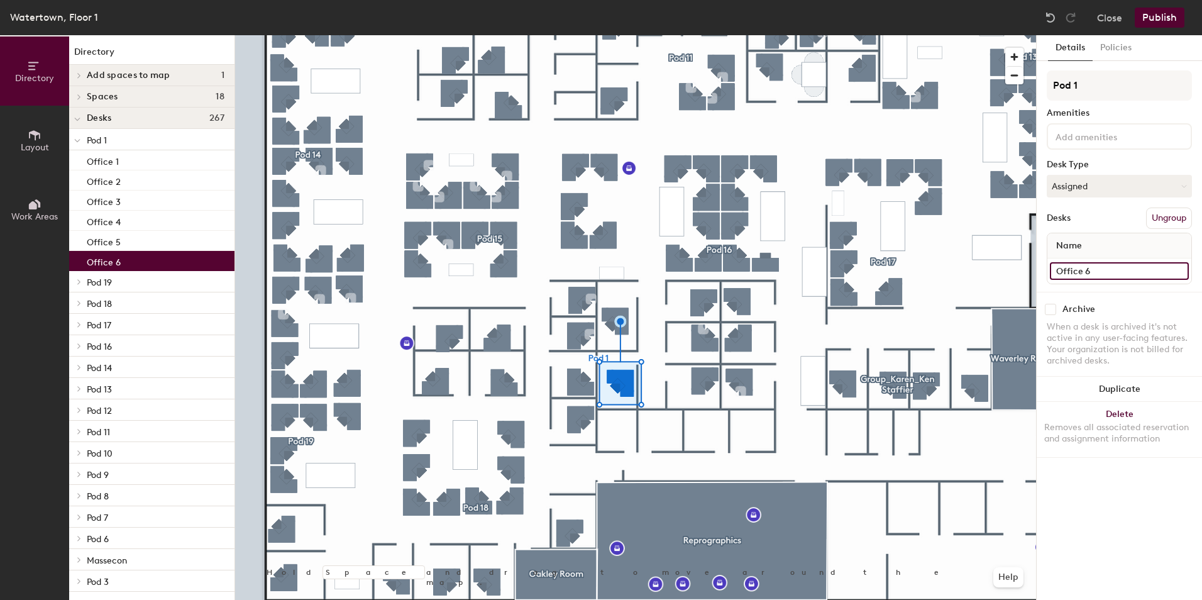
type input "Office 6"
click at [1109, 536] on div "Details Policies Pod 1 Amenities Desk Type Assigned Desks Ungroup Name Office 6…" at bounding box center [1118, 317] width 165 height 564
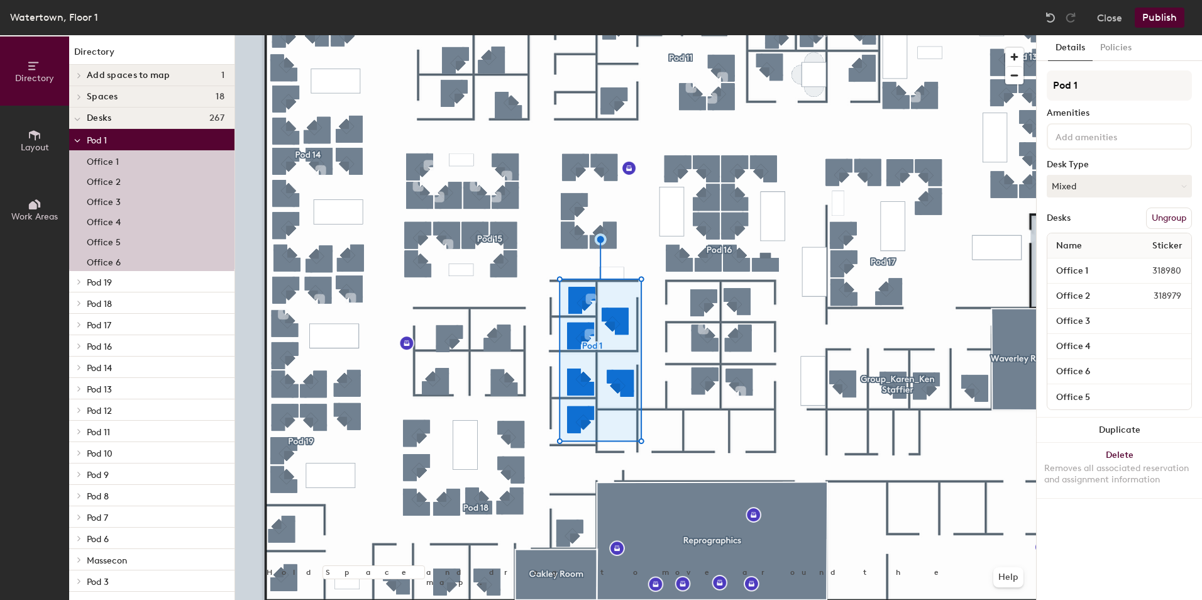
click at [1153, 16] on button "Publish" at bounding box center [1159, 18] width 50 height 20
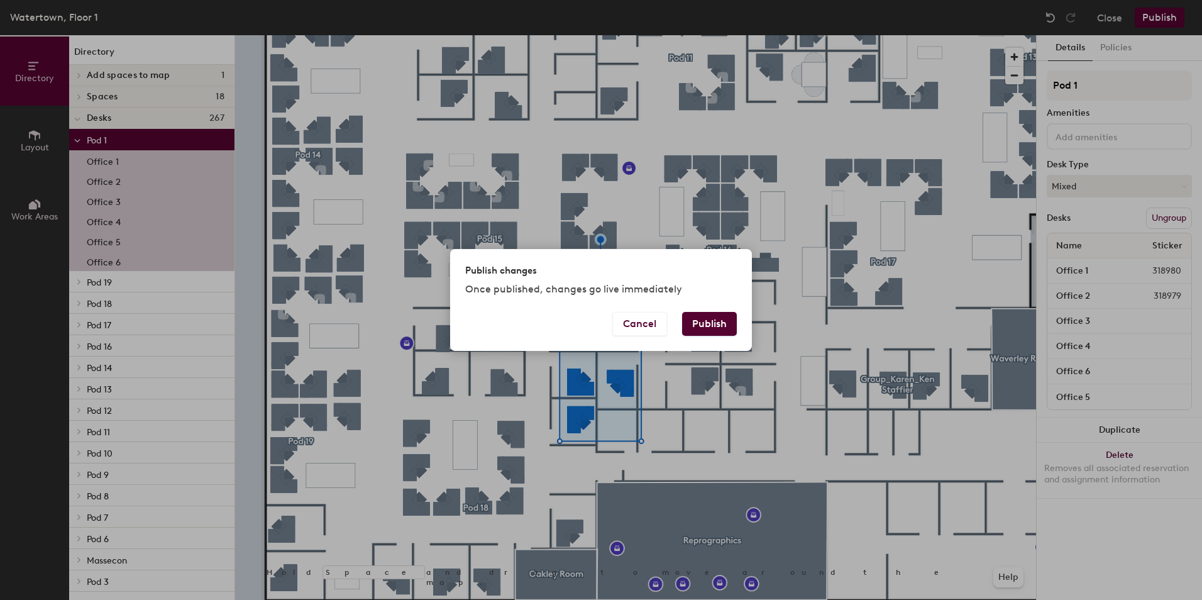
click at [703, 321] on button "Publish" at bounding box center [709, 324] width 55 height 24
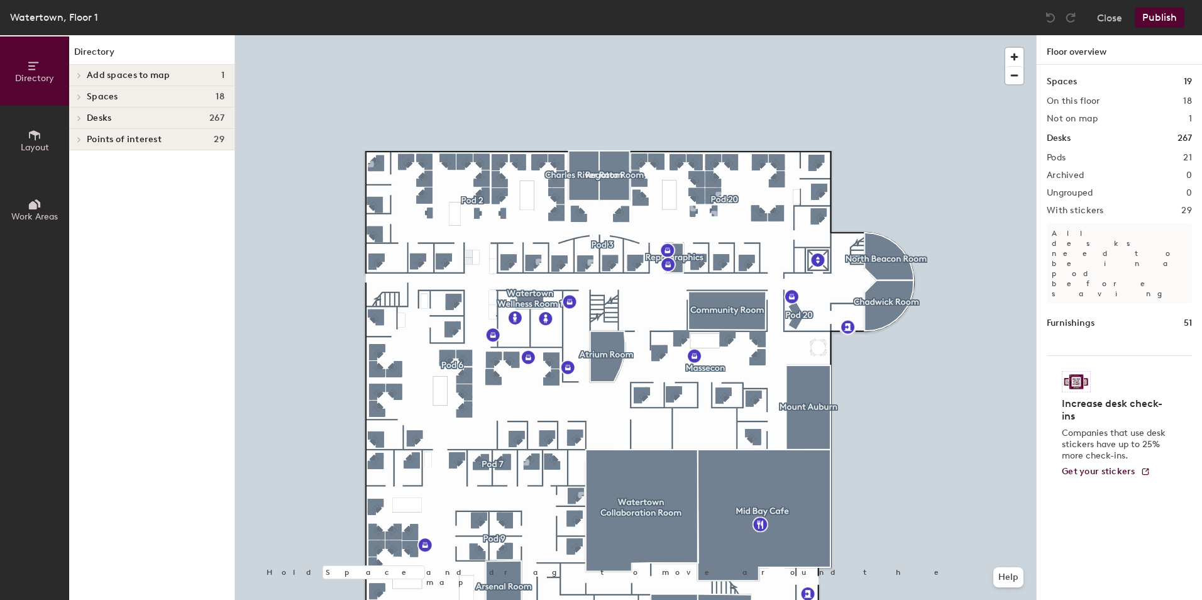
click at [80, 98] on icon at bounding box center [79, 97] width 5 height 6
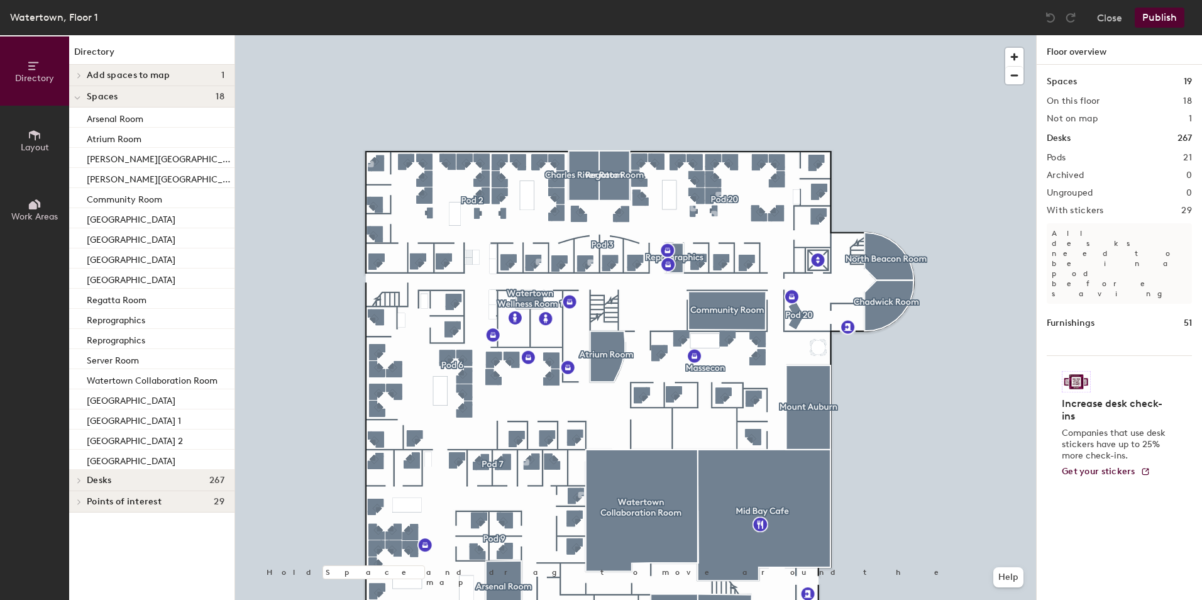
click at [77, 96] on icon at bounding box center [77, 98] width 6 height 5
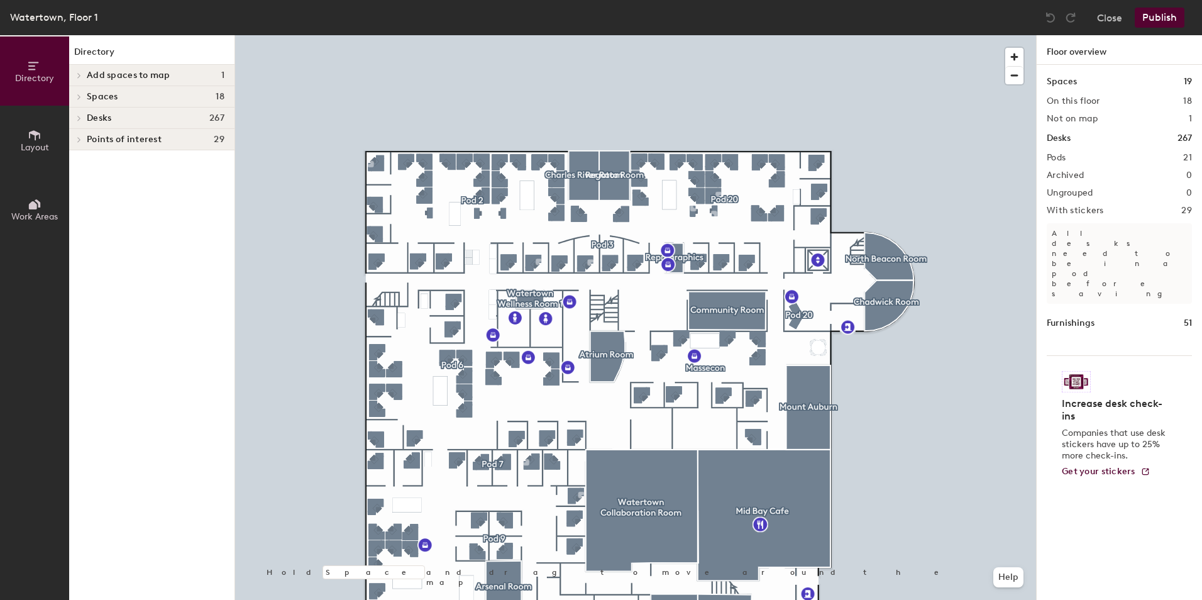
click at [77, 118] on icon at bounding box center [79, 118] width 5 height 6
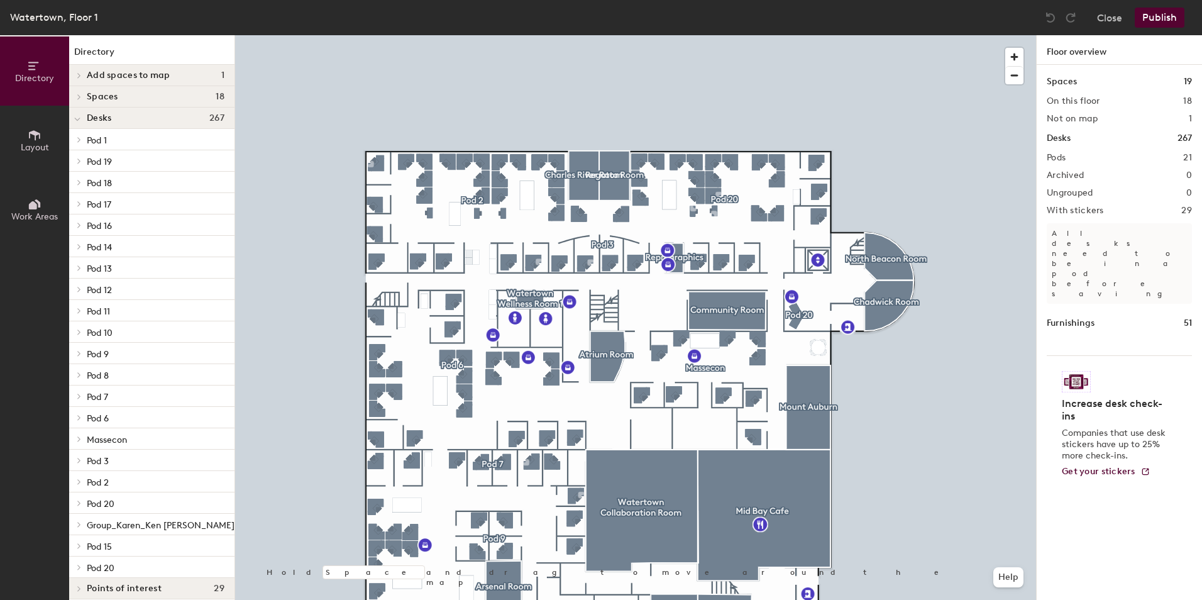
click at [109, 134] on p "Pod 1" at bounding box center [156, 139] width 138 height 16
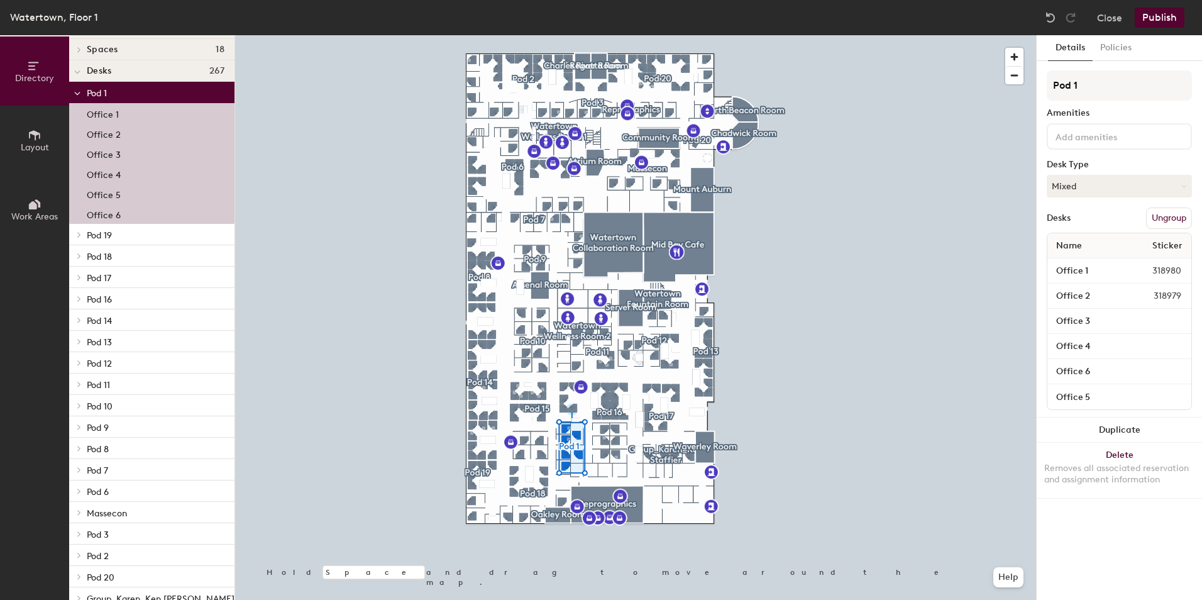
scroll to position [34, 0]
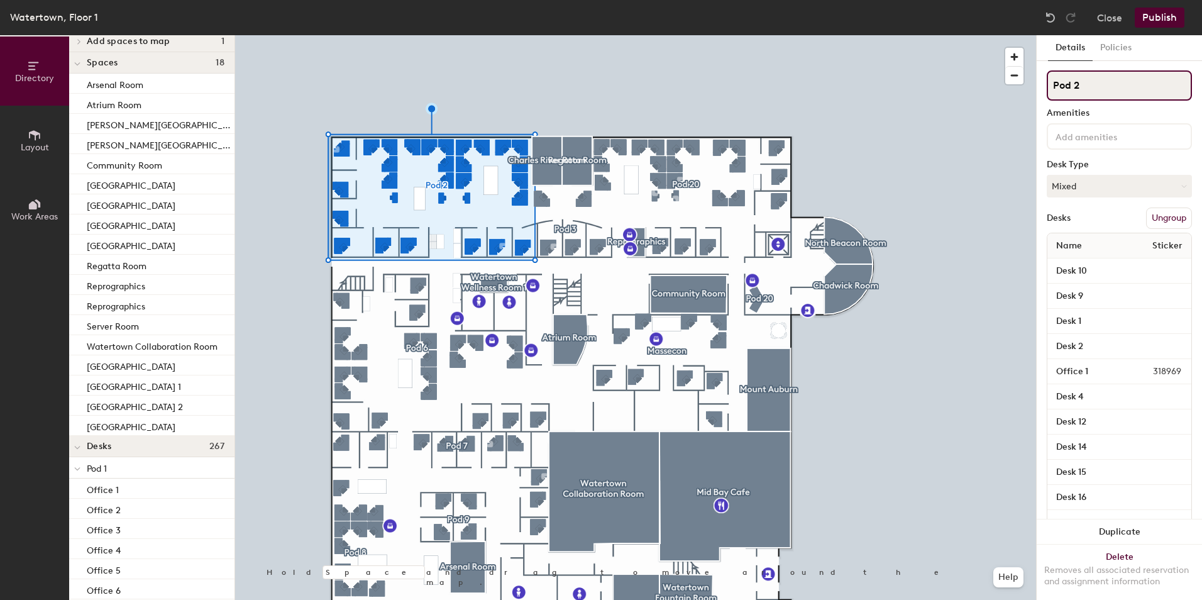
click at [1097, 89] on input "Pod 2" at bounding box center [1118, 85] width 145 height 30
type input "Pod 2"
click at [862, 35] on div at bounding box center [635, 35] width 801 height 0
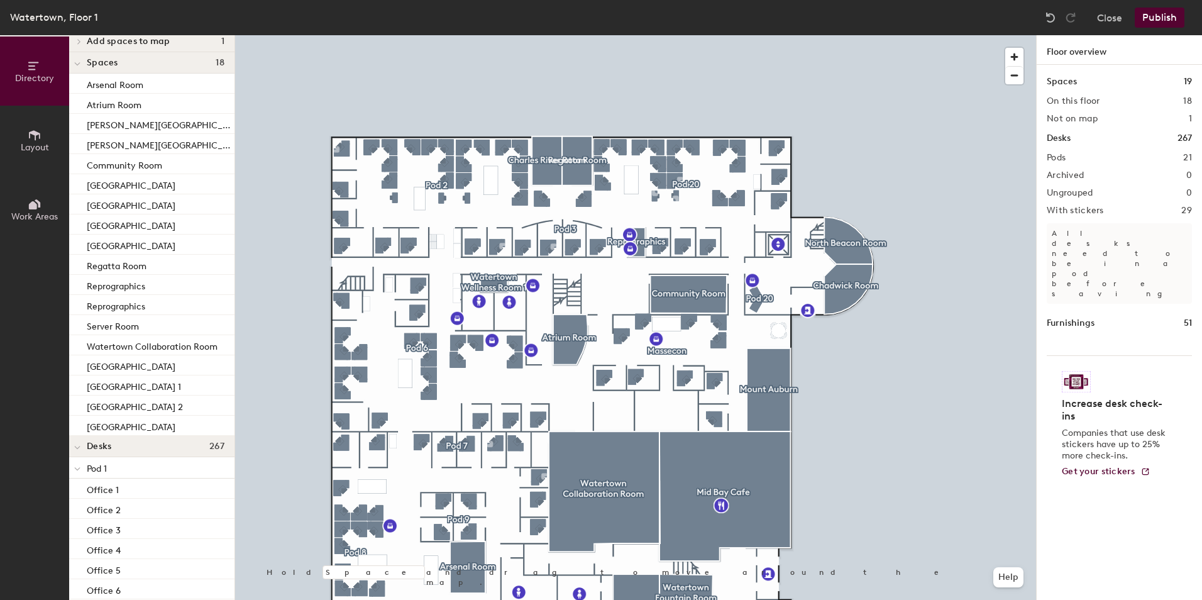
click at [1165, 16] on button "Publish" at bounding box center [1159, 18] width 50 height 20
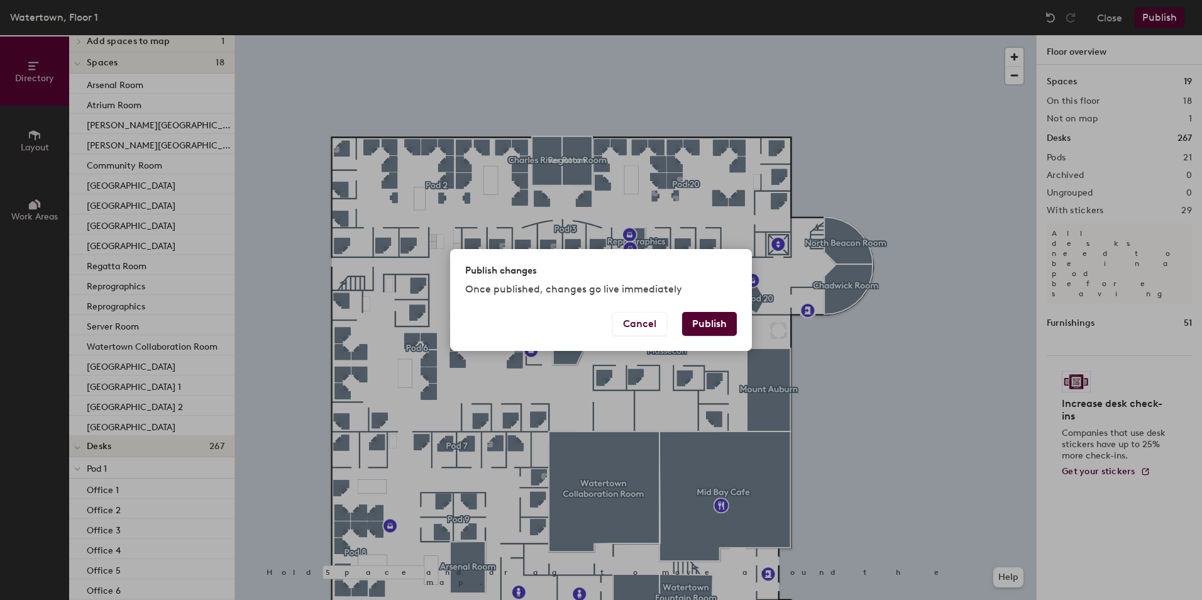
click at [711, 326] on button "Publish" at bounding box center [709, 324] width 55 height 24
